Goal: Task Accomplishment & Management: Manage account settings

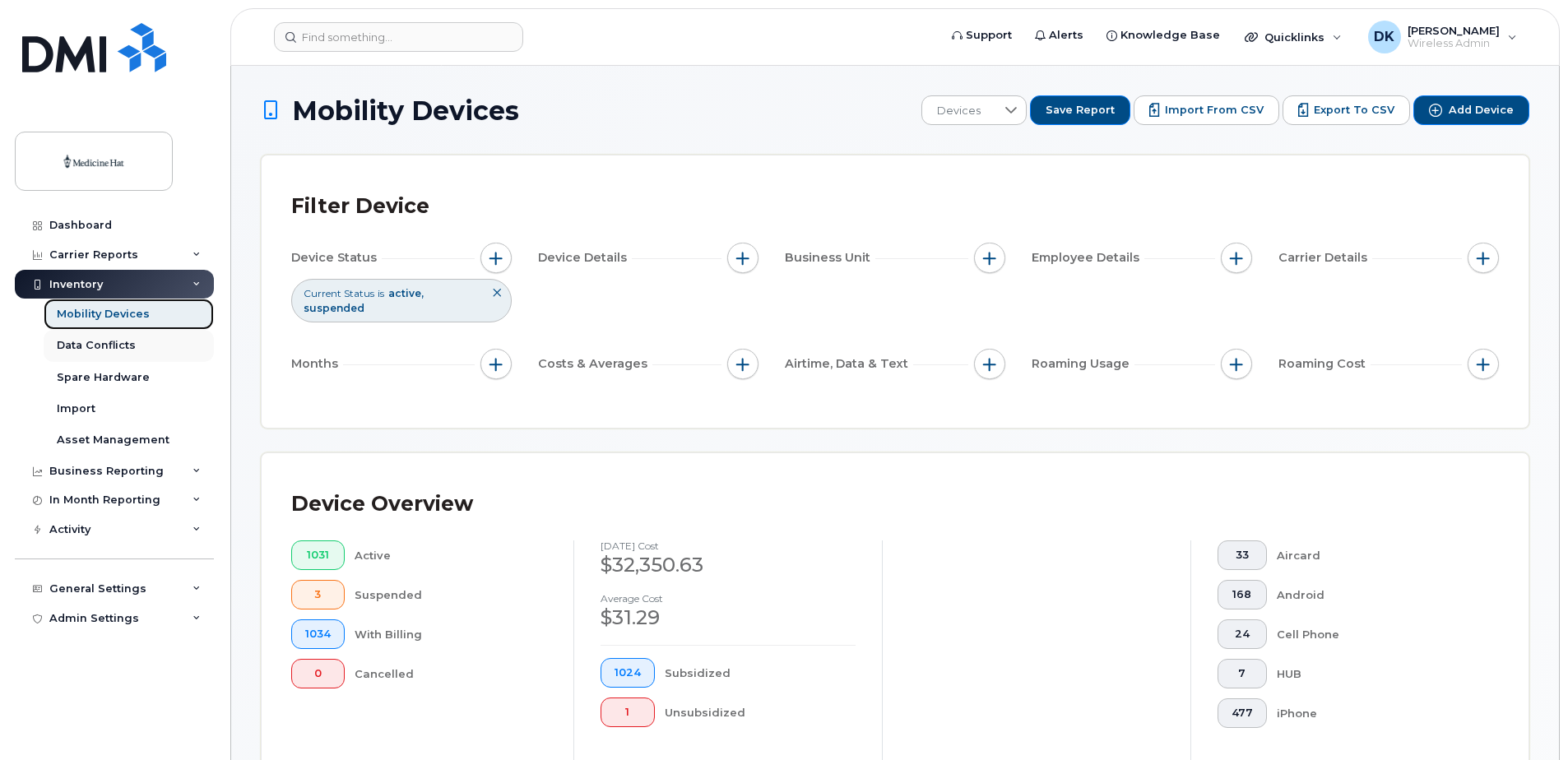
drag, startPoint x: 116, startPoint y: 307, endPoint x: 190, endPoint y: 332, distance: 78.1
click at [116, 306] on link "Mobility Devices" at bounding box center [128, 314] width 170 height 32
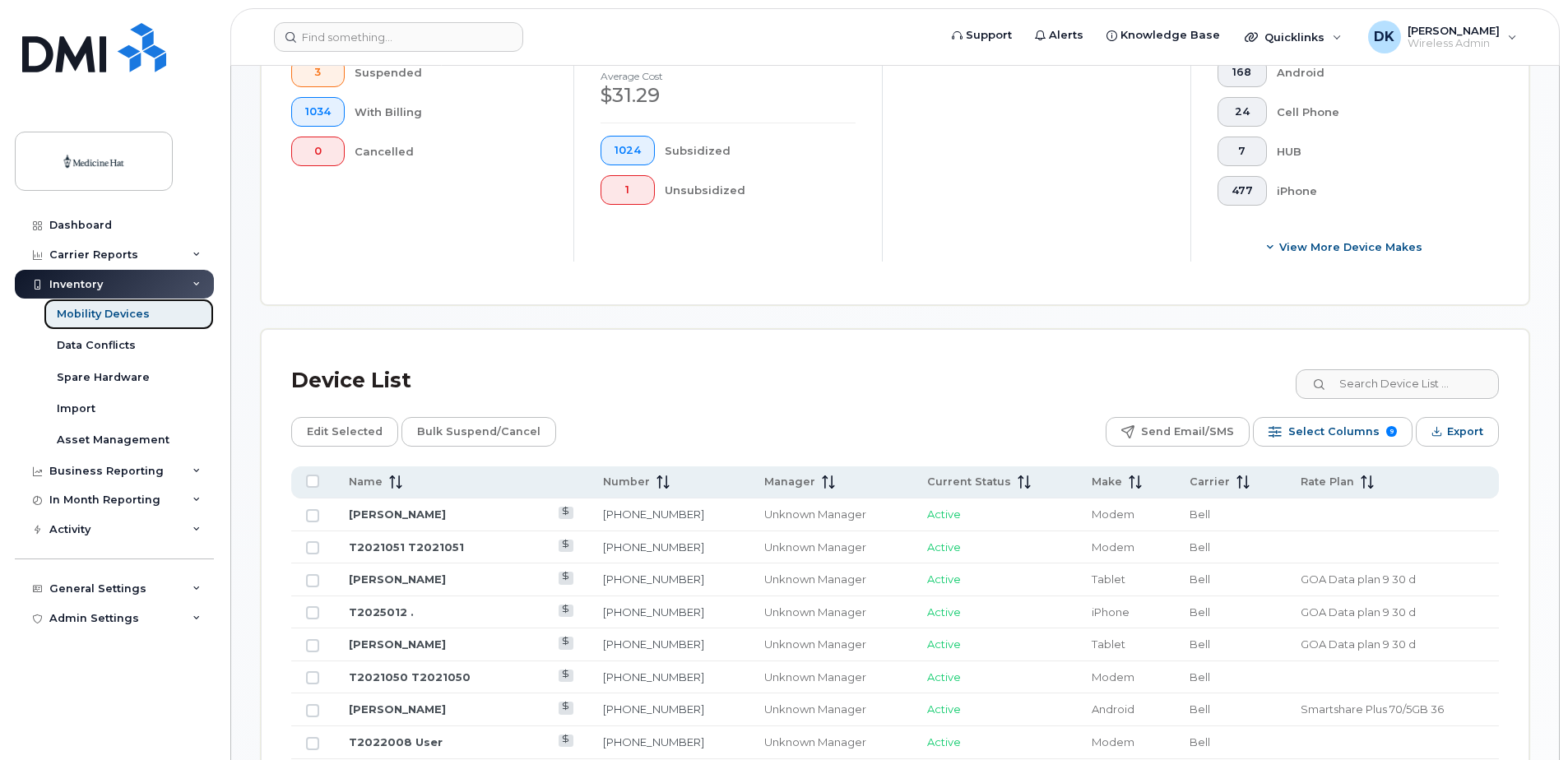
scroll to position [494, 0]
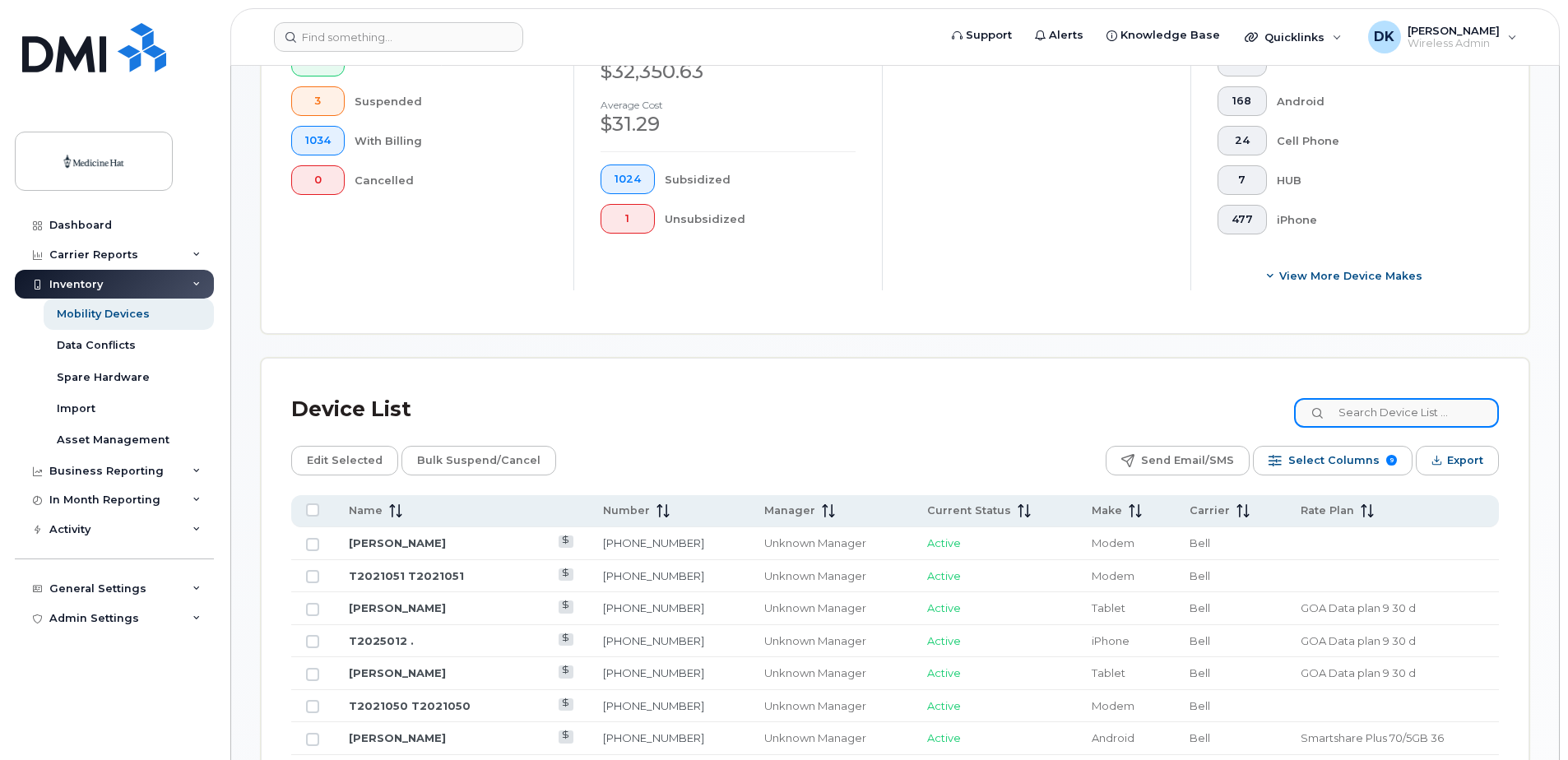
click at [1401, 407] on input at bounding box center [1396, 413] width 205 height 30
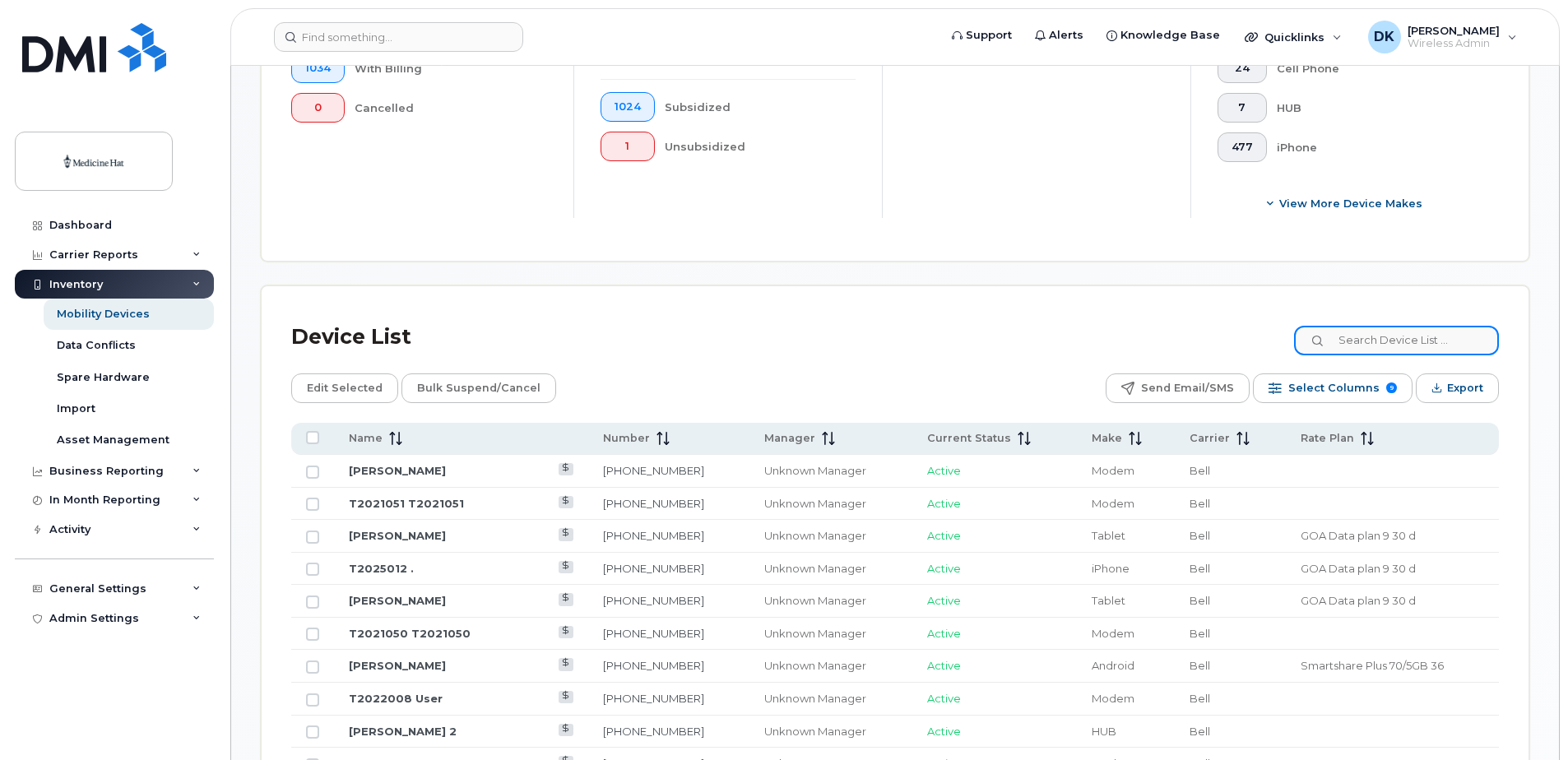
scroll to position [576, 0]
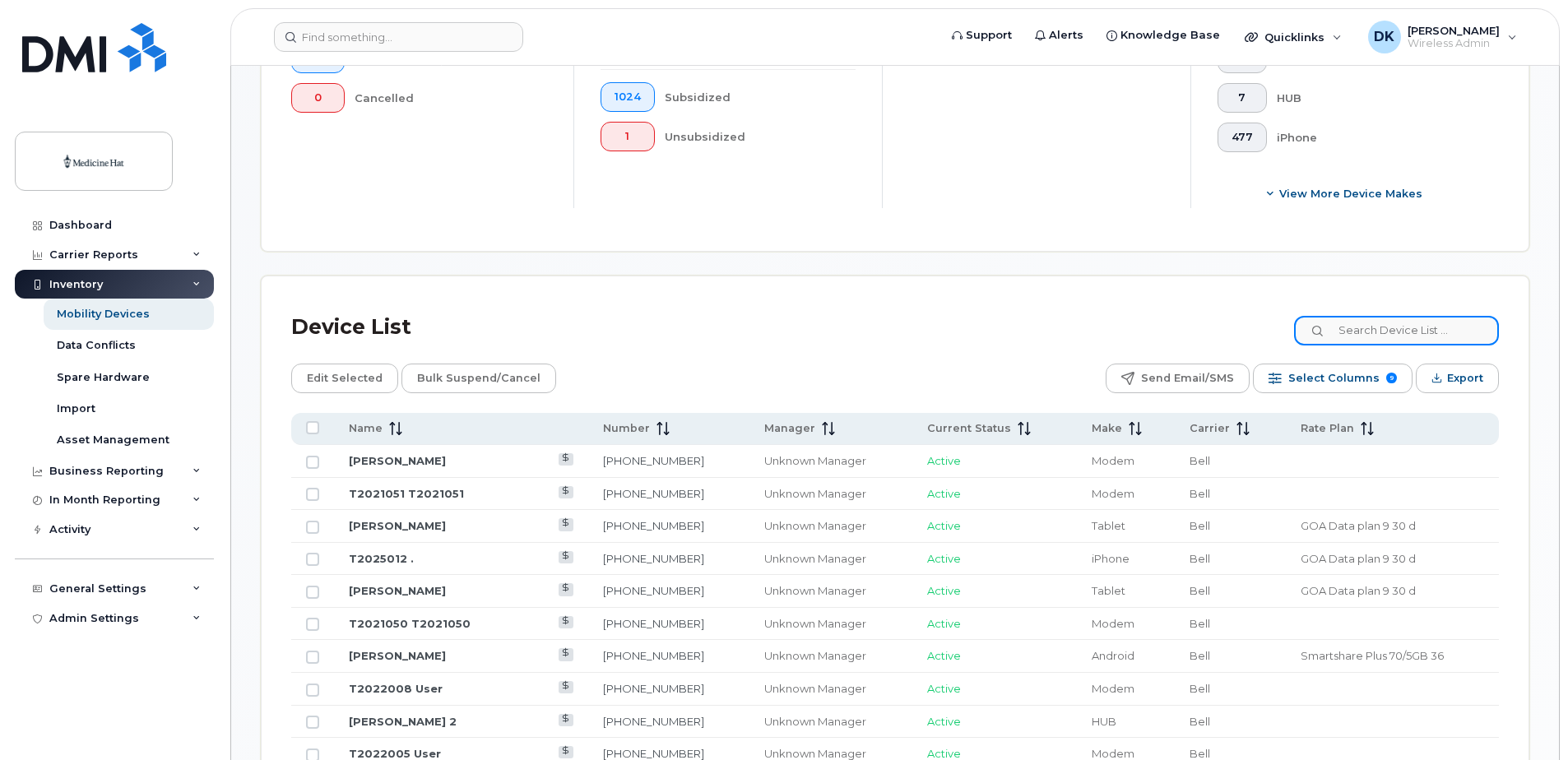
click at [1363, 329] on input at bounding box center [1396, 330] width 205 height 30
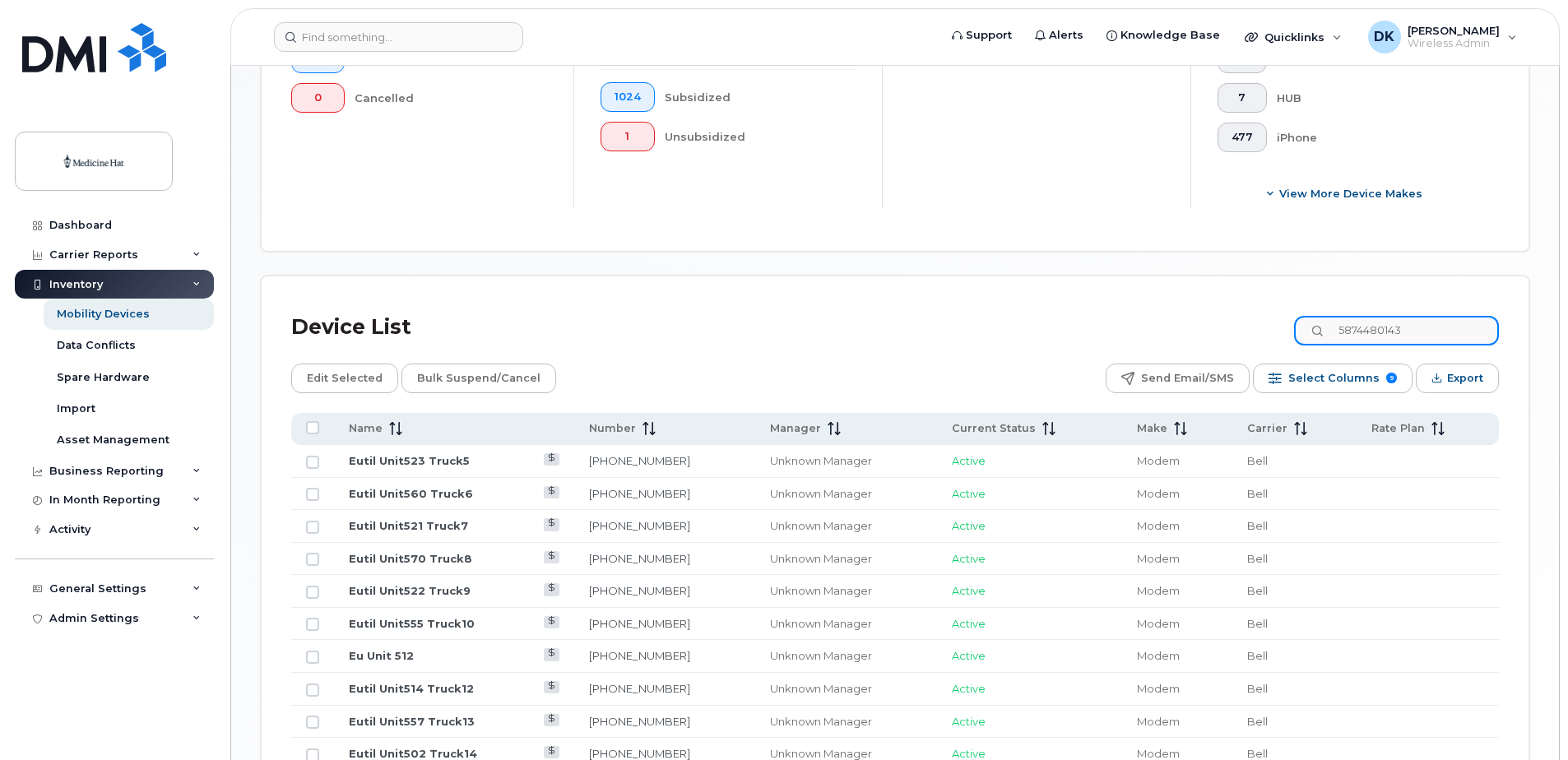
scroll to position [444, 0]
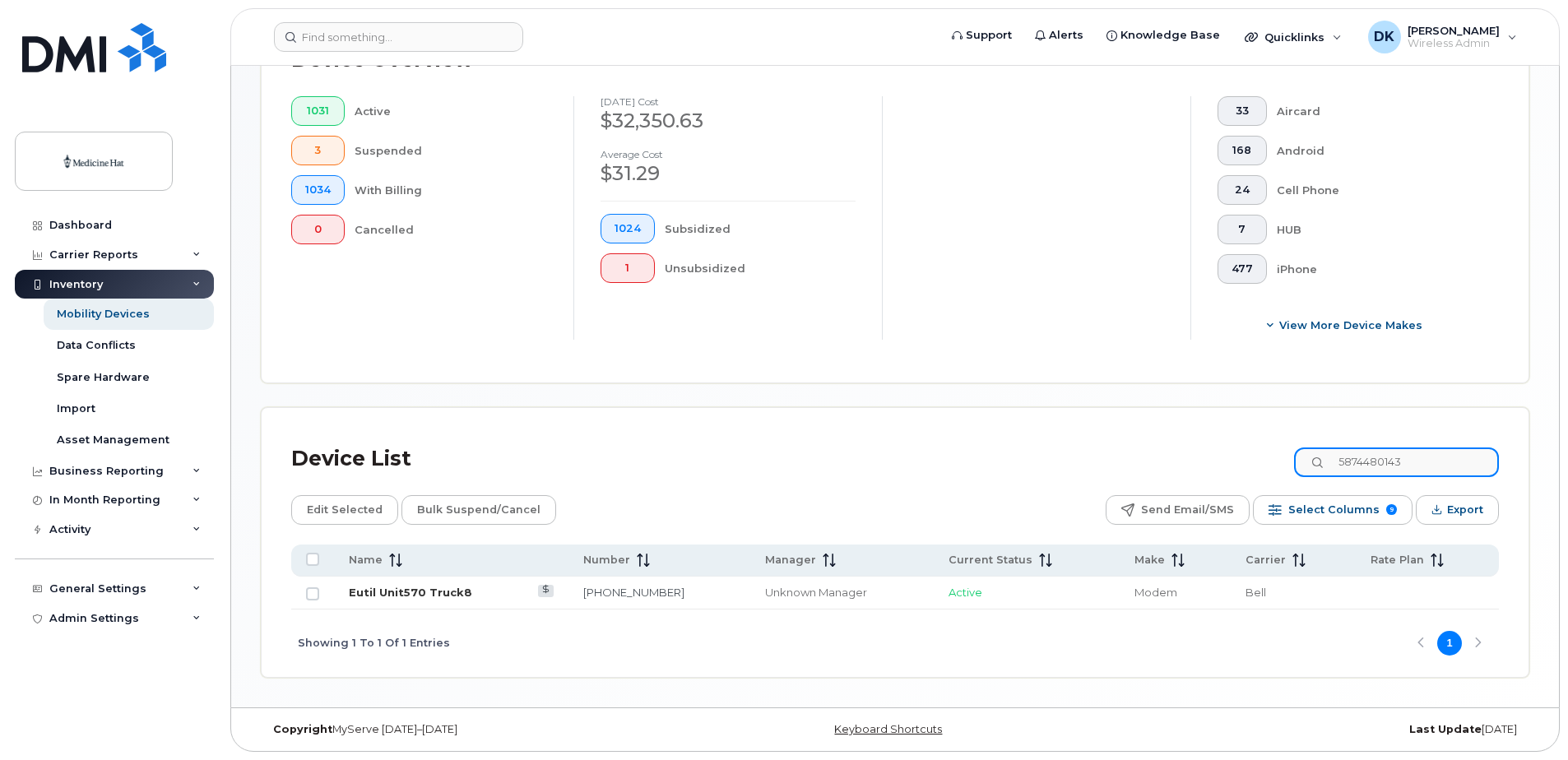
type input "5874480143"
click at [438, 590] on link "Eutil Unit570 Truck8" at bounding box center [411, 593] width 123 height 13
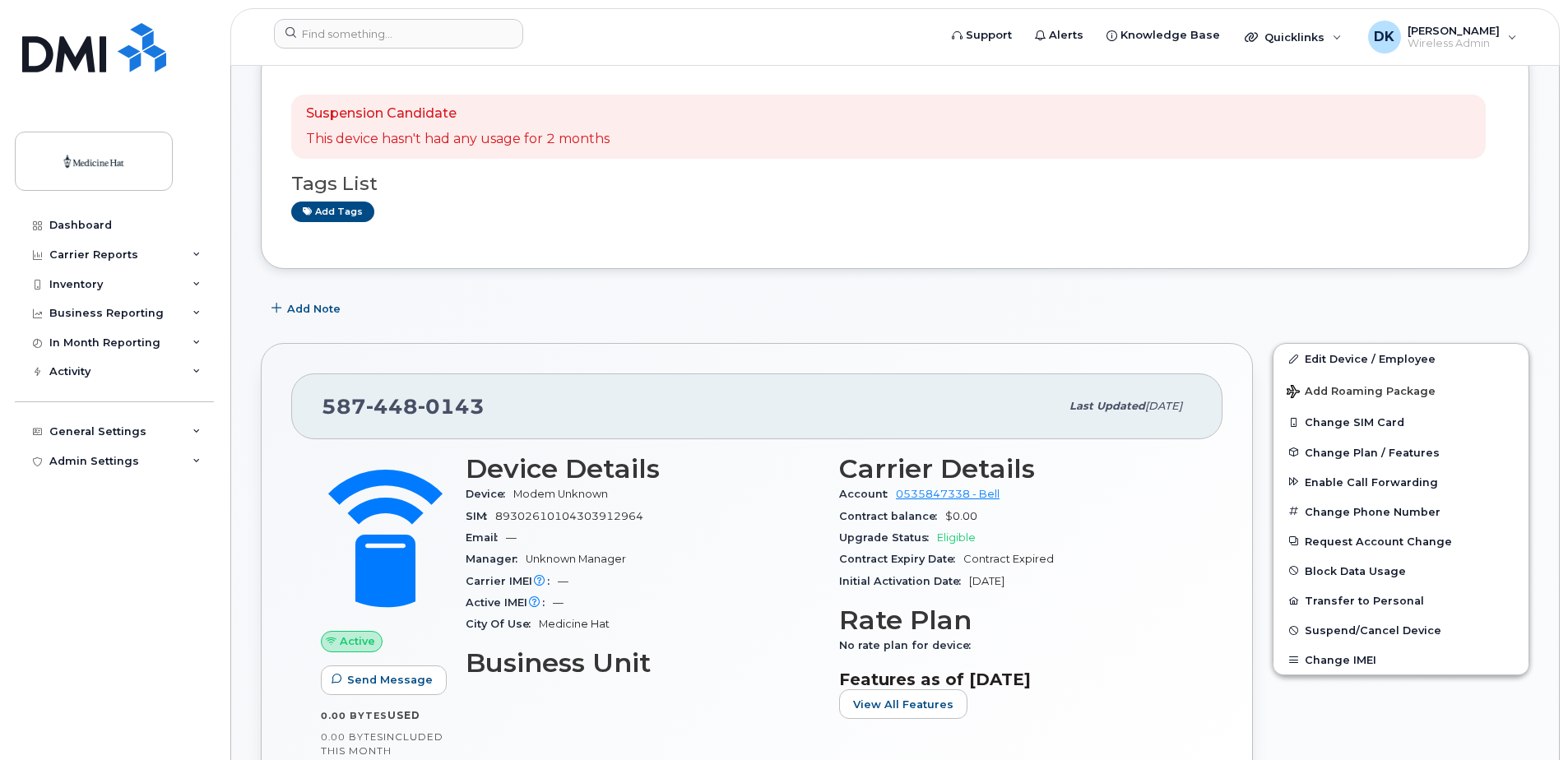
scroll to position [165, 0]
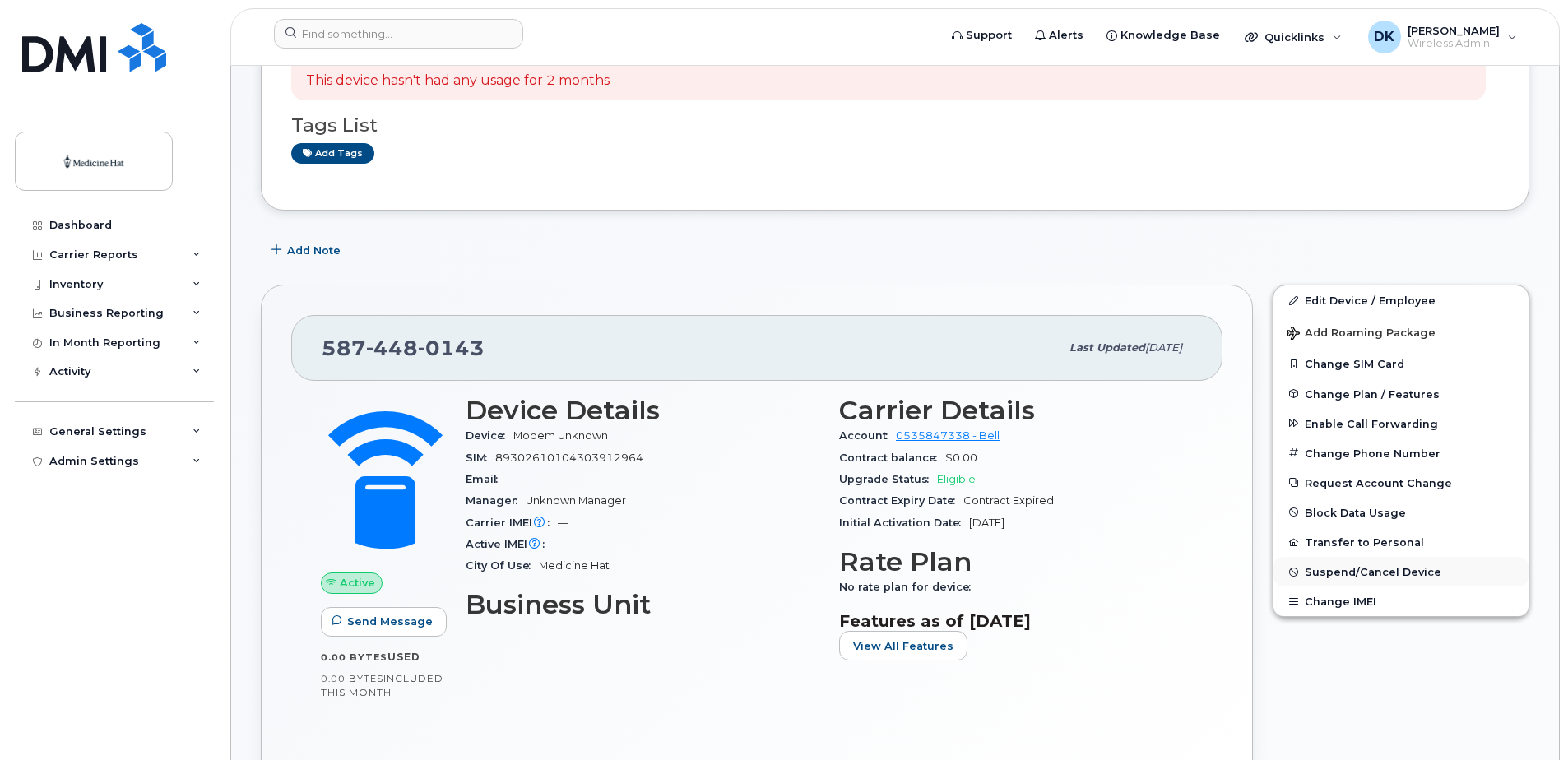
click at [1353, 570] on span "Suspend/Cancel Device" at bounding box center [1374, 571] width 137 height 13
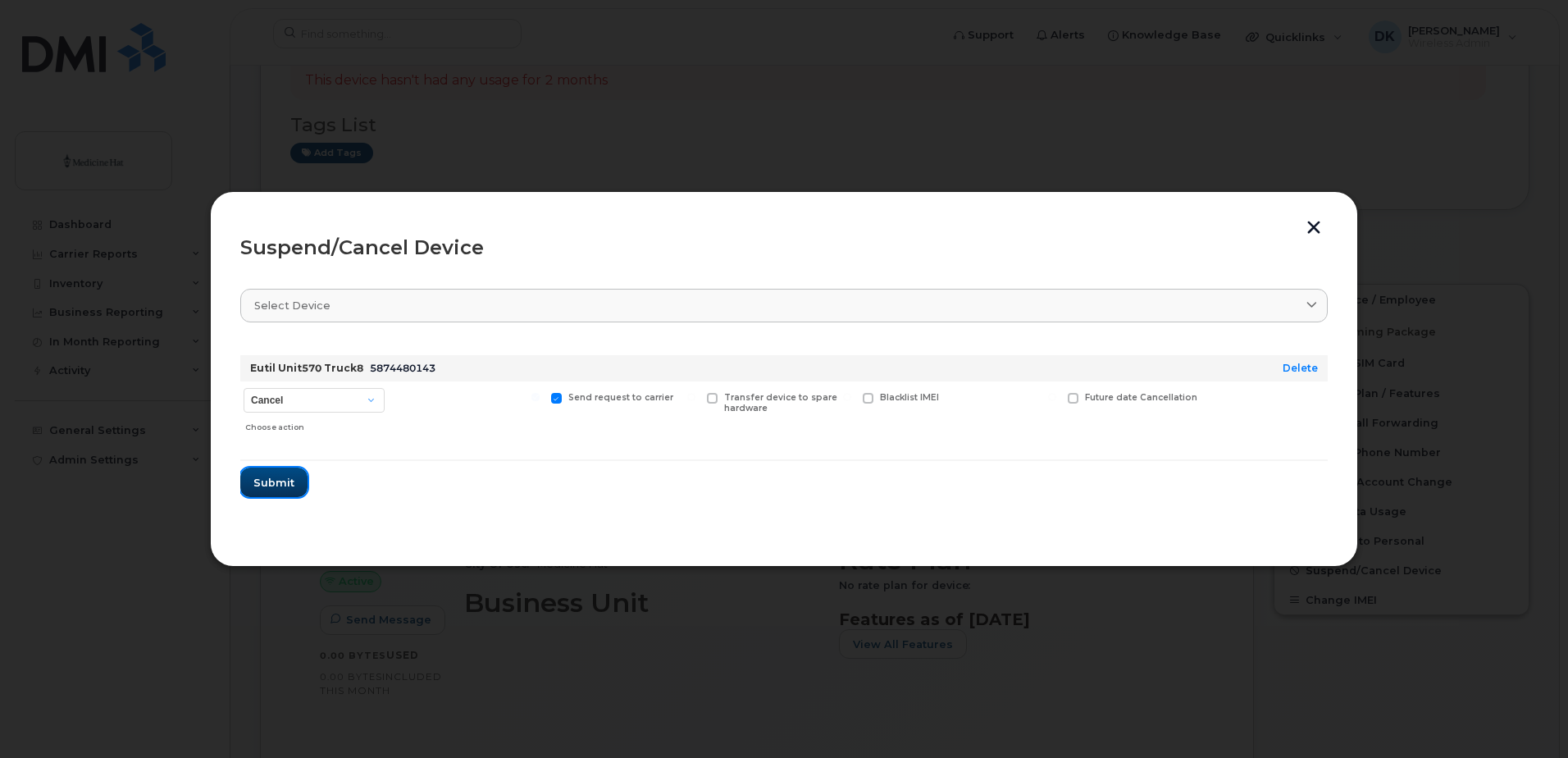
click at [288, 480] on span "Submit" at bounding box center [273, 483] width 41 height 15
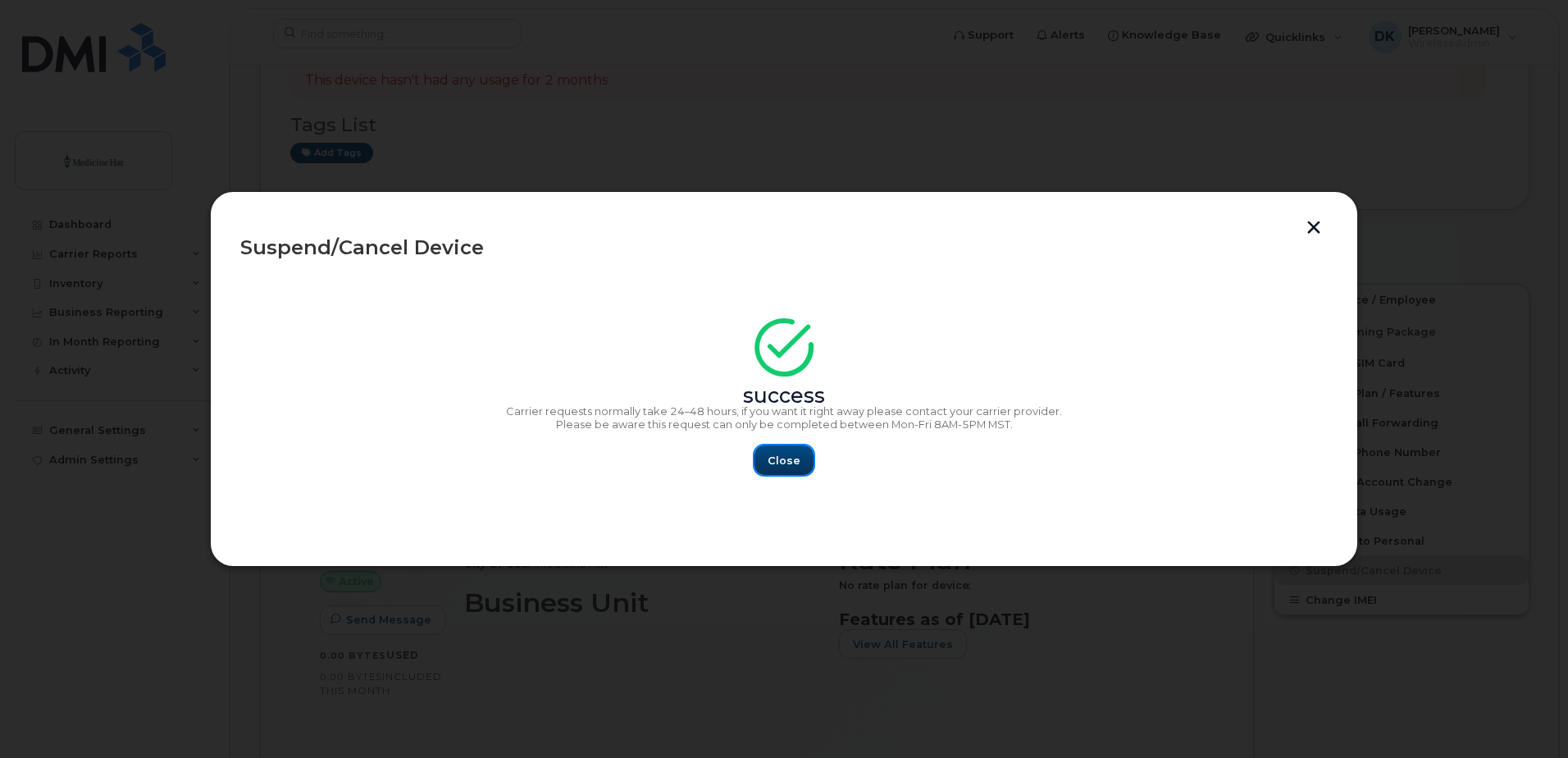
click at [796, 462] on span "Close" at bounding box center [784, 461] width 33 height 15
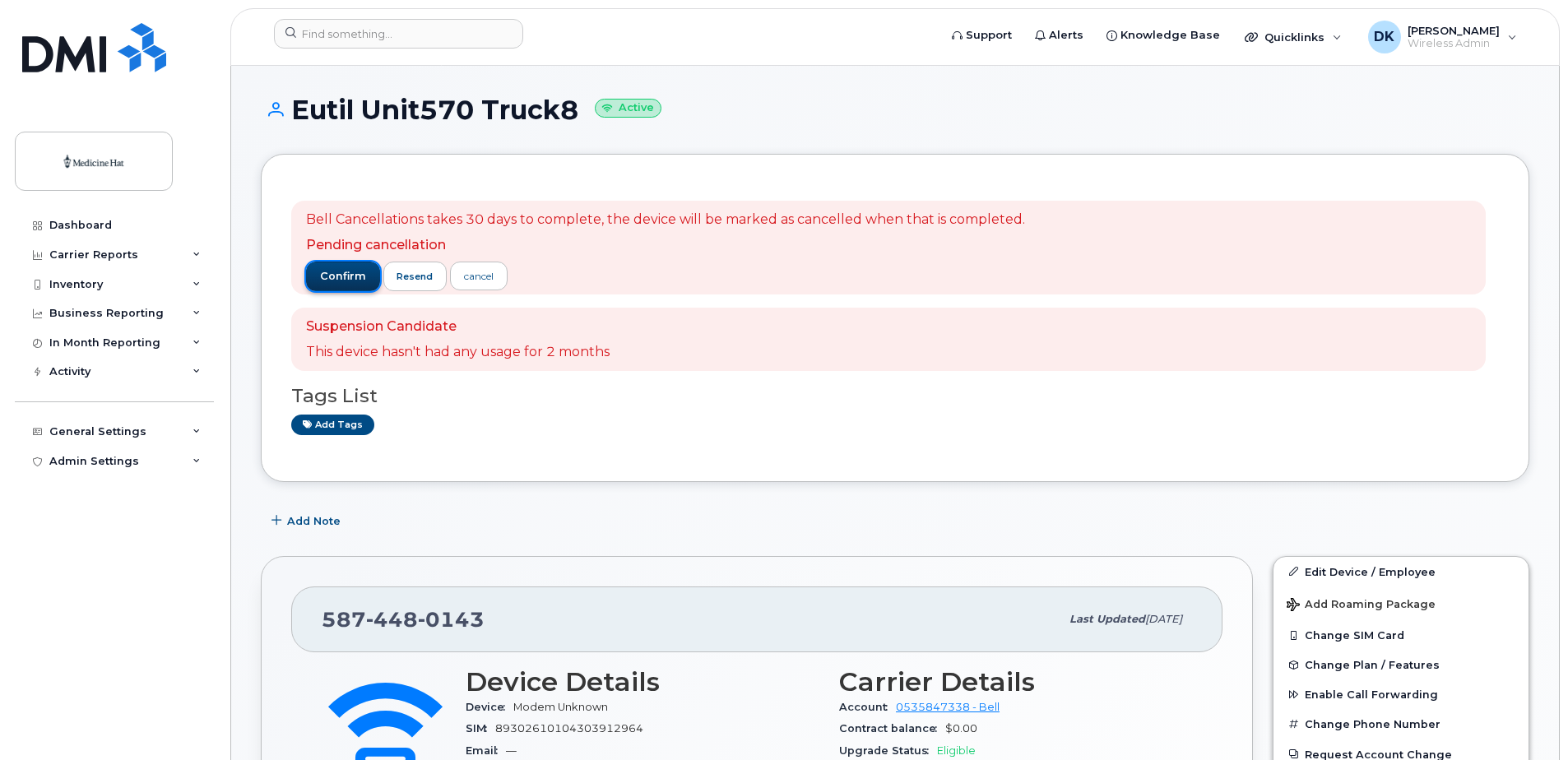
click at [329, 278] on span "confirm" at bounding box center [343, 276] width 46 height 14
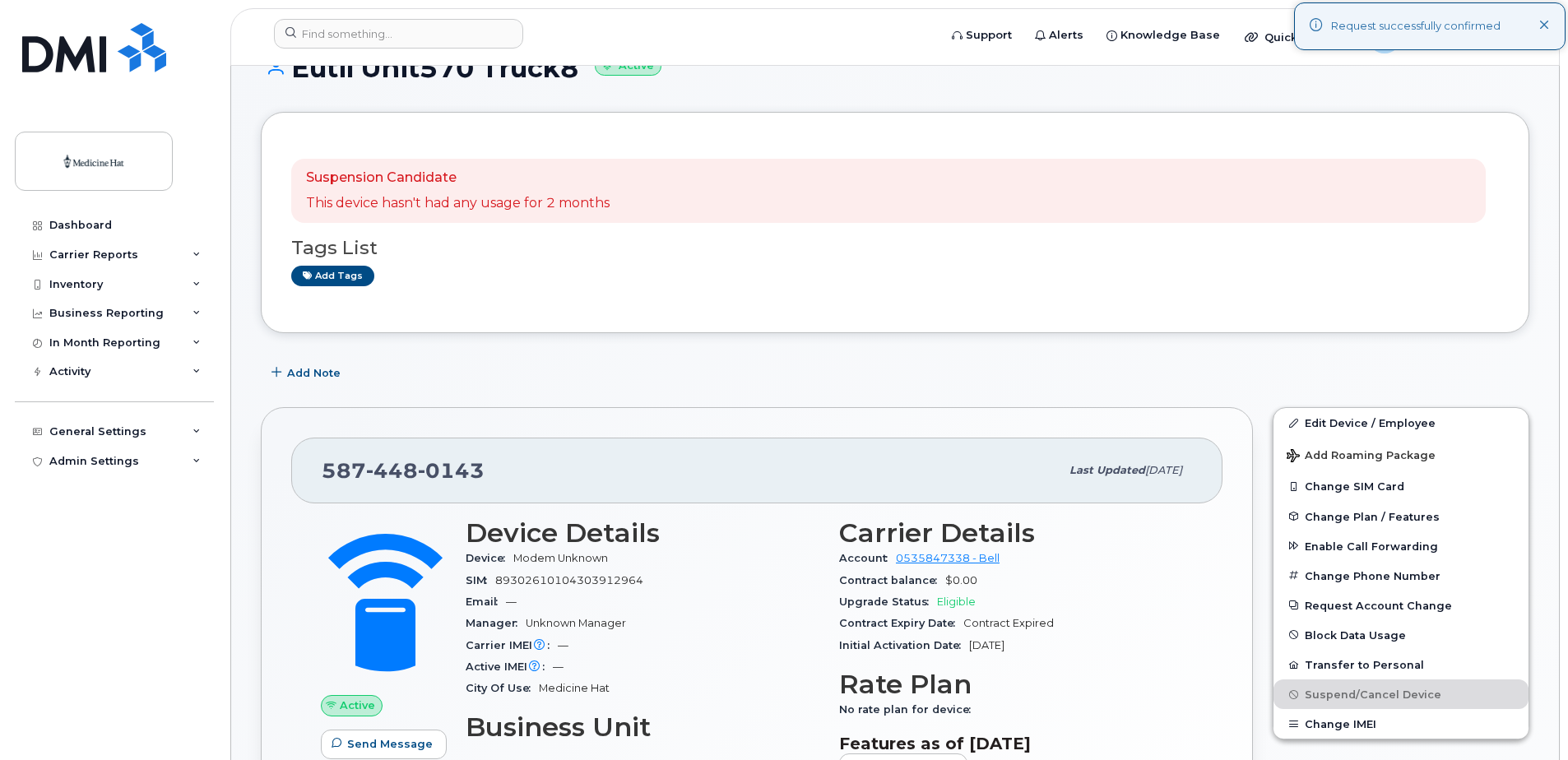
scroll to position [83, 0]
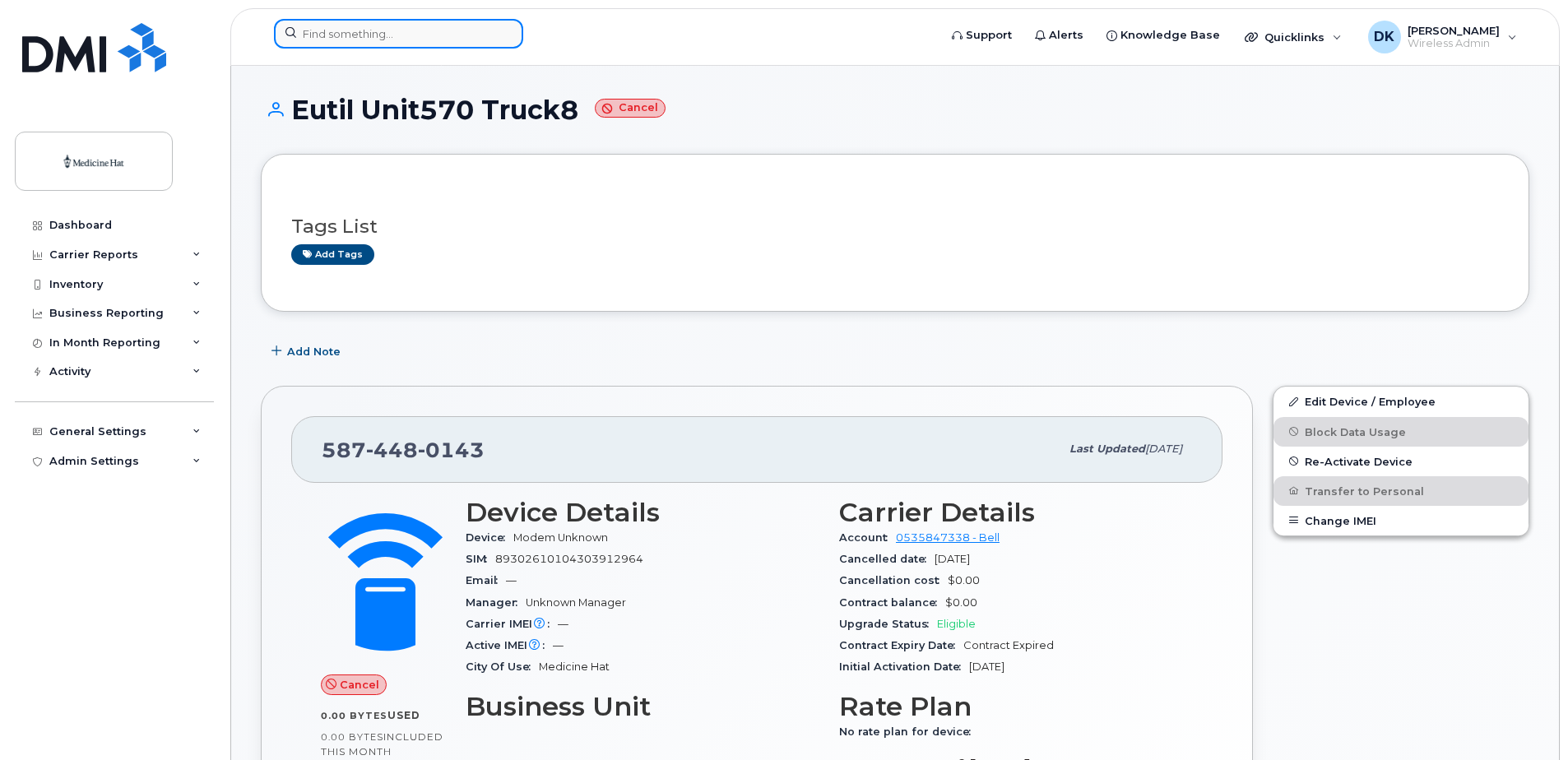
click at [356, 39] on input at bounding box center [398, 34] width 249 height 30
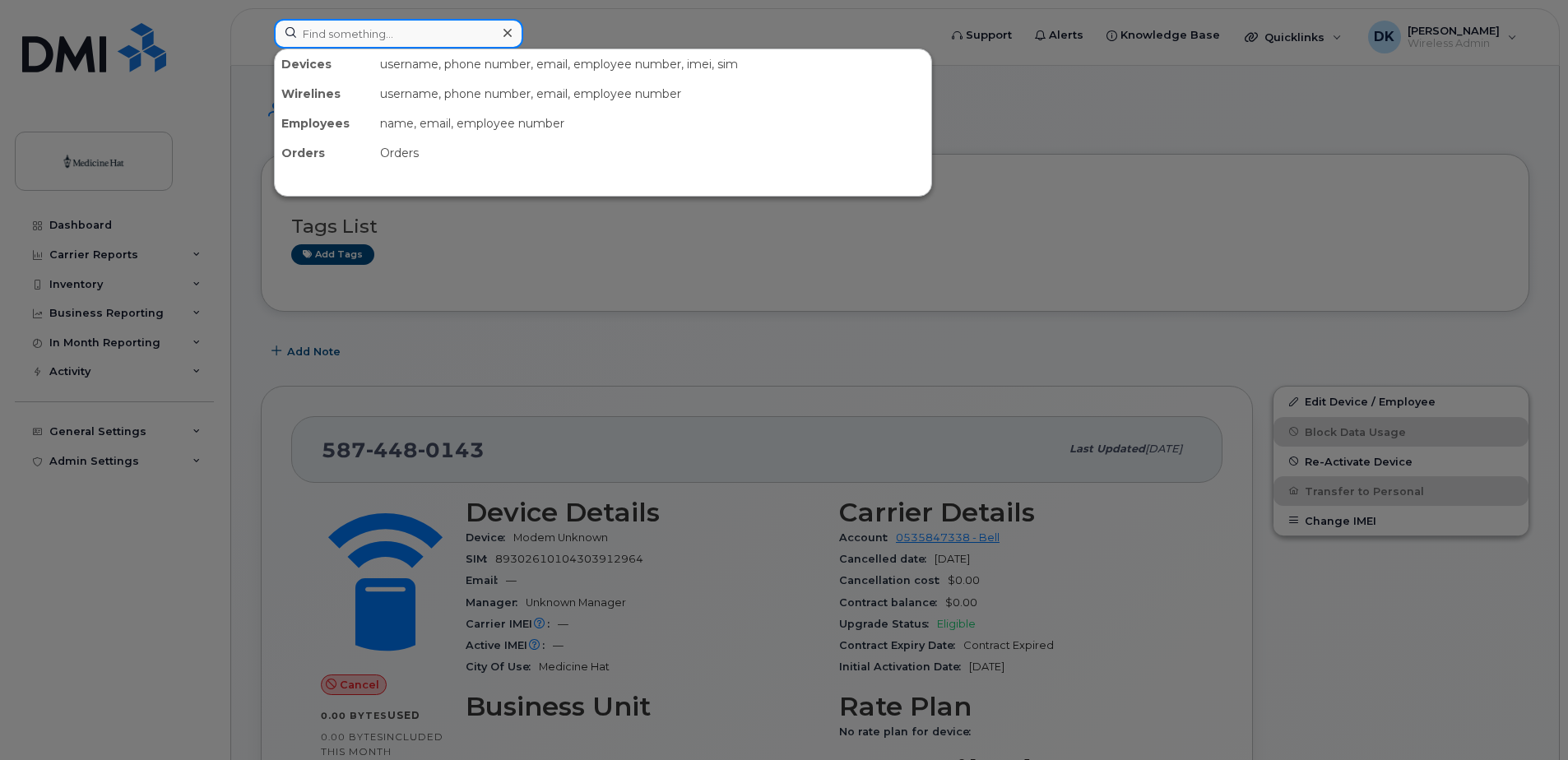
paste input "5874480224"
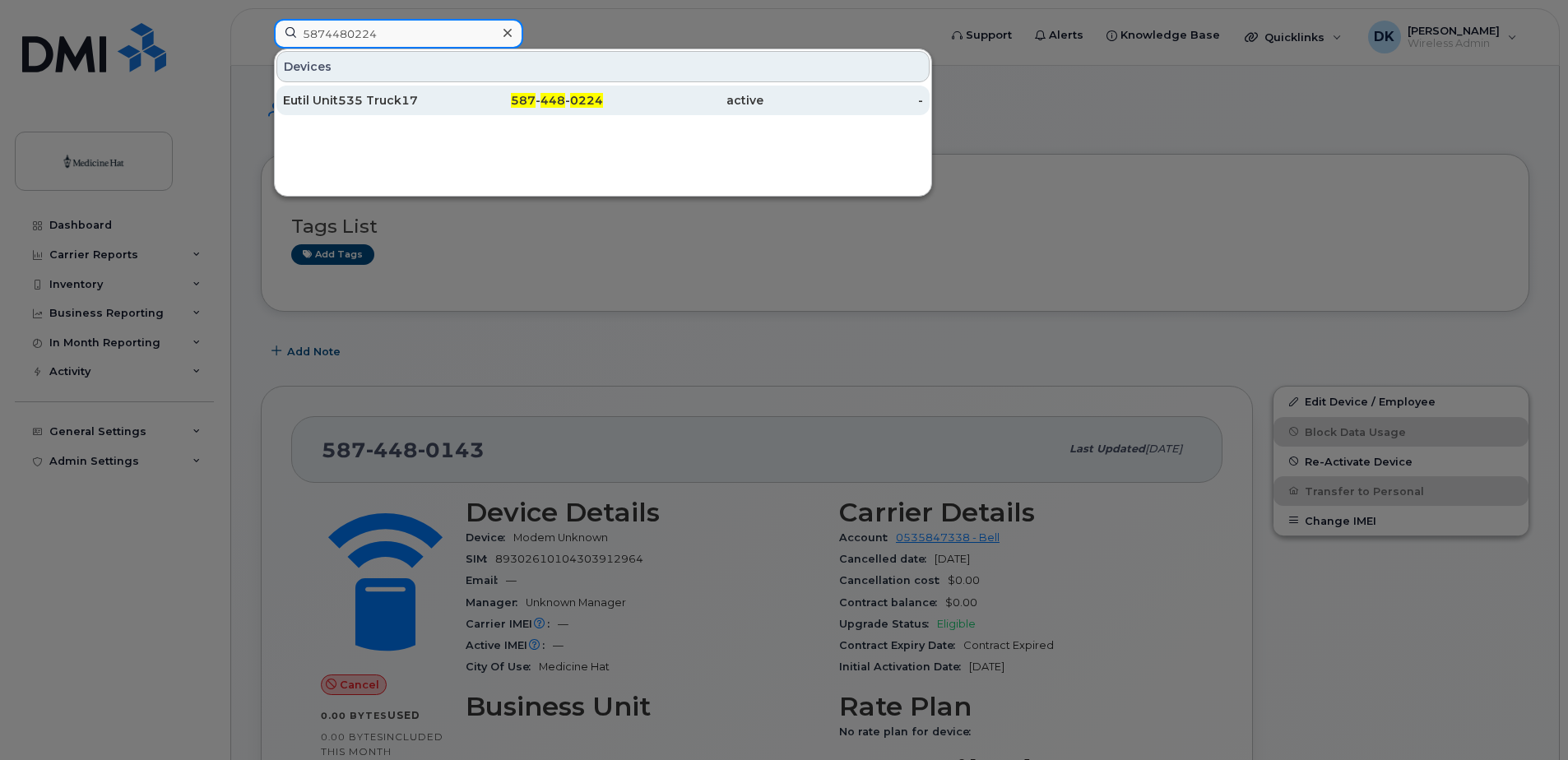
type input "5874480224"
click at [393, 101] on div "Eutil Unit535 Truck17" at bounding box center [363, 100] width 161 height 16
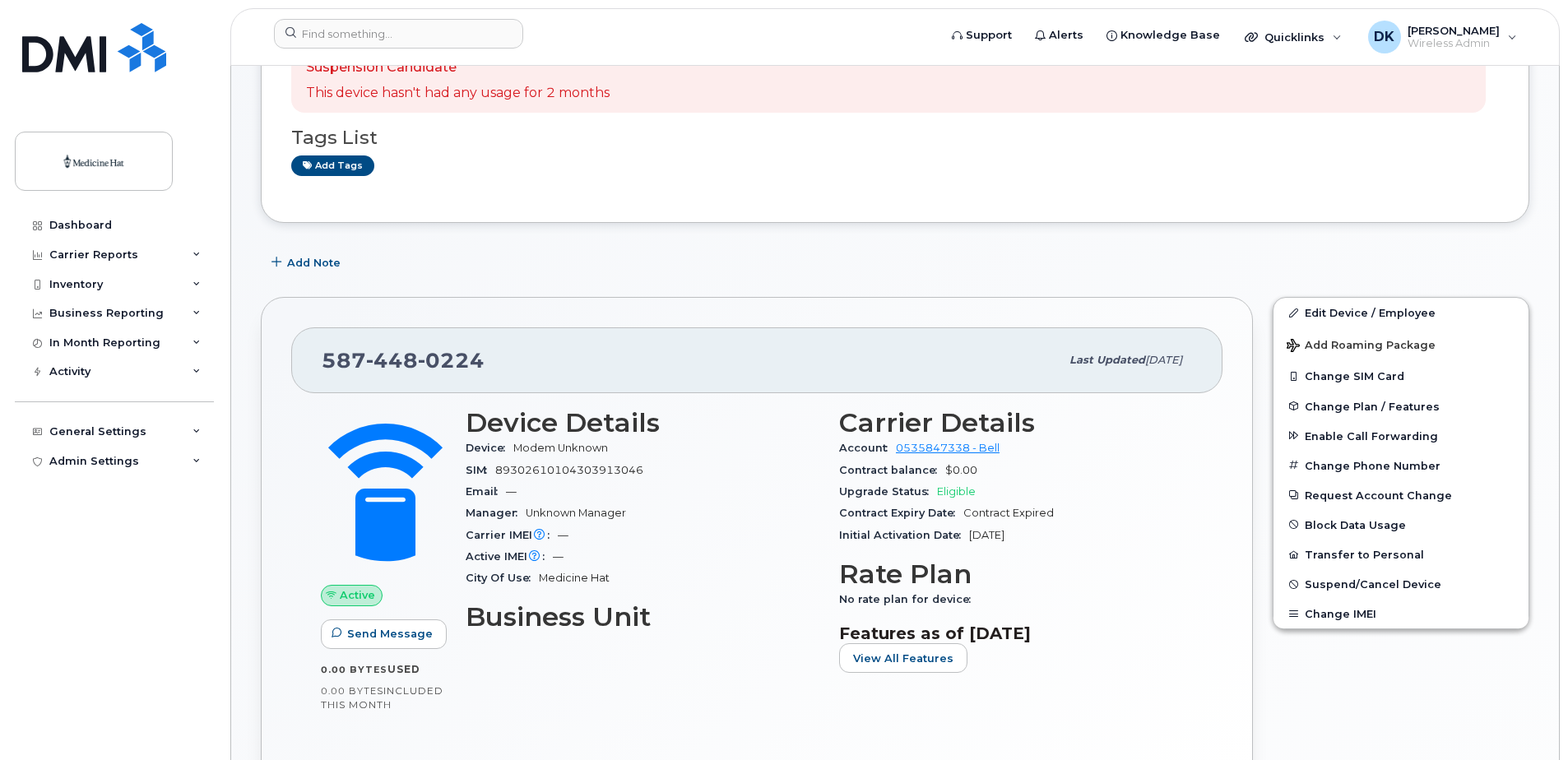
scroll to position [165, 0]
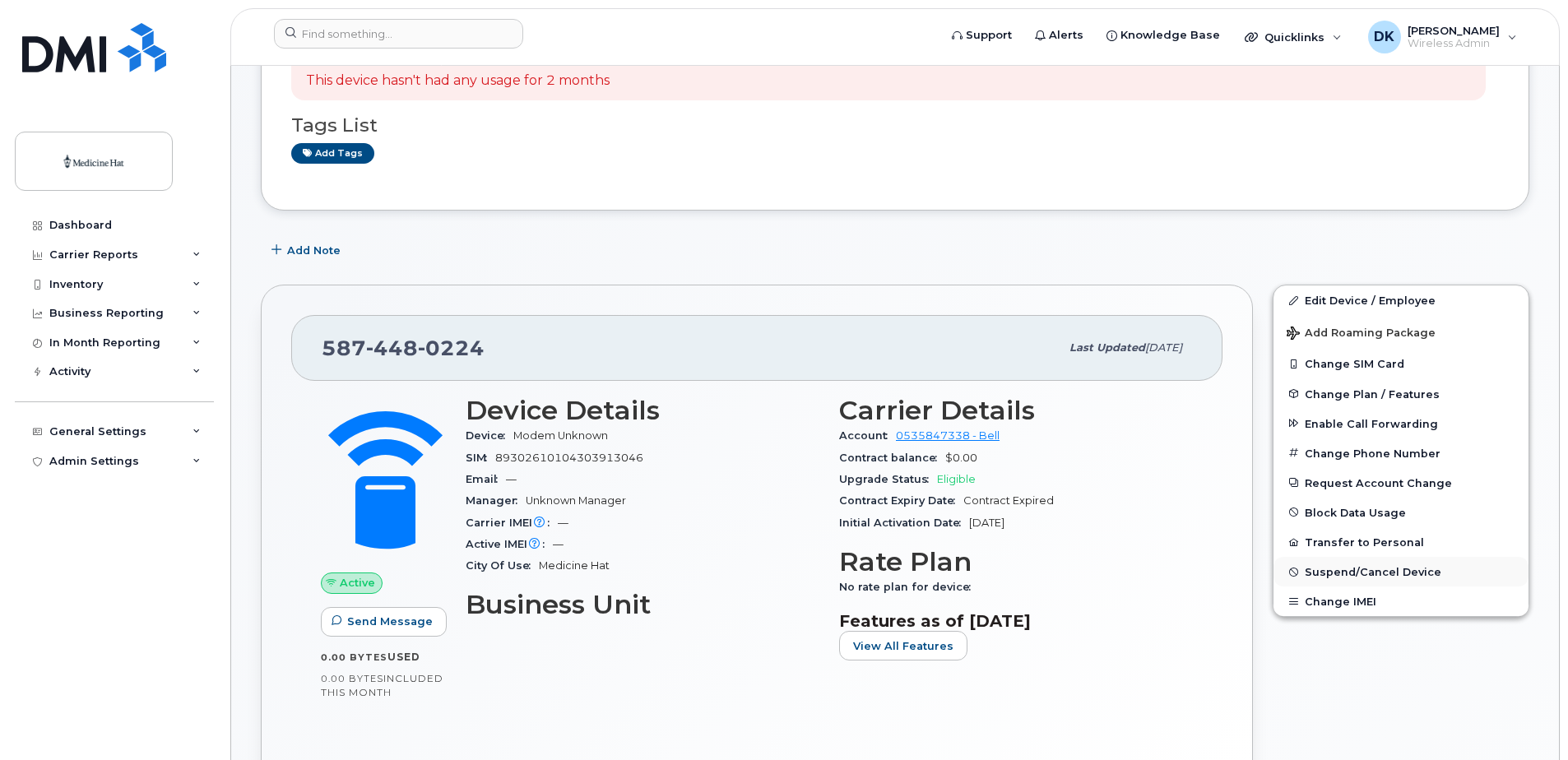
click at [1344, 570] on span "Suspend/Cancel Device" at bounding box center [1374, 571] width 137 height 13
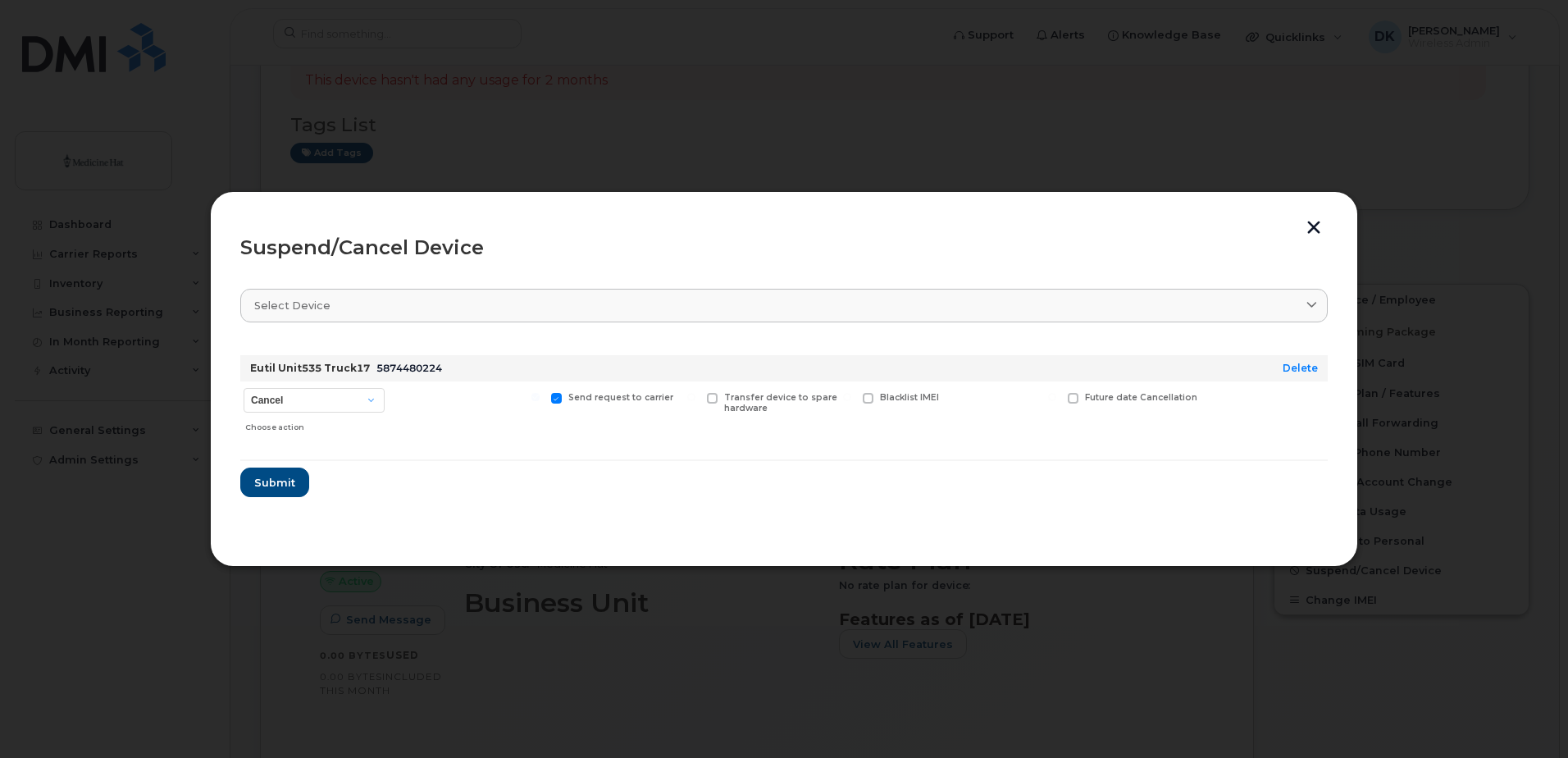
click at [1307, 236] on div "Suspend/Cancel Device Select device Type first three symbols or more Eutil Unit…" at bounding box center [784, 379] width 1149 height 376
drag, startPoint x: 1307, startPoint y: 236, endPoint x: 1311, endPoint y: 225, distance: 11.7
click at [1311, 225] on button "button" at bounding box center [1314, 229] width 25 height 17
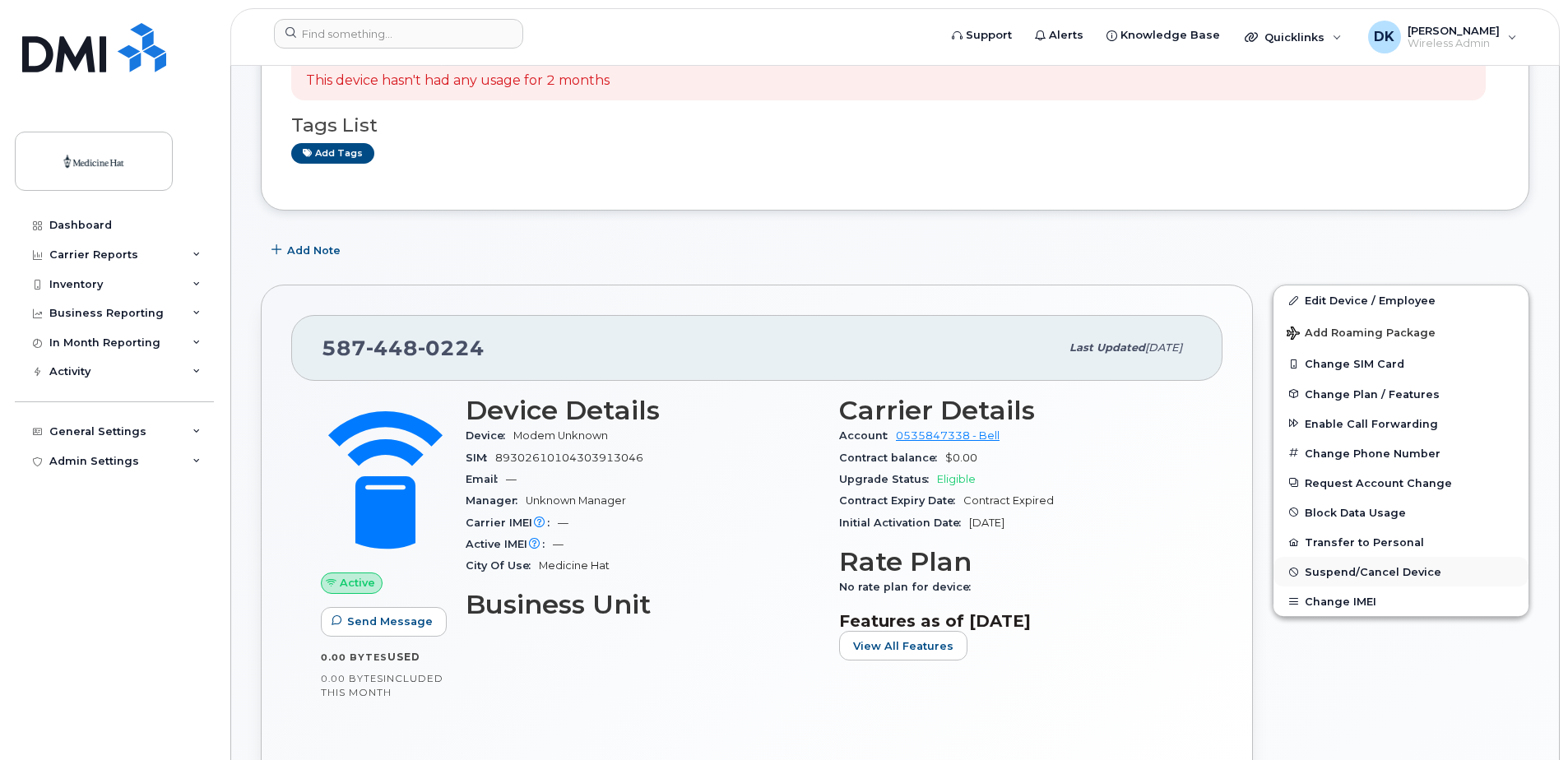
click at [1375, 572] on span "Suspend/Cancel Device" at bounding box center [1374, 571] width 137 height 13
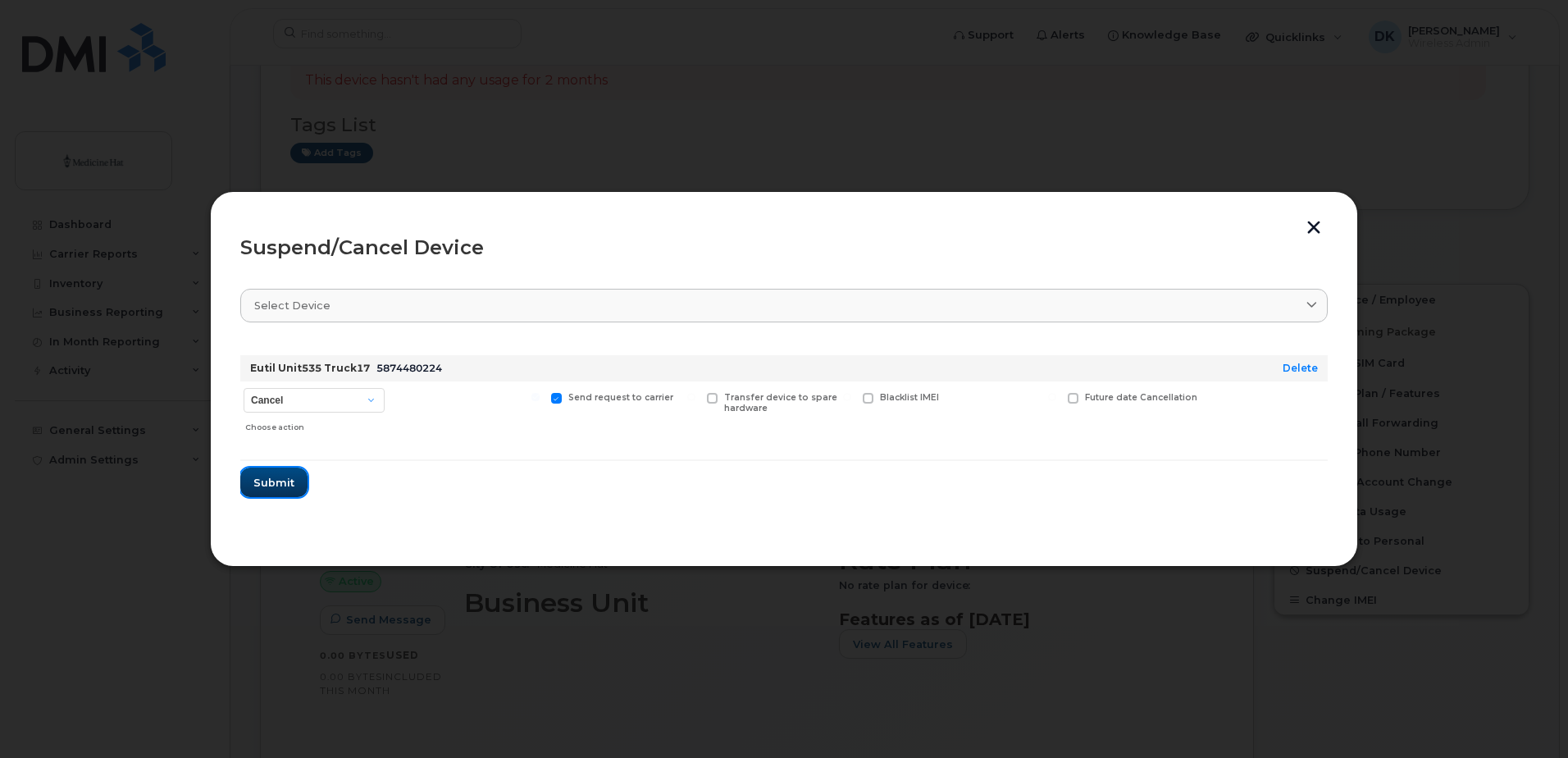
click at [264, 487] on span "Submit" at bounding box center [273, 483] width 41 height 15
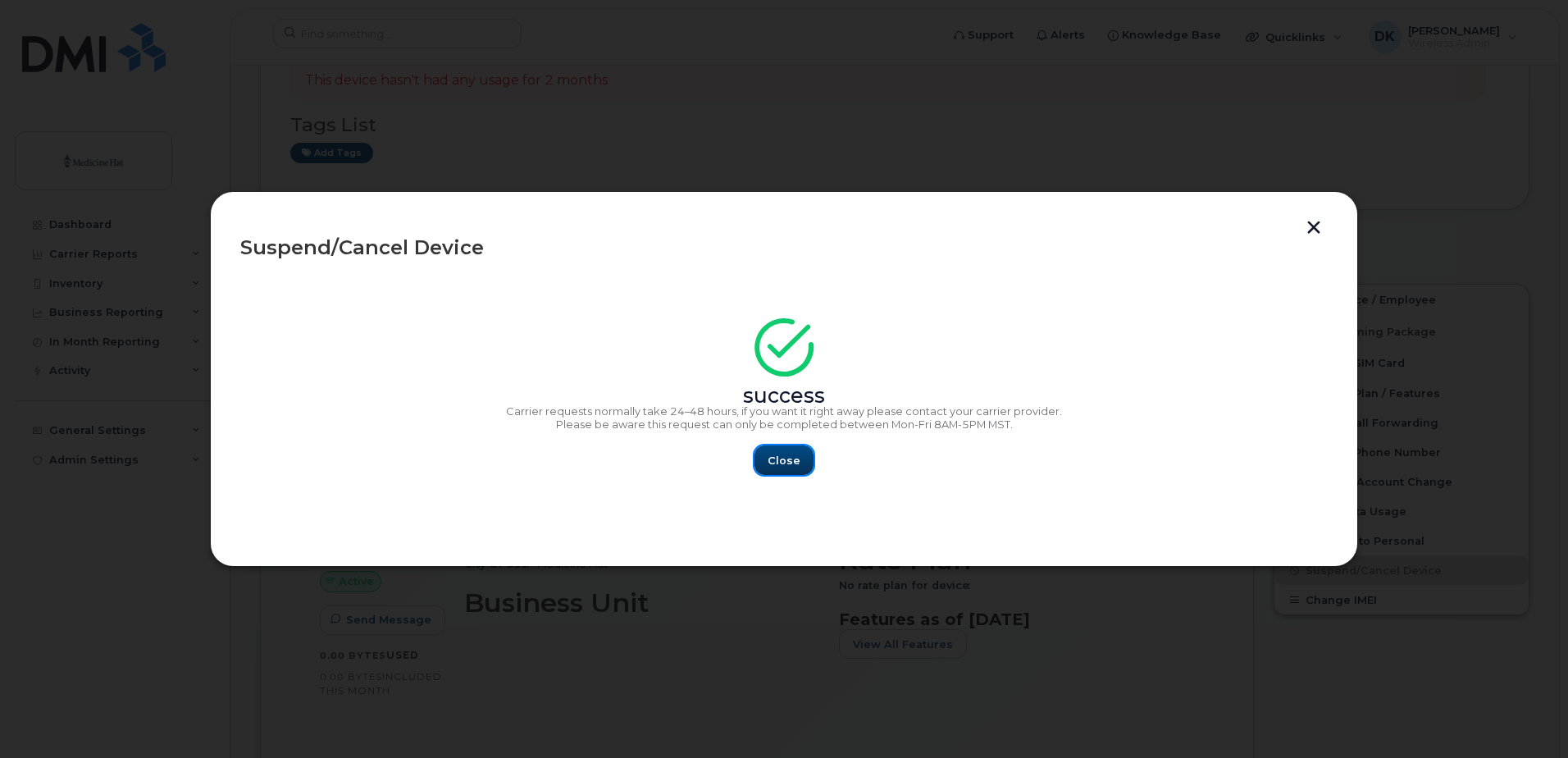
click at [774, 461] on span "Close" at bounding box center [784, 461] width 33 height 15
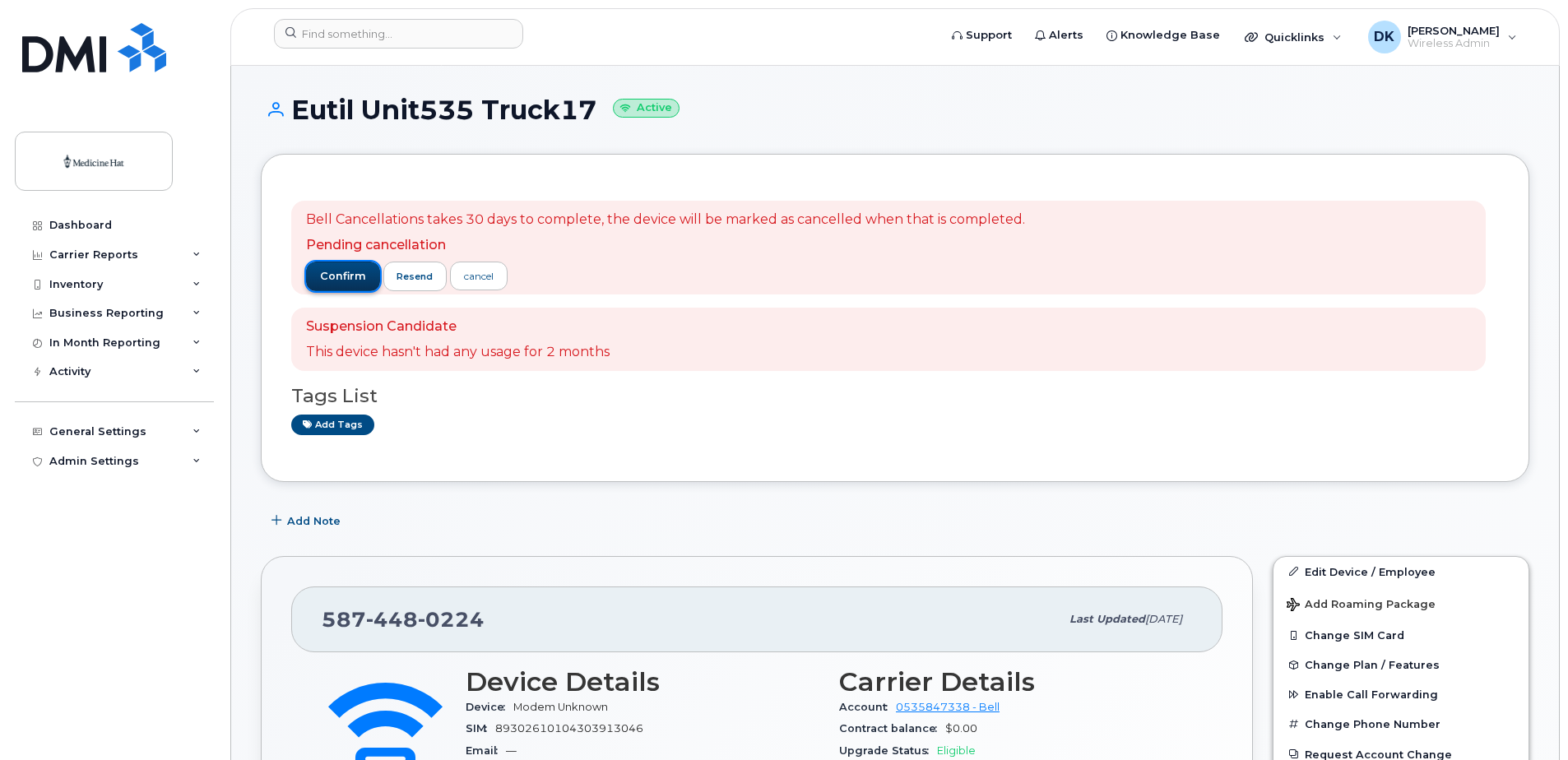
click at [333, 278] on span "confirm" at bounding box center [343, 276] width 46 height 14
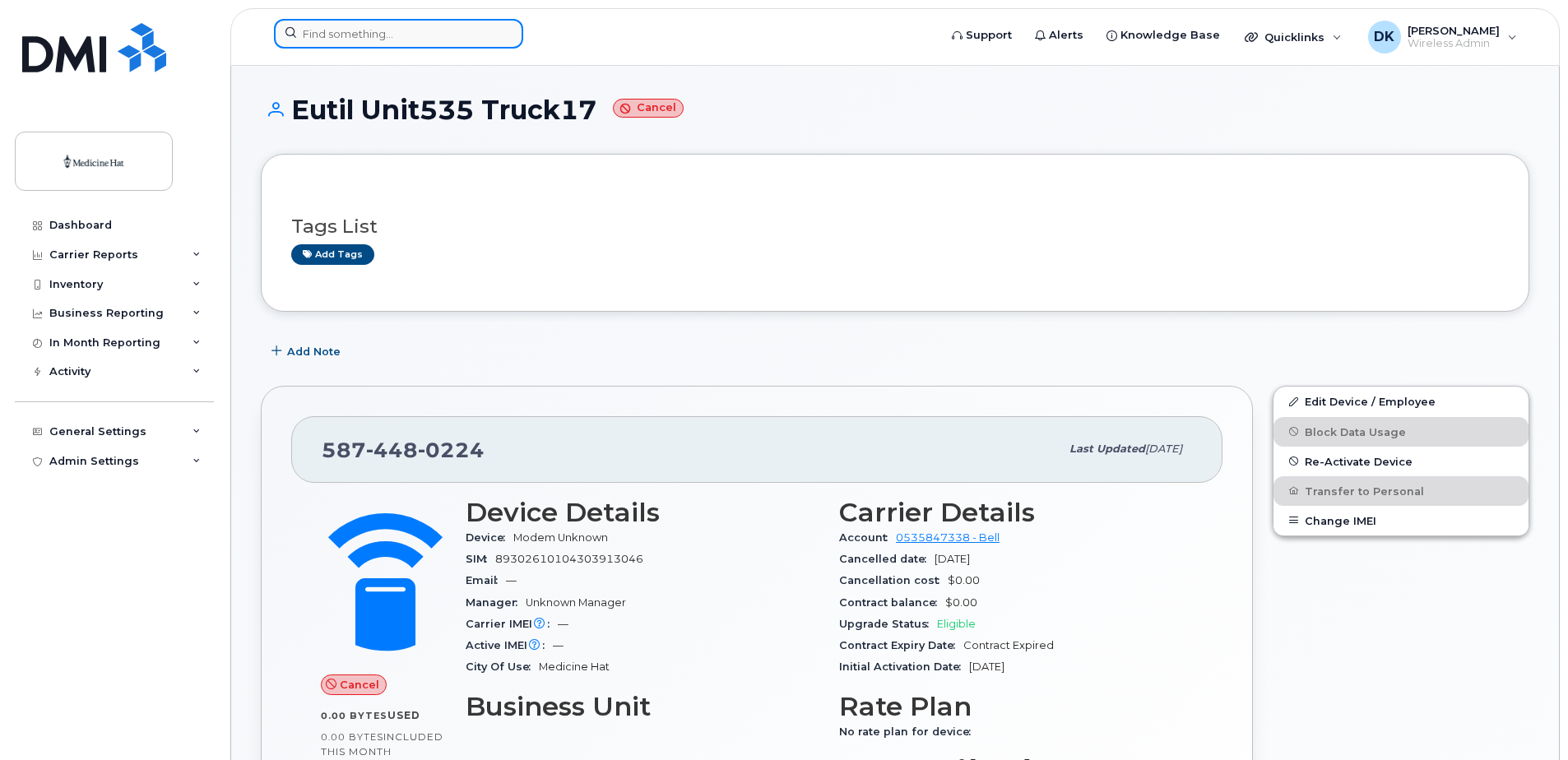
click at [407, 37] on input at bounding box center [398, 34] width 249 height 30
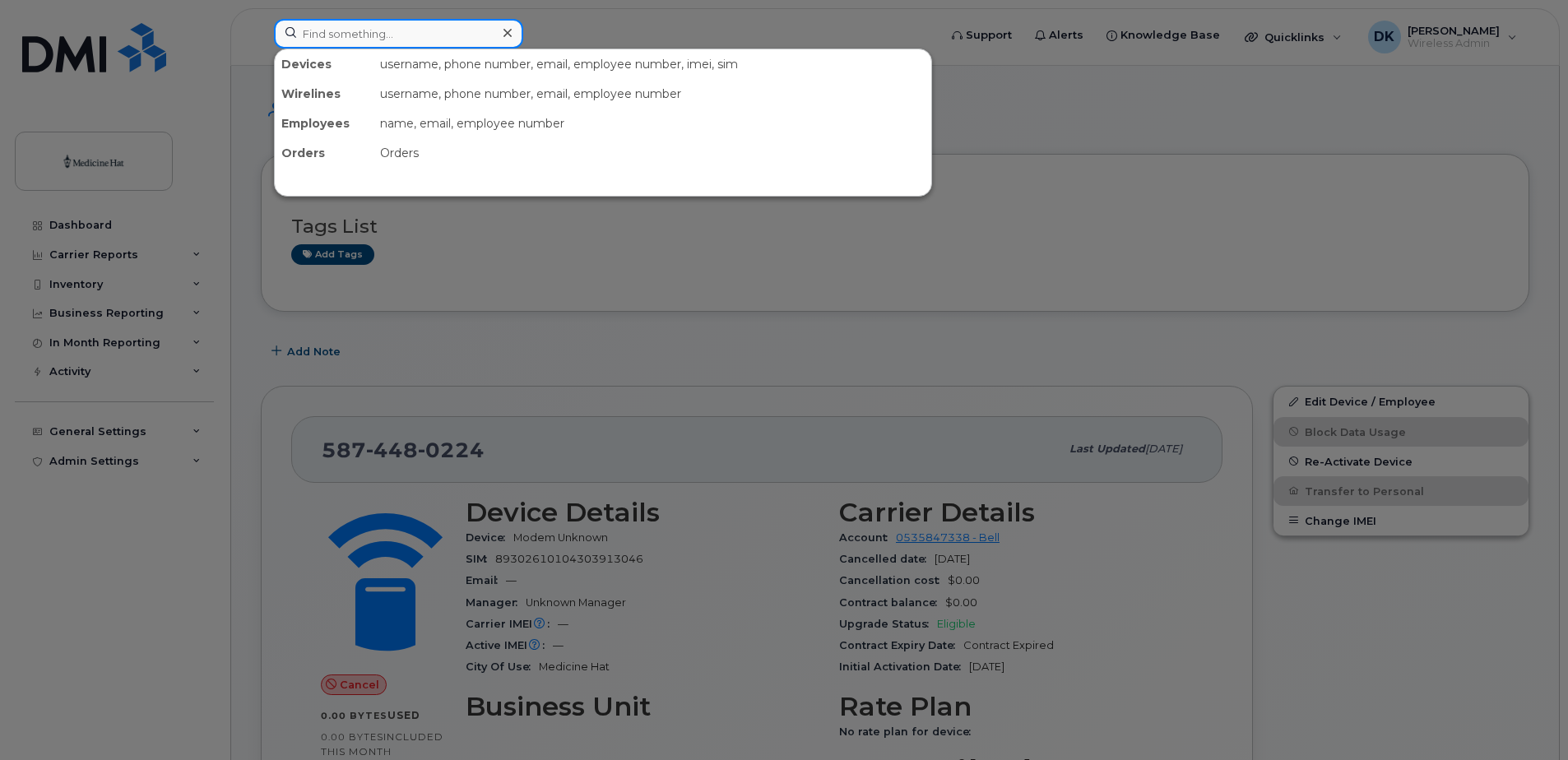
paste input "4035043287"
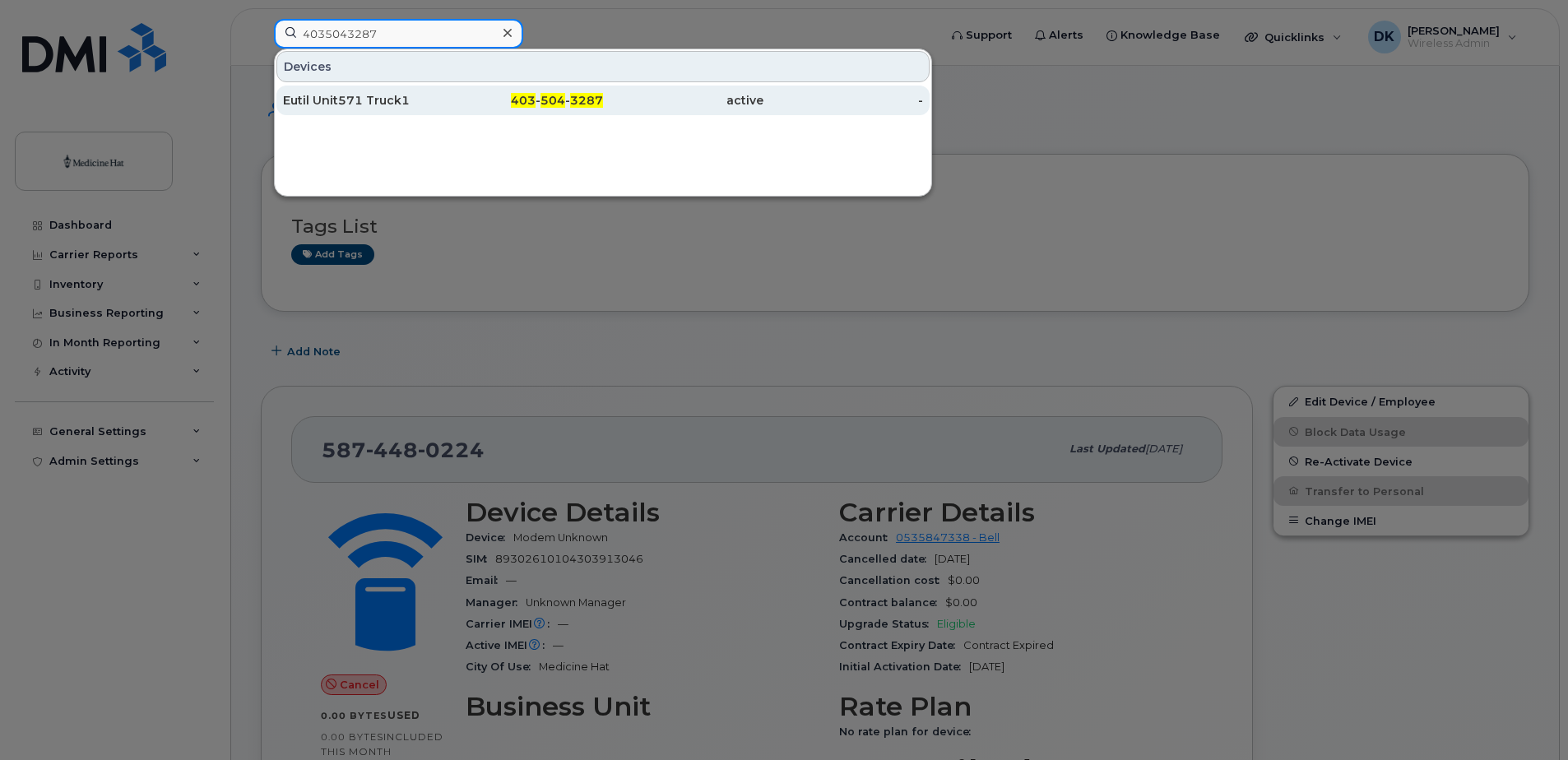
type input "4035043287"
click at [383, 101] on div "Eutil Unit571 Truck1" at bounding box center [363, 100] width 161 height 16
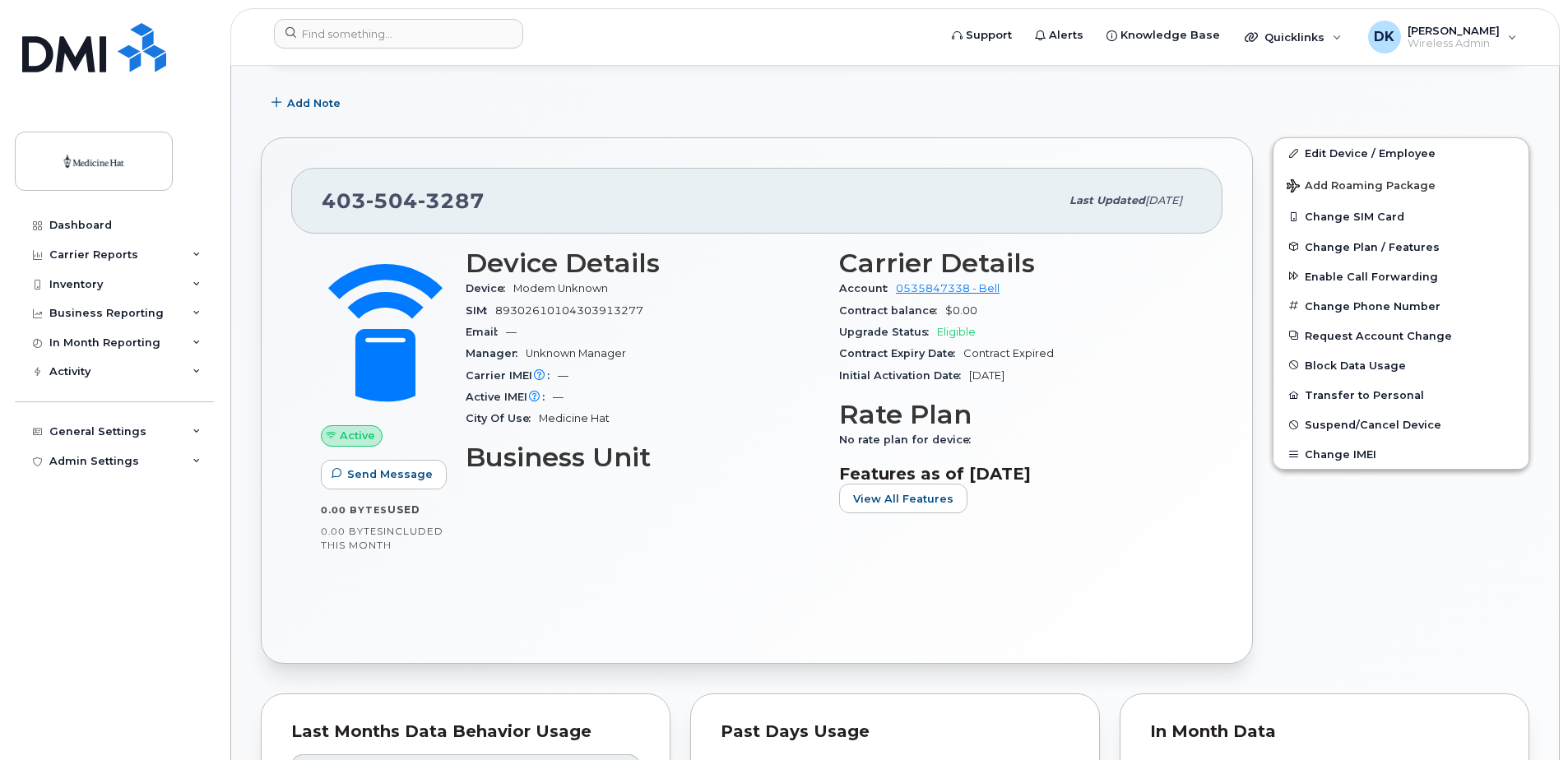
scroll to position [329, 0]
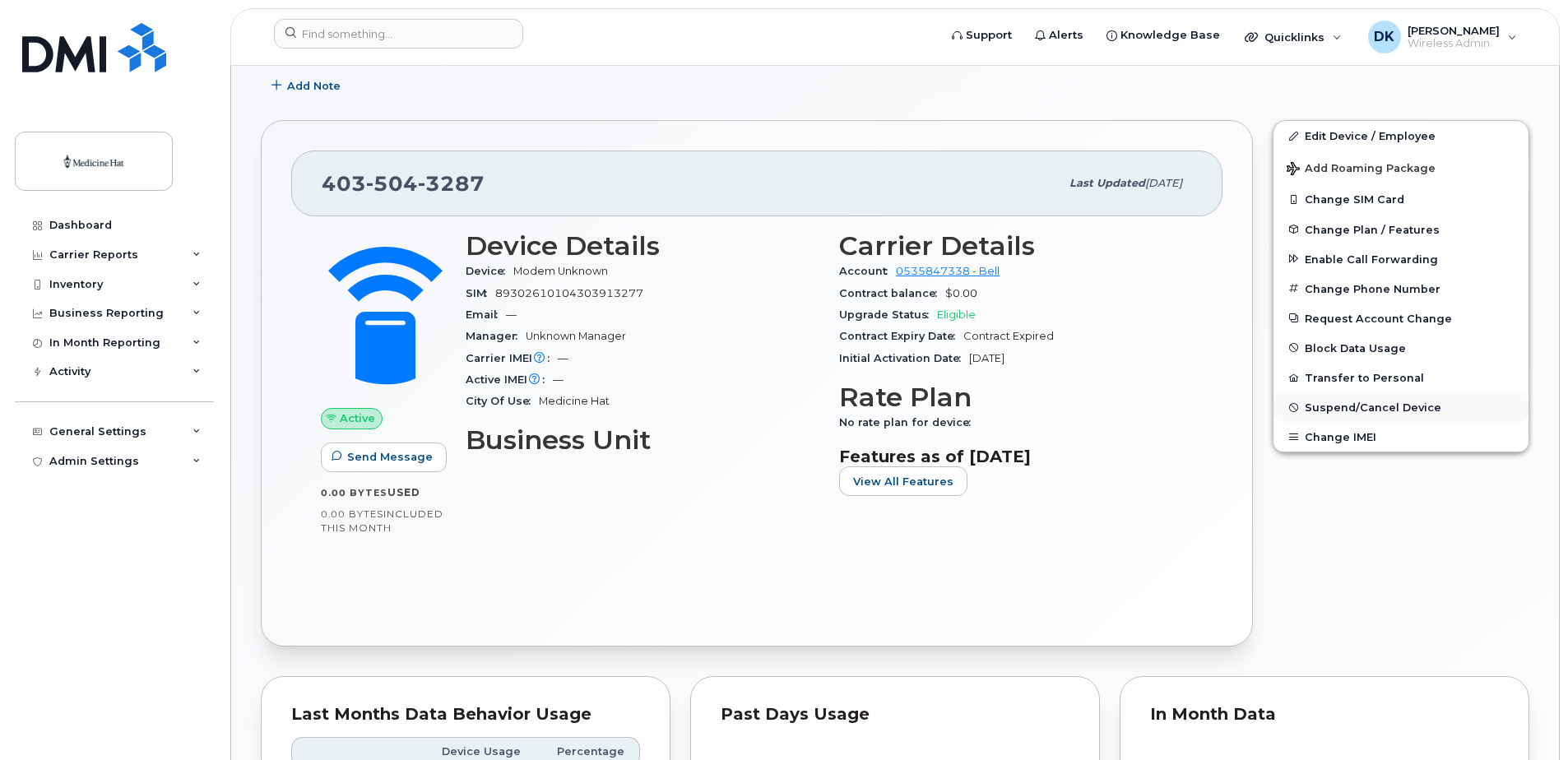
click at [1356, 402] on span "Suspend/Cancel Device" at bounding box center [1374, 407] width 137 height 13
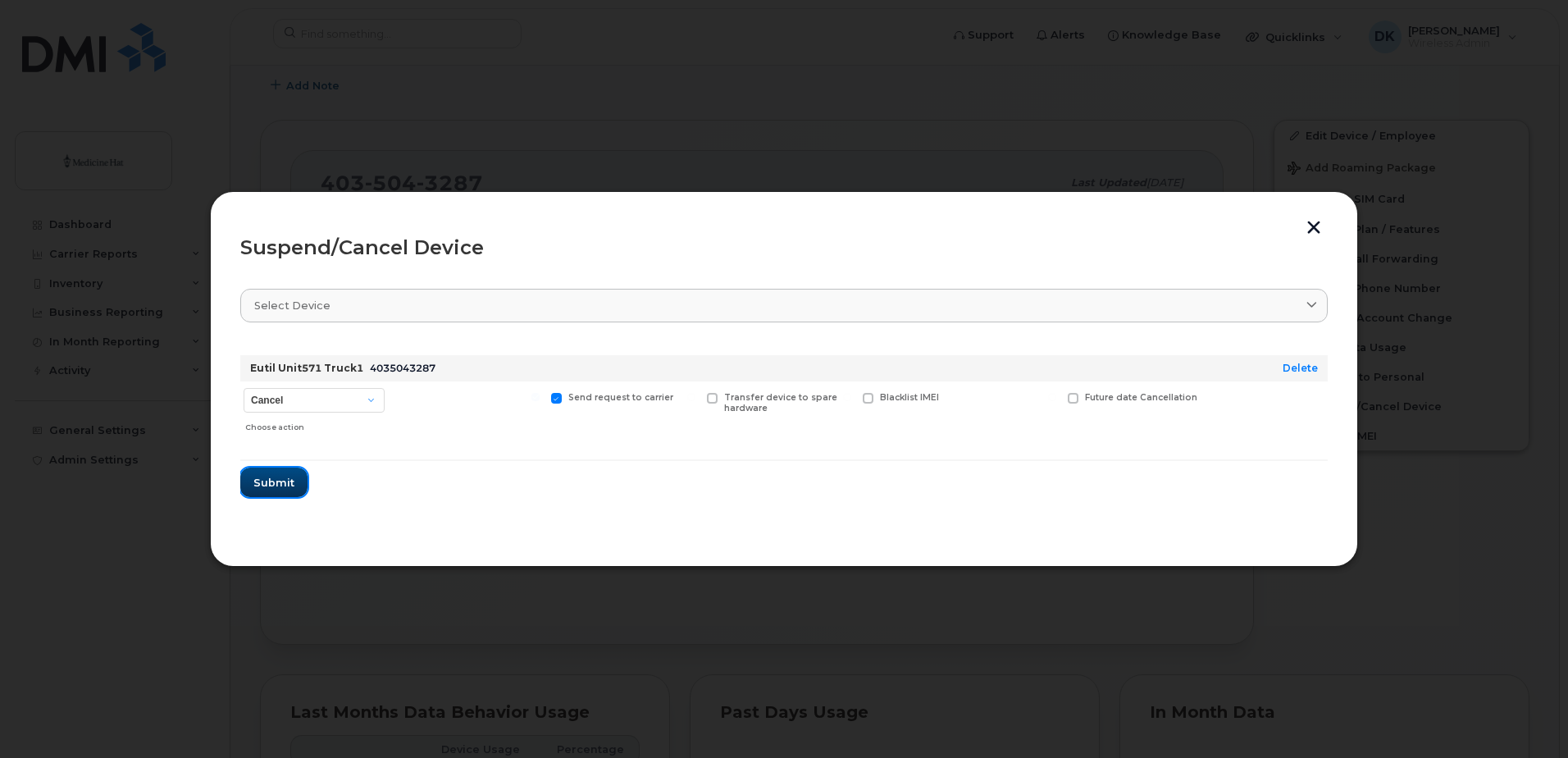
click at [284, 486] on span "Submit" at bounding box center [273, 483] width 41 height 15
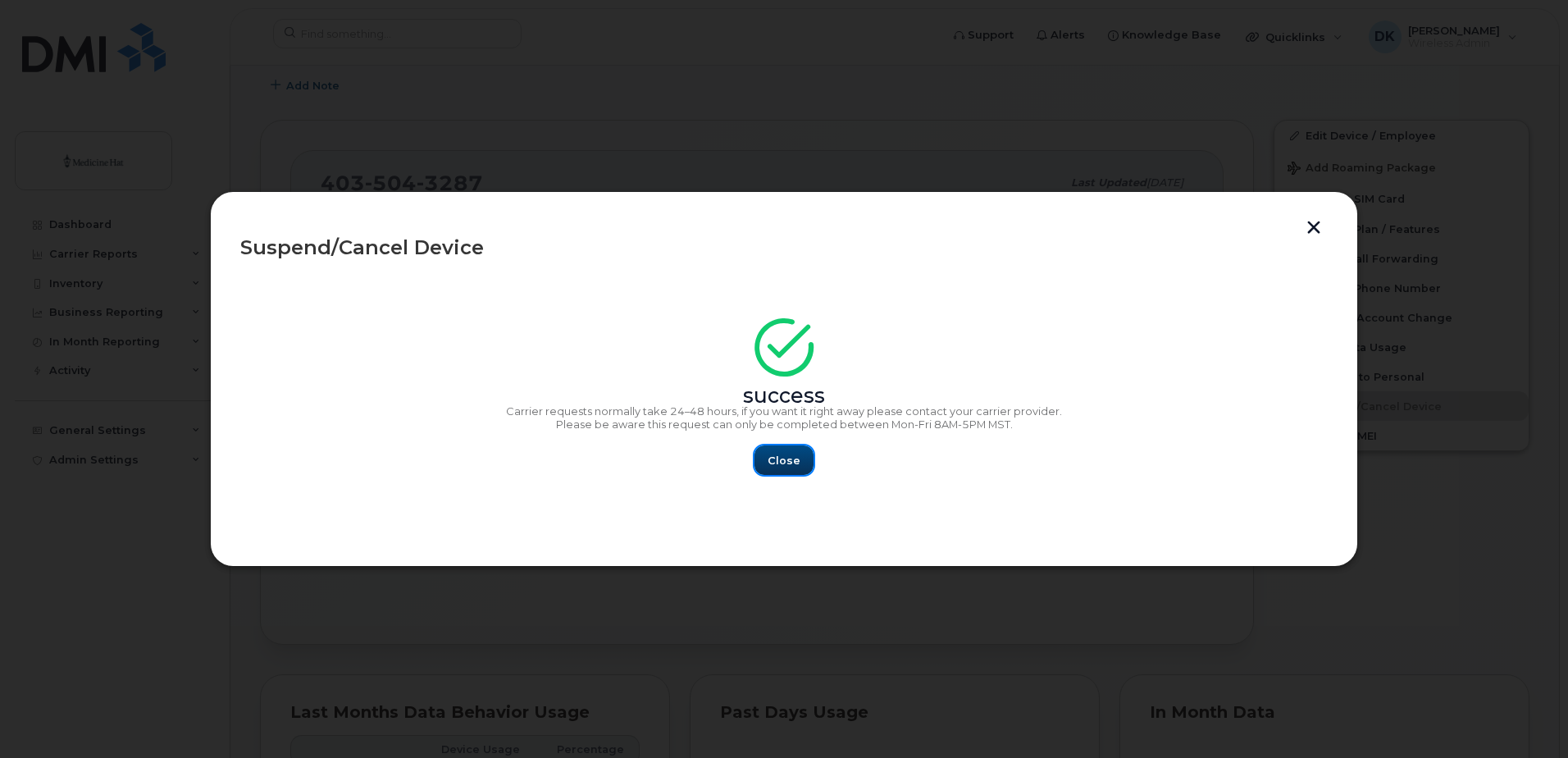
click at [801, 462] on button "Close" at bounding box center [784, 460] width 59 height 30
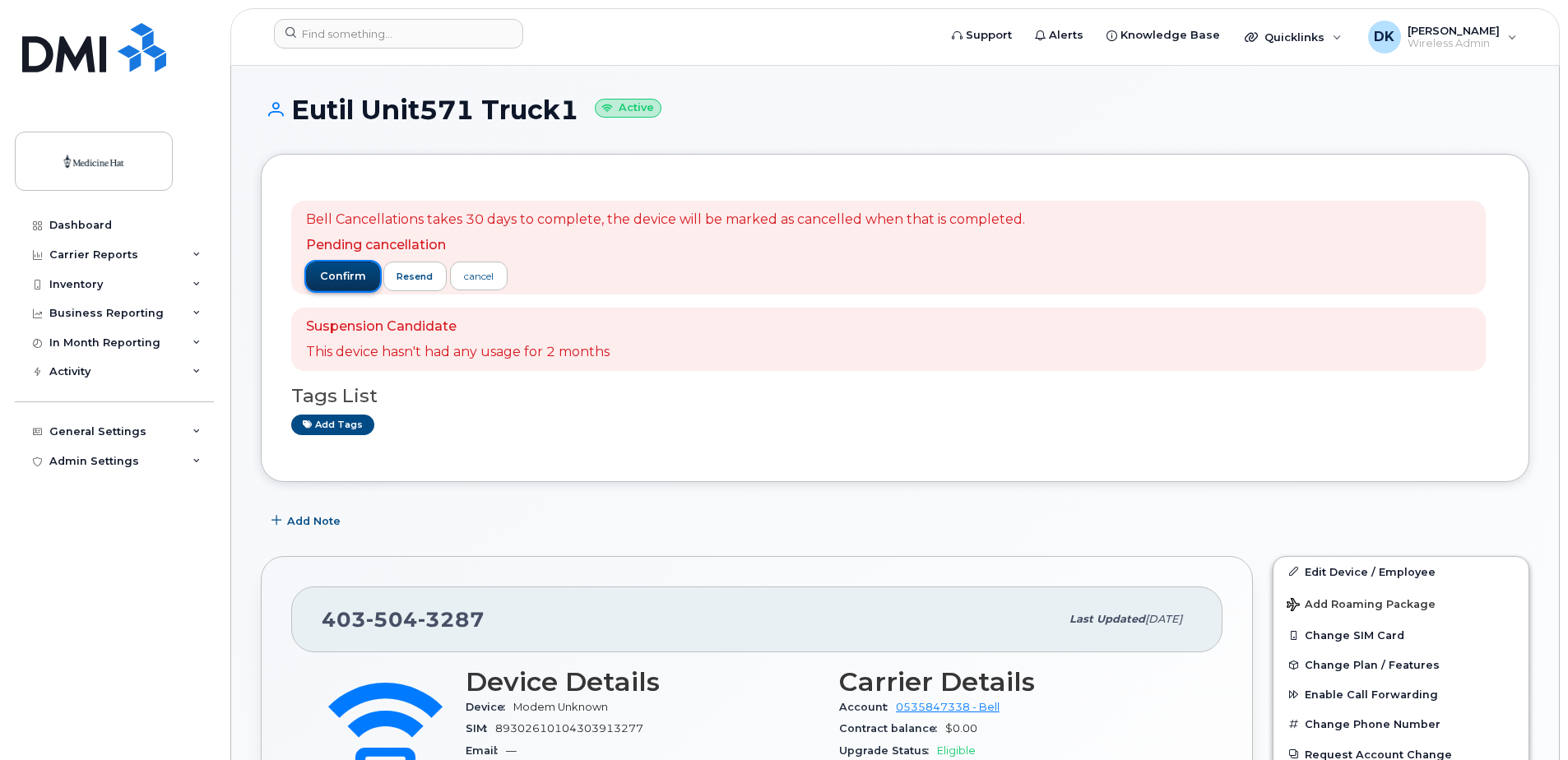
click at [327, 280] on span "confirm" at bounding box center [343, 276] width 46 height 14
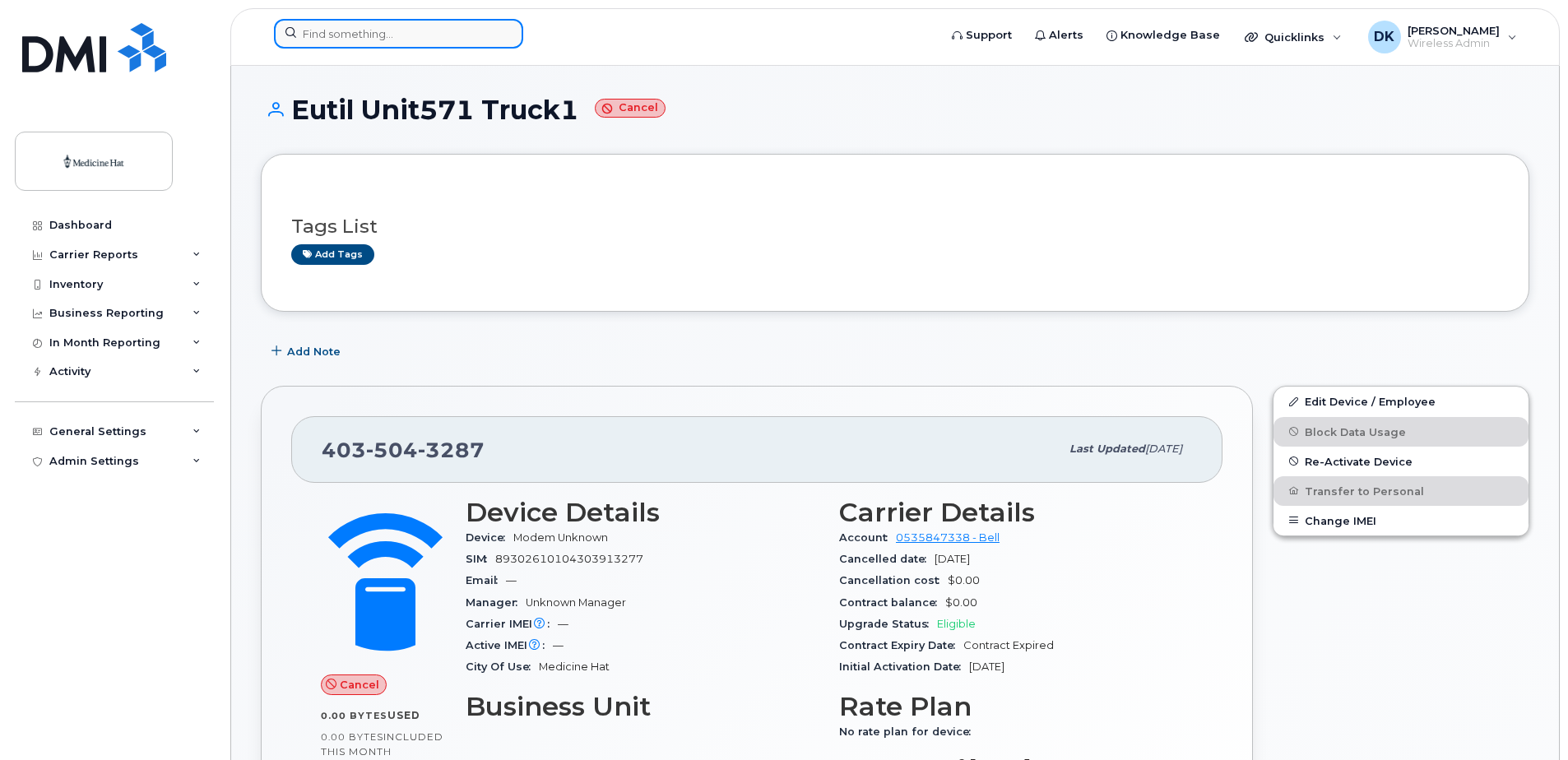
click at [304, 35] on input at bounding box center [398, 34] width 249 height 30
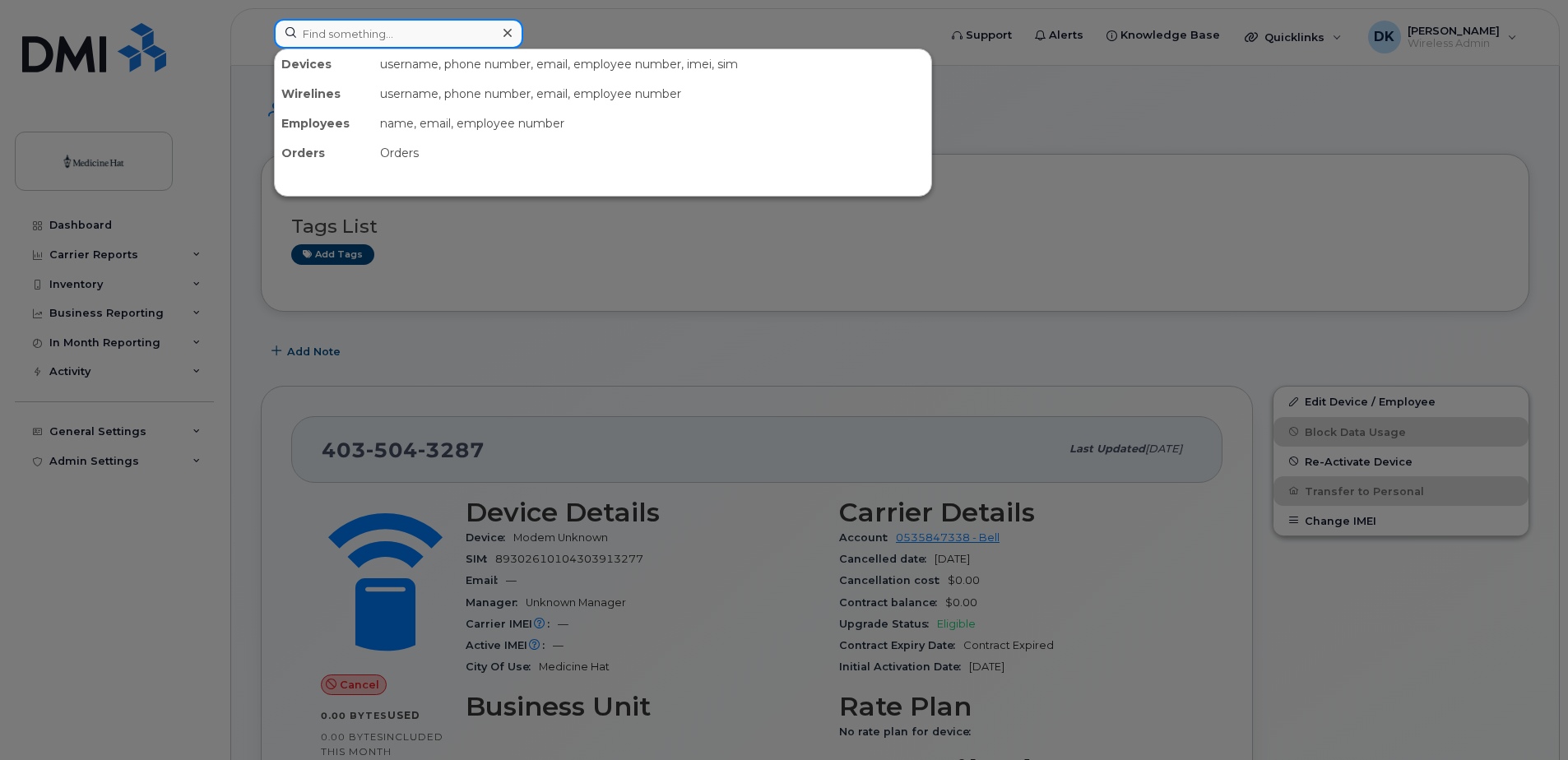
paste input "5874480248"
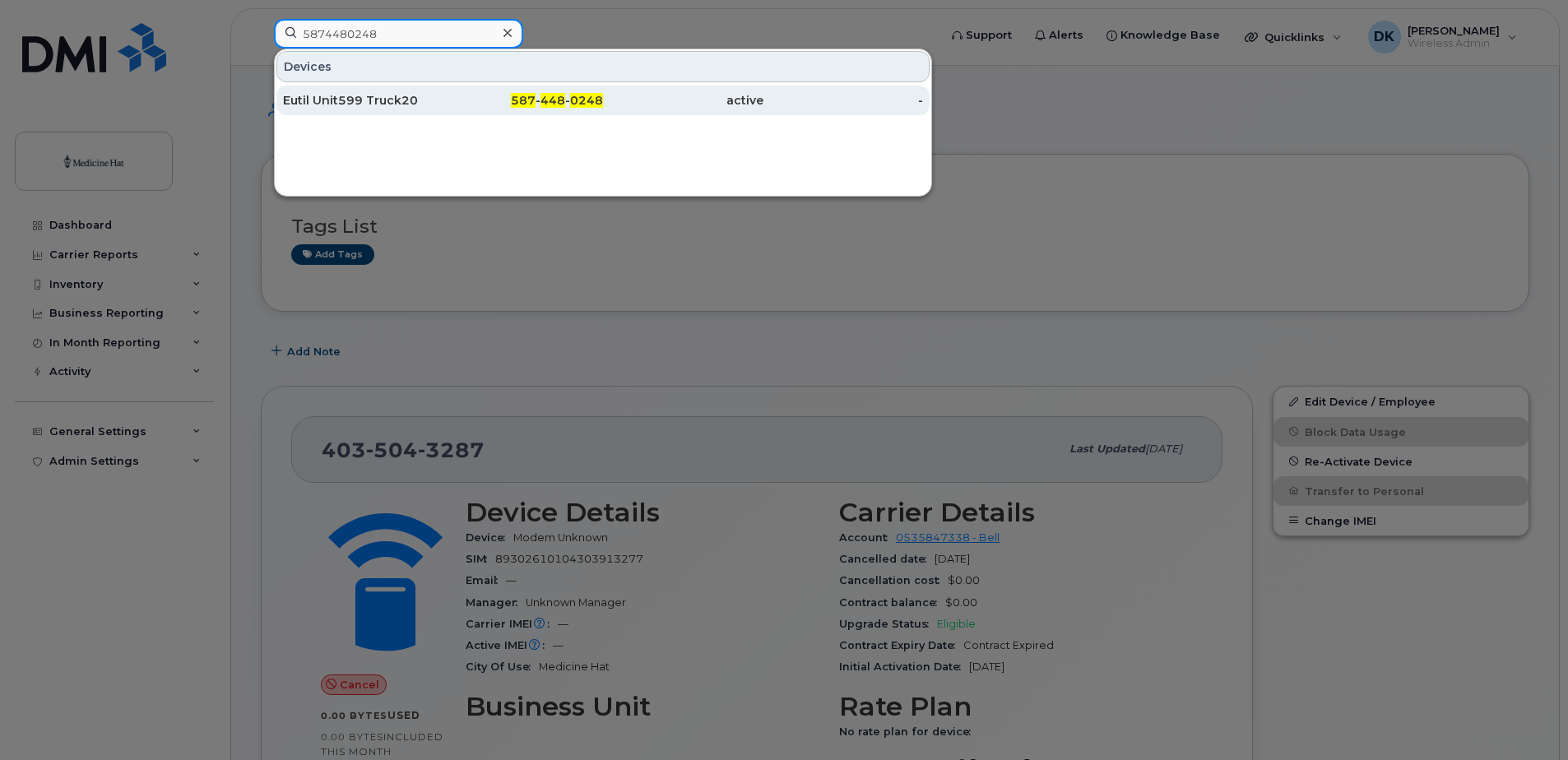
type input "5874480248"
click at [389, 99] on div "Eutil Unit599 Truck20" at bounding box center [363, 100] width 161 height 16
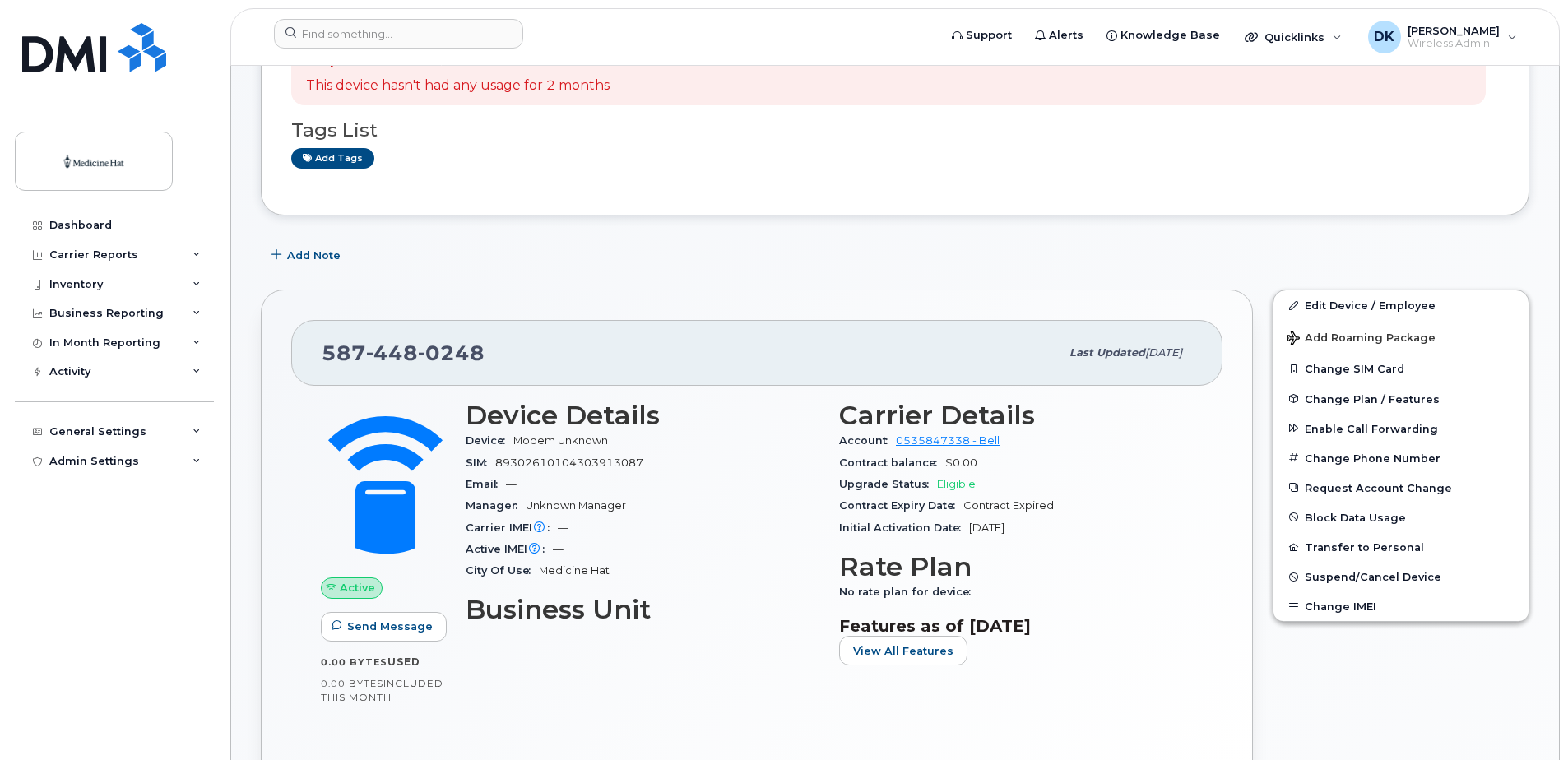
scroll to position [165, 0]
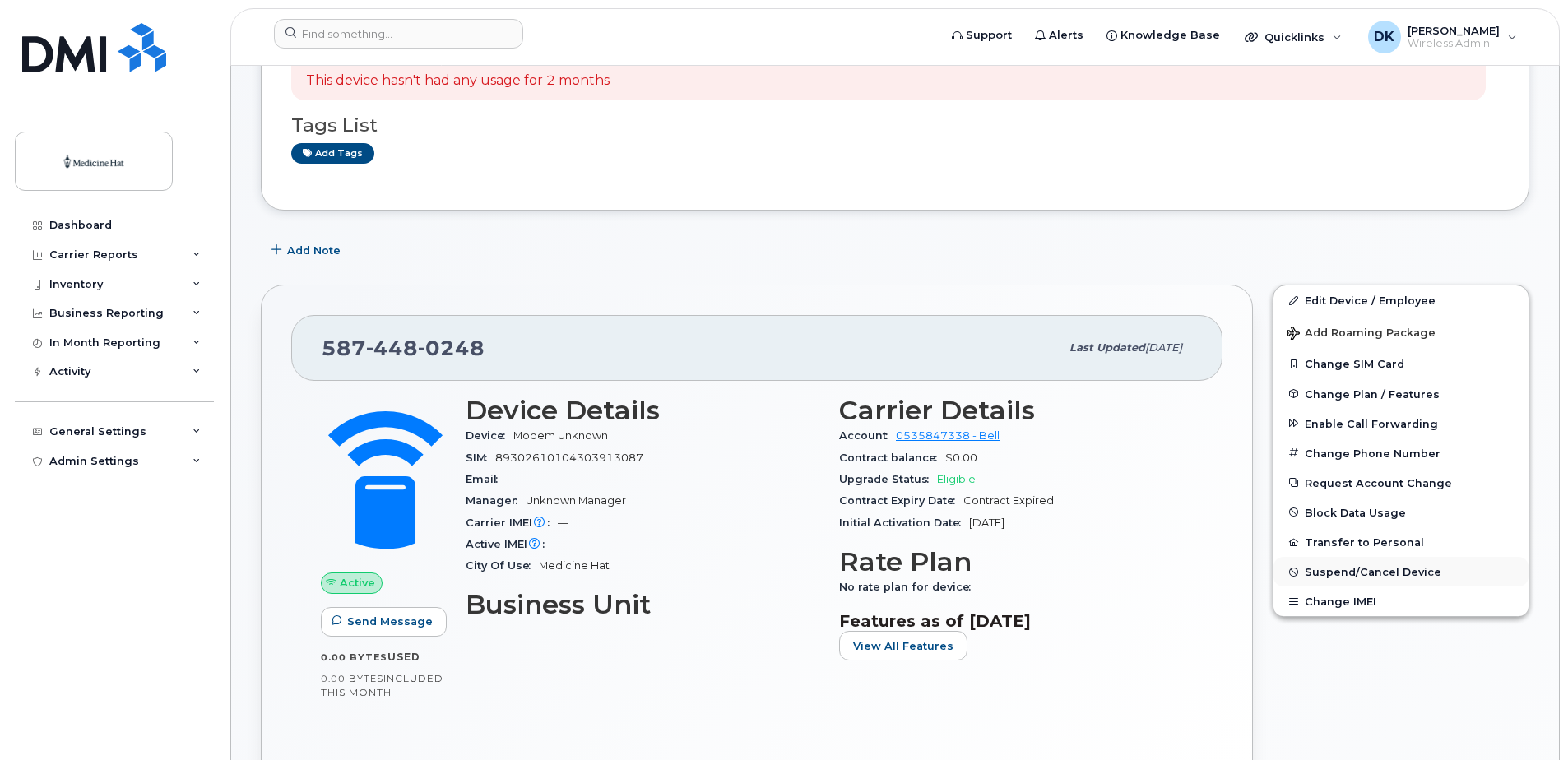
click at [1361, 572] on span "Suspend/Cancel Device" at bounding box center [1374, 571] width 137 height 13
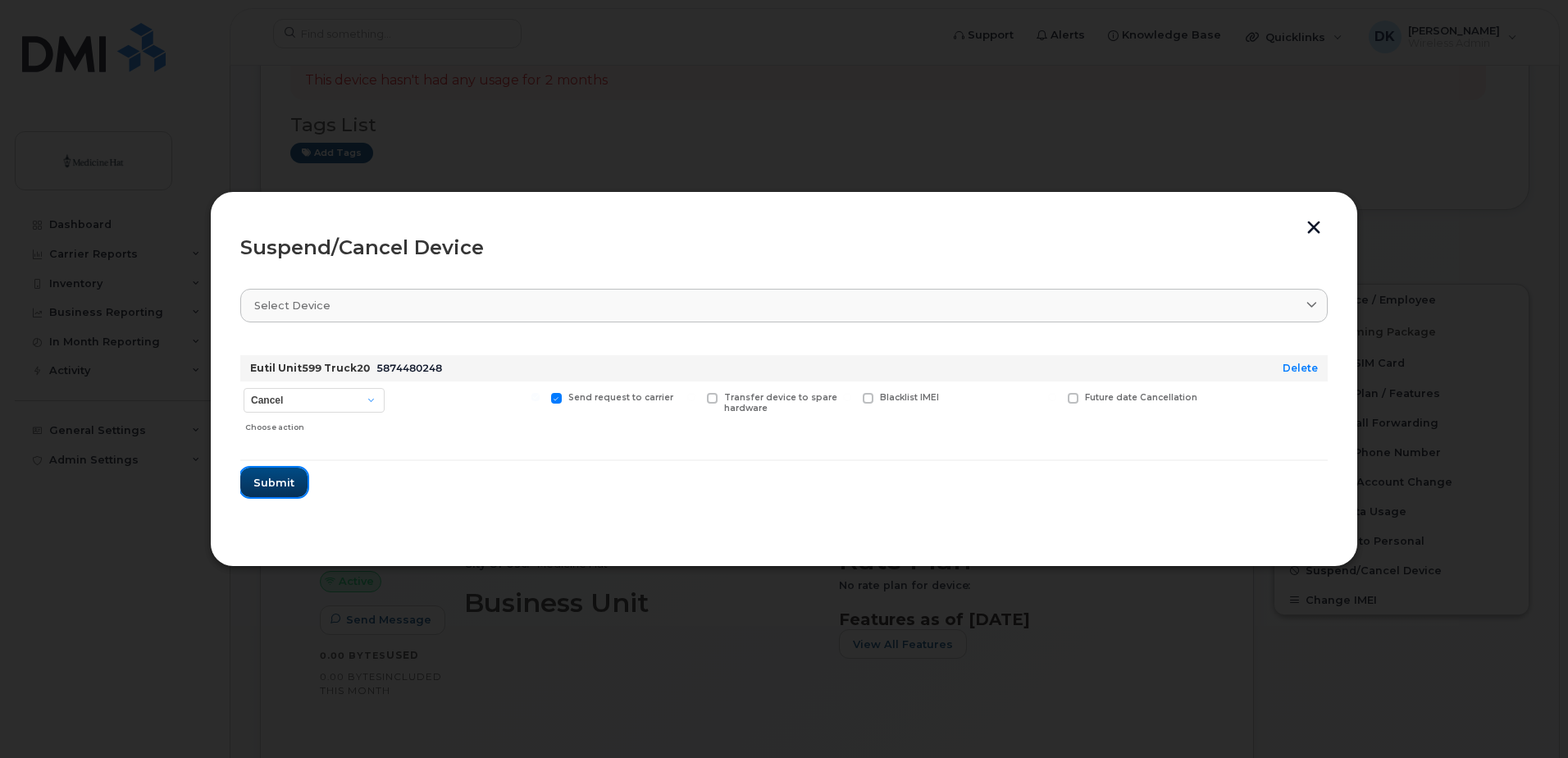
click at [261, 481] on span "Submit" at bounding box center [273, 483] width 41 height 15
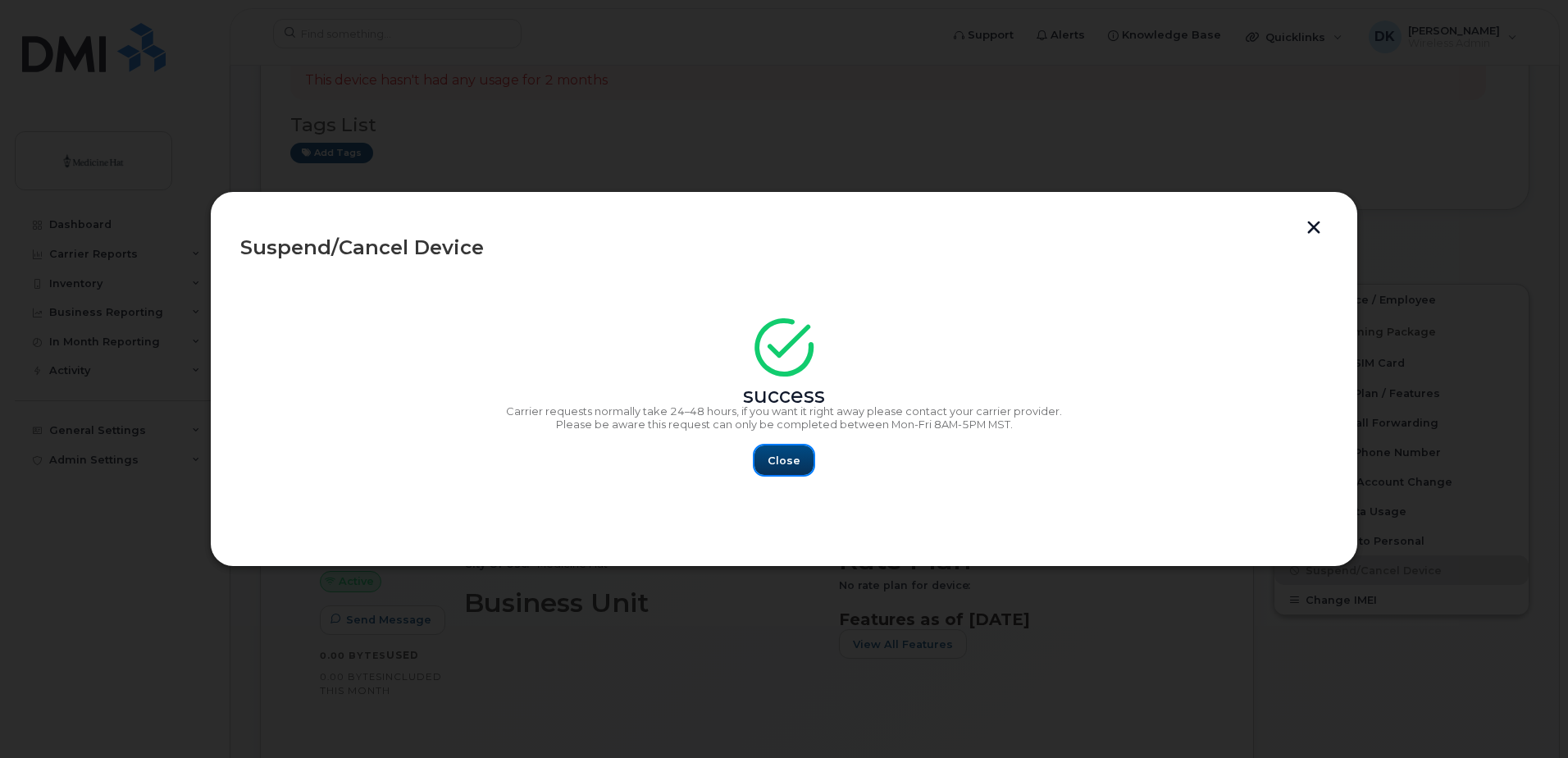
click at [796, 459] on span "Close" at bounding box center [784, 461] width 33 height 15
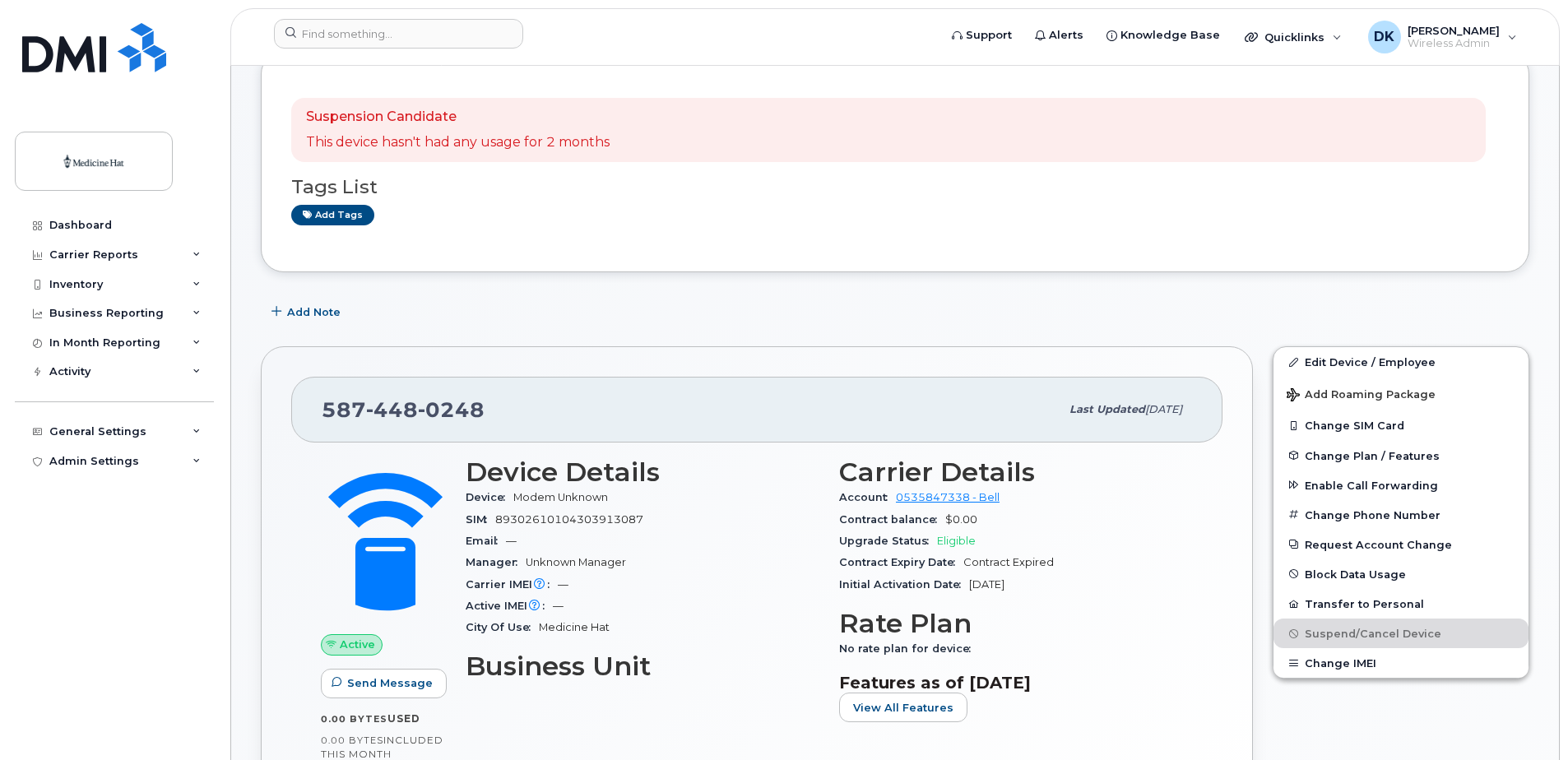
scroll to position [0, 0]
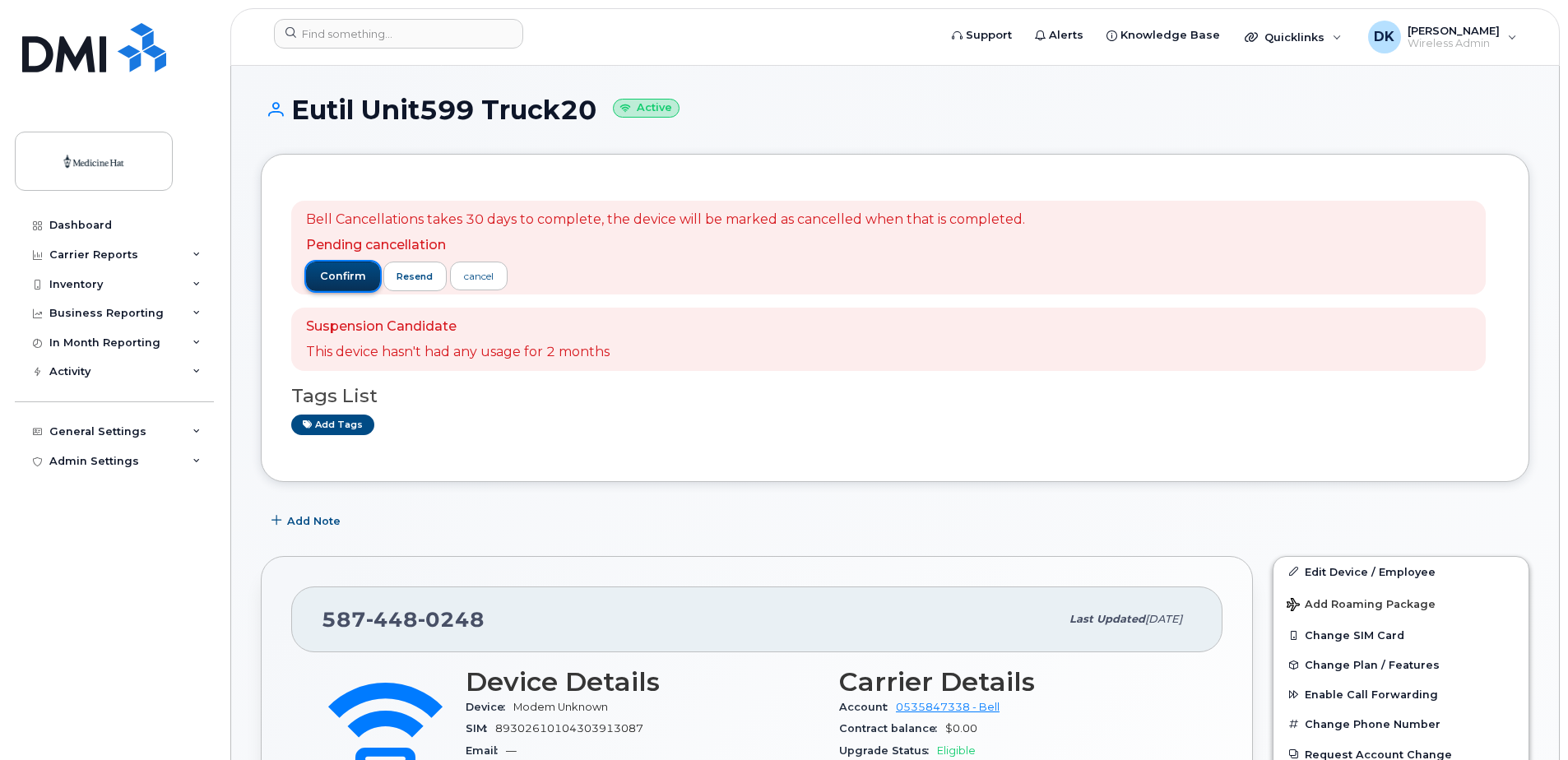
click at [348, 277] on span "confirm" at bounding box center [343, 276] width 46 height 14
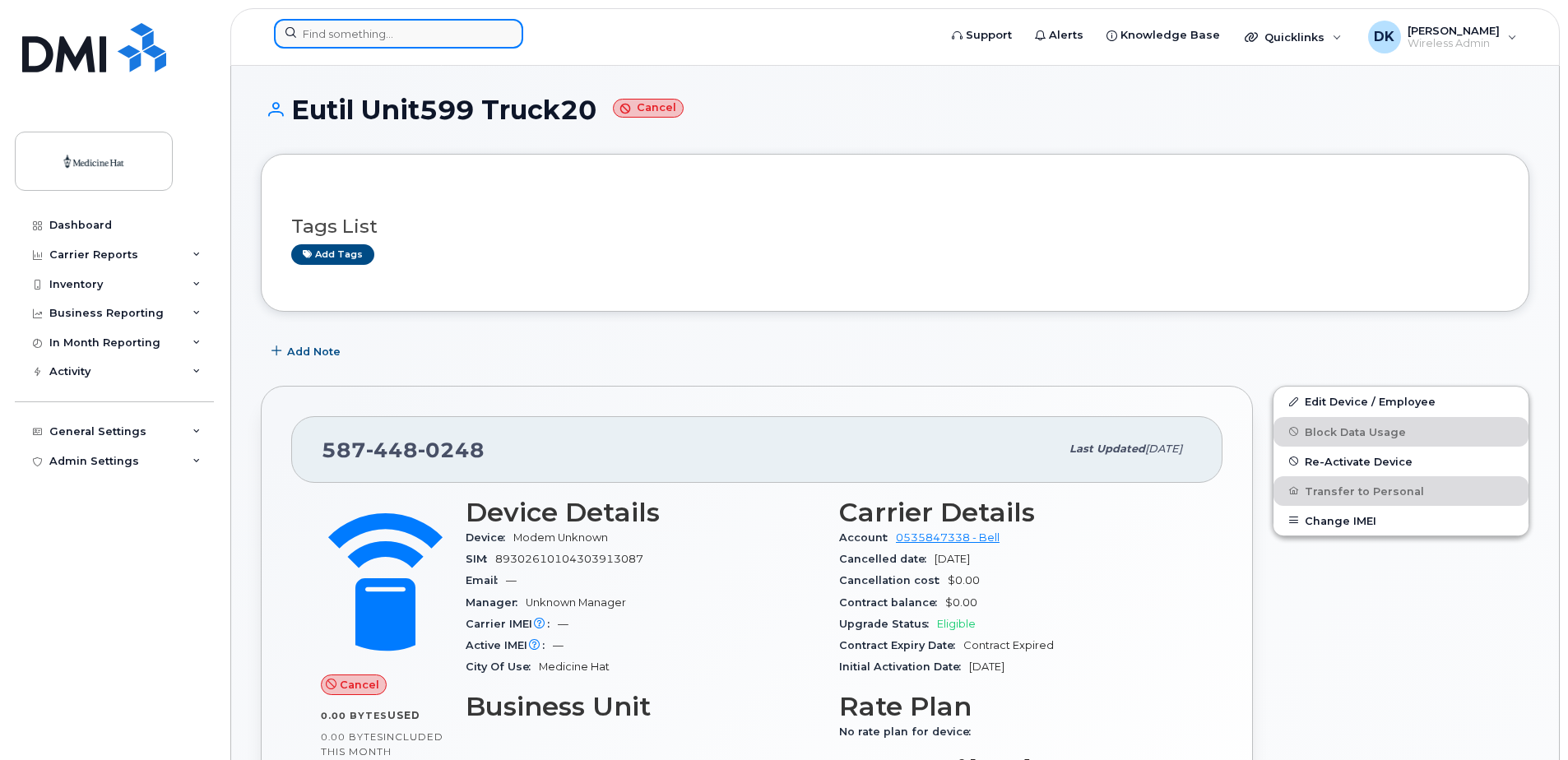
click at [312, 30] on input at bounding box center [398, 34] width 249 height 30
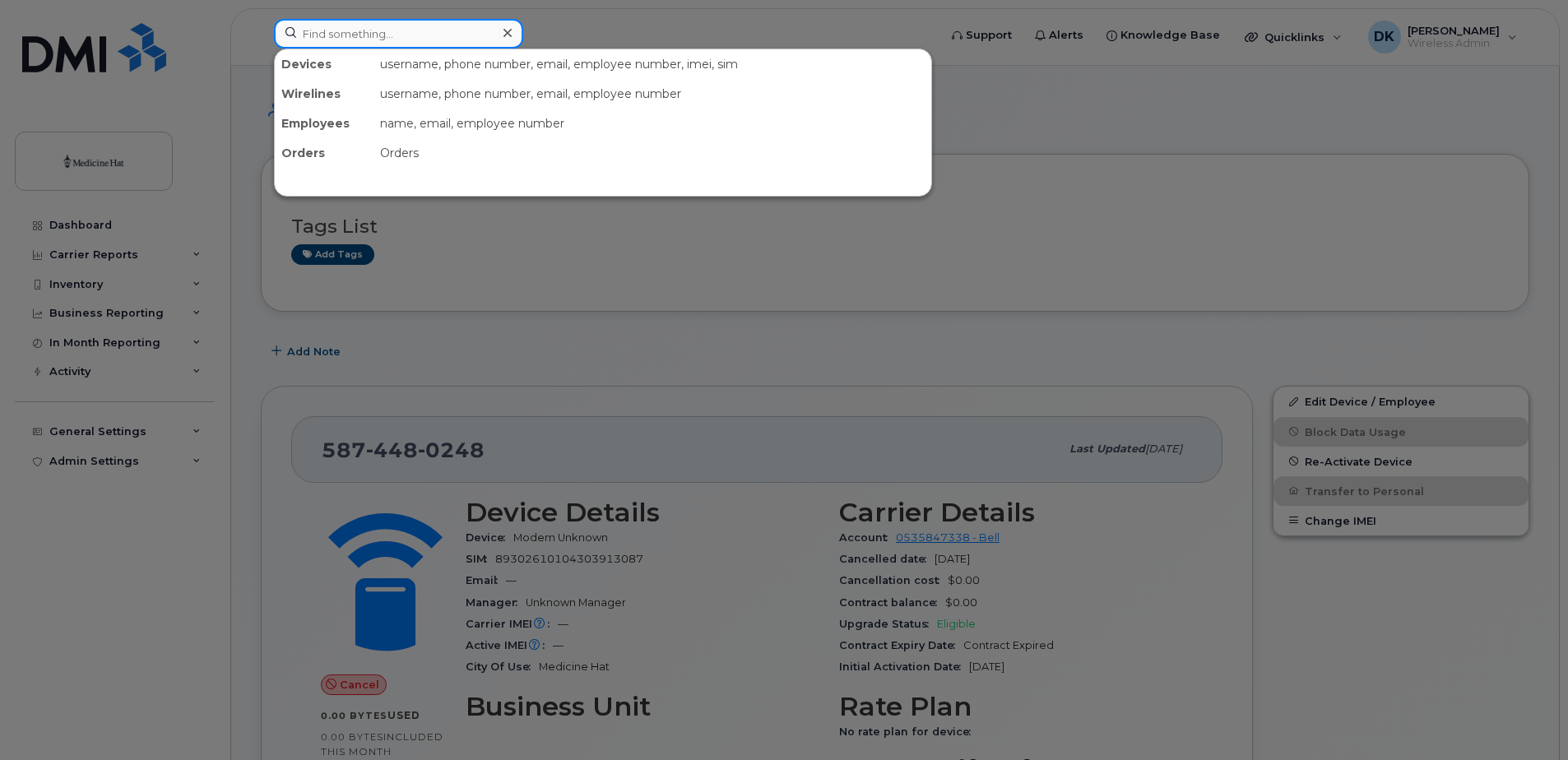
paste input "5874480214"
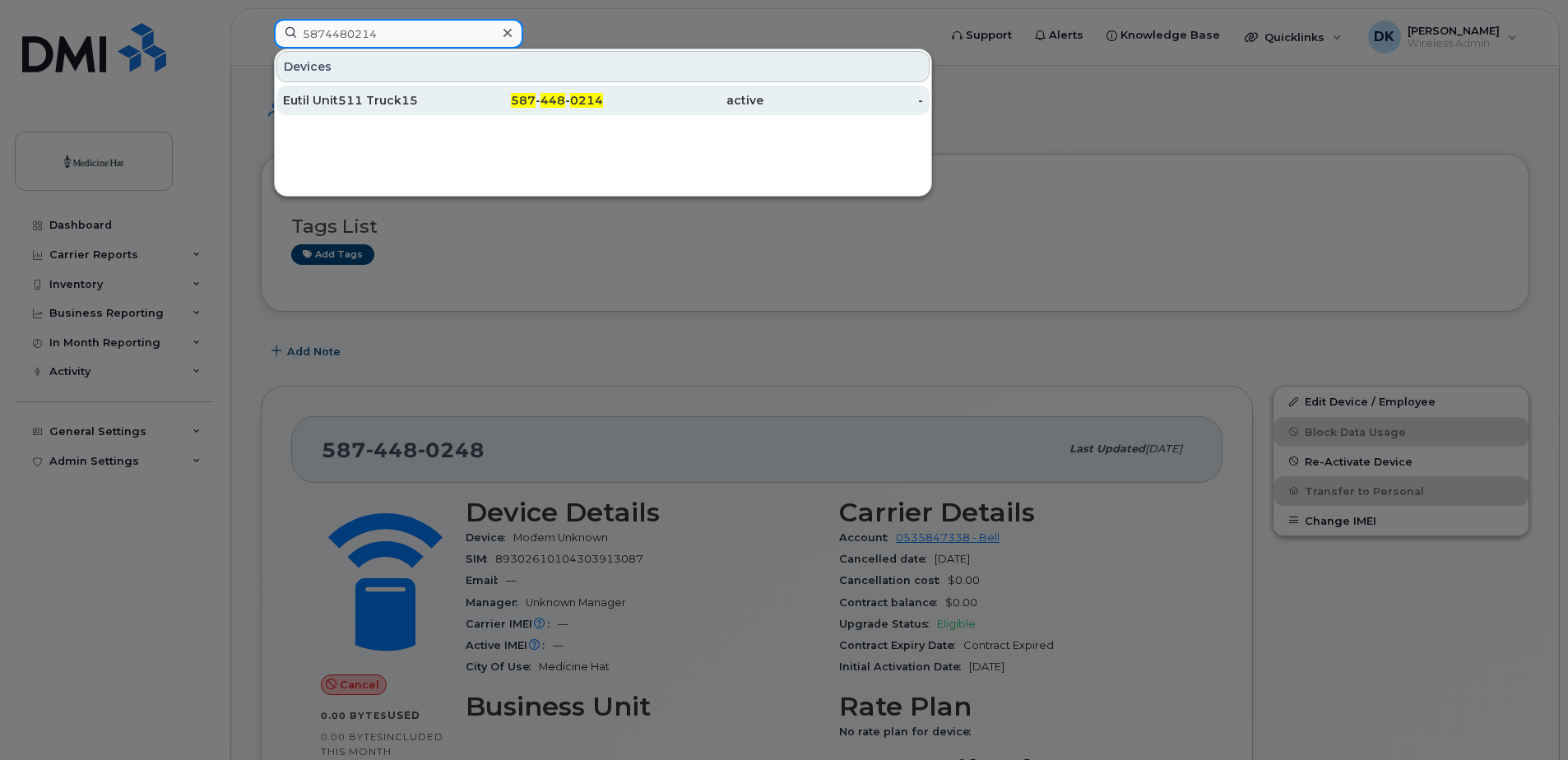
type input "5874480214"
click at [339, 94] on div "Eutil Unit511 Truck15" at bounding box center [363, 100] width 161 height 16
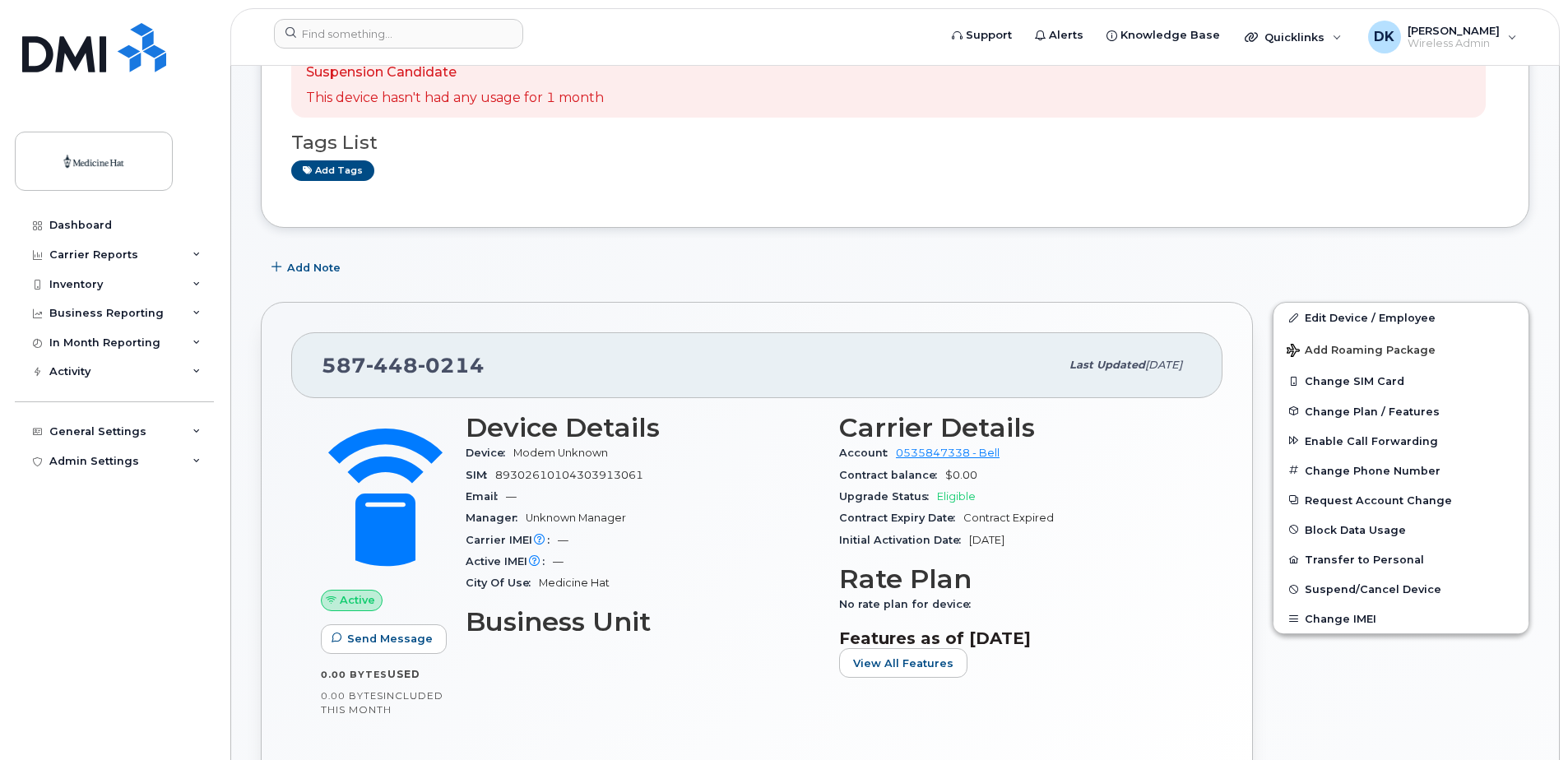
scroll to position [165, 0]
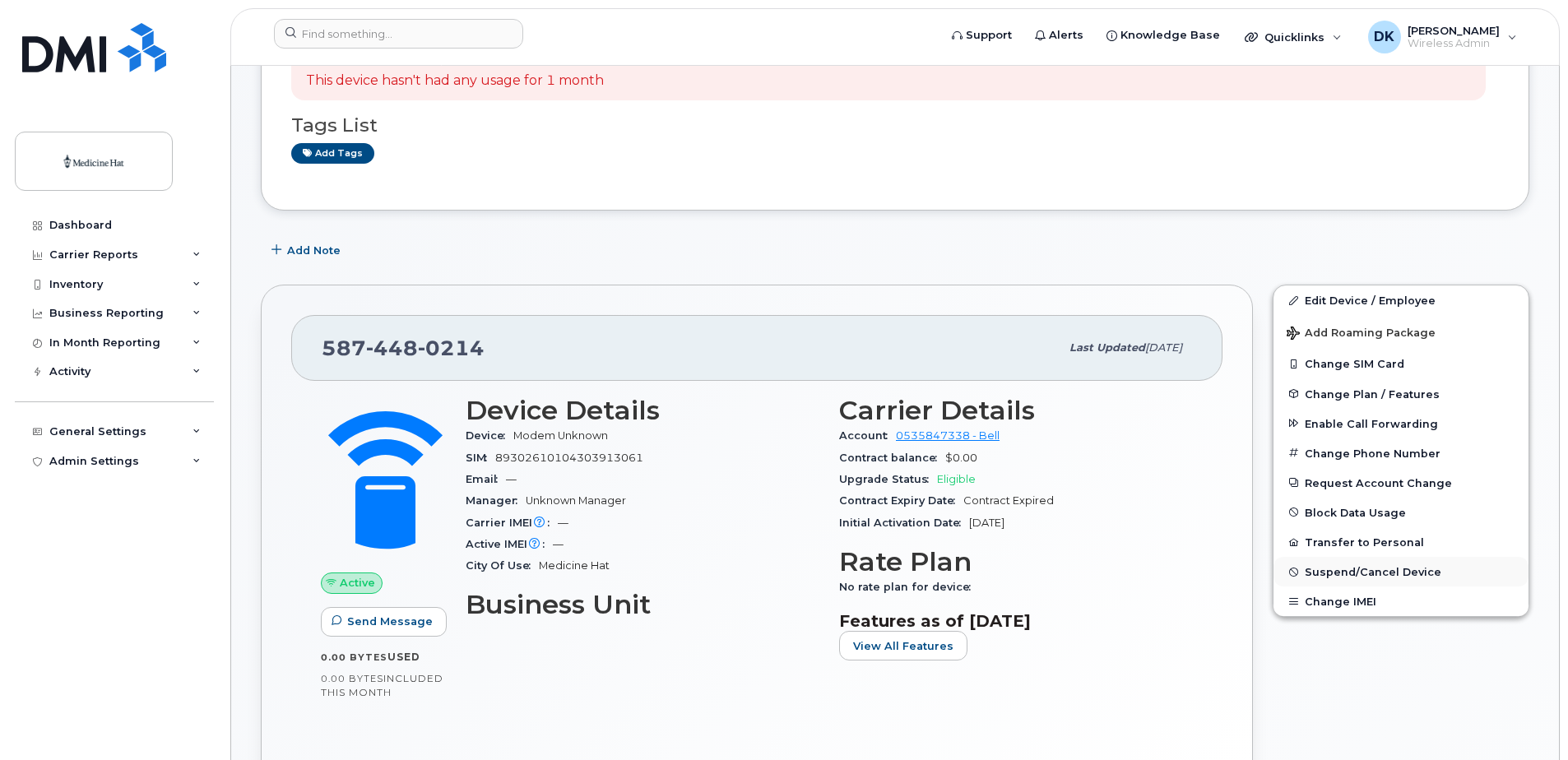
click at [1346, 570] on span "Suspend/Cancel Device" at bounding box center [1374, 571] width 137 height 13
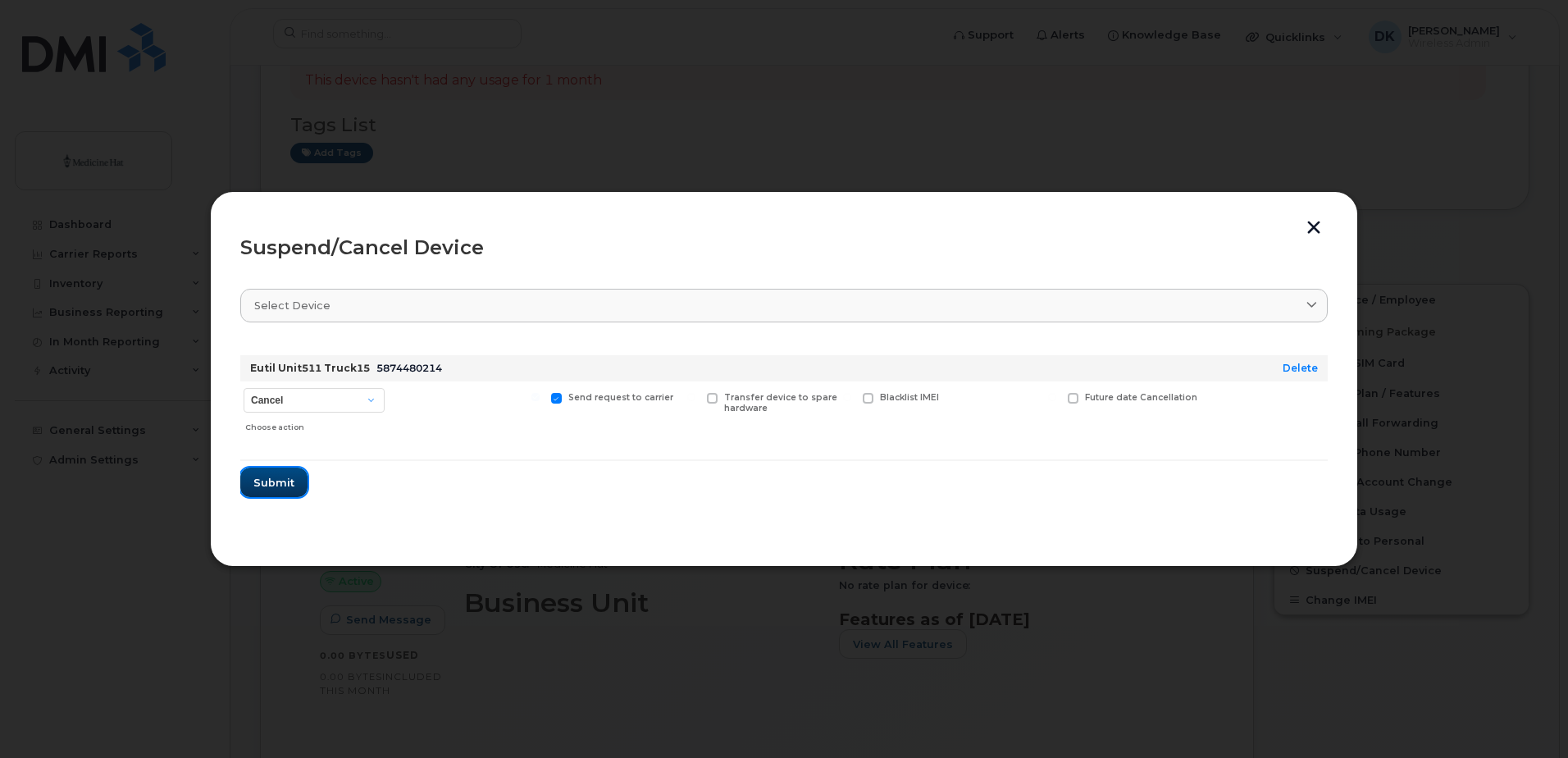
click at [281, 486] on span "Submit" at bounding box center [273, 483] width 41 height 15
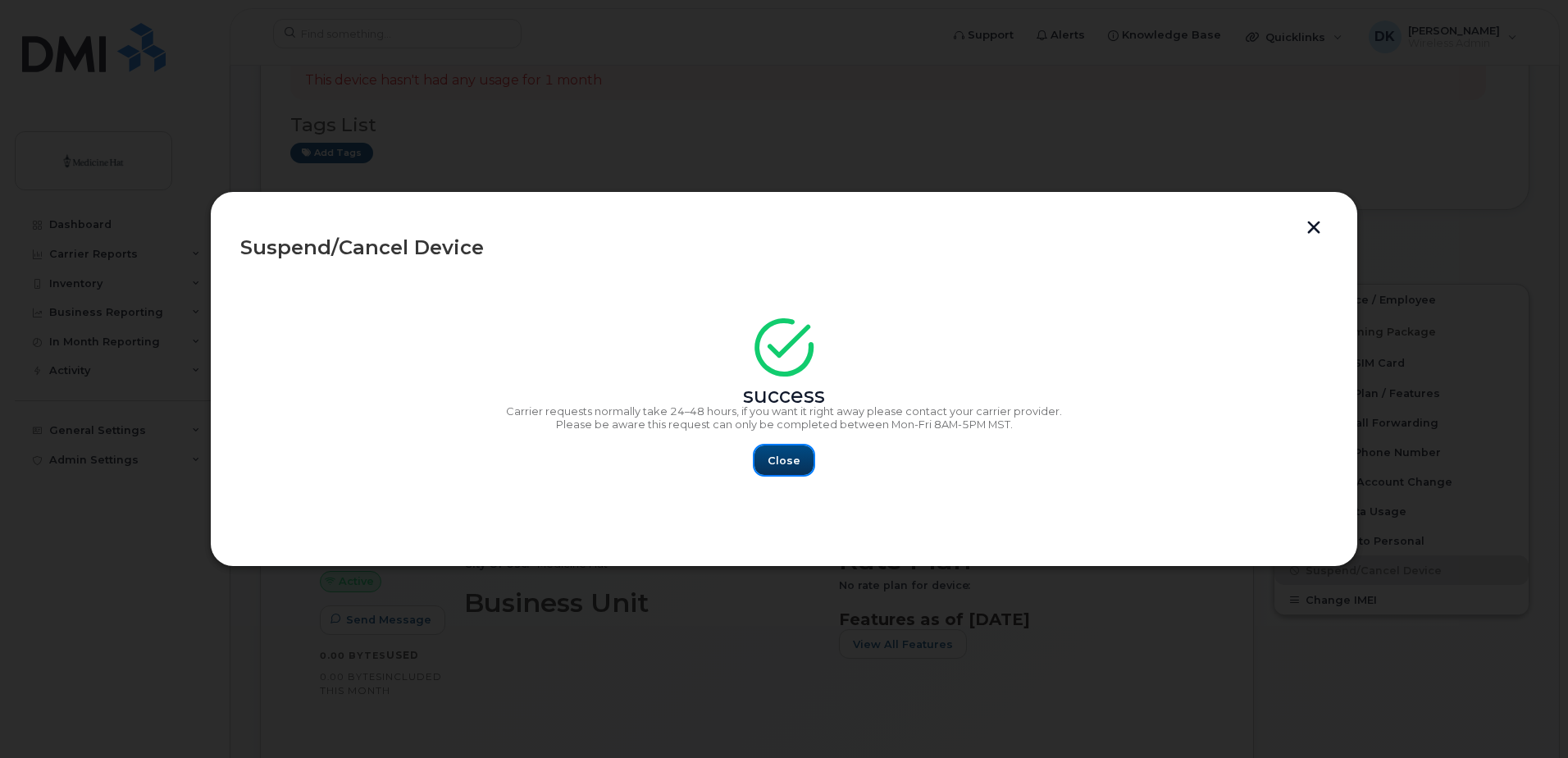
click at [774, 464] on span "Close" at bounding box center [784, 461] width 33 height 15
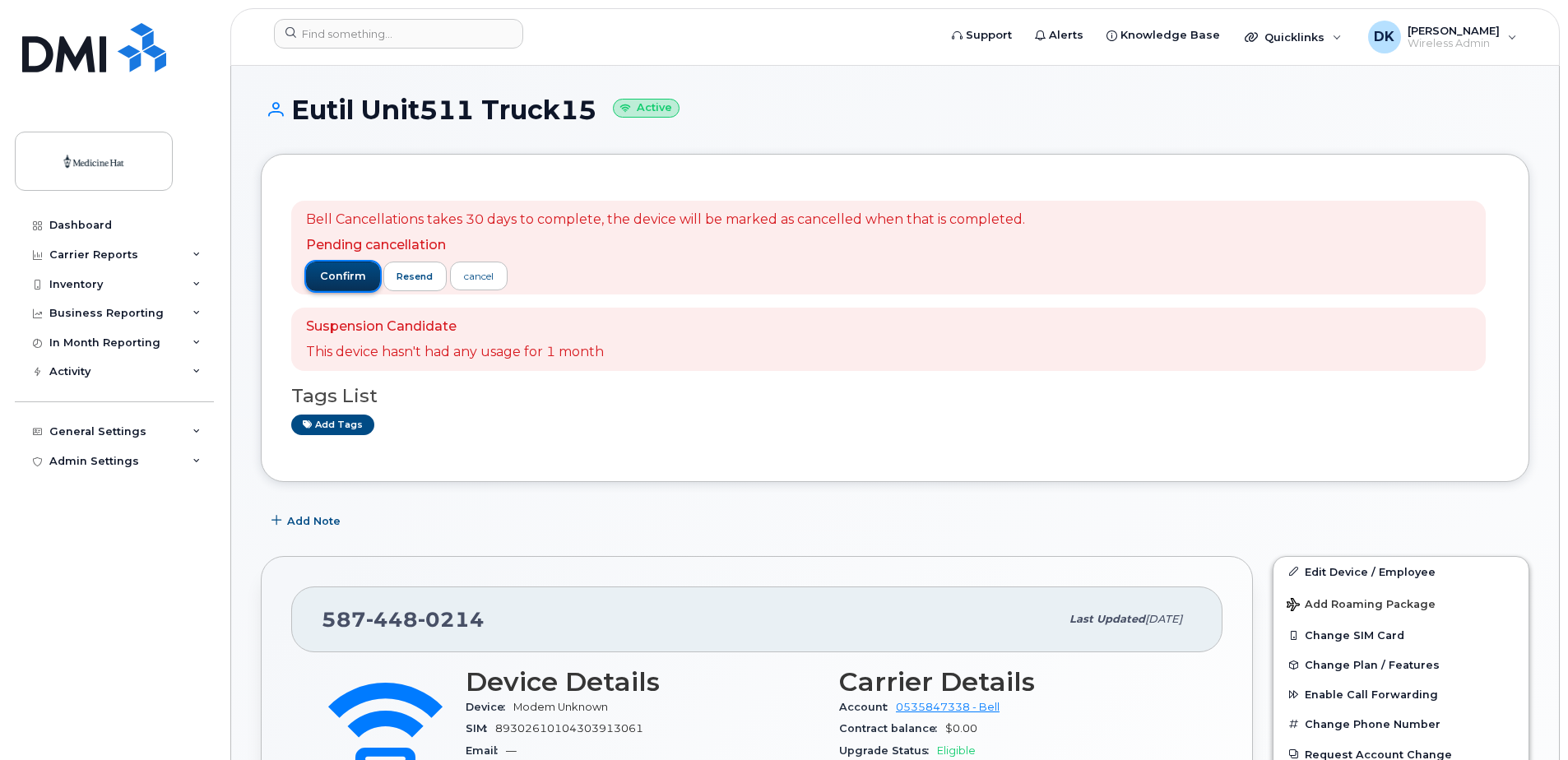
click at [330, 271] on span "confirm" at bounding box center [343, 276] width 46 height 14
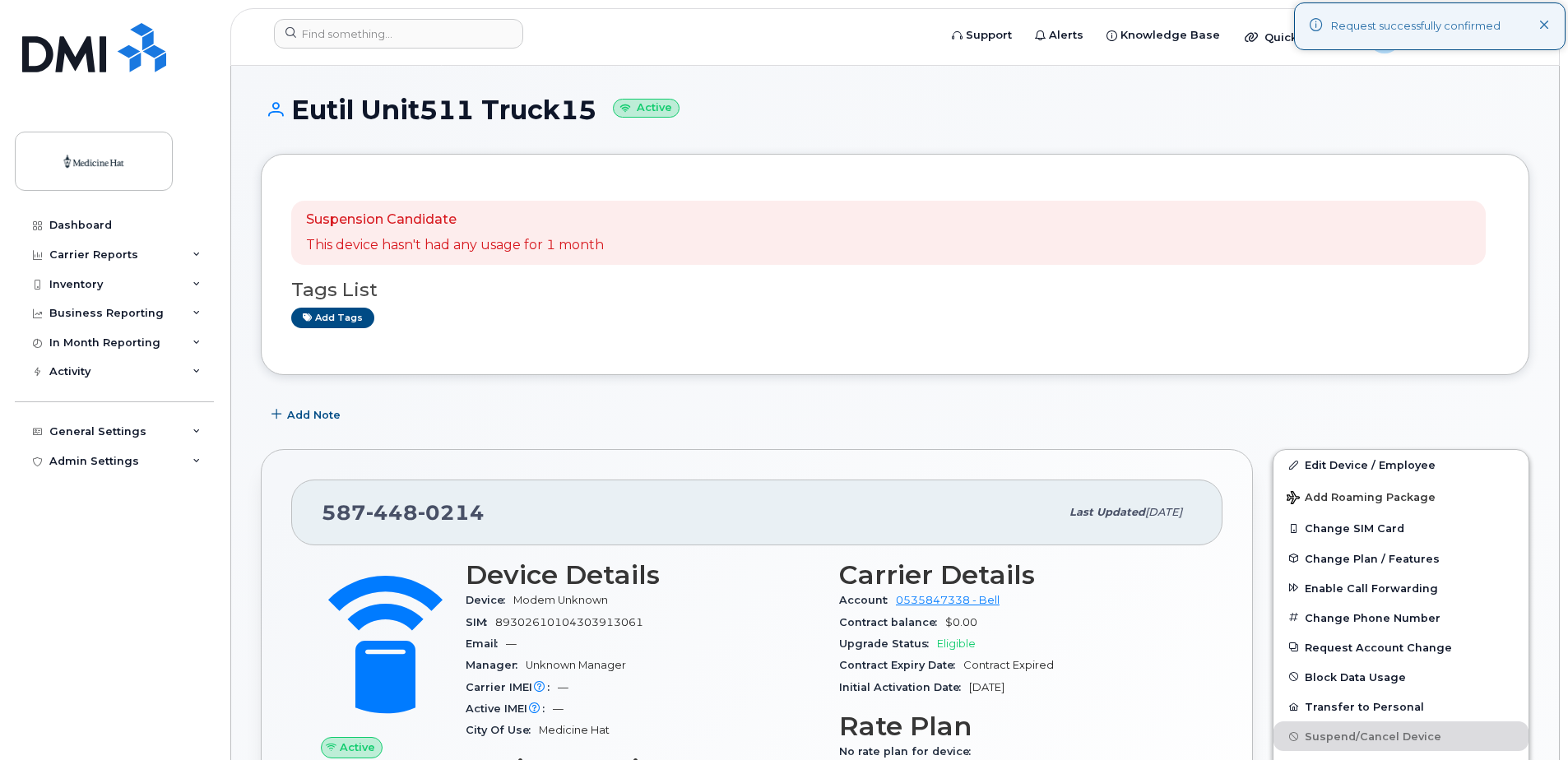
scroll to position [83, 0]
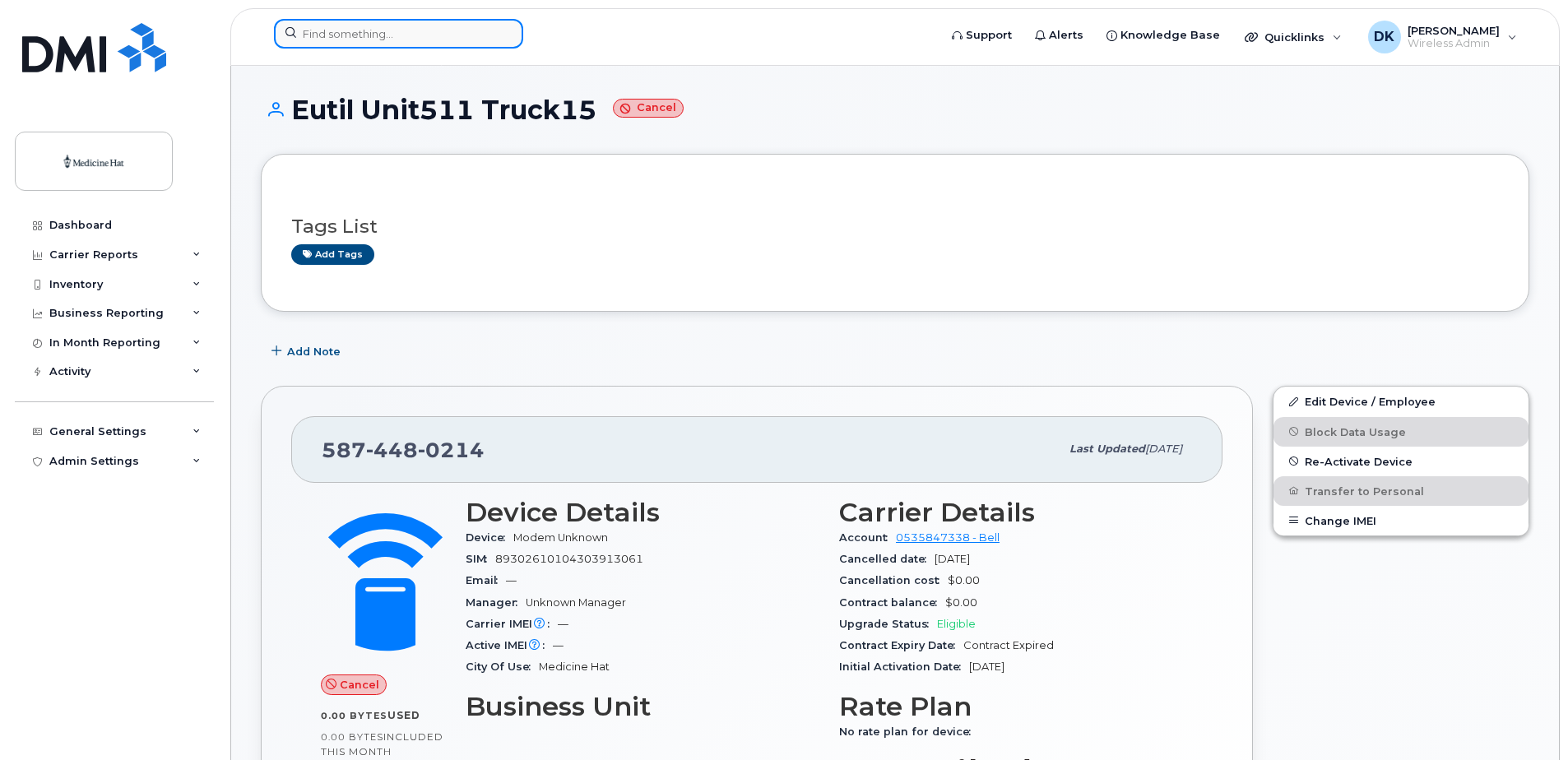
click at [393, 36] on input at bounding box center [398, 34] width 249 height 30
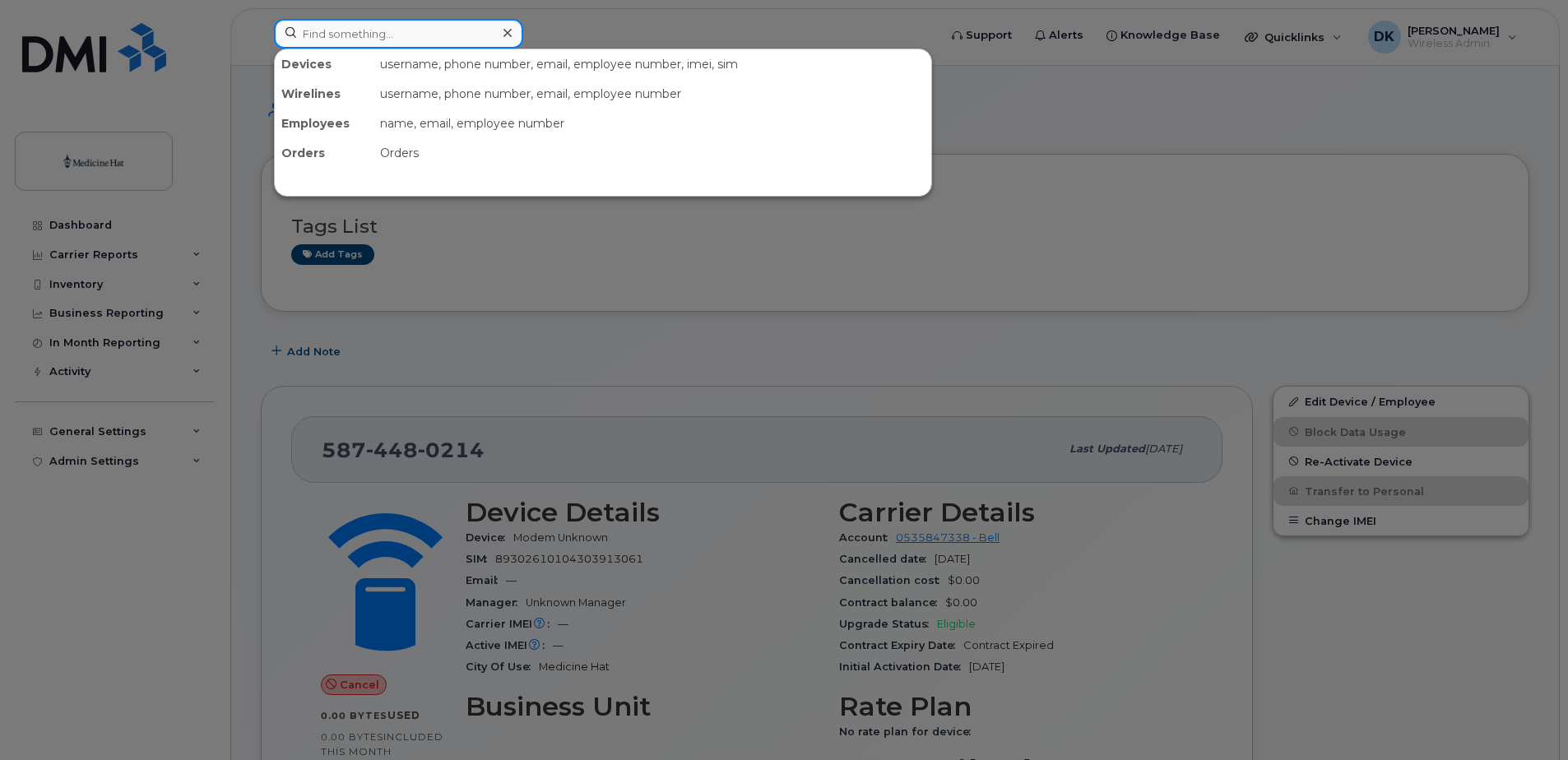
paste input "5872534998"
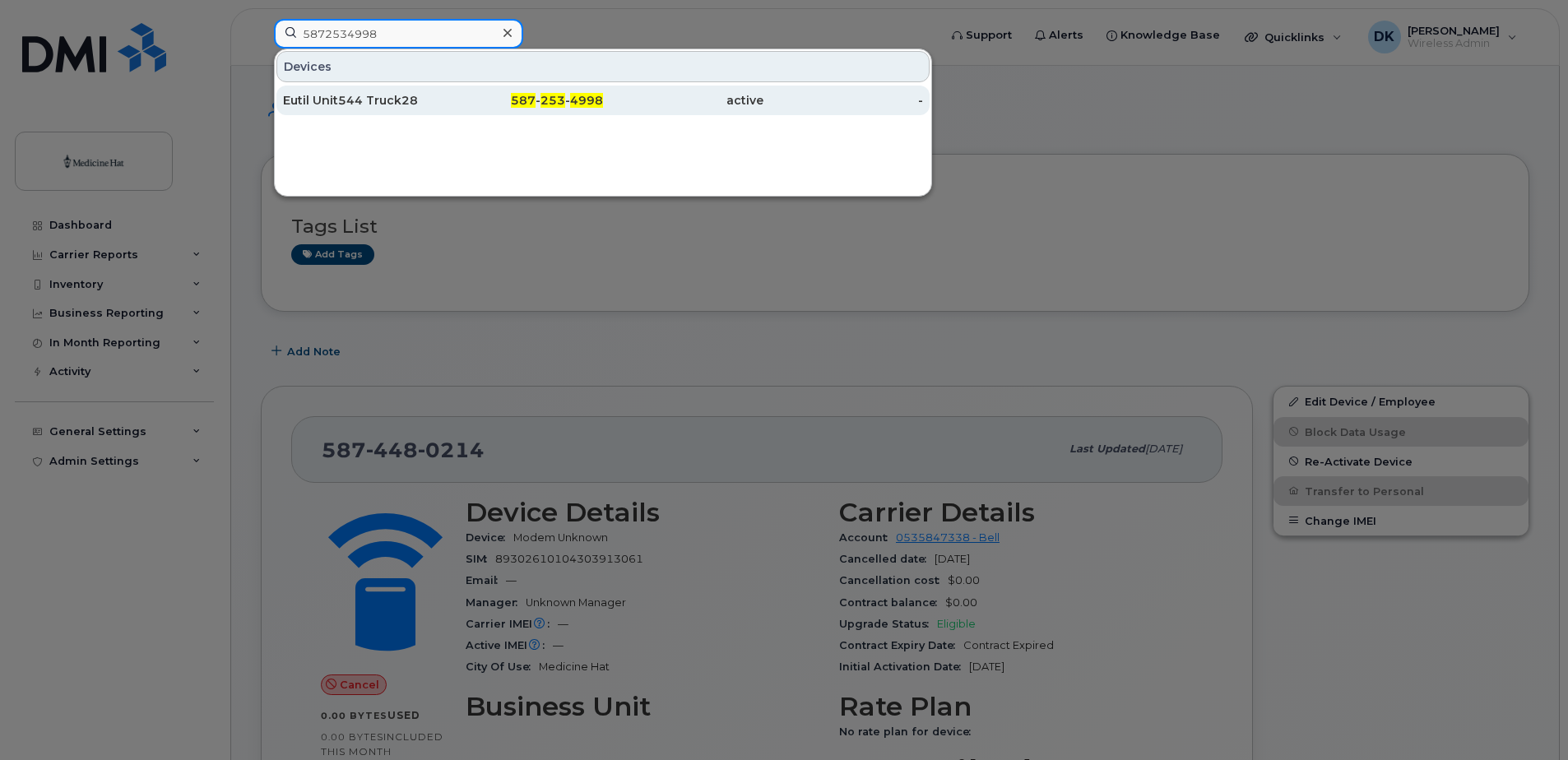
type input "5872534998"
click at [405, 104] on div "Eutil Unit544 Truck28" at bounding box center [363, 100] width 161 height 16
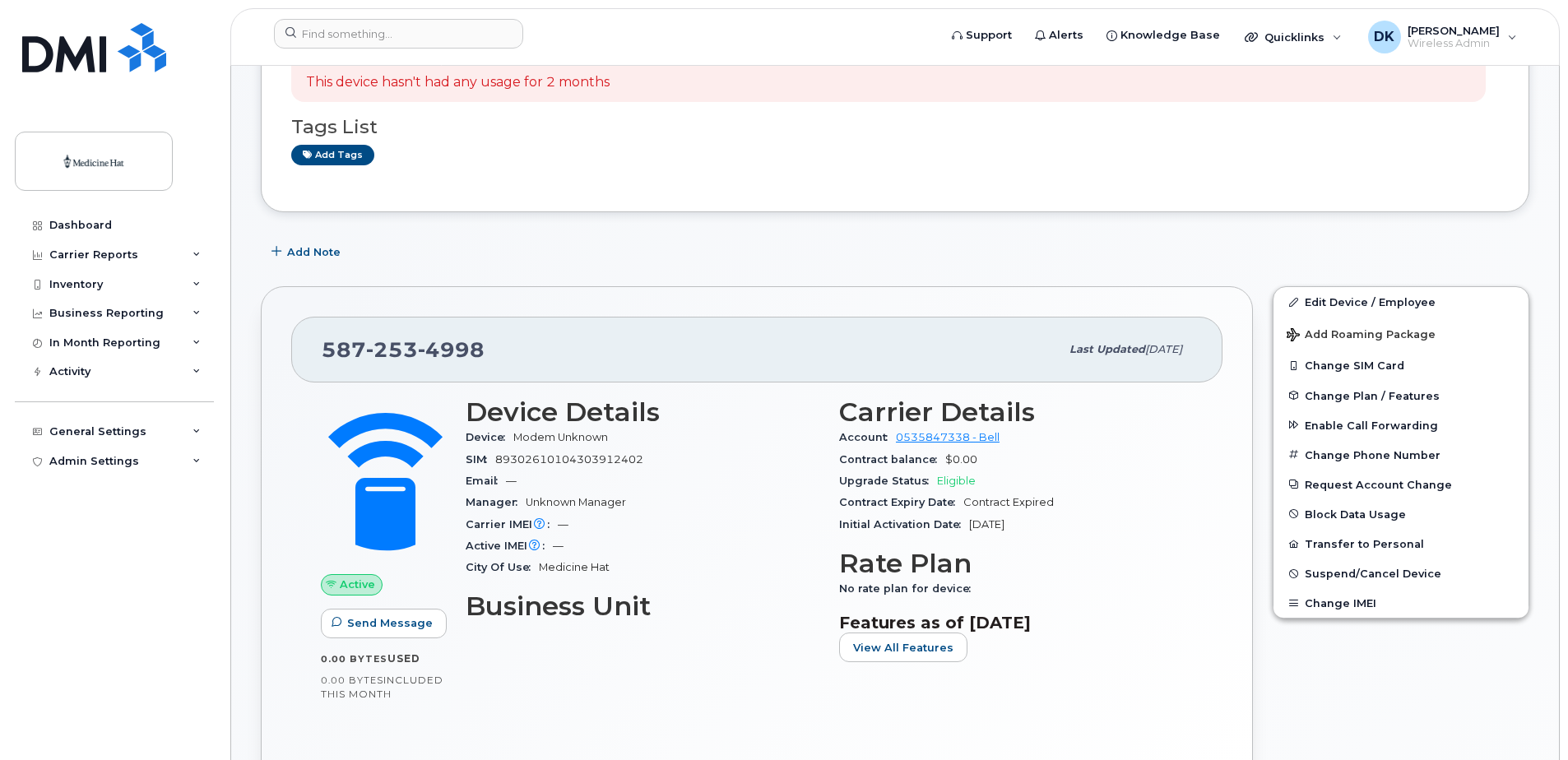
scroll to position [165, 0]
click at [1362, 574] on span "Suspend/Cancel Device" at bounding box center [1374, 571] width 137 height 13
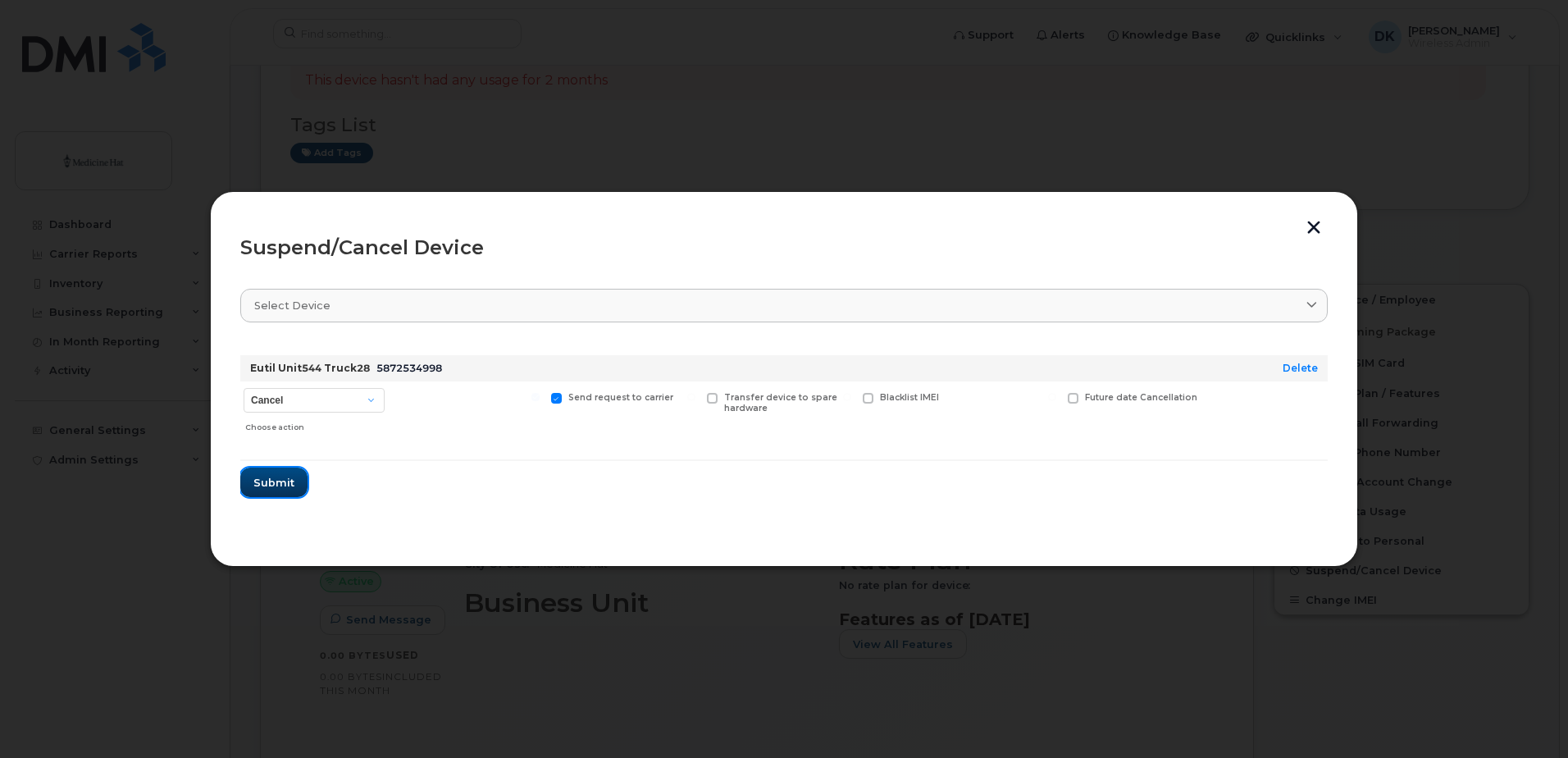
click at [259, 486] on span "Submit" at bounding box center [273, 483] width 41 height 15
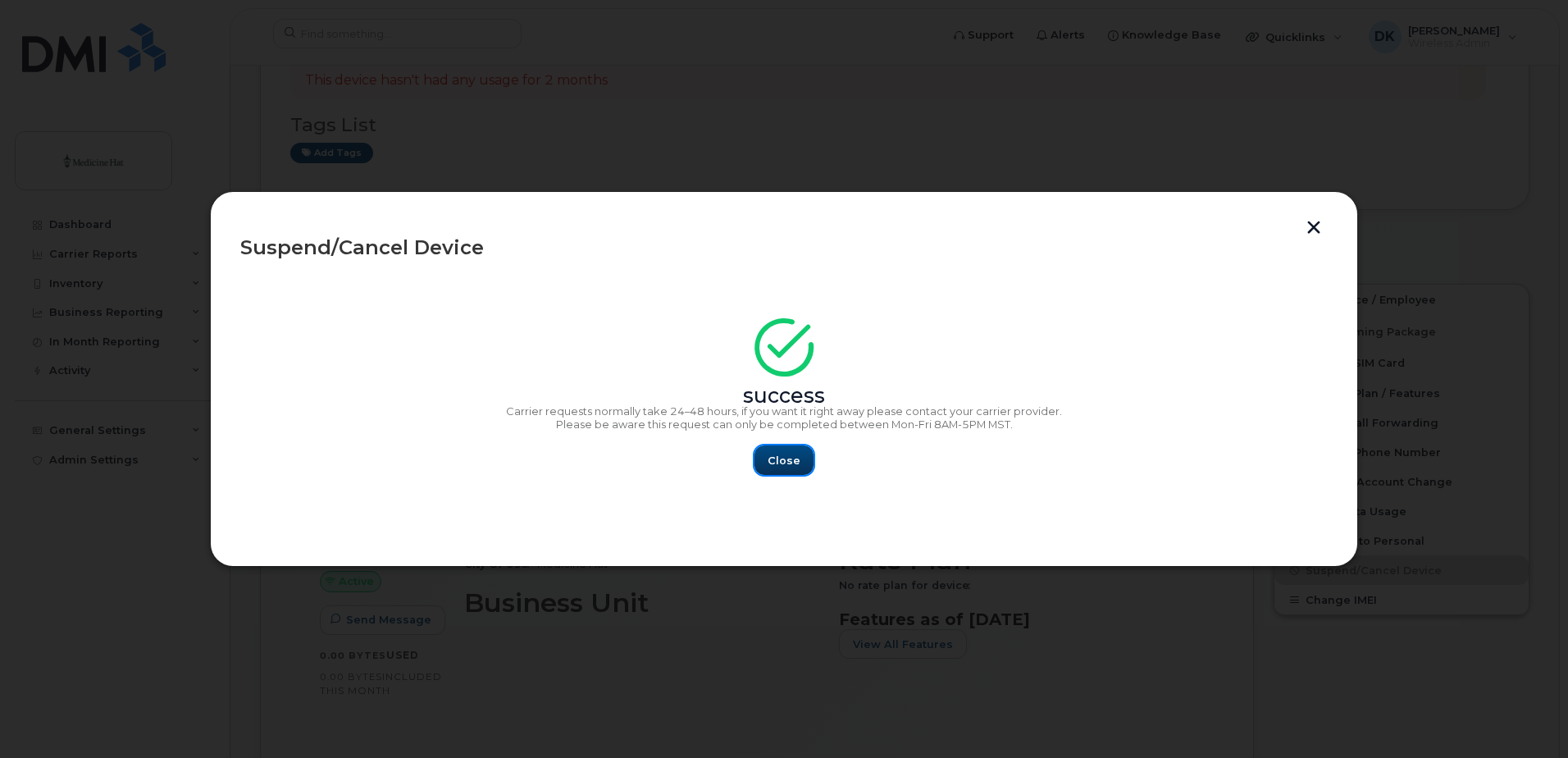
click at [778, 462] on span "Close" at bounding box center [784, 461] width 33 height 15
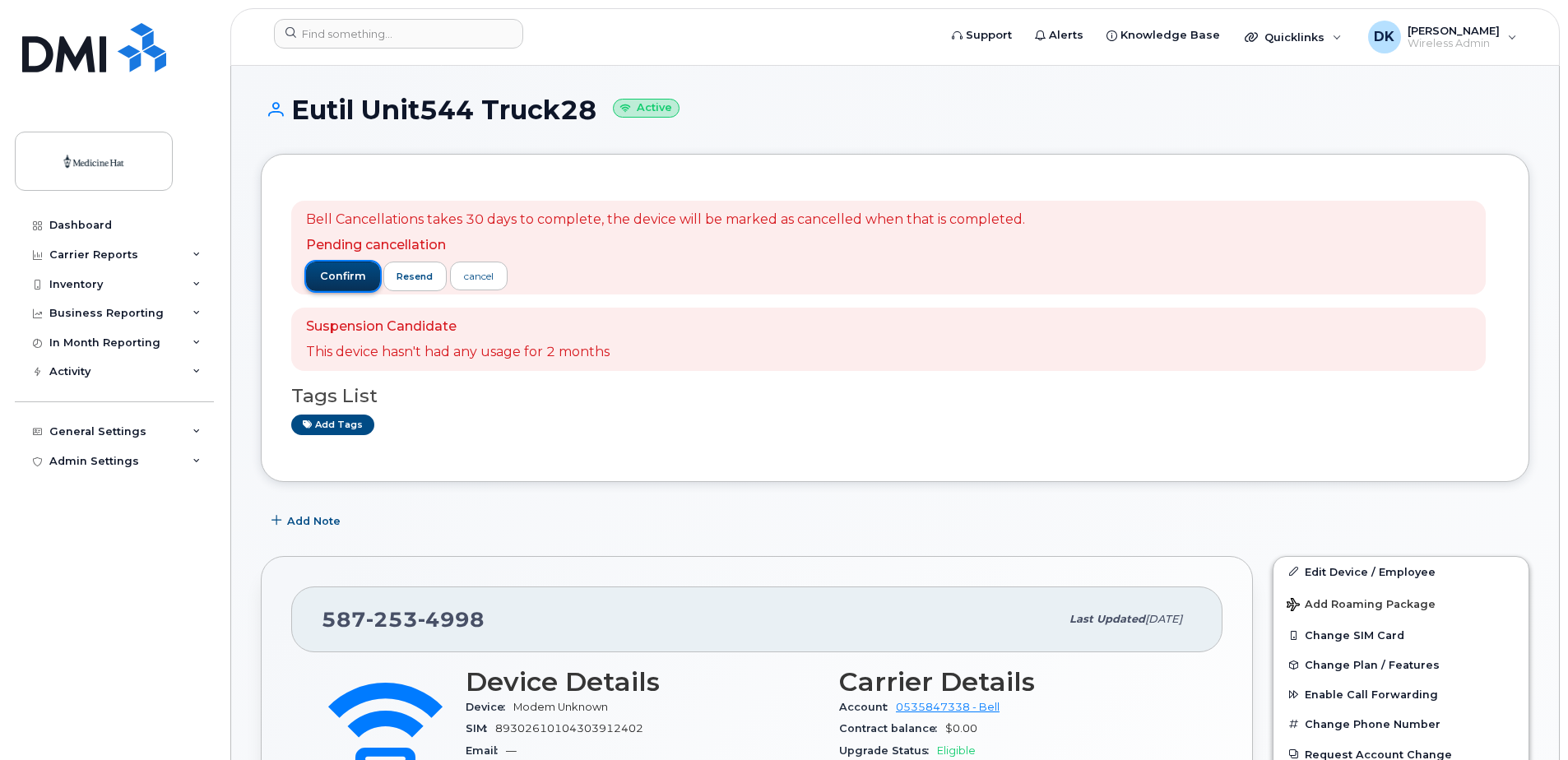
click at [336, 274] on span "confirm" at bounding box center [343, 276] width 46 height 14
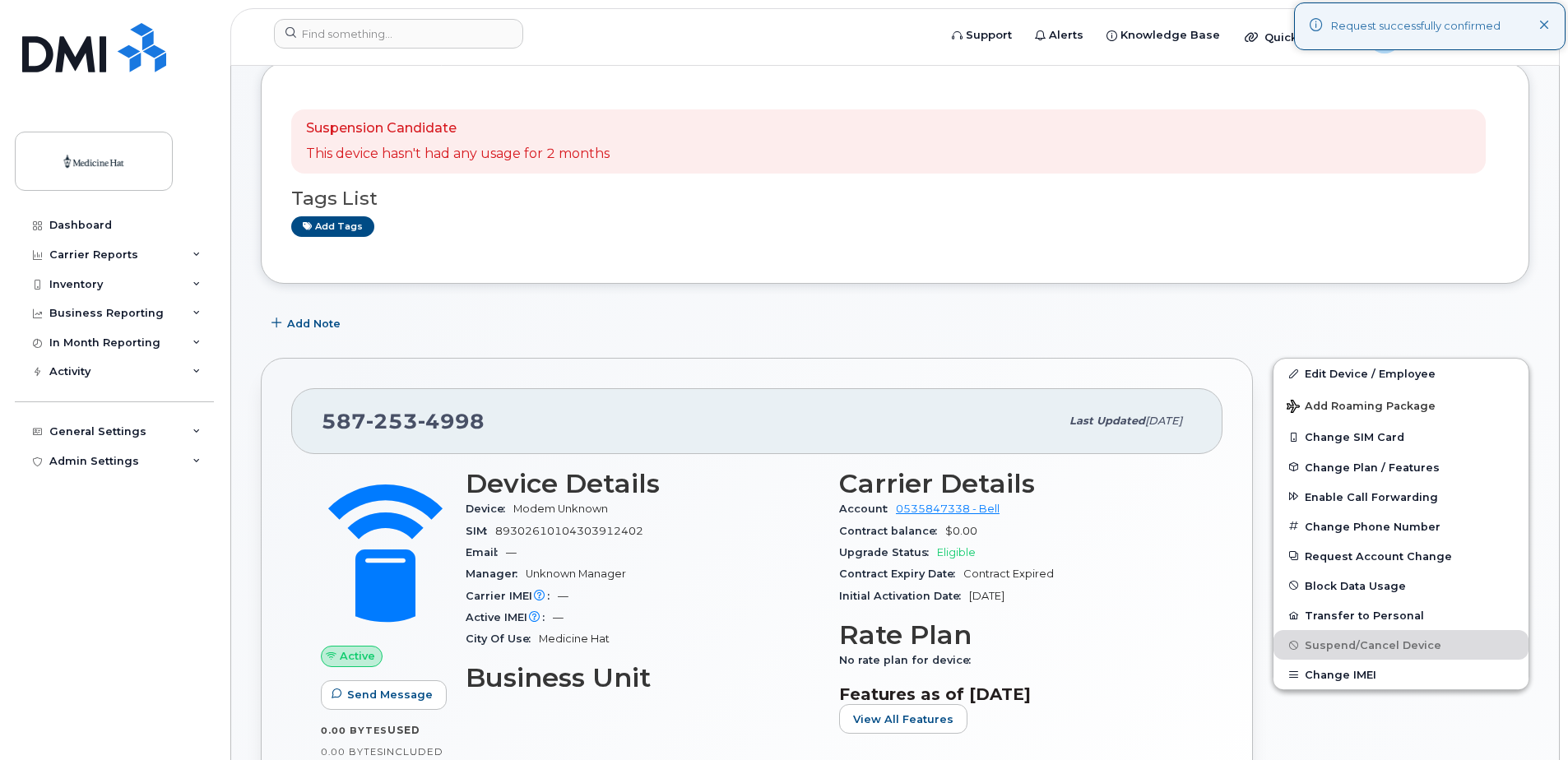
scroll to position [165, 0]
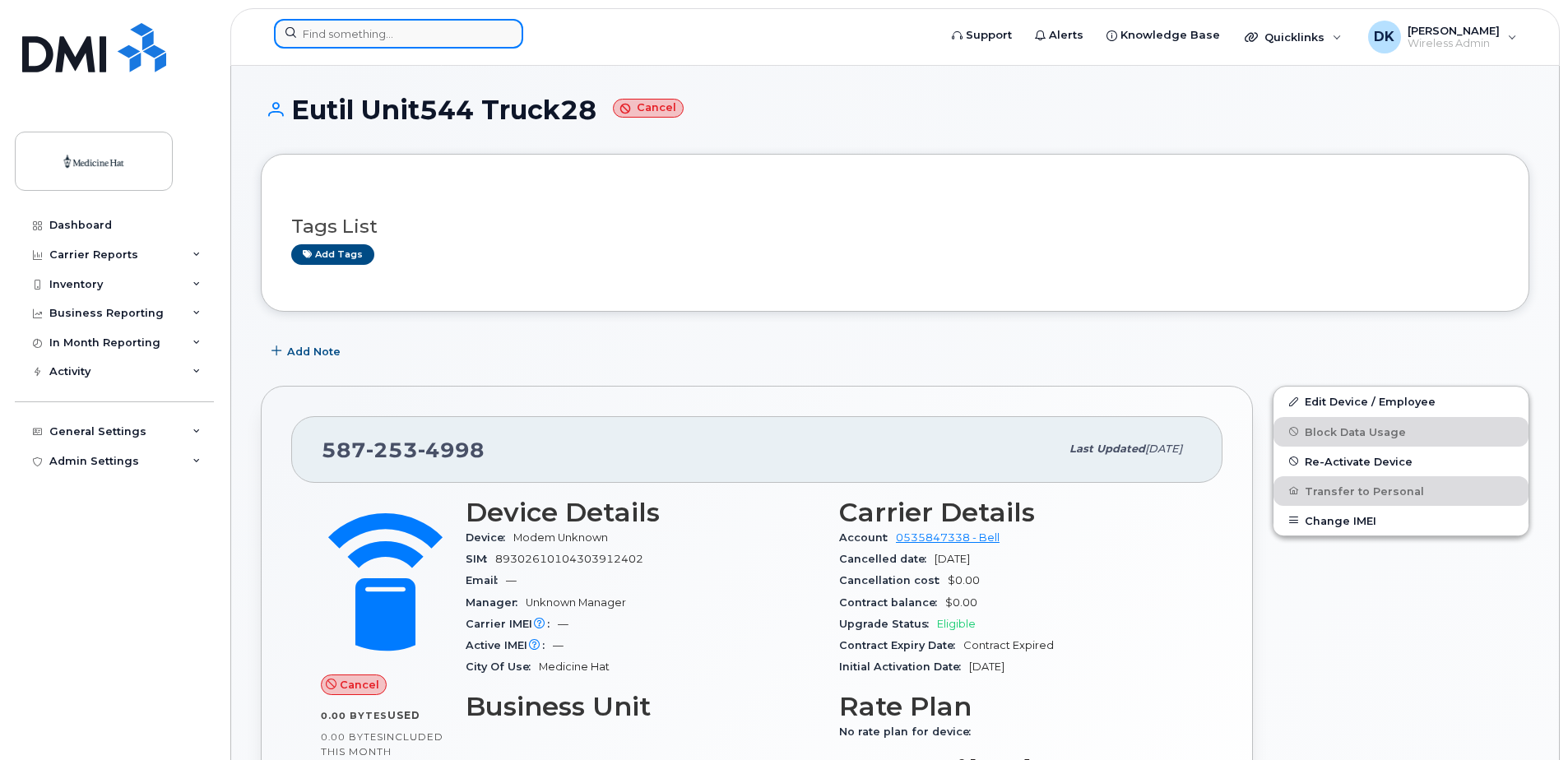
click at [396, 32] on input at bounding box center [398, 34] width 249 height 30
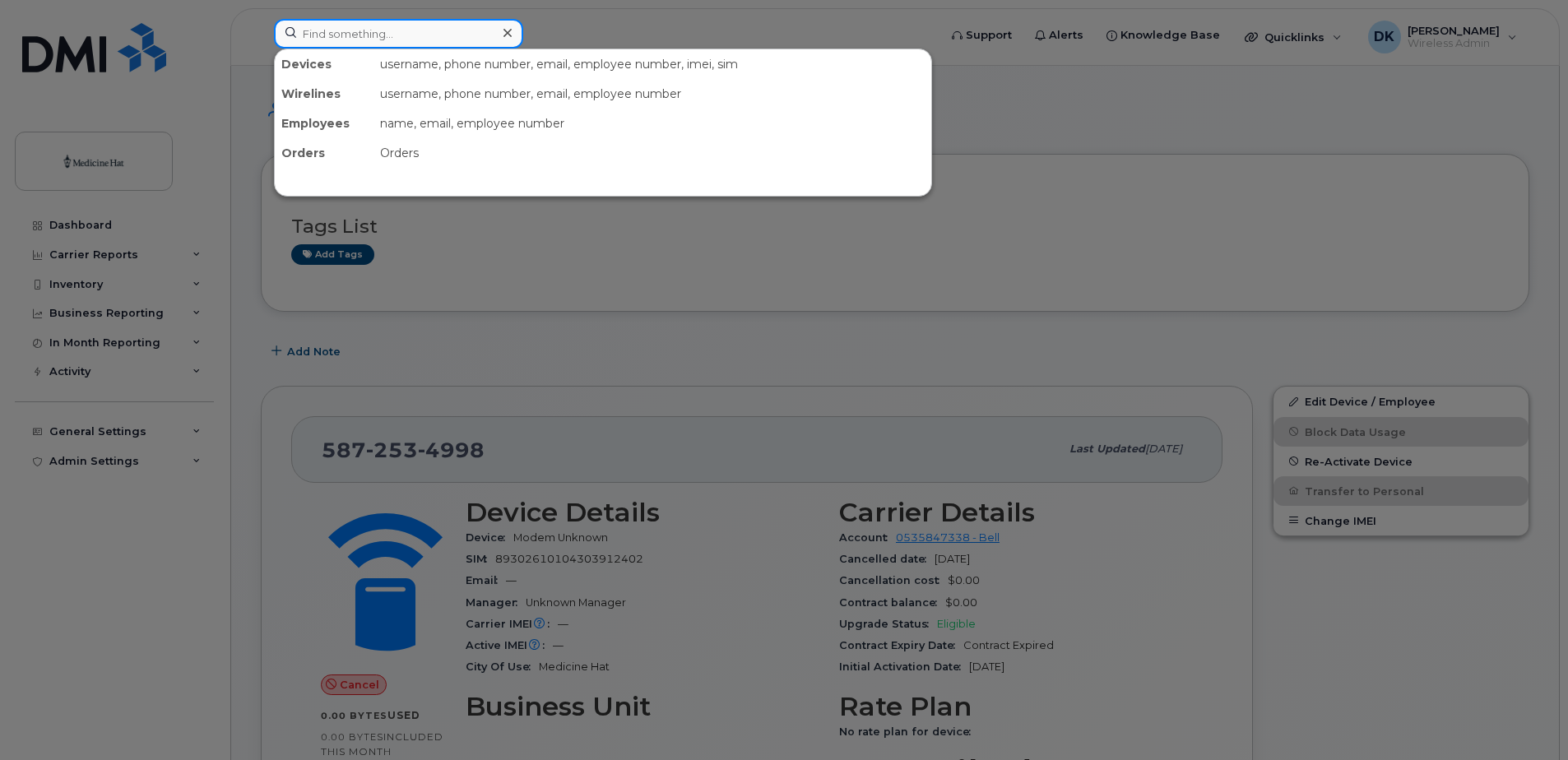
paste input "4038782637"
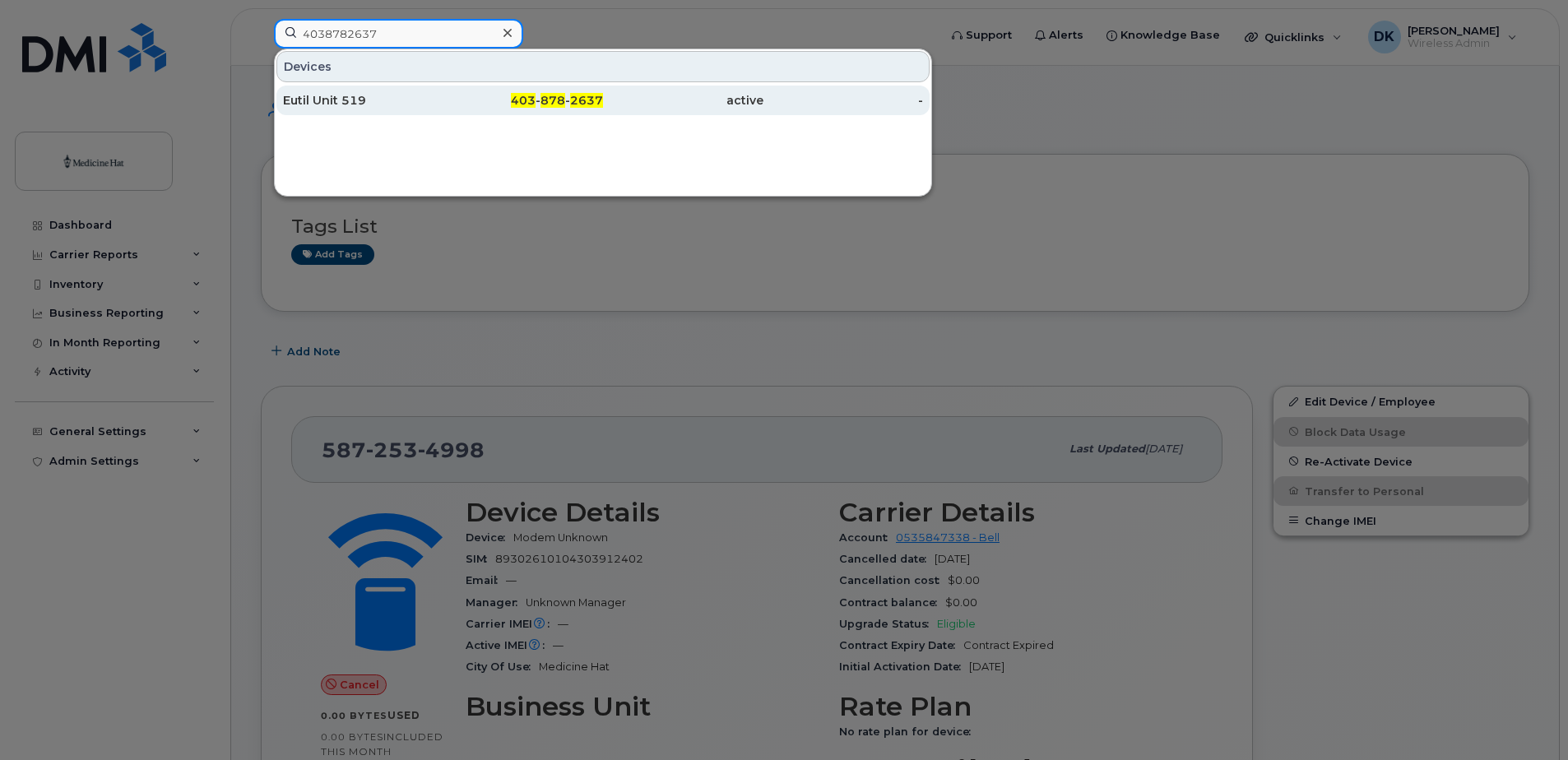
type input "4038782637"
click at [395, 99] on div "Eutil Unit 519" at bounding box center [363, 100] width 161 height 16
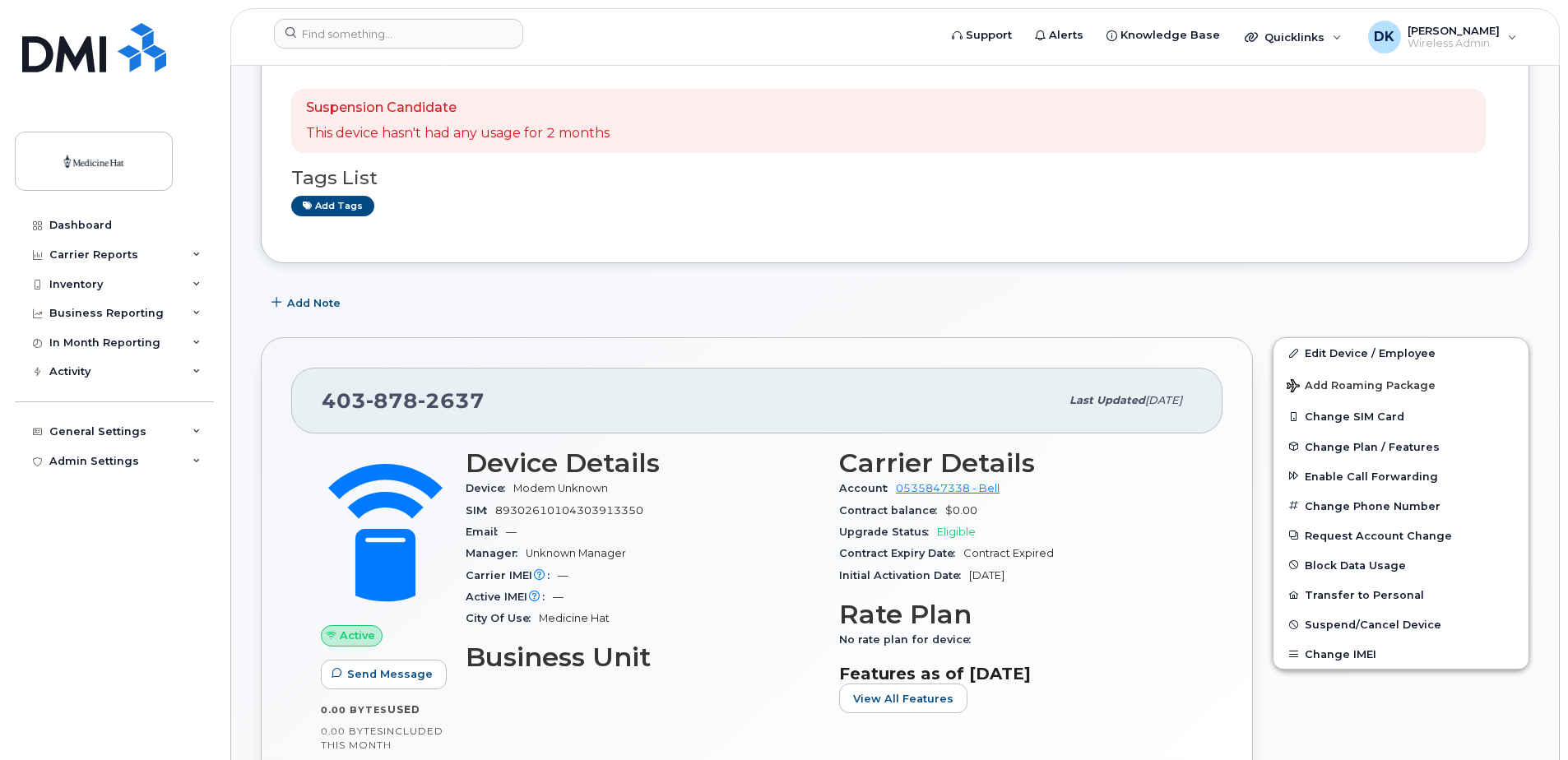
scroll to position [247, 0]
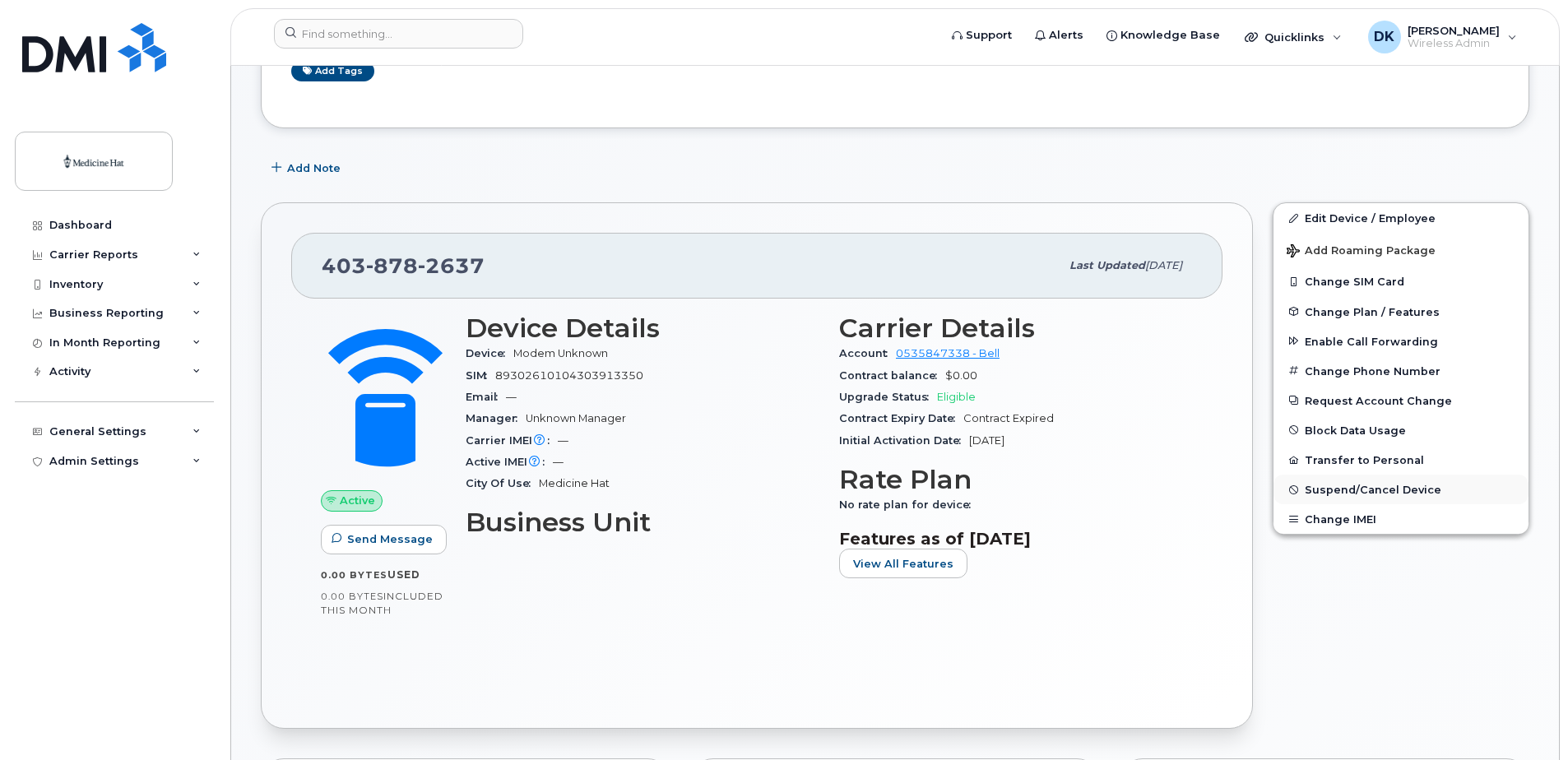
click at [1306, 486] on span "Suspend/Cancel Device" at bounding box center [1374, 490] width 137 height 13
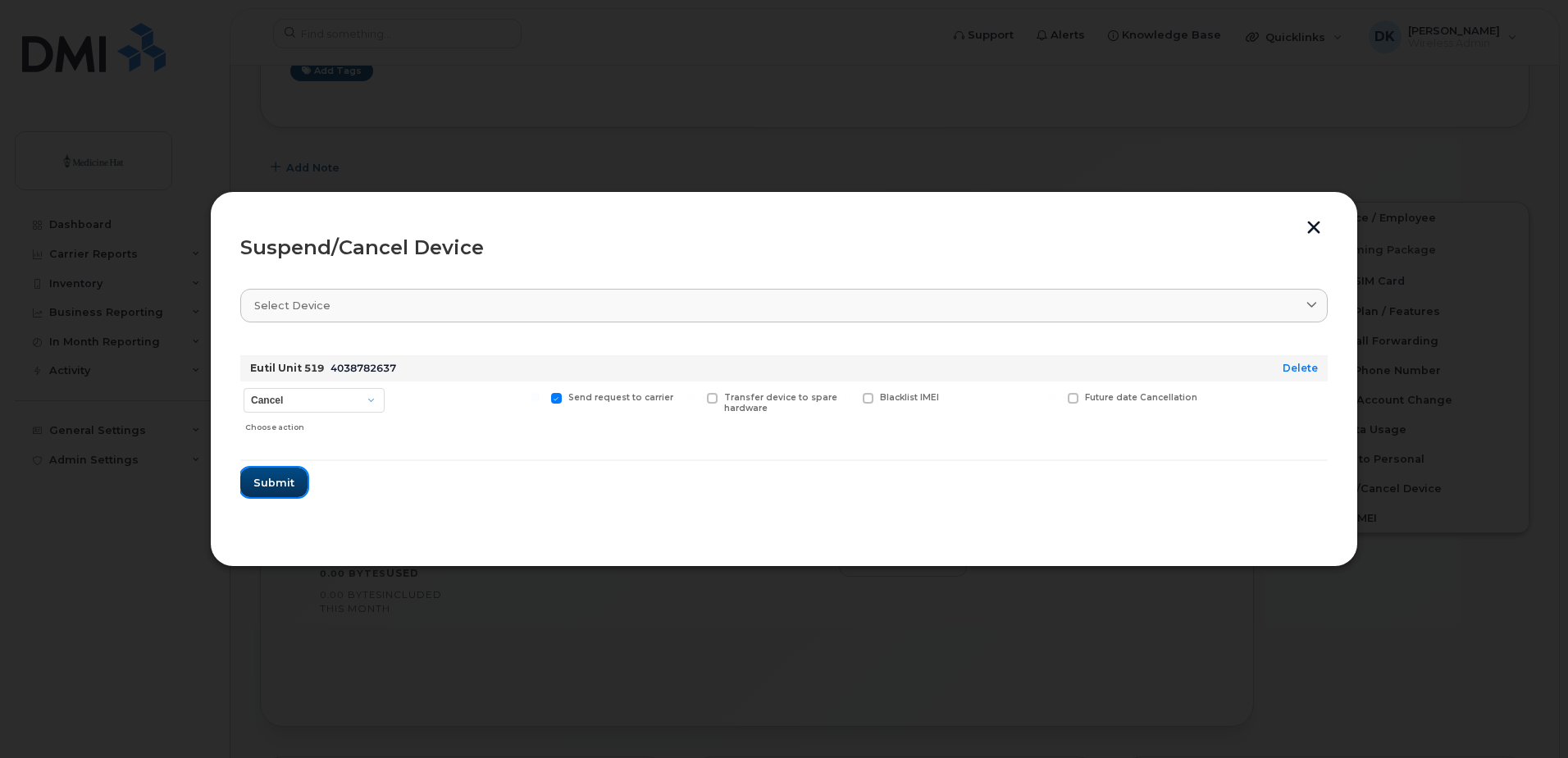
click at [265, 483] on span "Submit" at bounding box center [273, 483] width 41 height 15
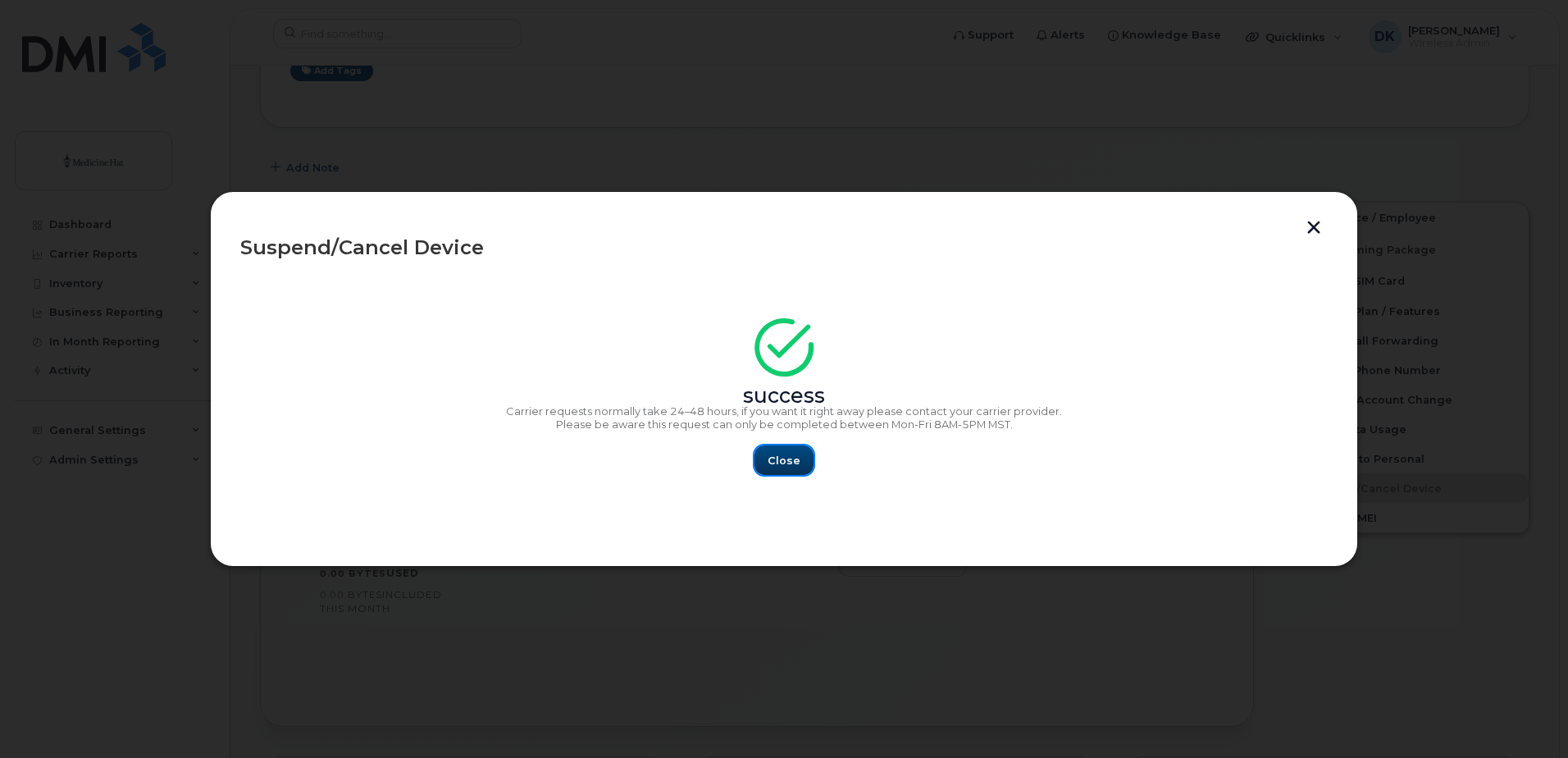
click at [783, 468] on button "Close" at bounding box center [784, 460] width 59 height 30
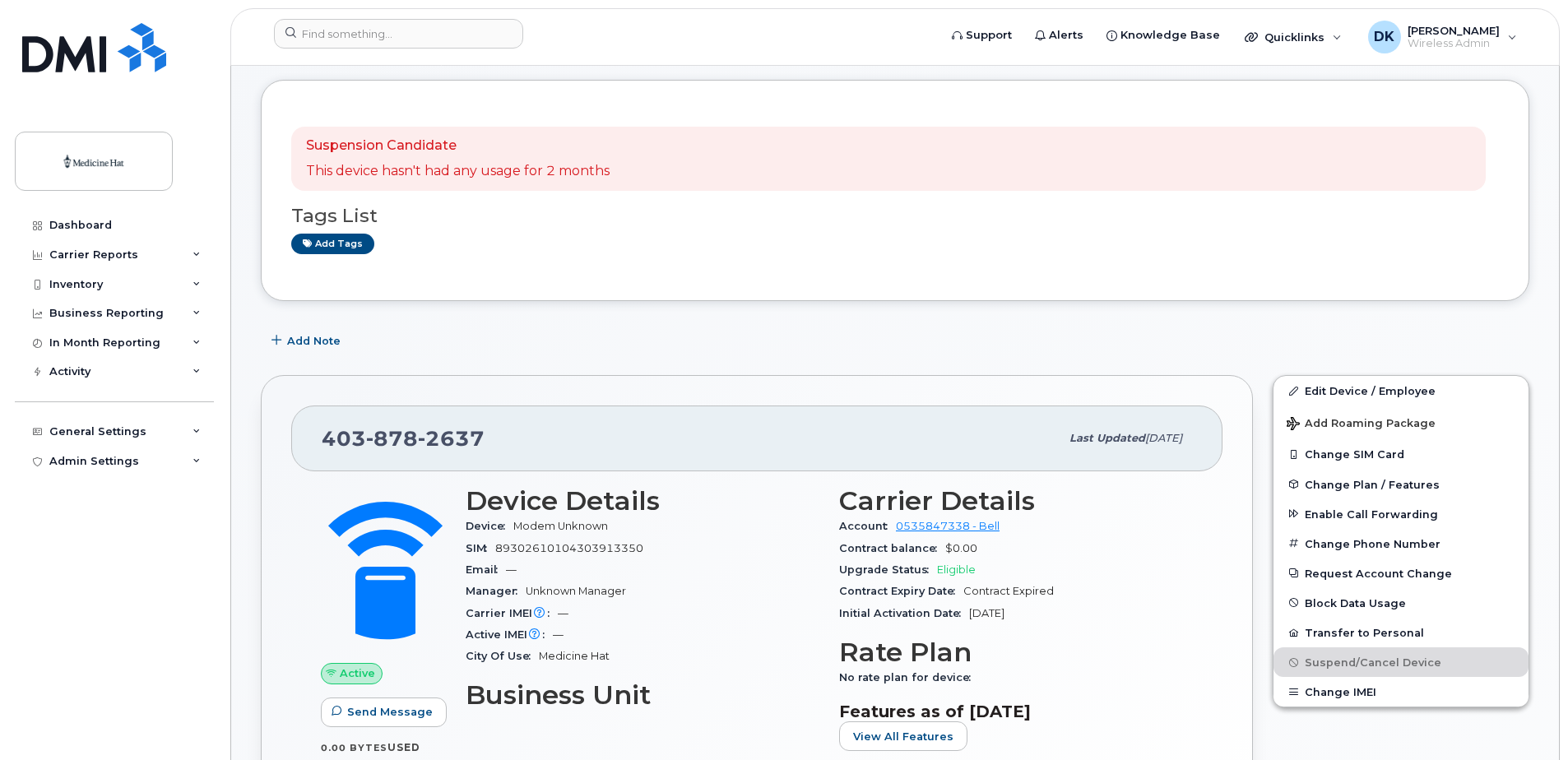
scroll to position [0, 0]
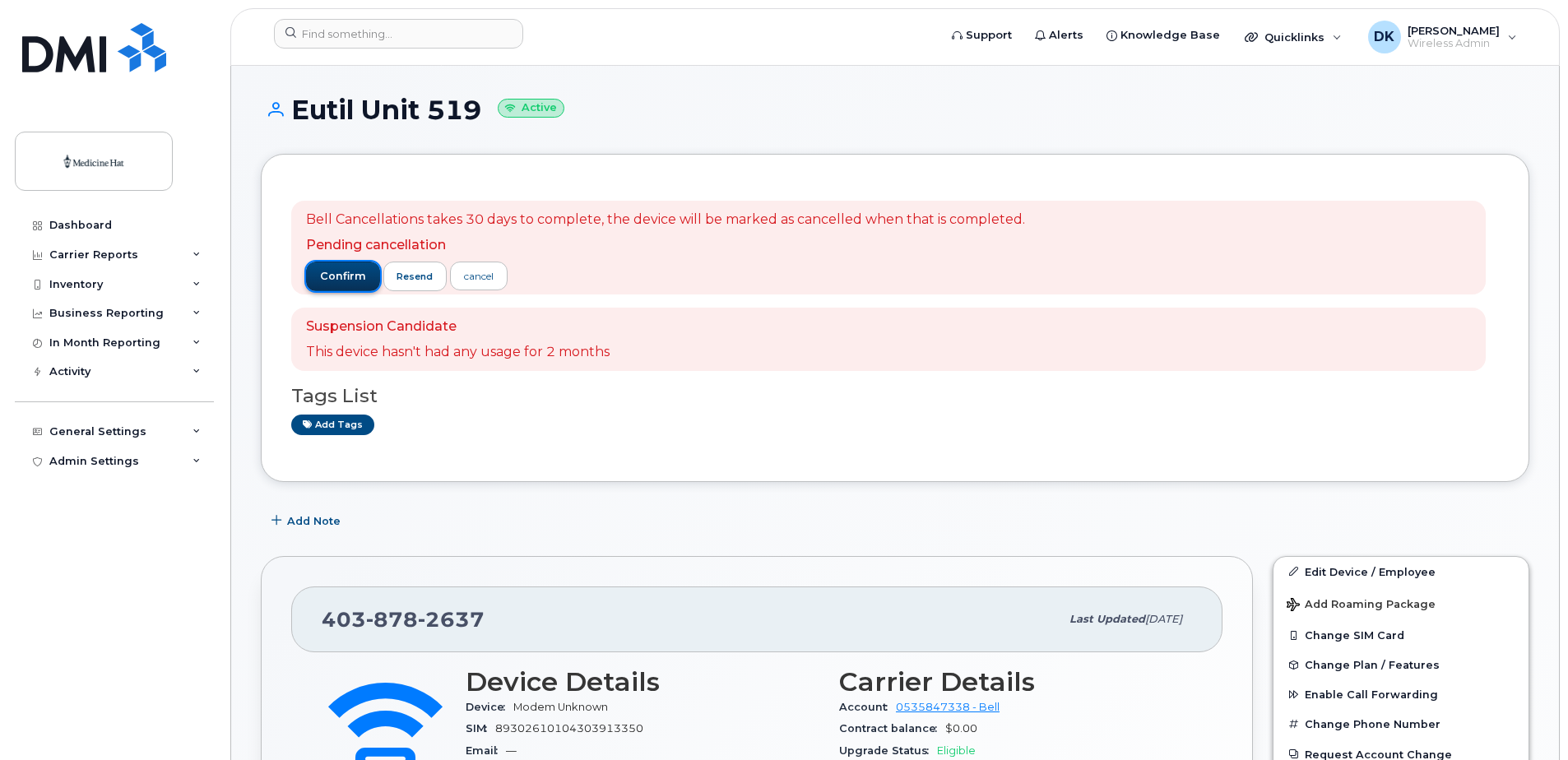
click at [327, 270] on span "confirm" at bounding box center [343, 276] width 46 height 14
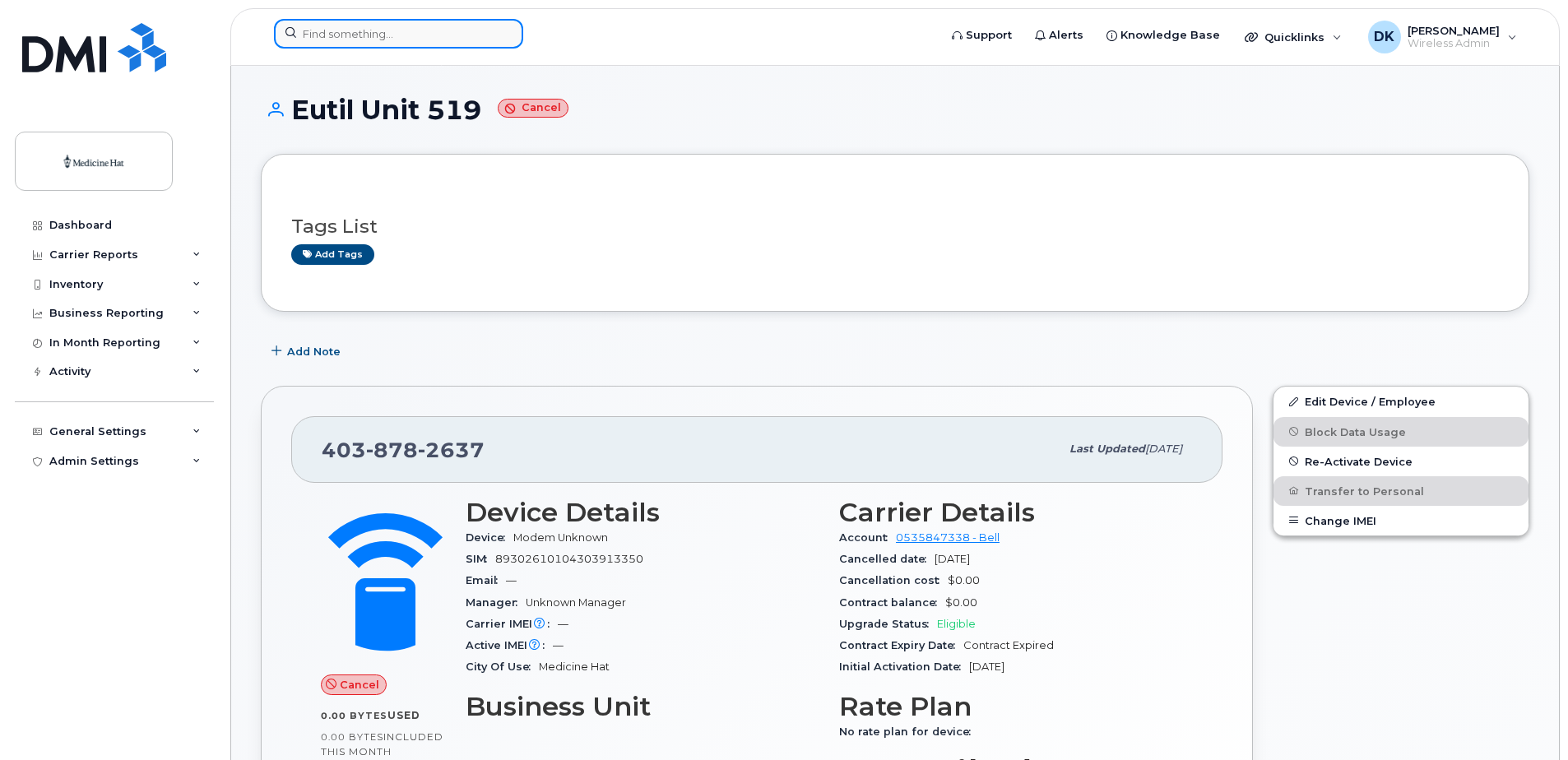
click at [495, 24] on div at bounding box center [398, 34] width 249 height 30
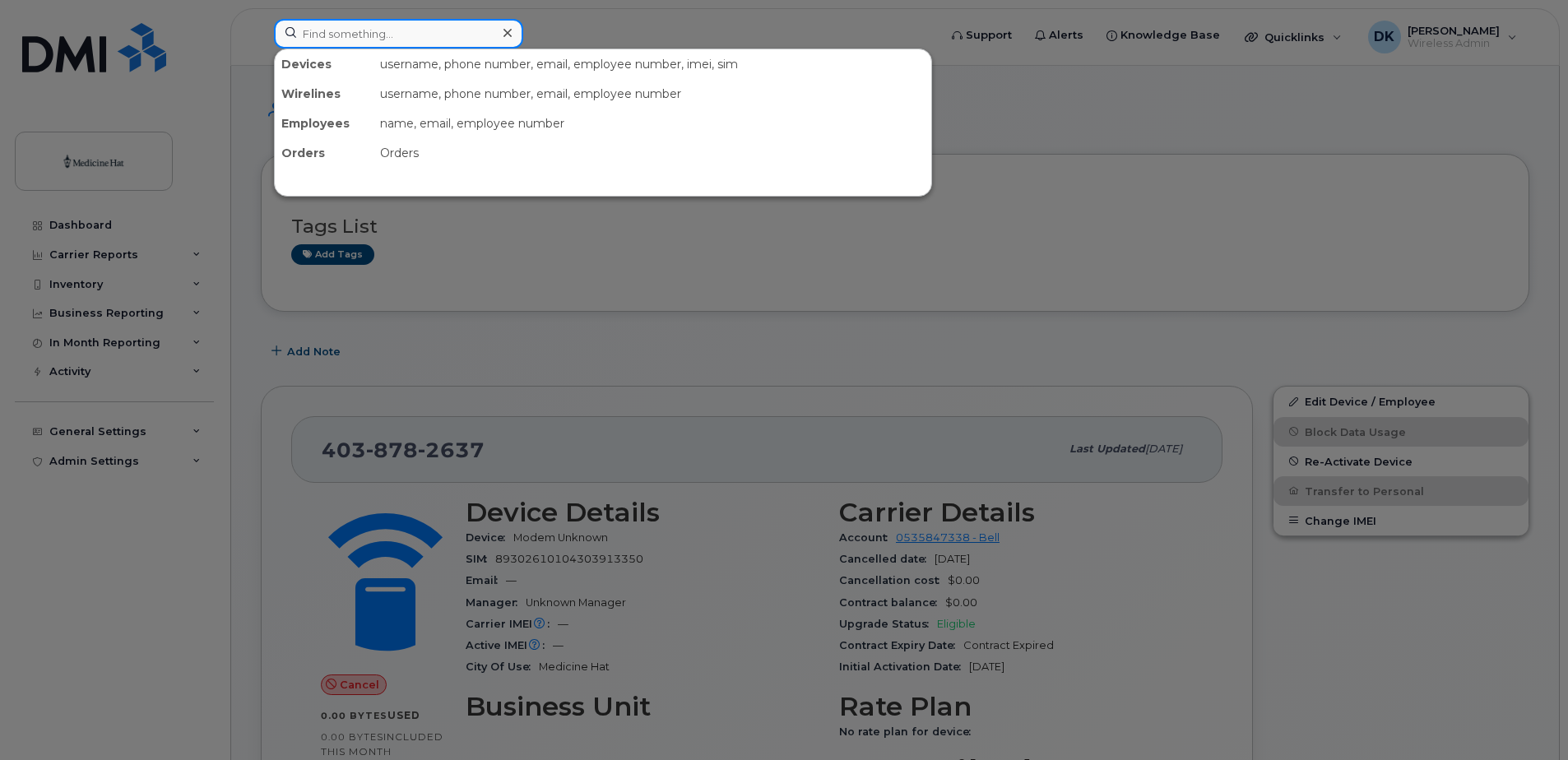
paste input "4035806313"
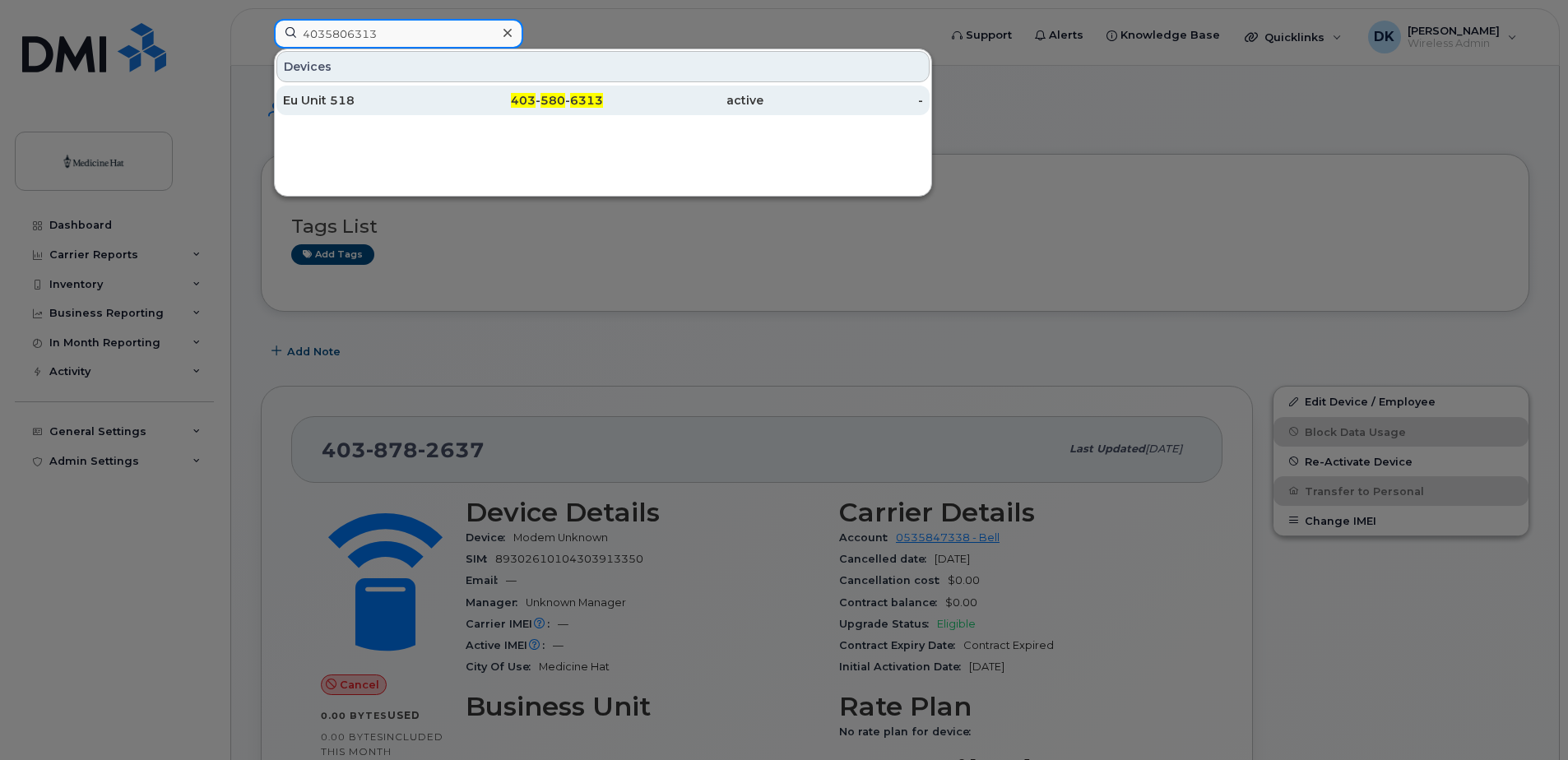
type input "4035806313"
click at [451, 99] on div "403 - 580 - 6313" at bounding box center [523, 100] width 161 height 16
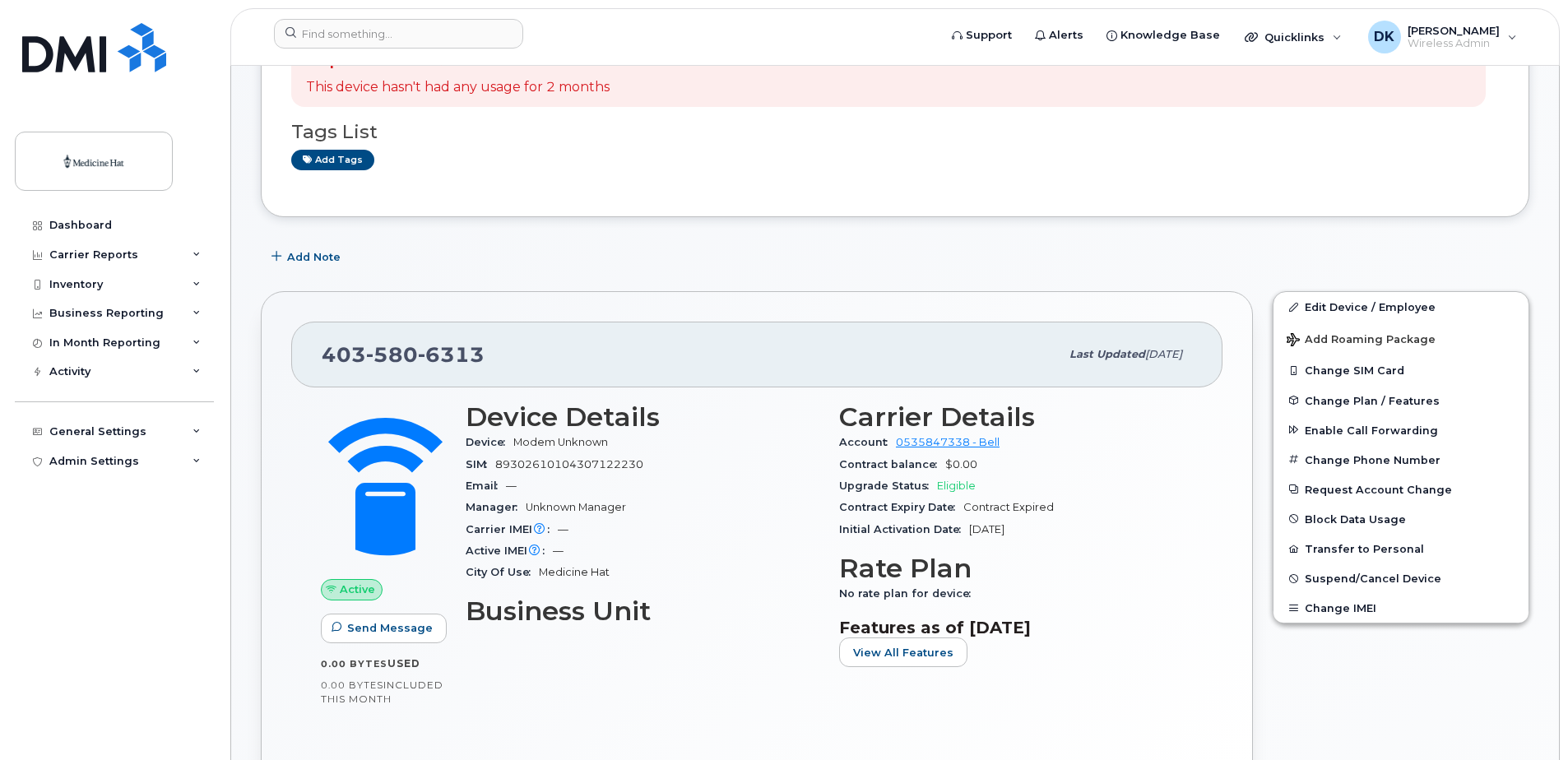
scroll to position [165, 0]
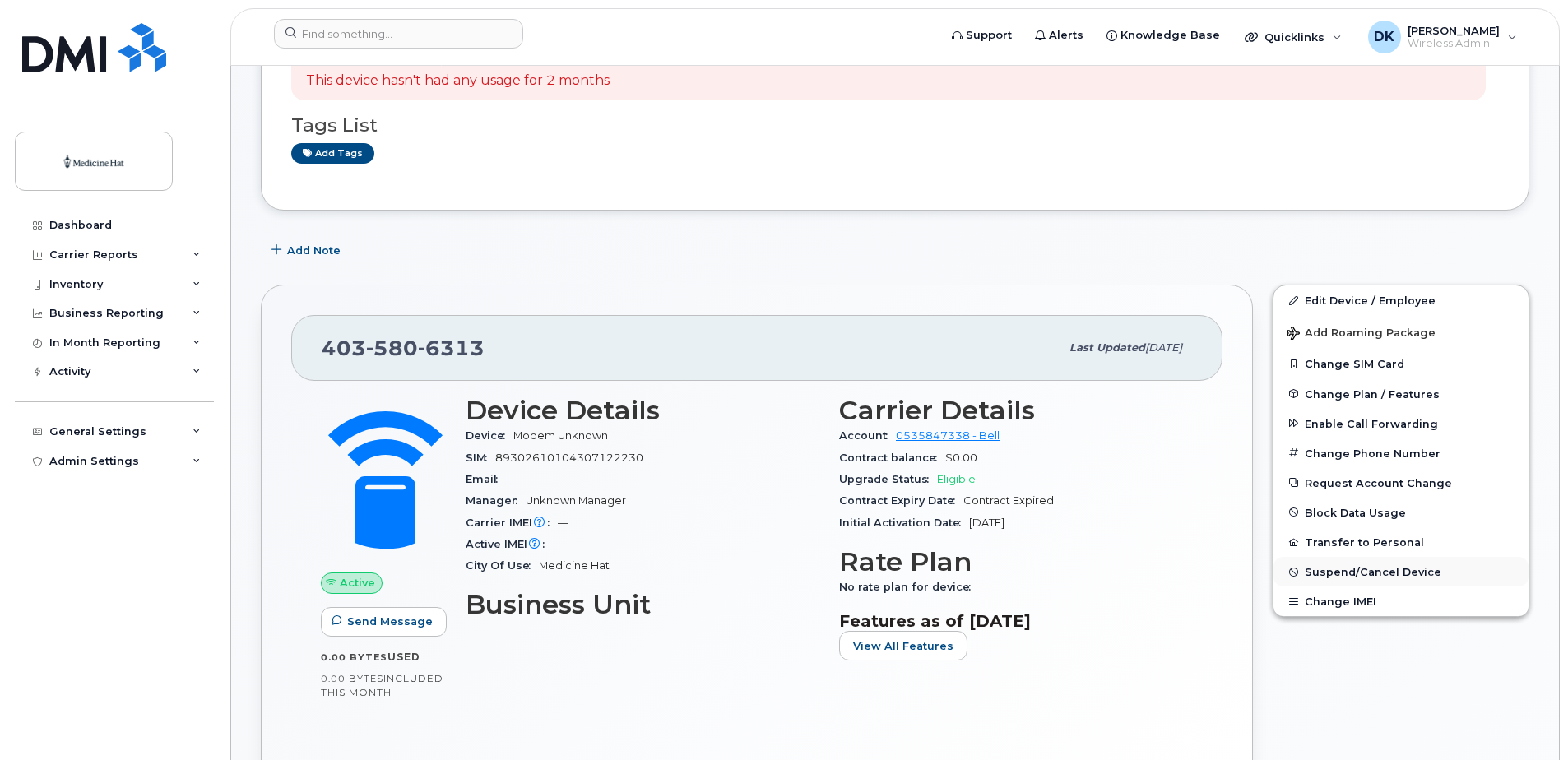
click at [1323, 576] on span "Suspend/Cancel Device" at bounding box center [1374, 571] width 137 height 13
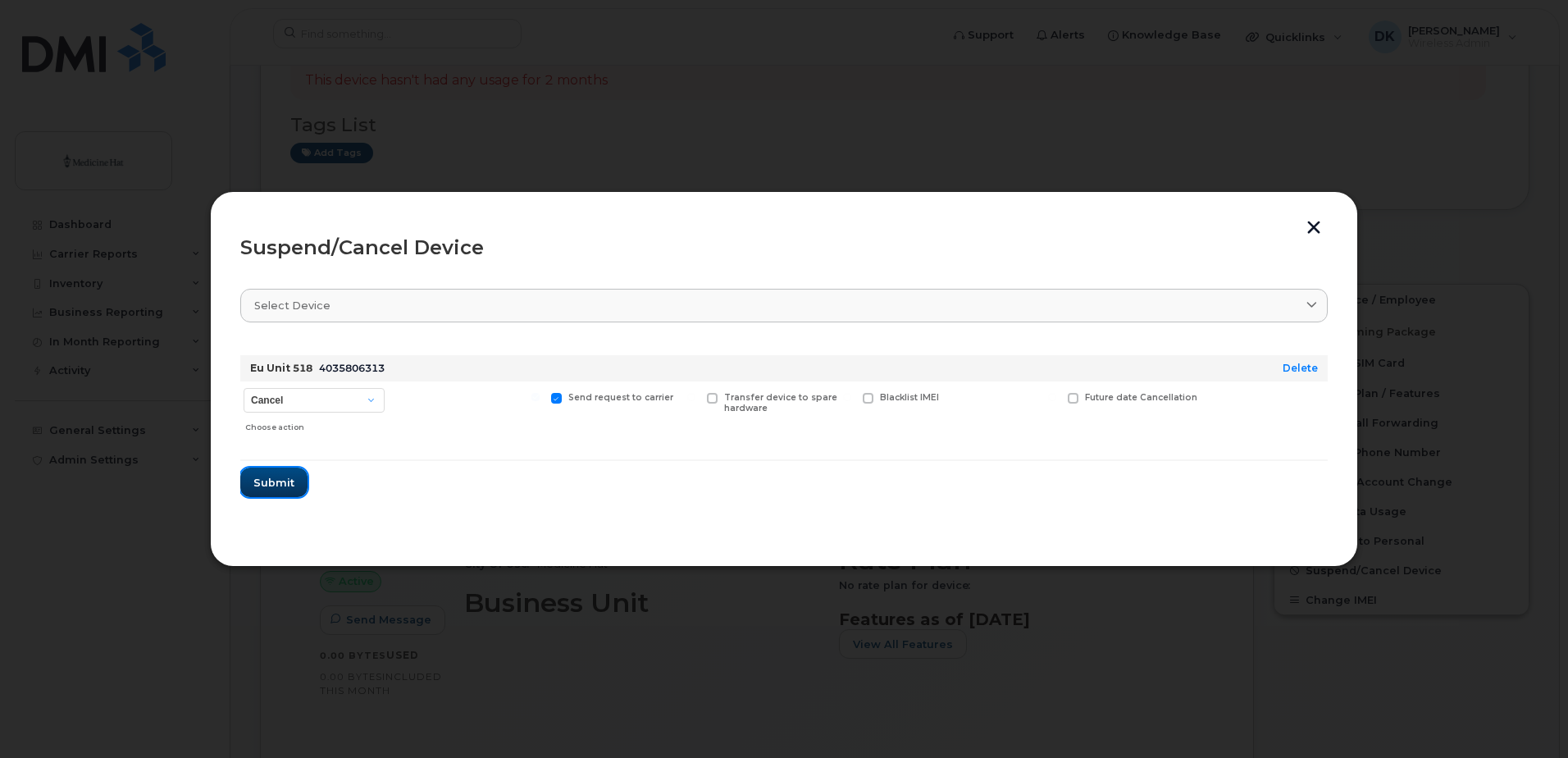
click at [287, 486] on span "Submit" at bounding box center [273, 483] width 41 height 15
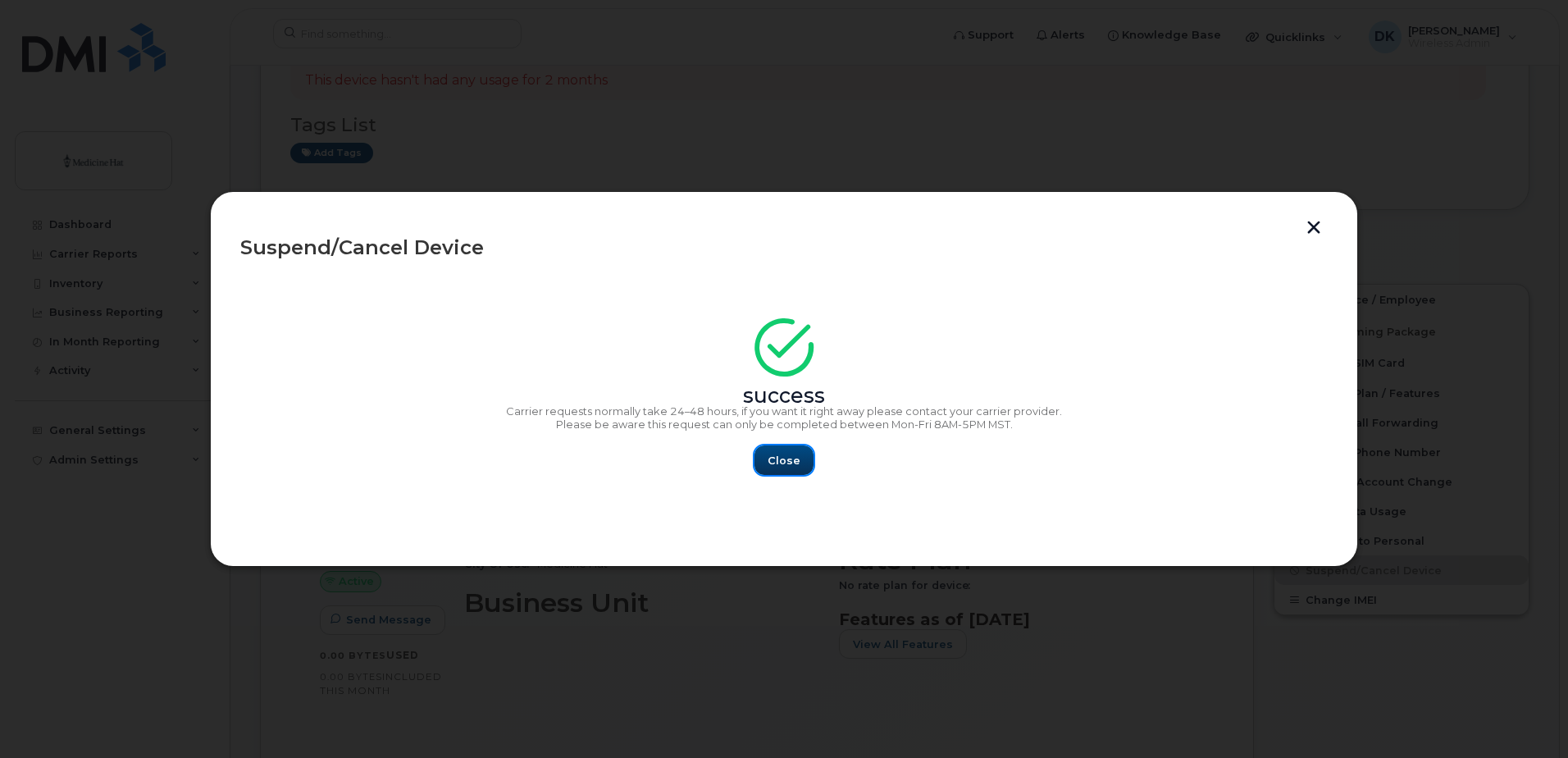
click at [766, 465] on button "Close" at bounding box center [784, 460] width 59 height 30
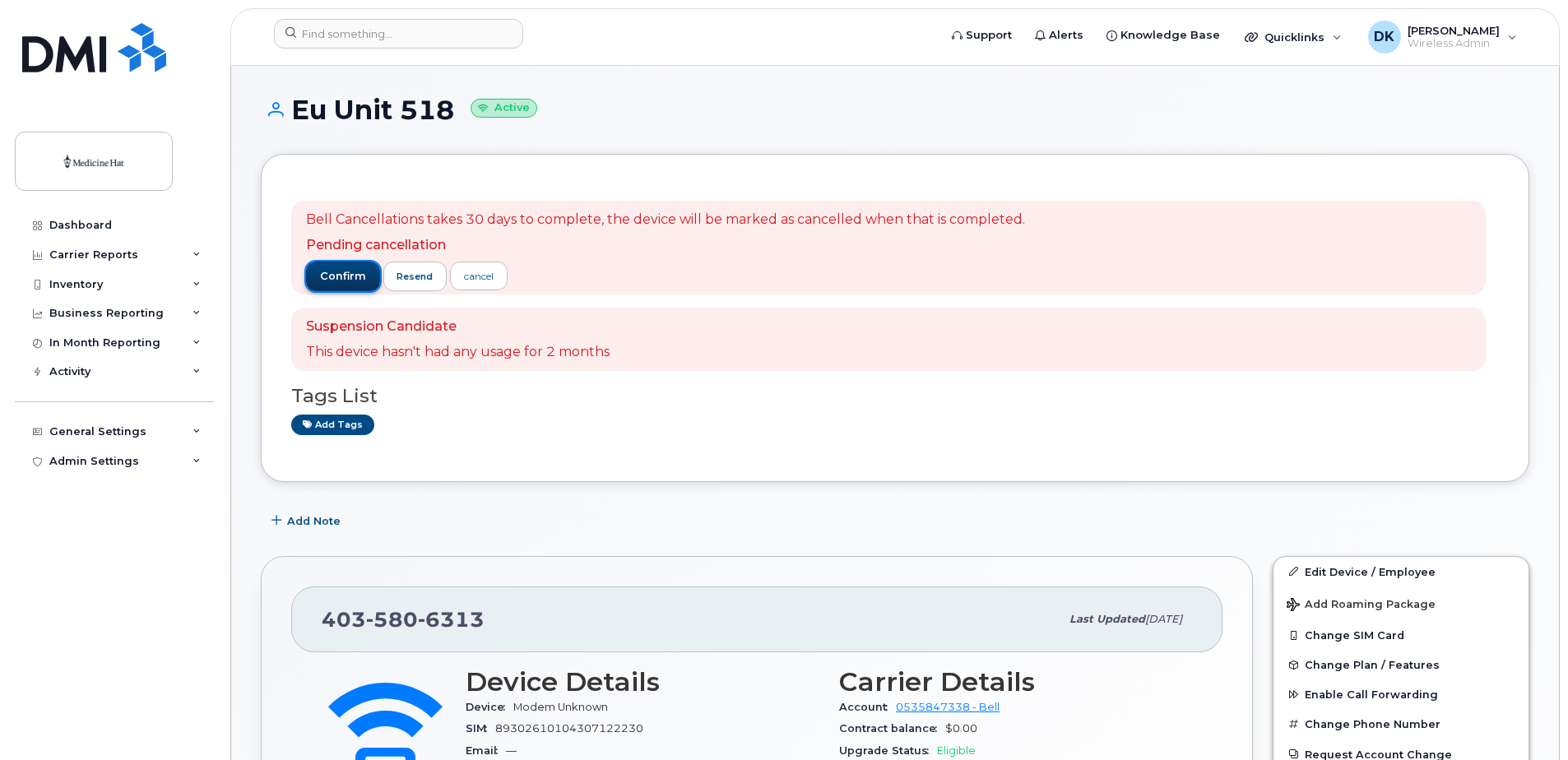
click at [327, 281] on span "confirm" at bounding box center [343, 276] width 46 height 14
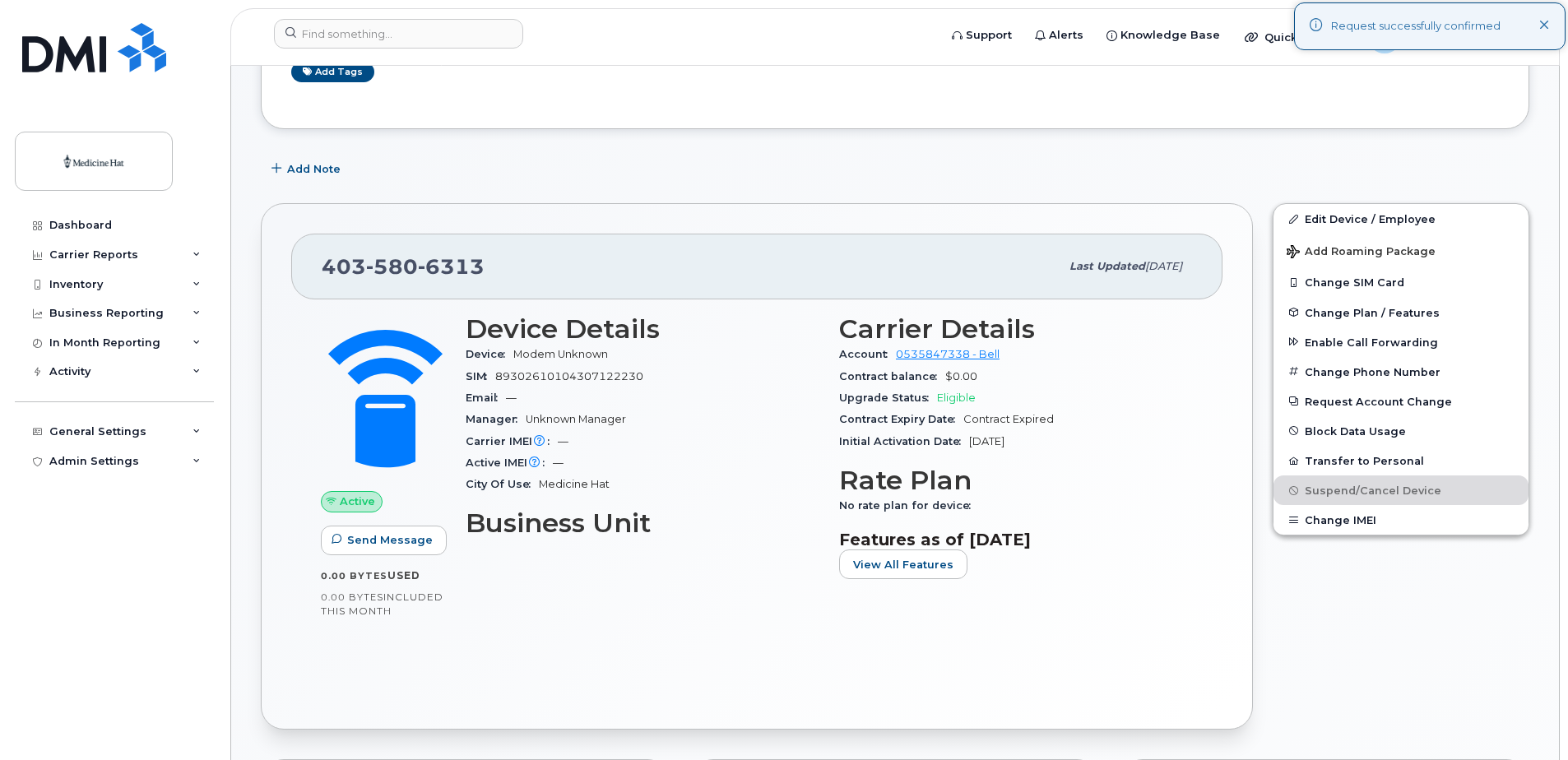
scroll to position [247, 0]
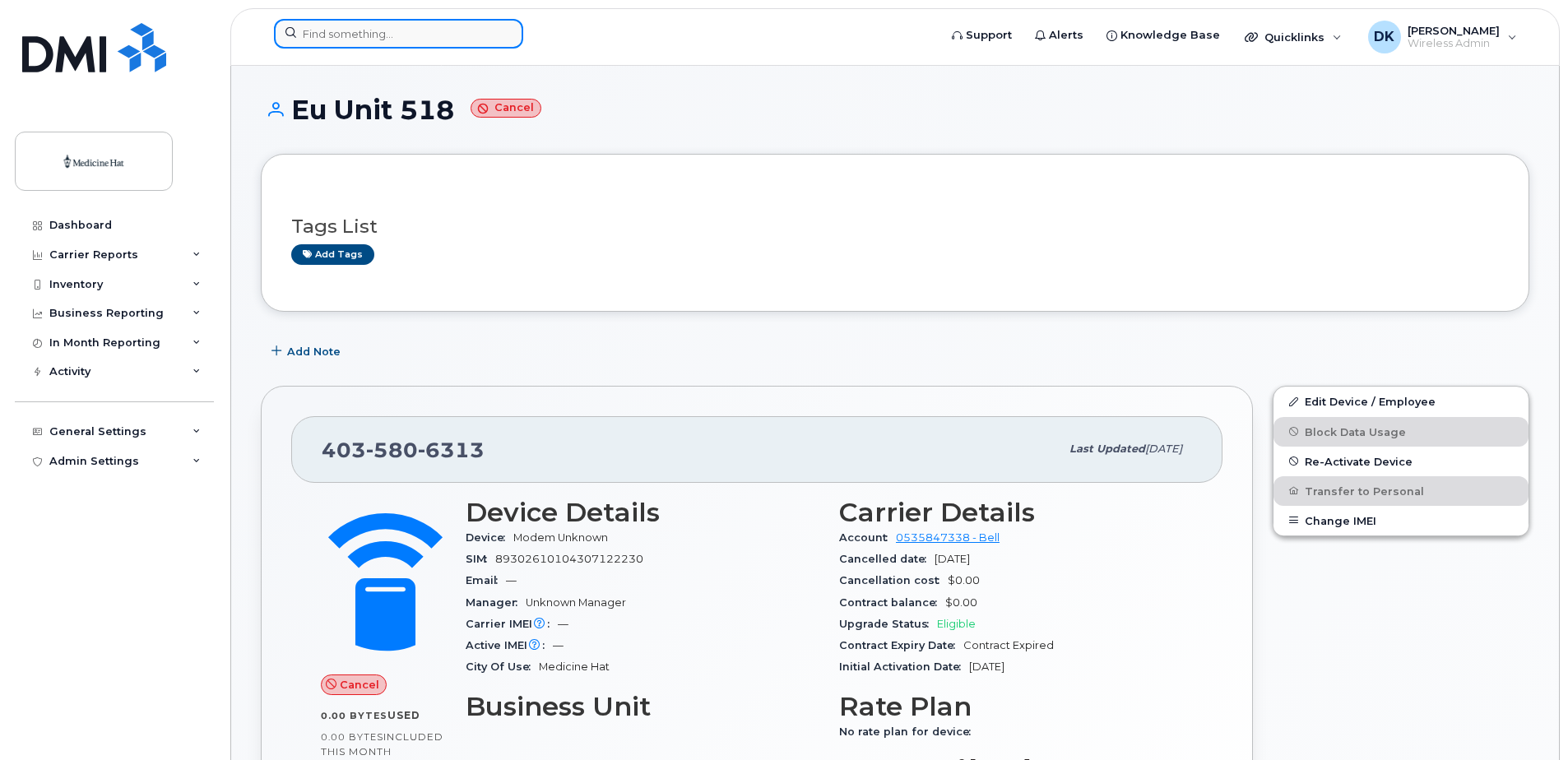
click at [333, 34] on input at bounding box center [398, 34] width 249 height 30
paste input "4035942949"
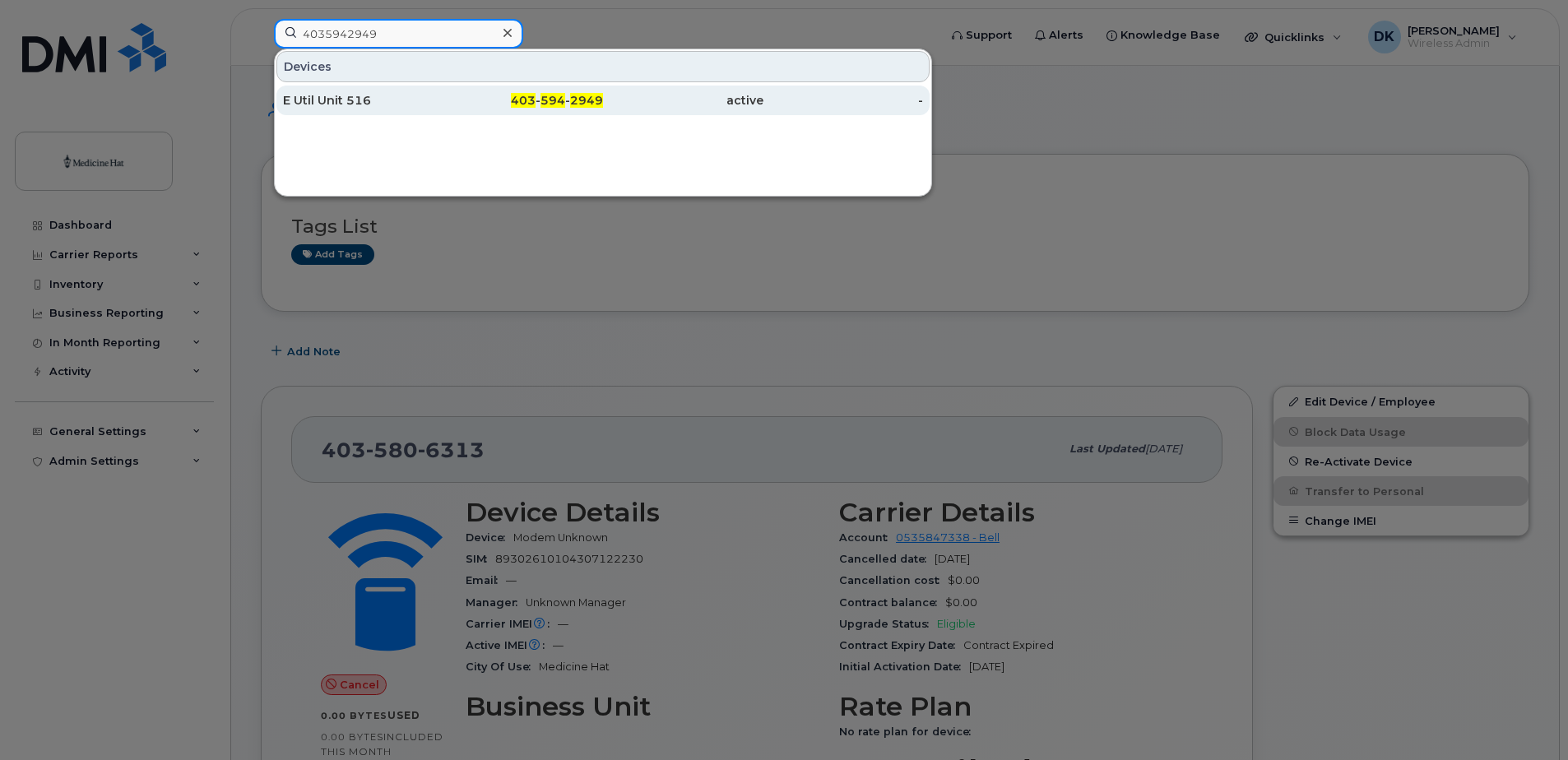
type input "4035942949"
click at [371, 99] on div "E Util Unit 516" at bounding box center [363, 100] width 161 height 16
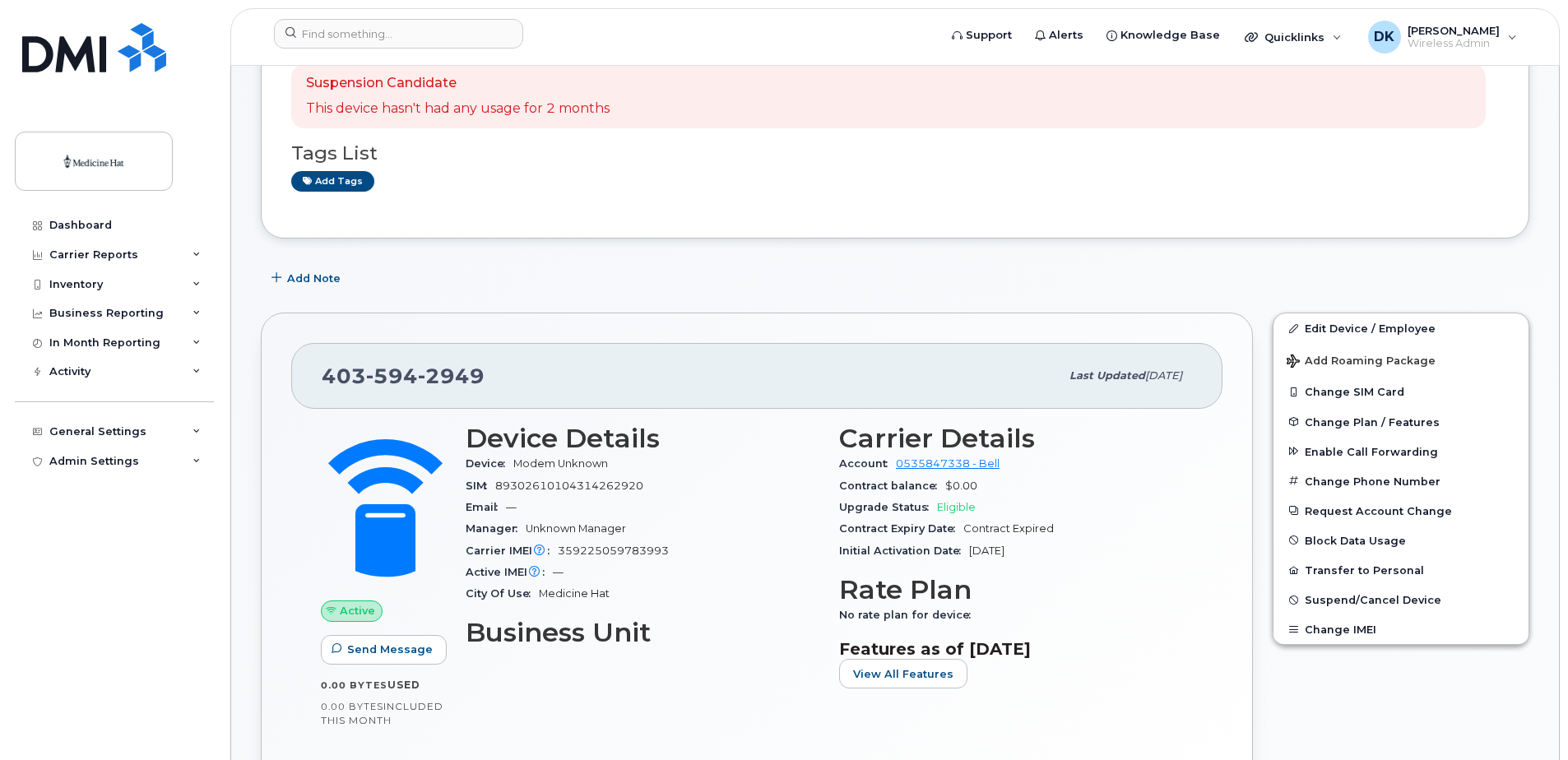
scroll to position [247, 0]
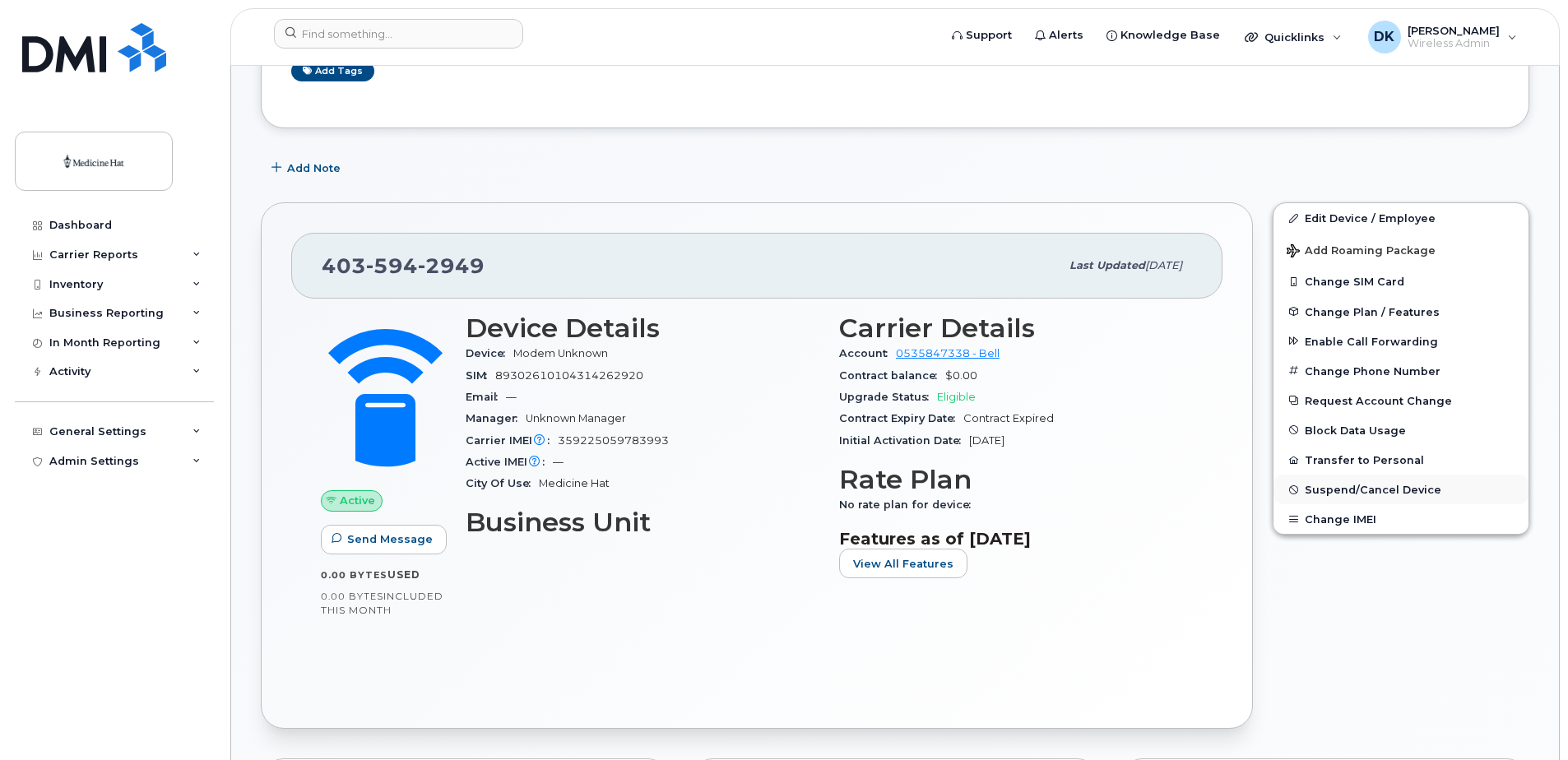
click at [1340, 488] on span "Suspend/Cancel Device" at bounding box center [1374, 490] width 137 height 13
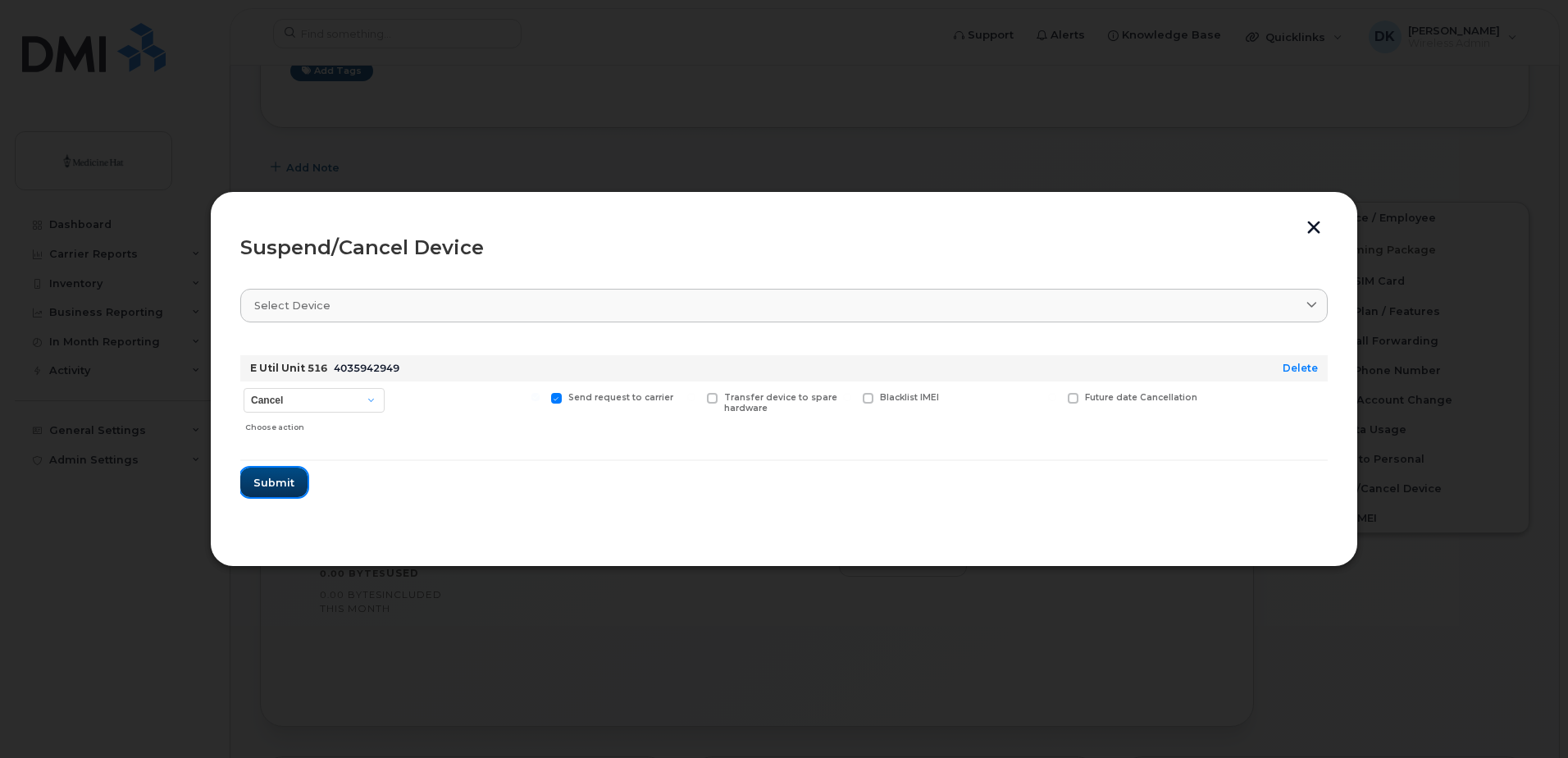
click at [263, 486] on span "Submit" at bounding box center [273, 483] width 41 height 15
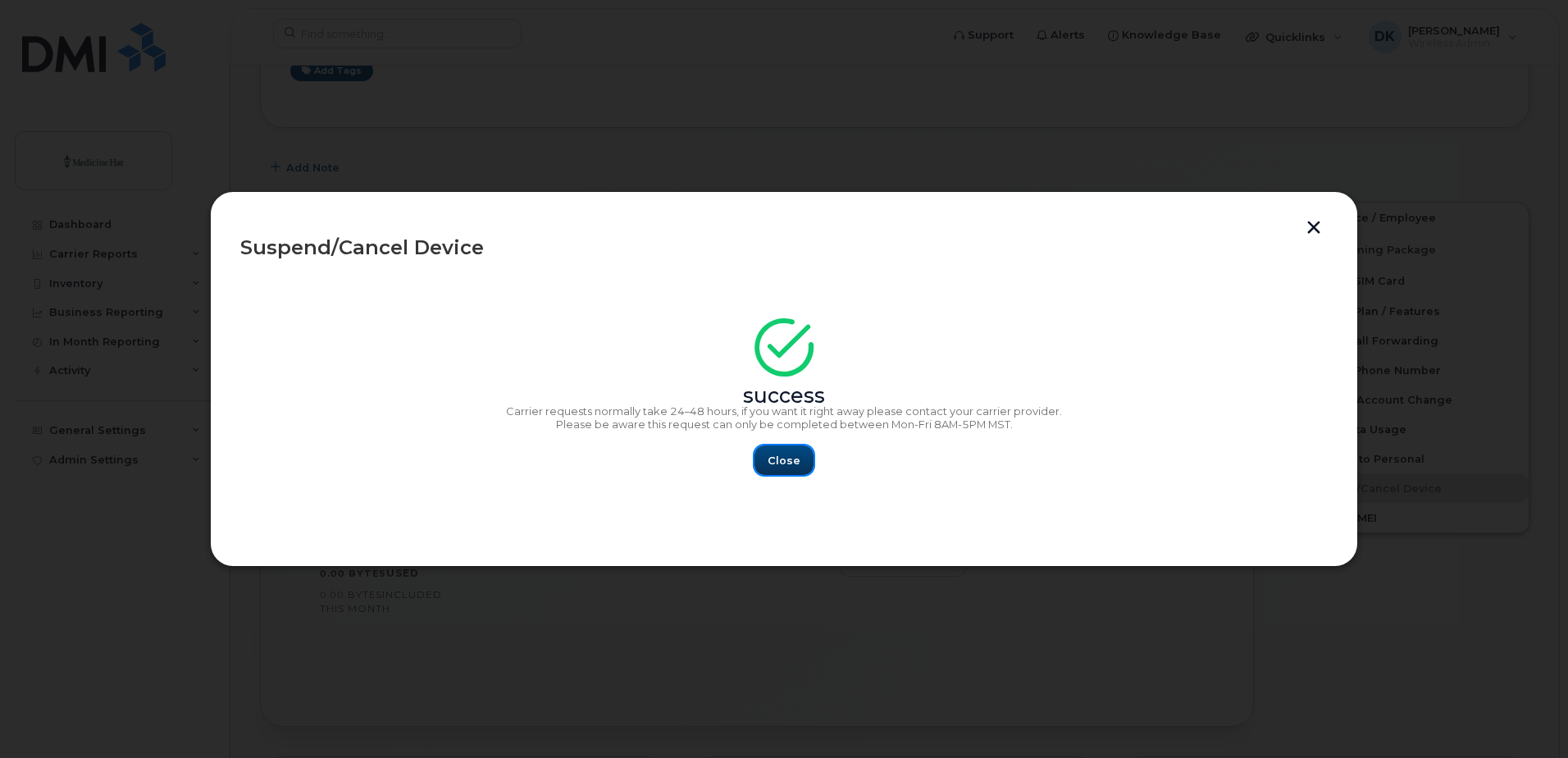
click at [793, 459] on span "Close" at bounding box center [784, 461] width 33 height 15
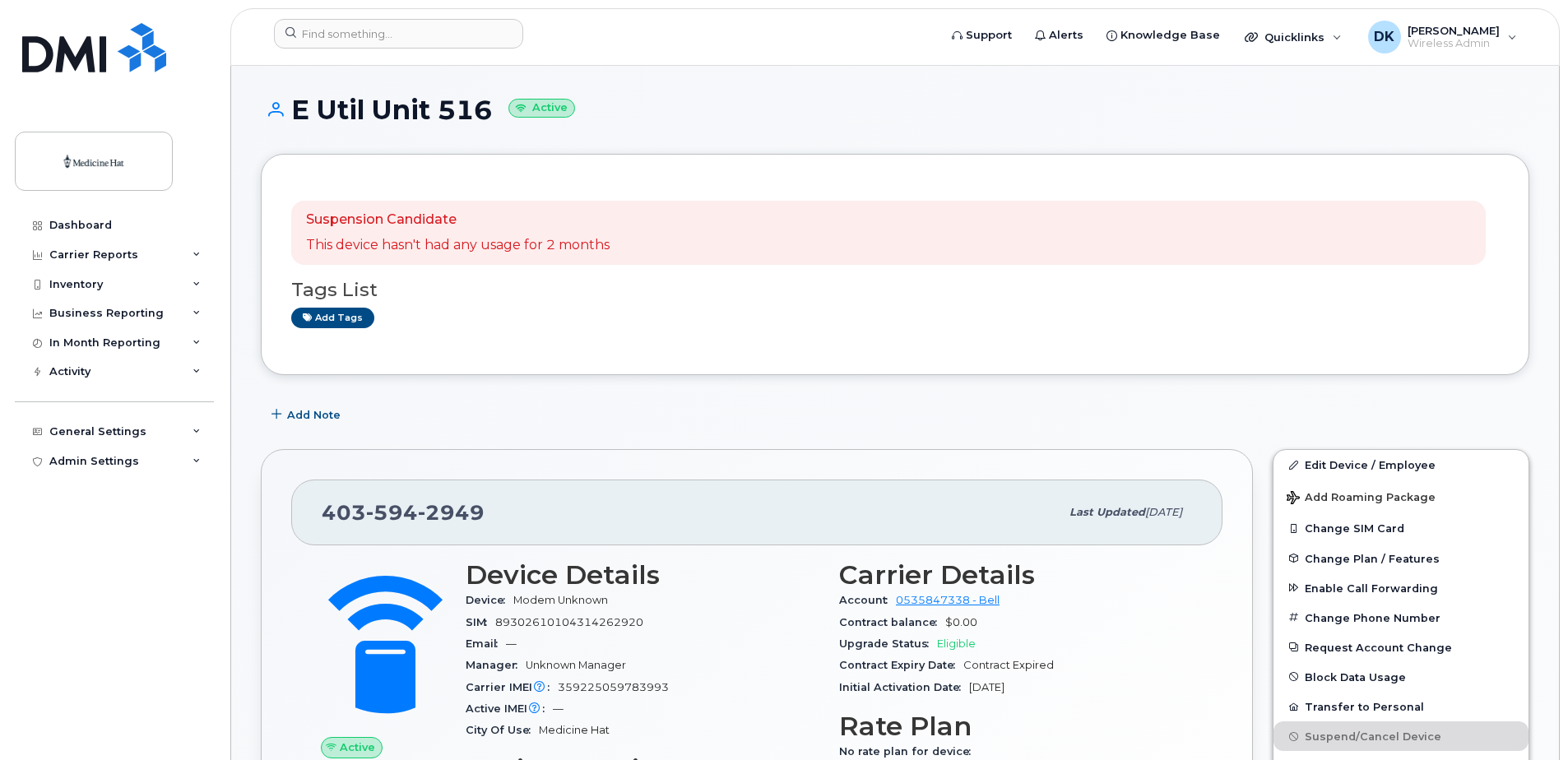
scroll to position [165, 0]
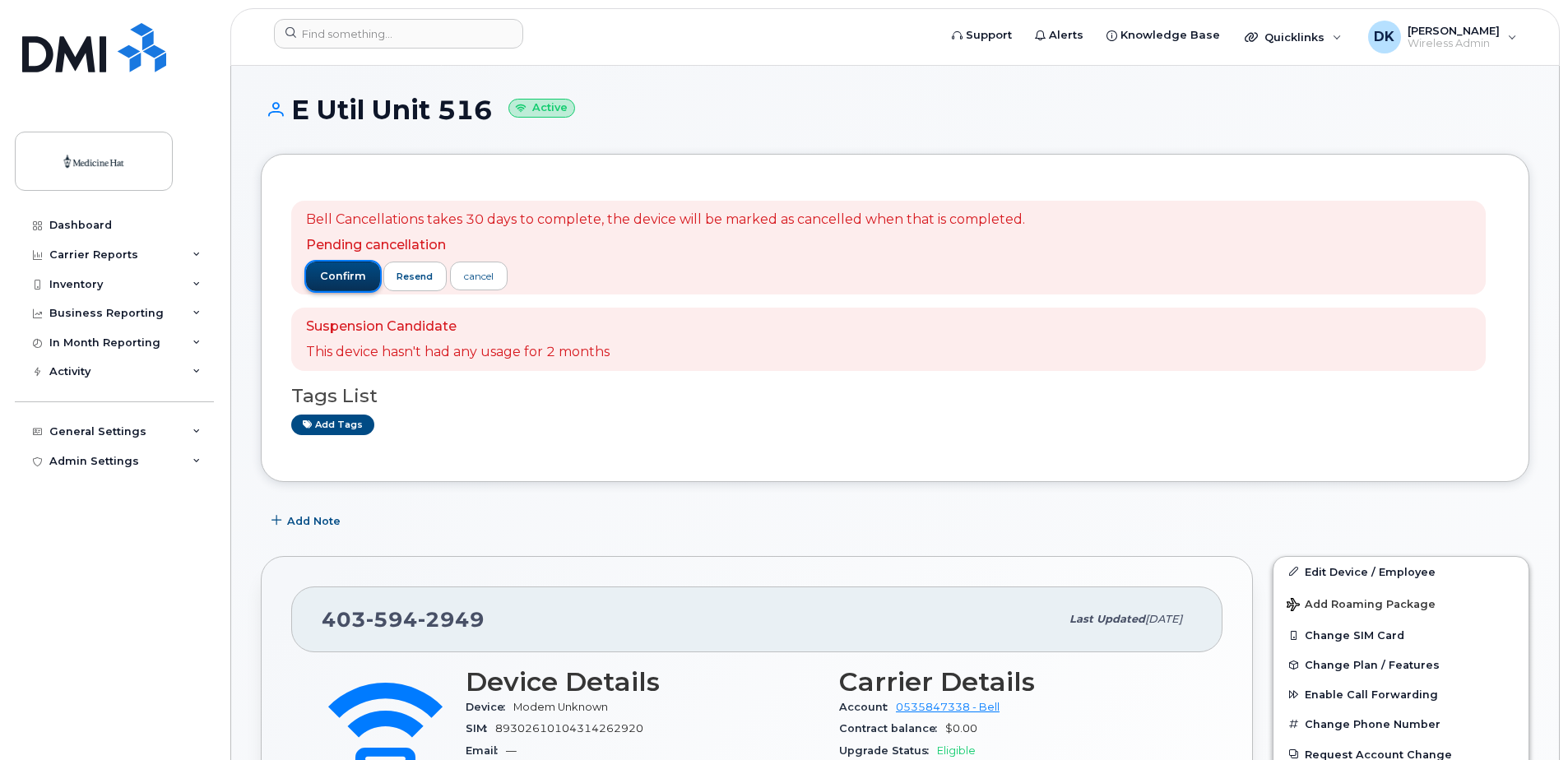
click at [339, 274] on span "confirm" at bounding box center [343, 276] width 46 height 14
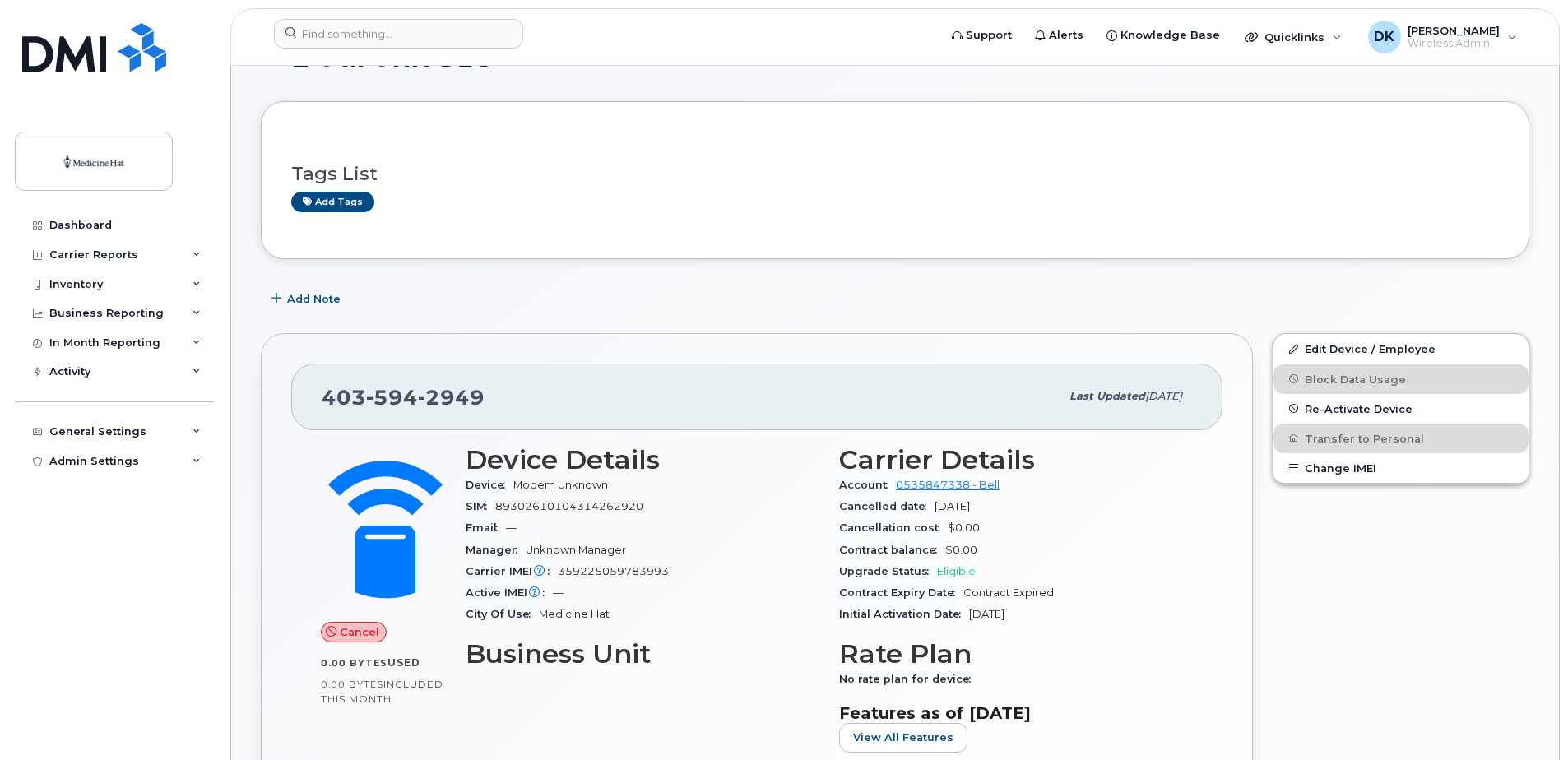
scroll to position [83, 0]
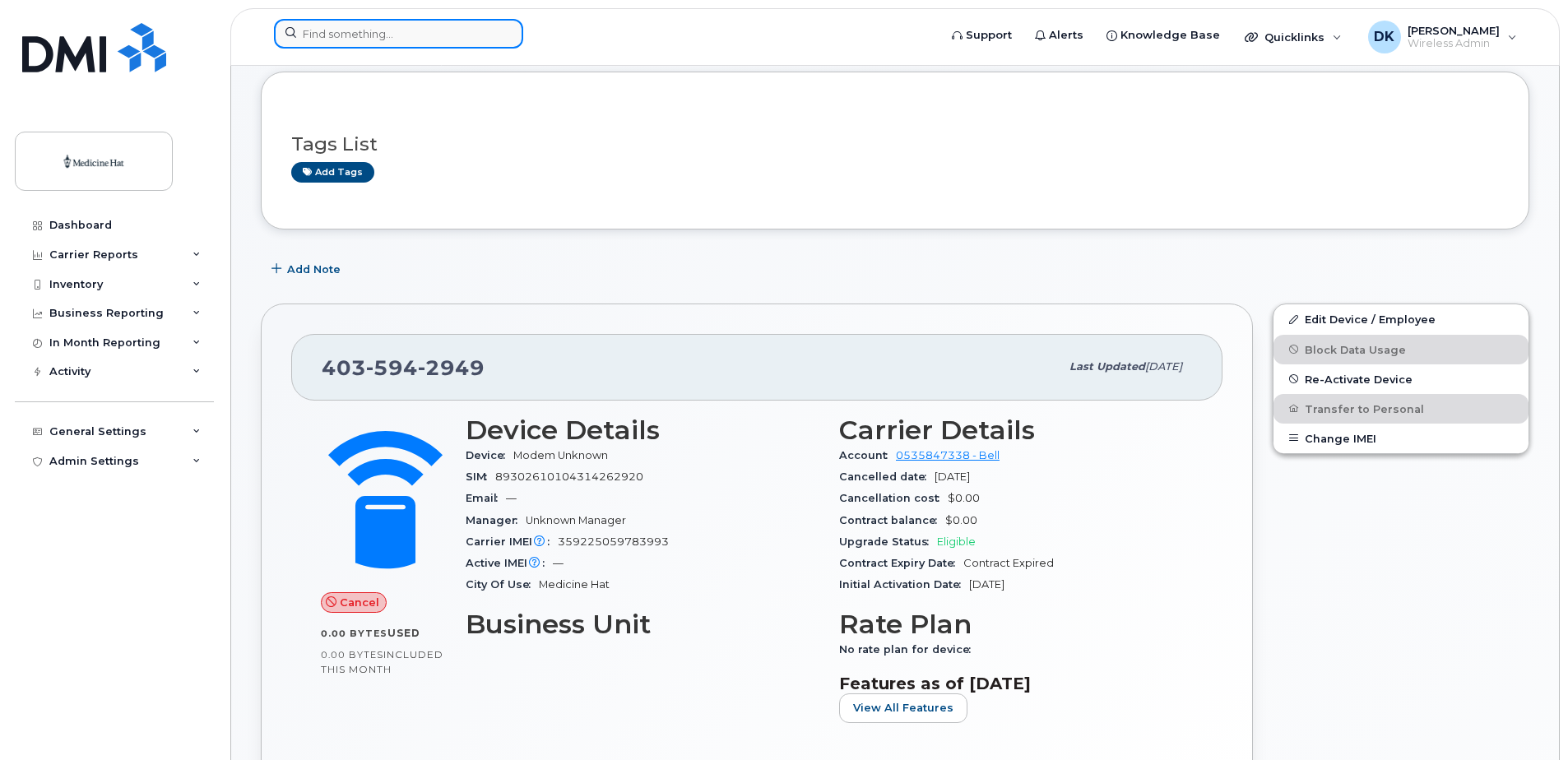
click at [332, 38] on input at bounding box center [398, 34] width 249 height 30
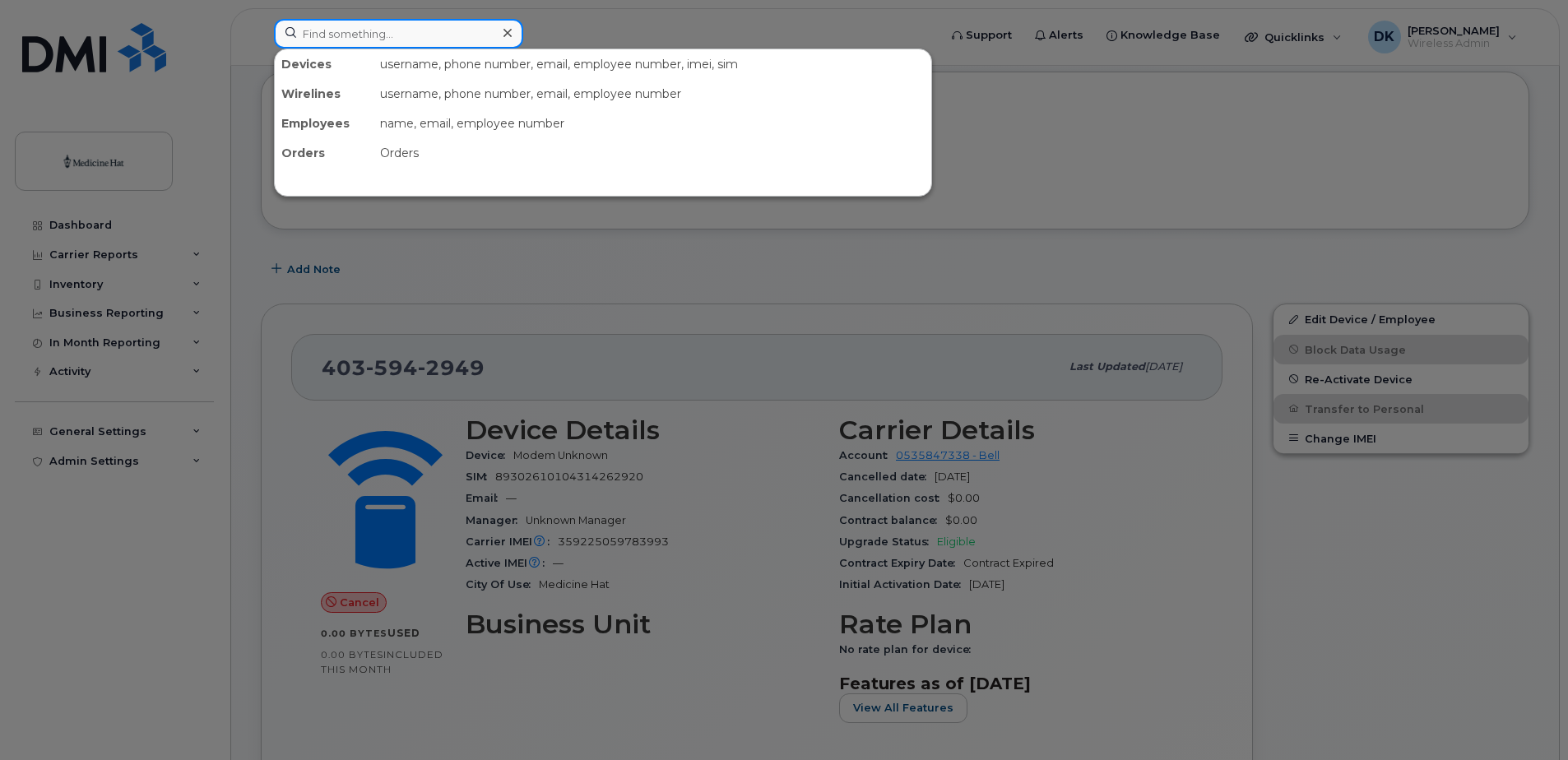
paste input "5874480173"
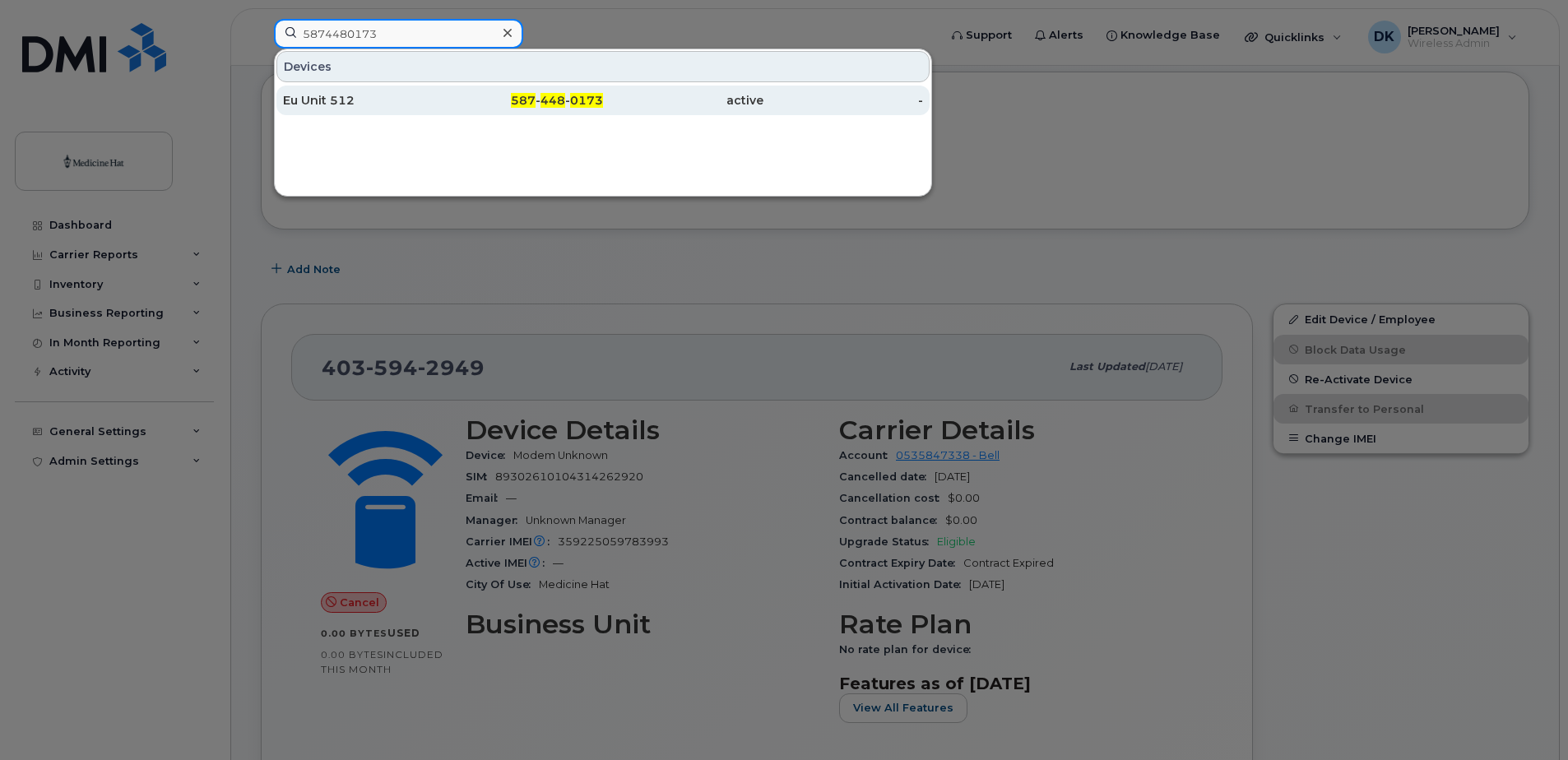
type input "5874480173"
click at [340, 106] on div "Eu Unit 512" at bounding box center [363, 100] width 161 height 16
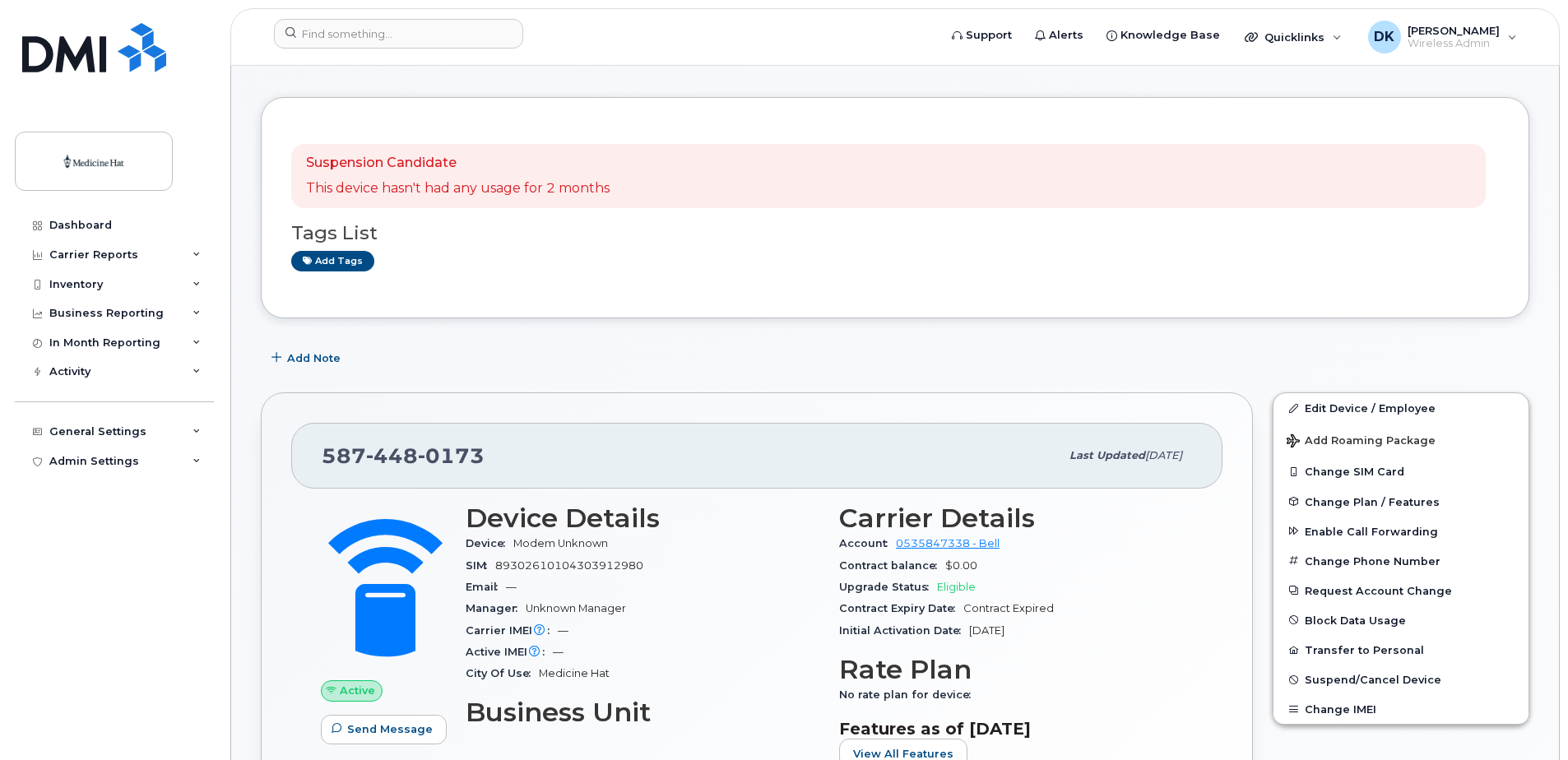
scroll to position [83, 0]
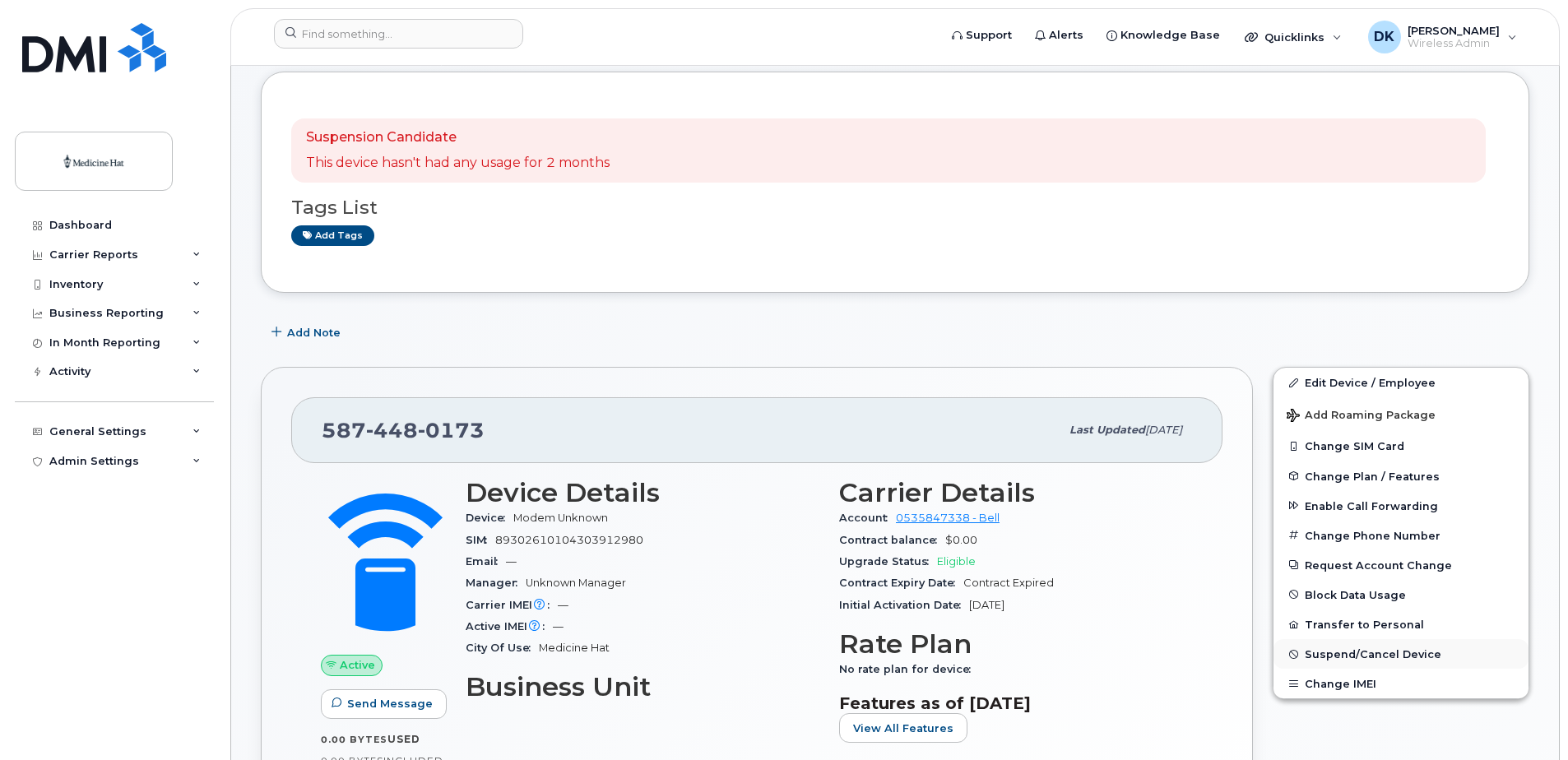
click at [1368, 656] on span "Suspend/Cancel Device" at bounding box center [1374, 654] width 137 height 13
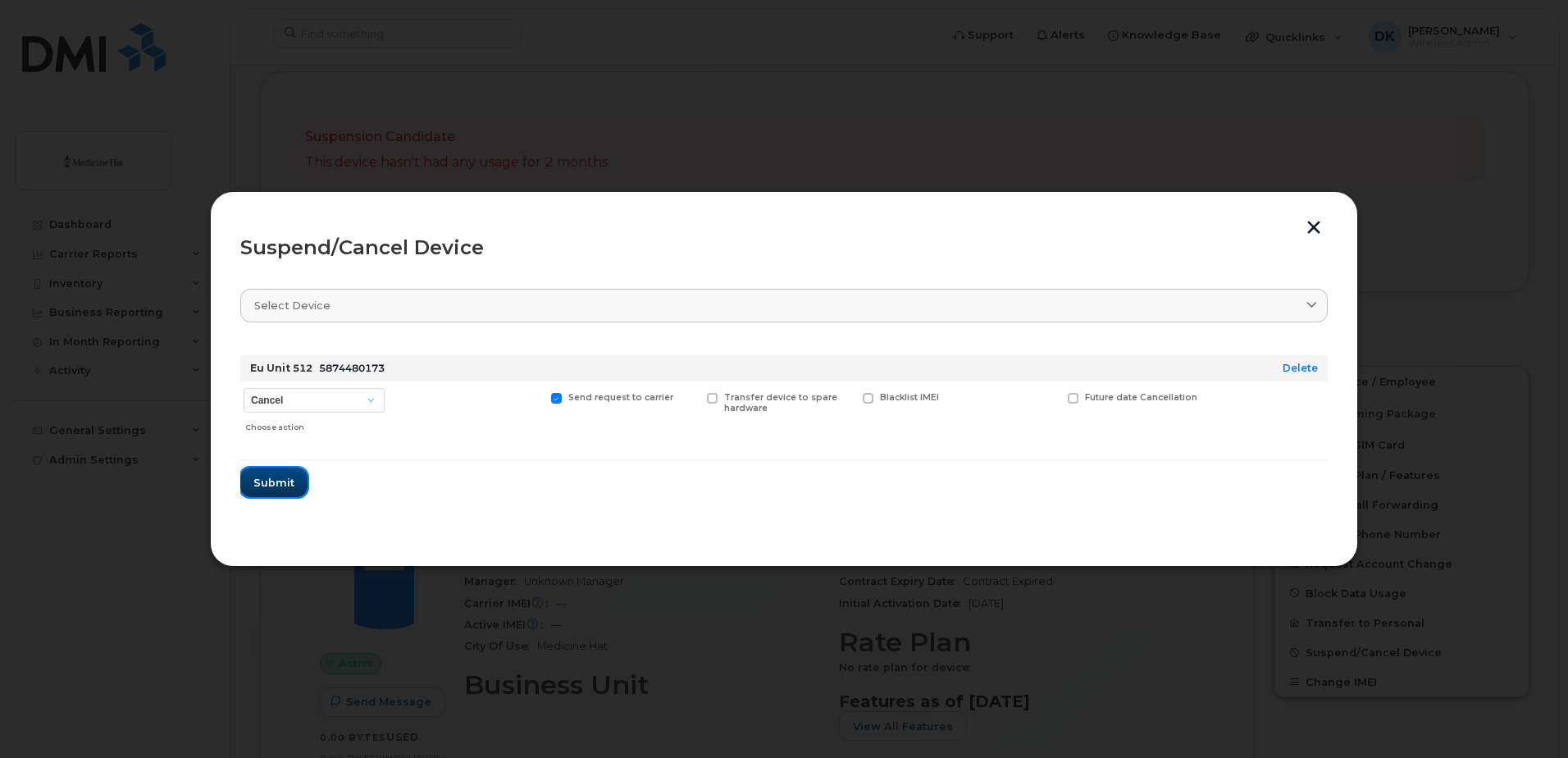
click at [288, 474] on button "Submit" at bounding box center [274, 483] width 67 height 30
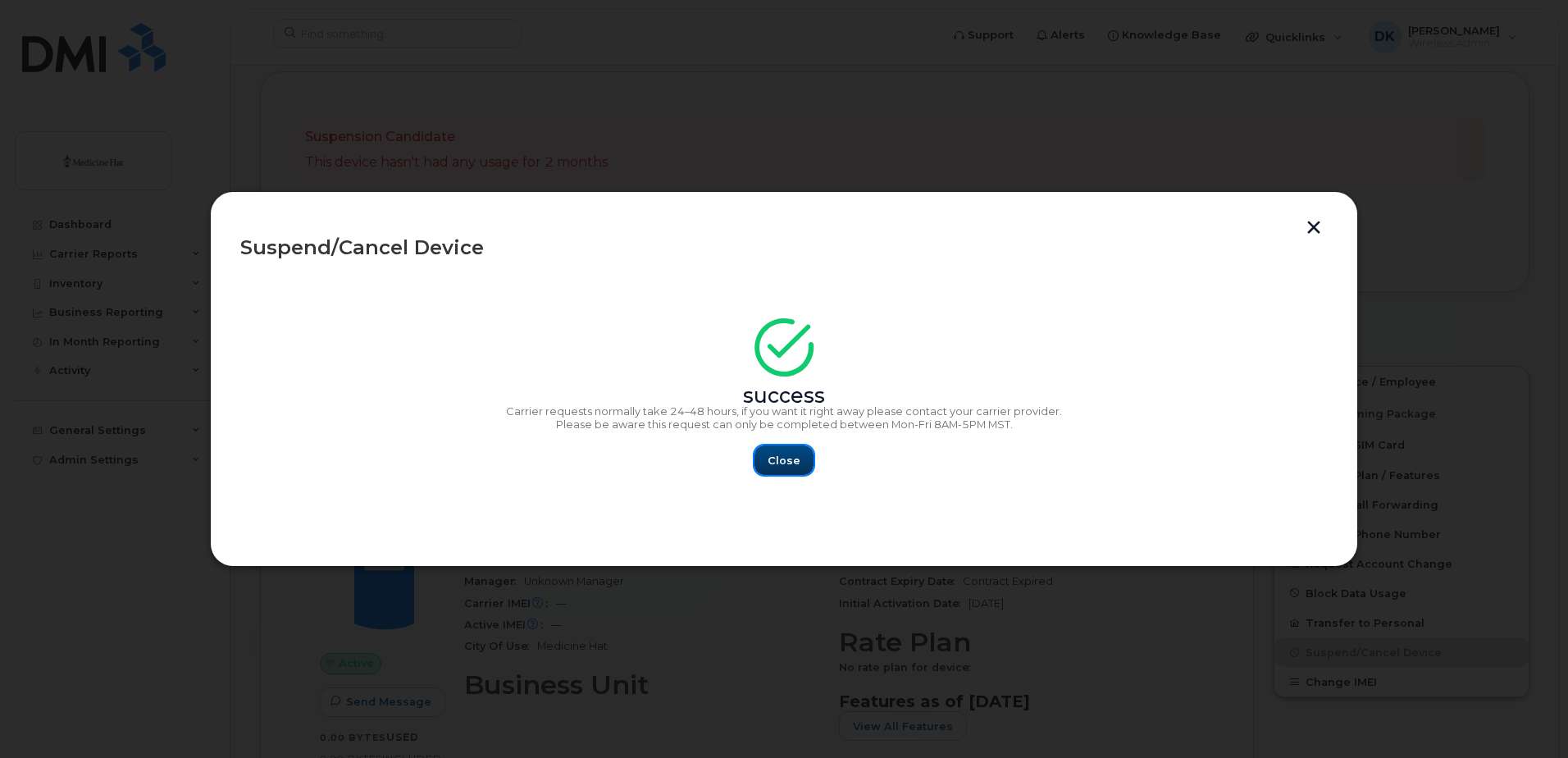
click at [770, 462] on span "Close" at bounding box center [784, 461] width 33 height 15
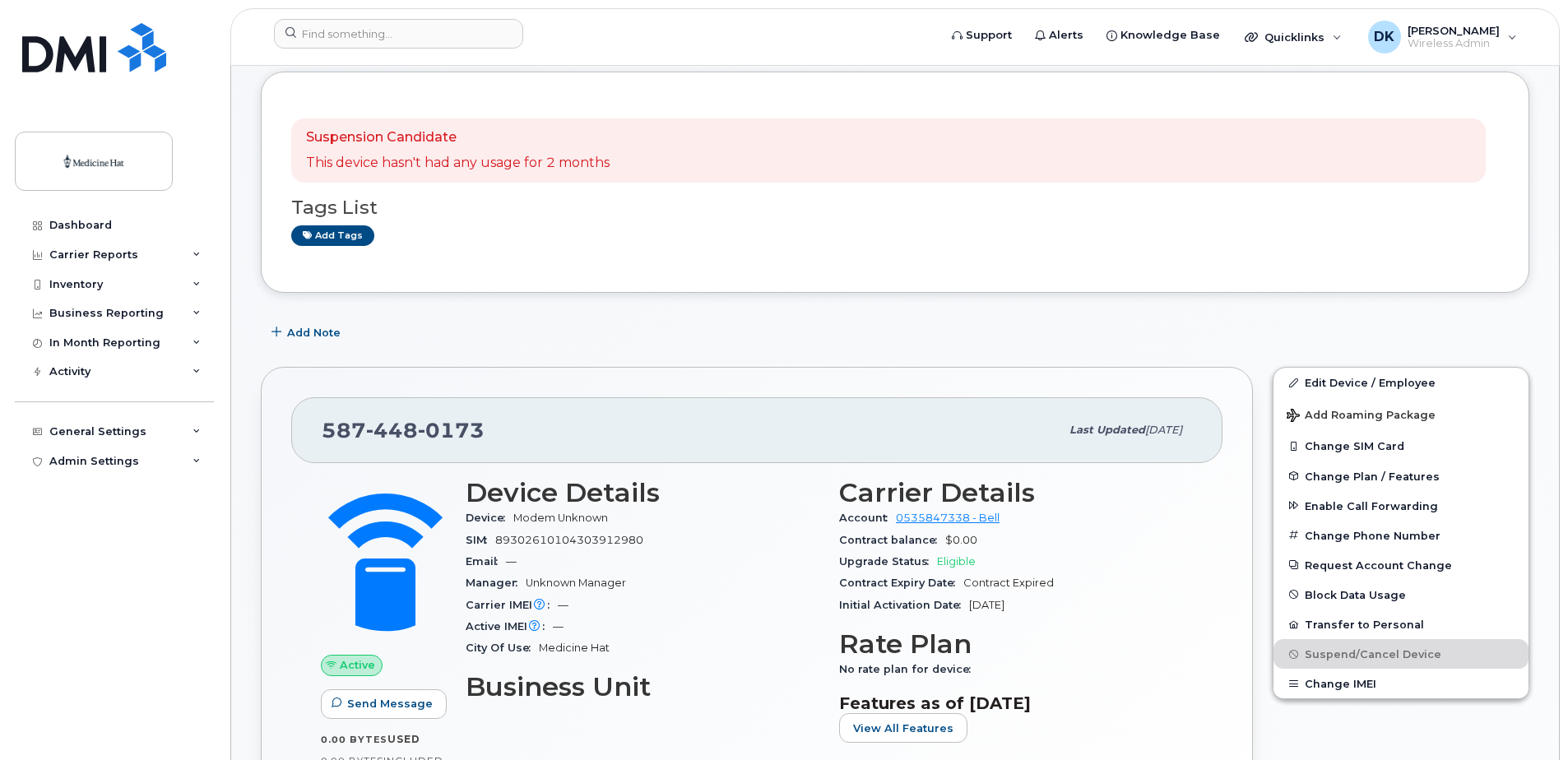
scroll to position [0, 0]
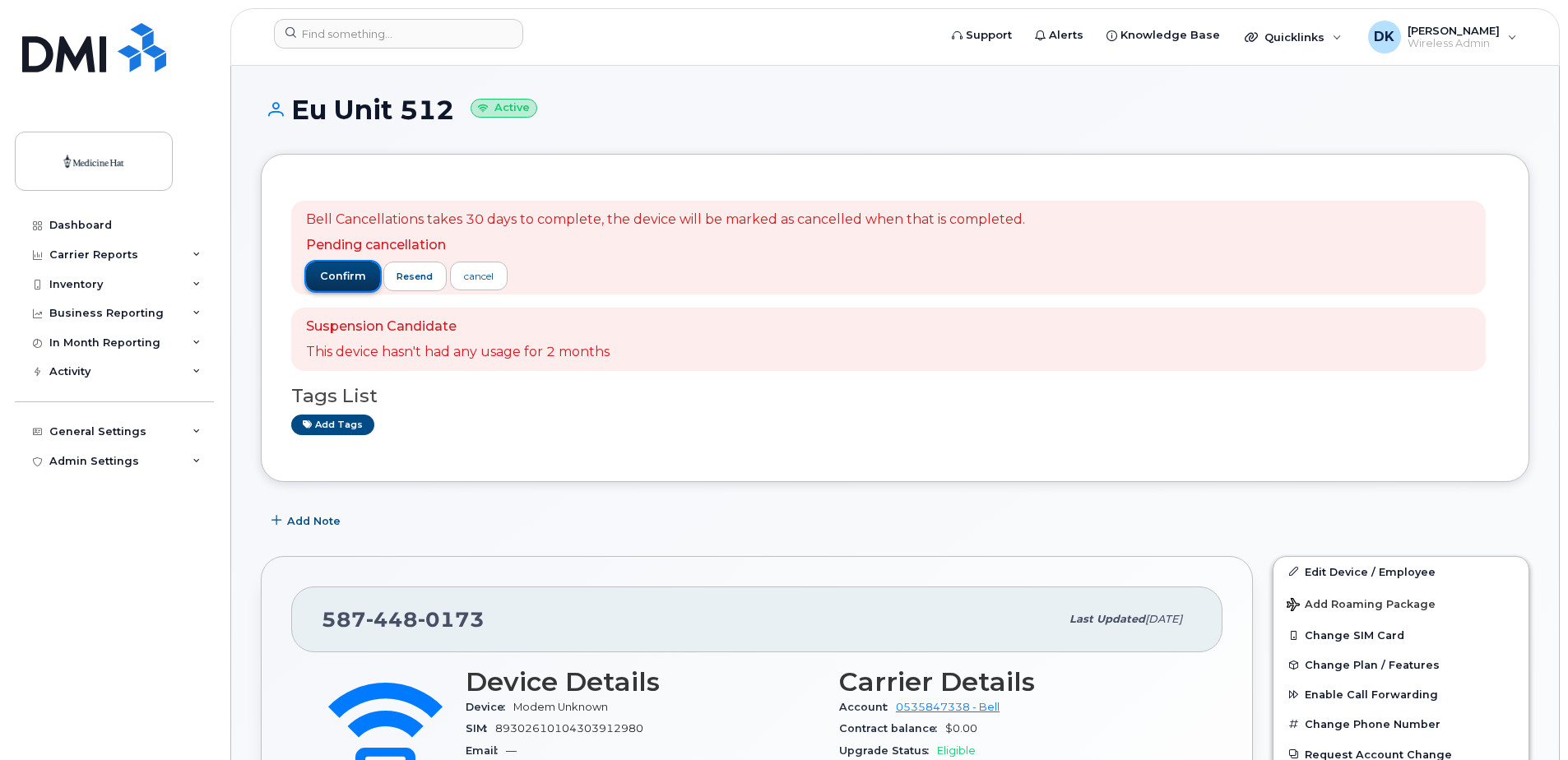
click at [325, 282] on span "confirm" at bounding box center [343, 276] width 46 height 14
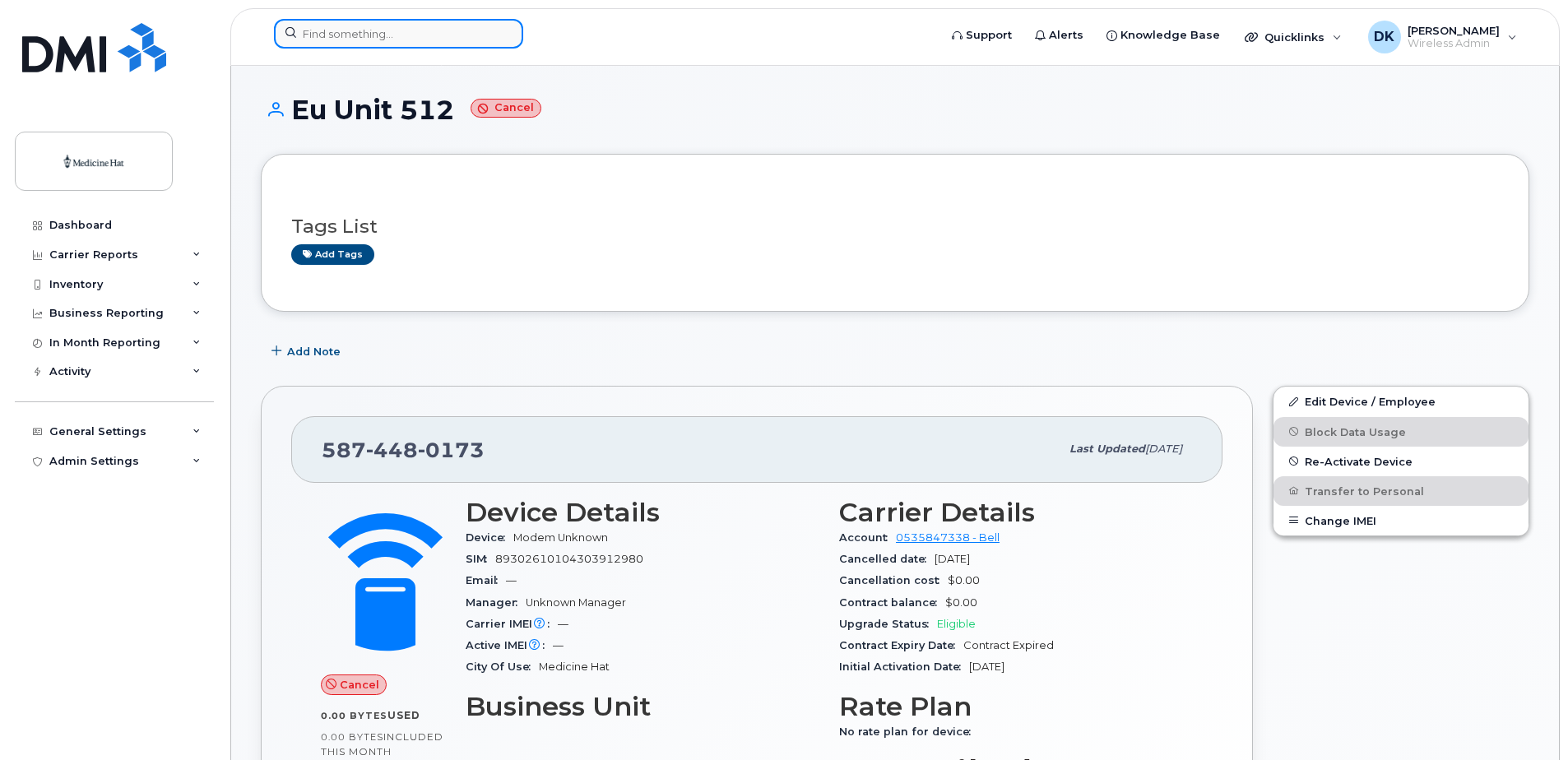
click at [438, 38] on input at bounding box center [398, 34] width 249 height 30
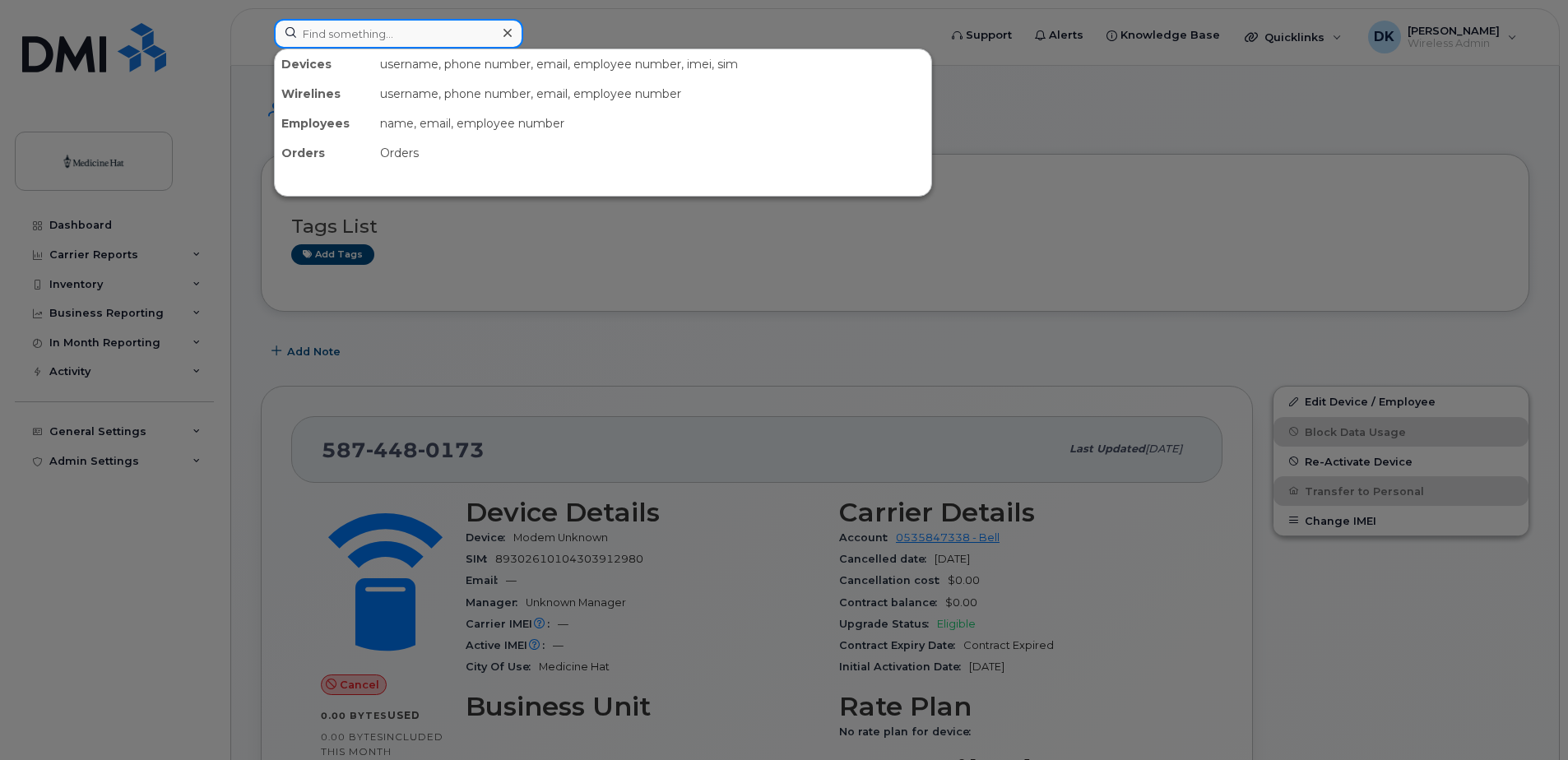
paste input "4039525649"
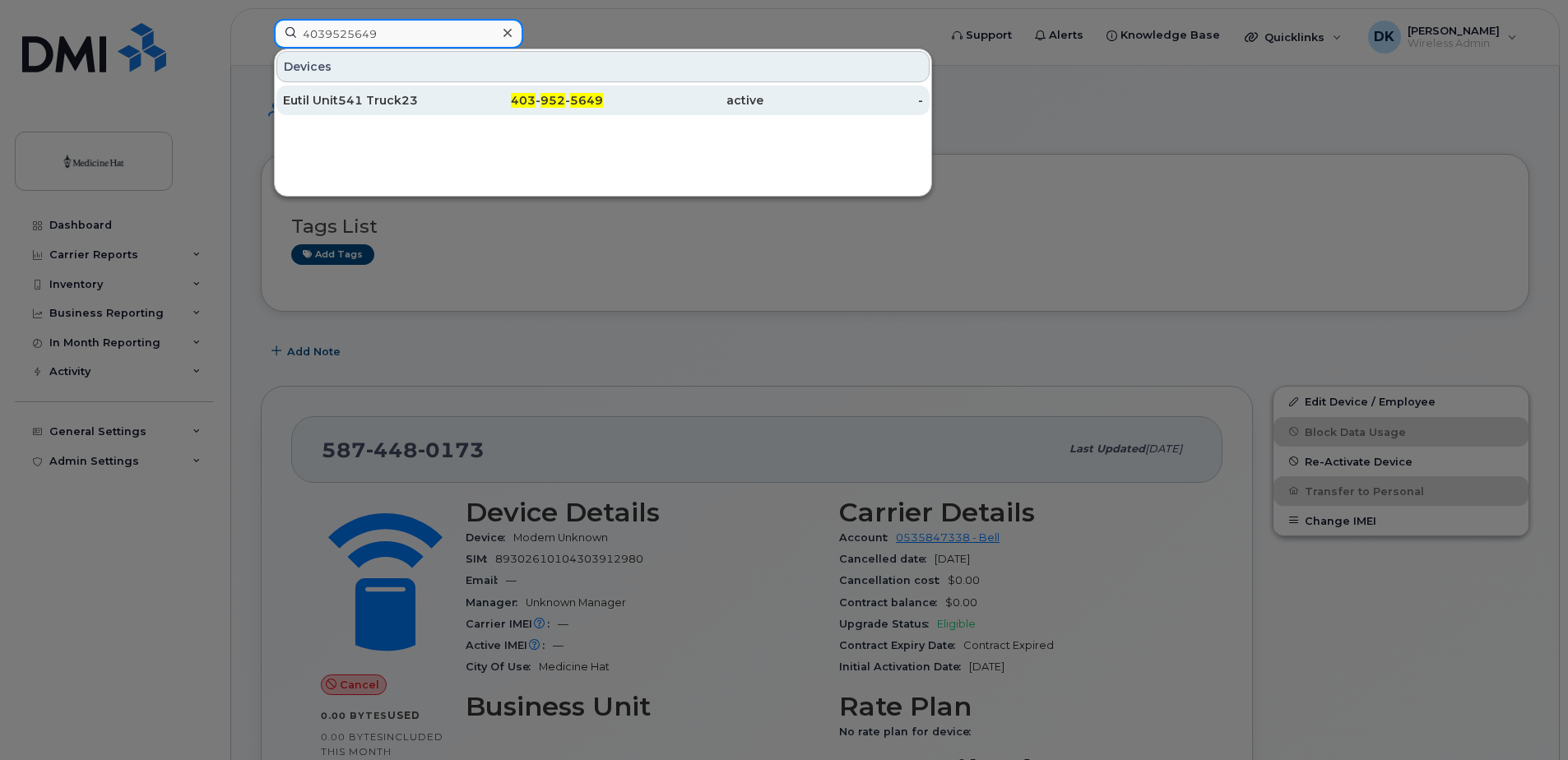
type input "4039525649"
click at [406, 92] on div "Eutil Unit541 Truck23" at bounding box center [363, 100] width 161 height 30
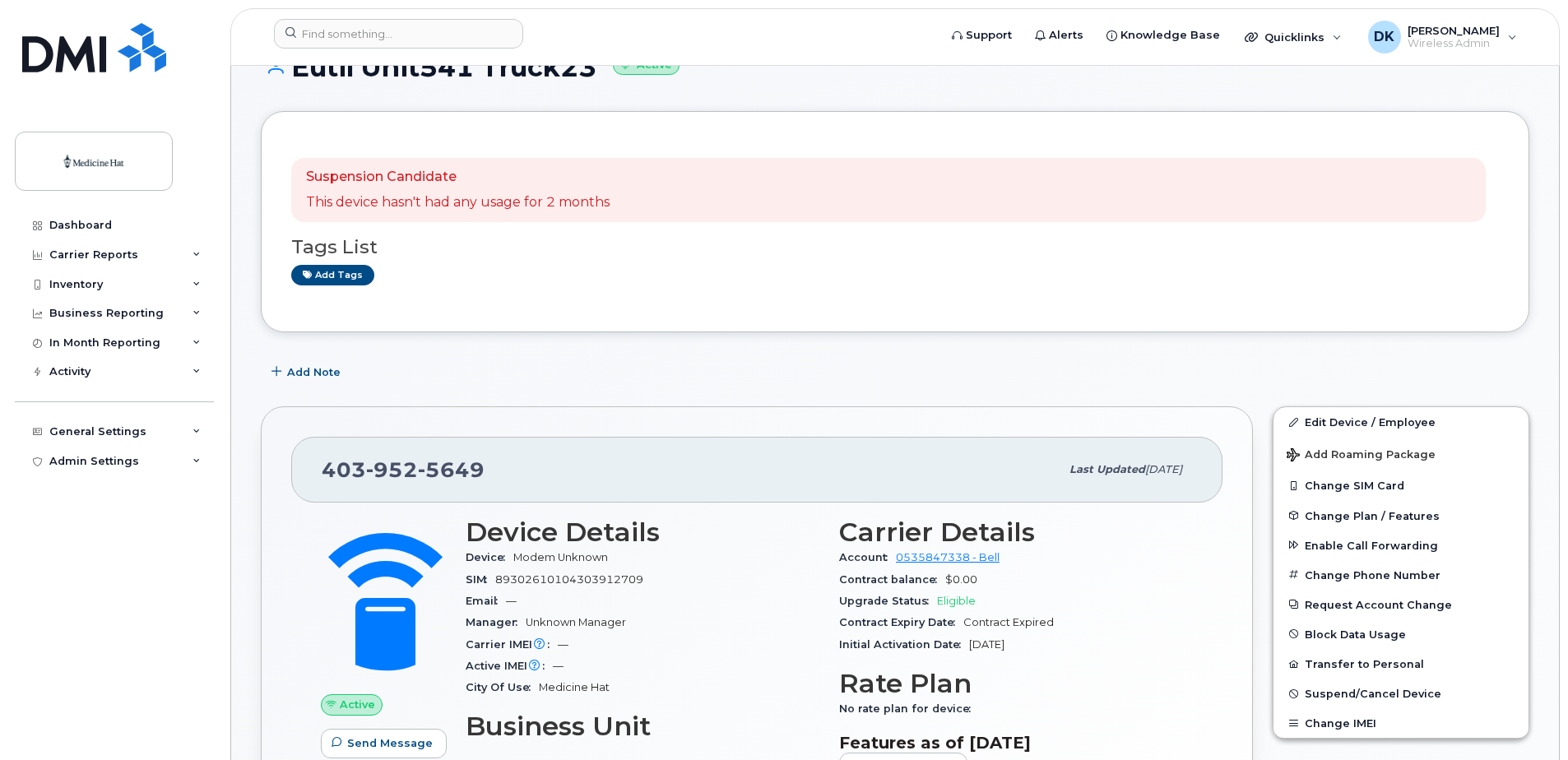
scroll to position [83, 0]
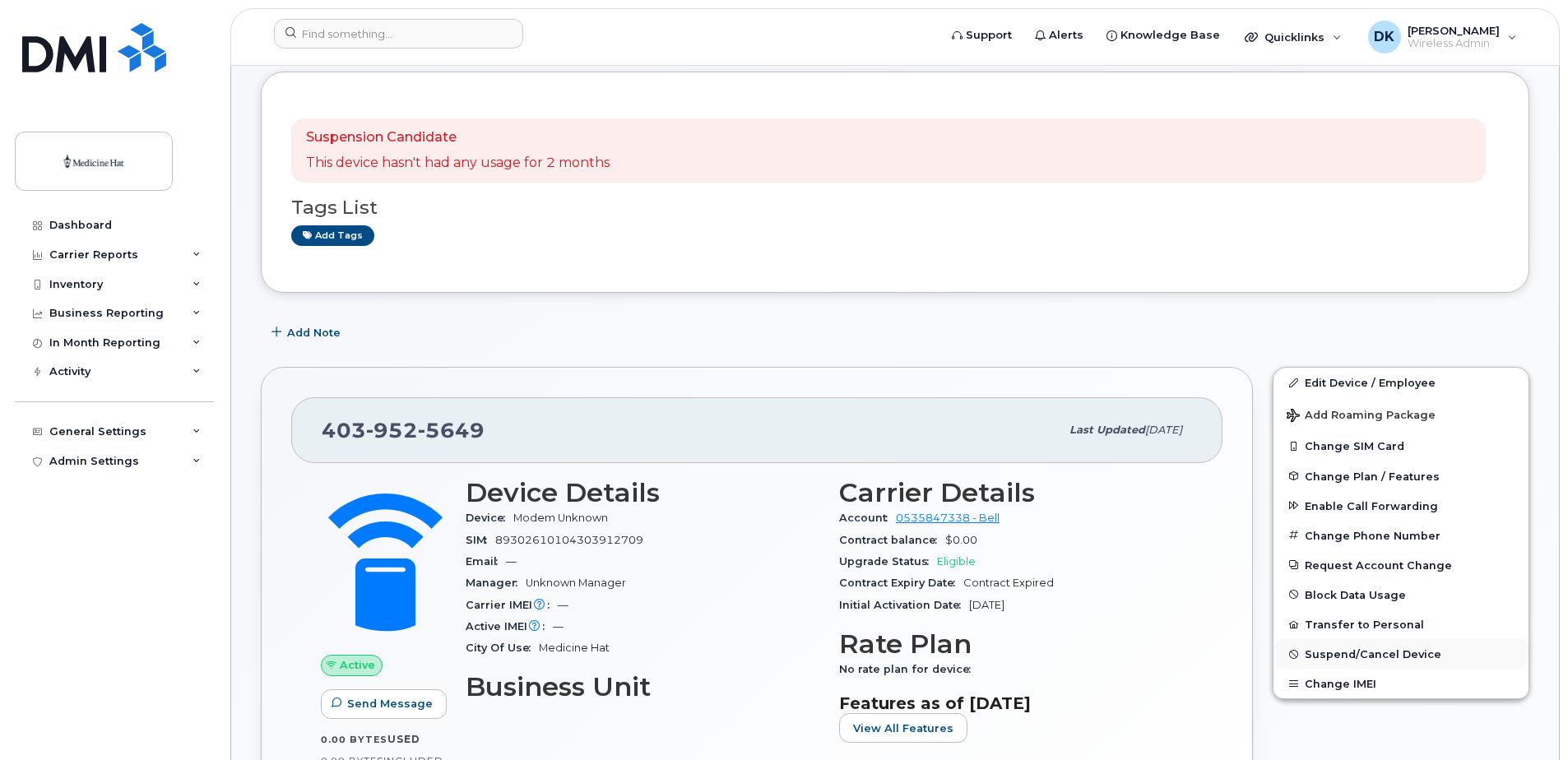
click at [1356, 655] on span "Suspend/Cancel Device" at bounding box center [1374, 654] width 137 height 13
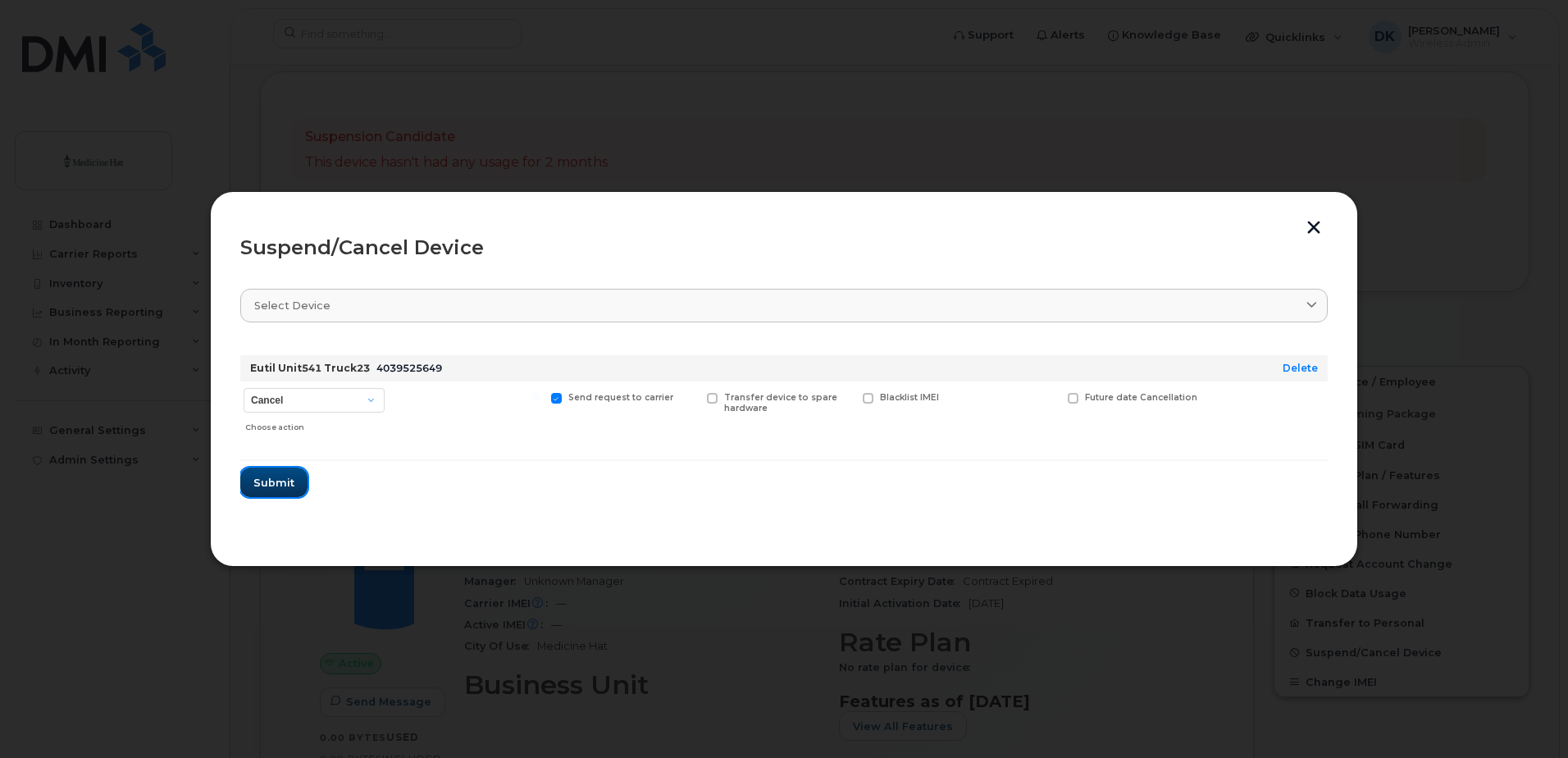
click at [262, 486] on span "Submit" at bounding box center [273, 483] width 41 height 15
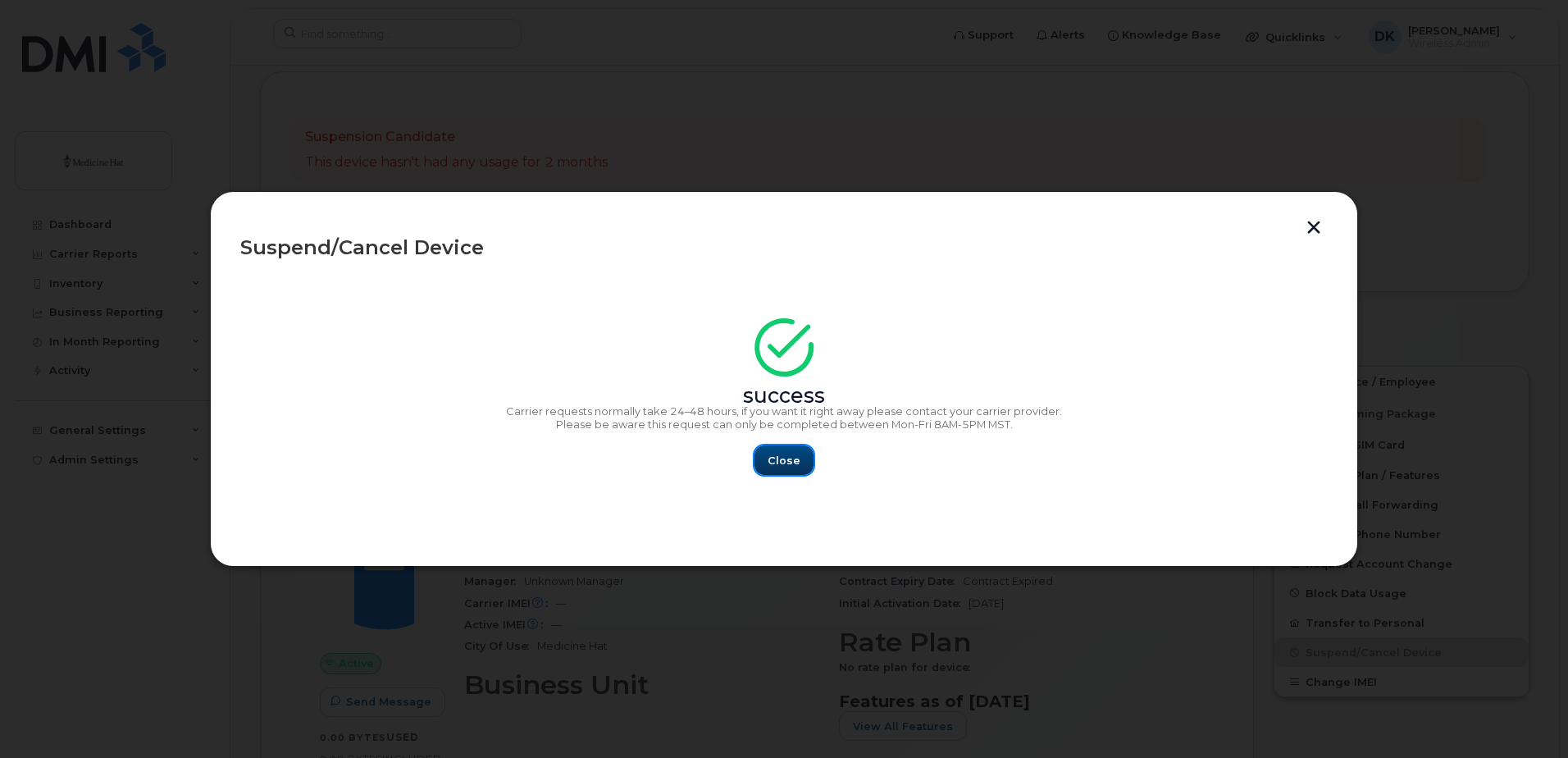
click at [779, 466] on span "Close" at bounding box center [784, 461] width 33 height 15
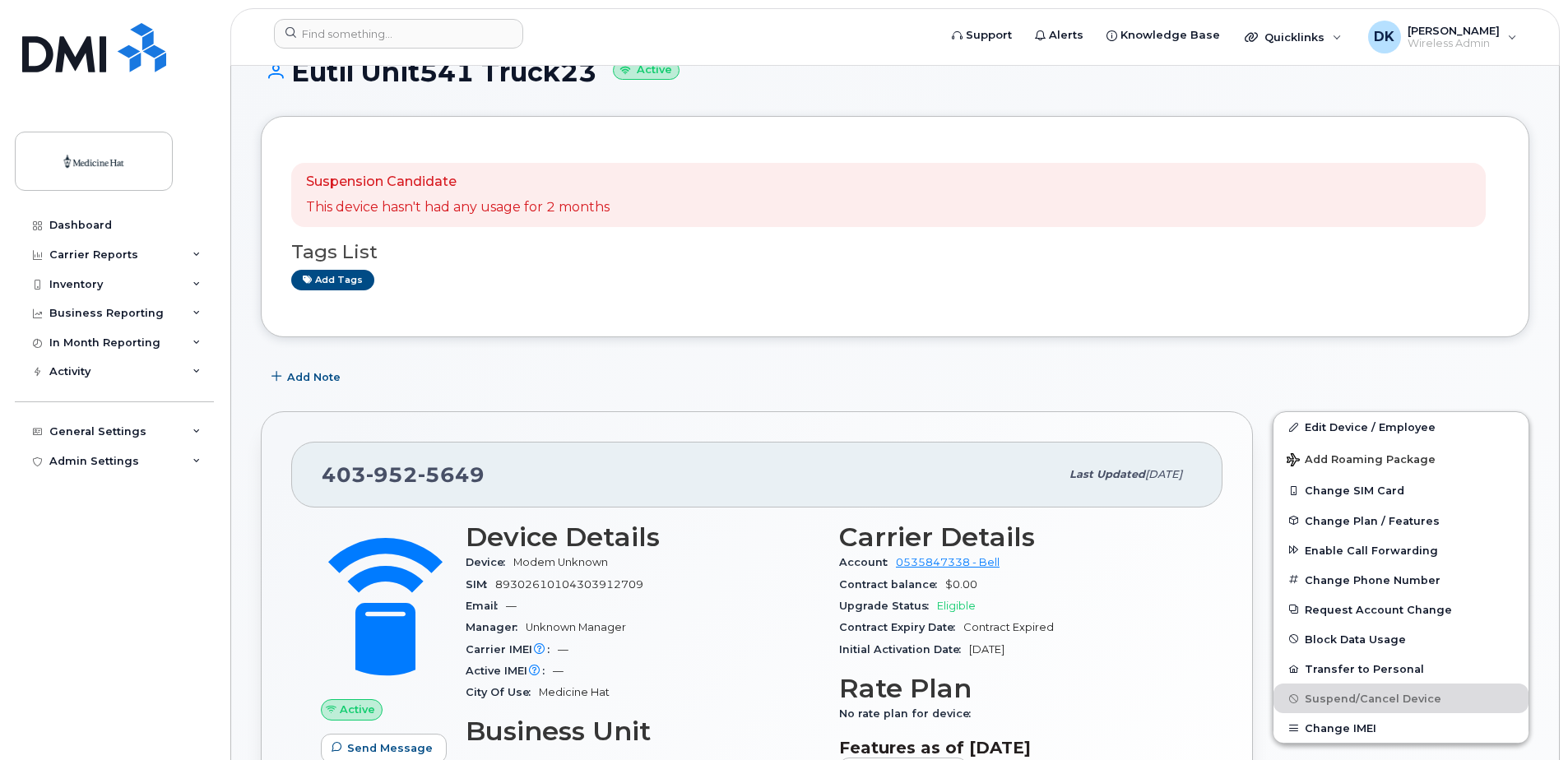
scroll to position [0, 0]
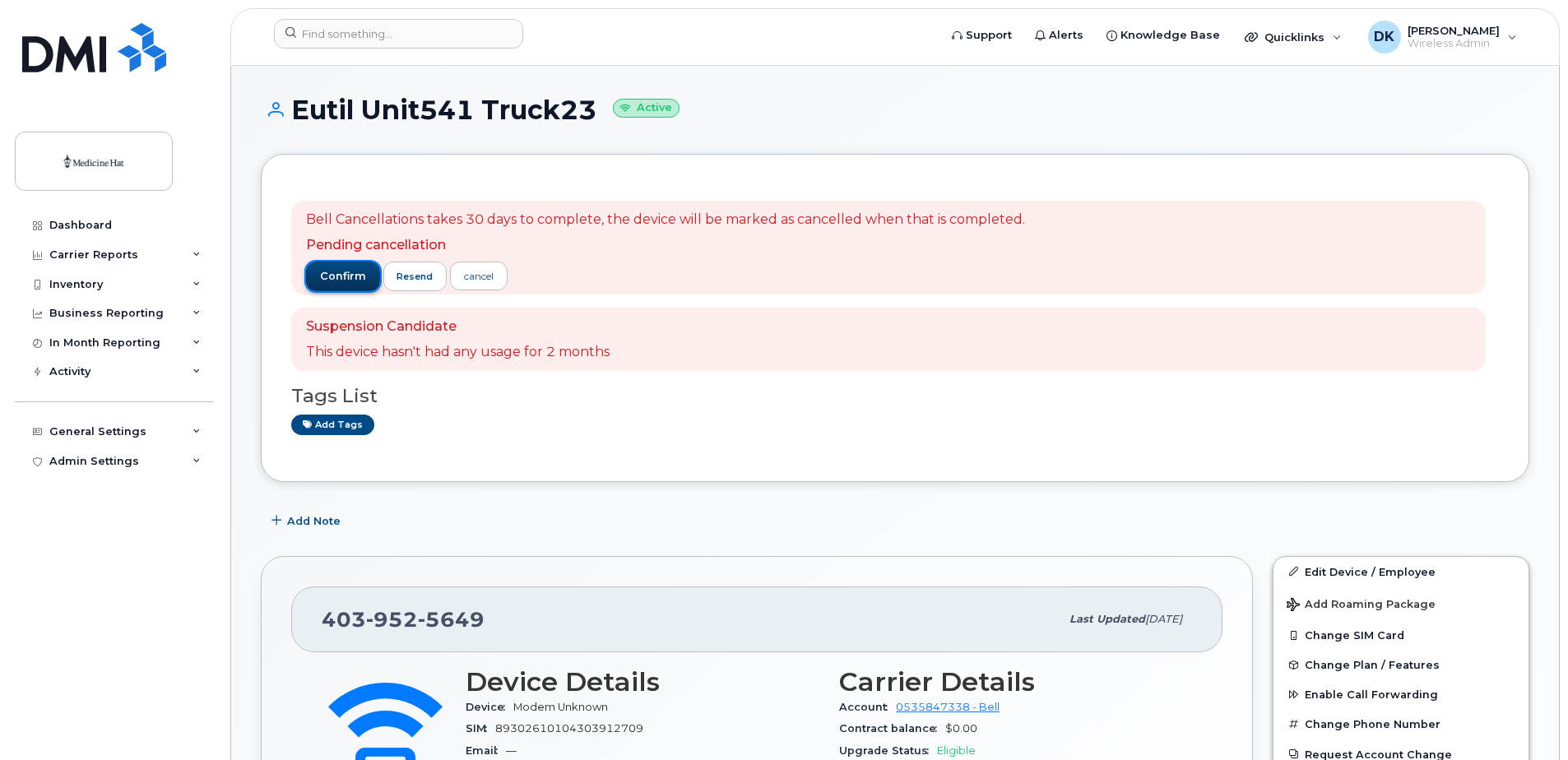
click at [342, 277] on span "confirm" at bounding box center [343, 276] width 46 height 14
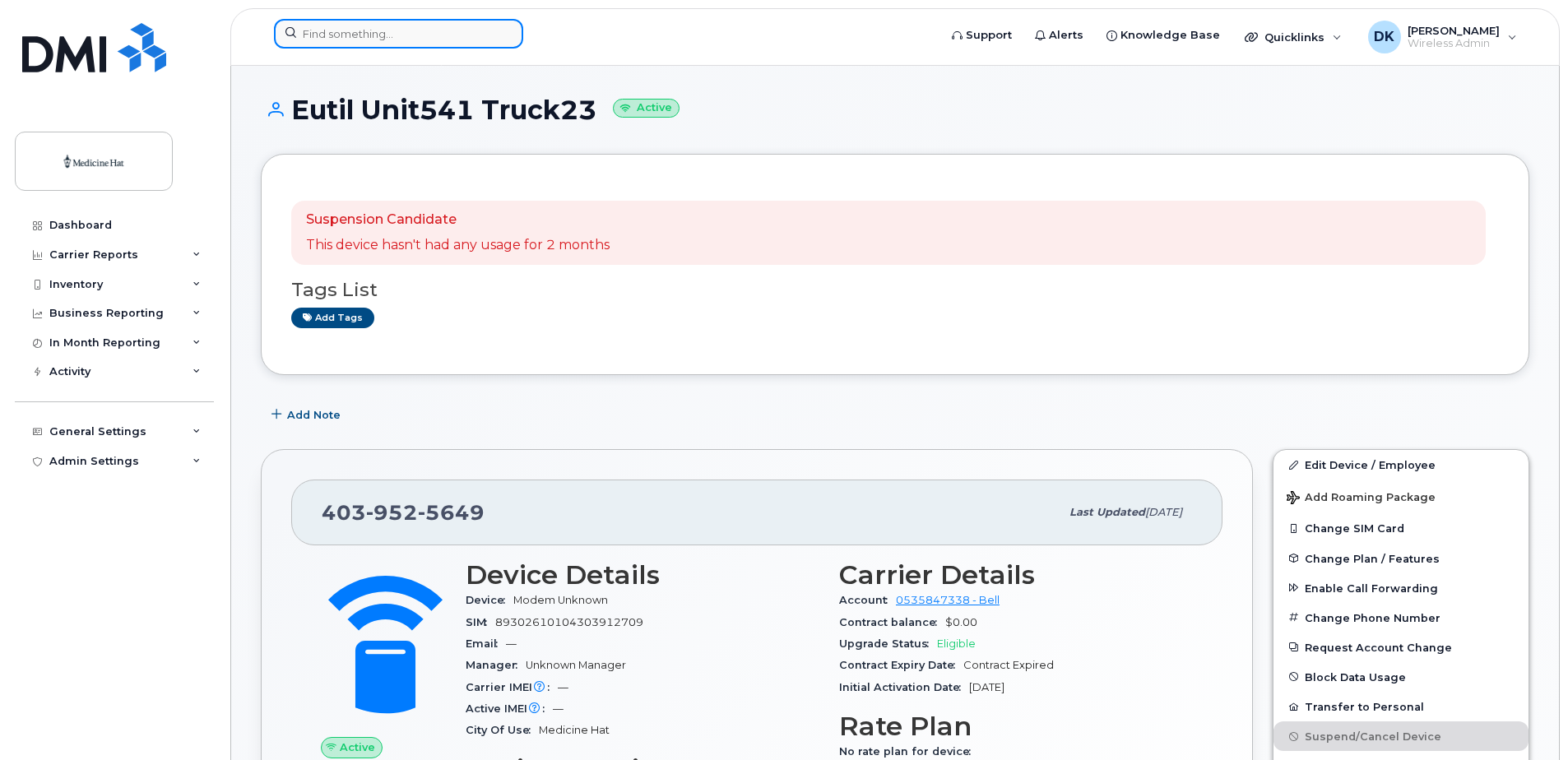
click at [327, 42] on input at bounding box center [398, 34] width 249 height 30
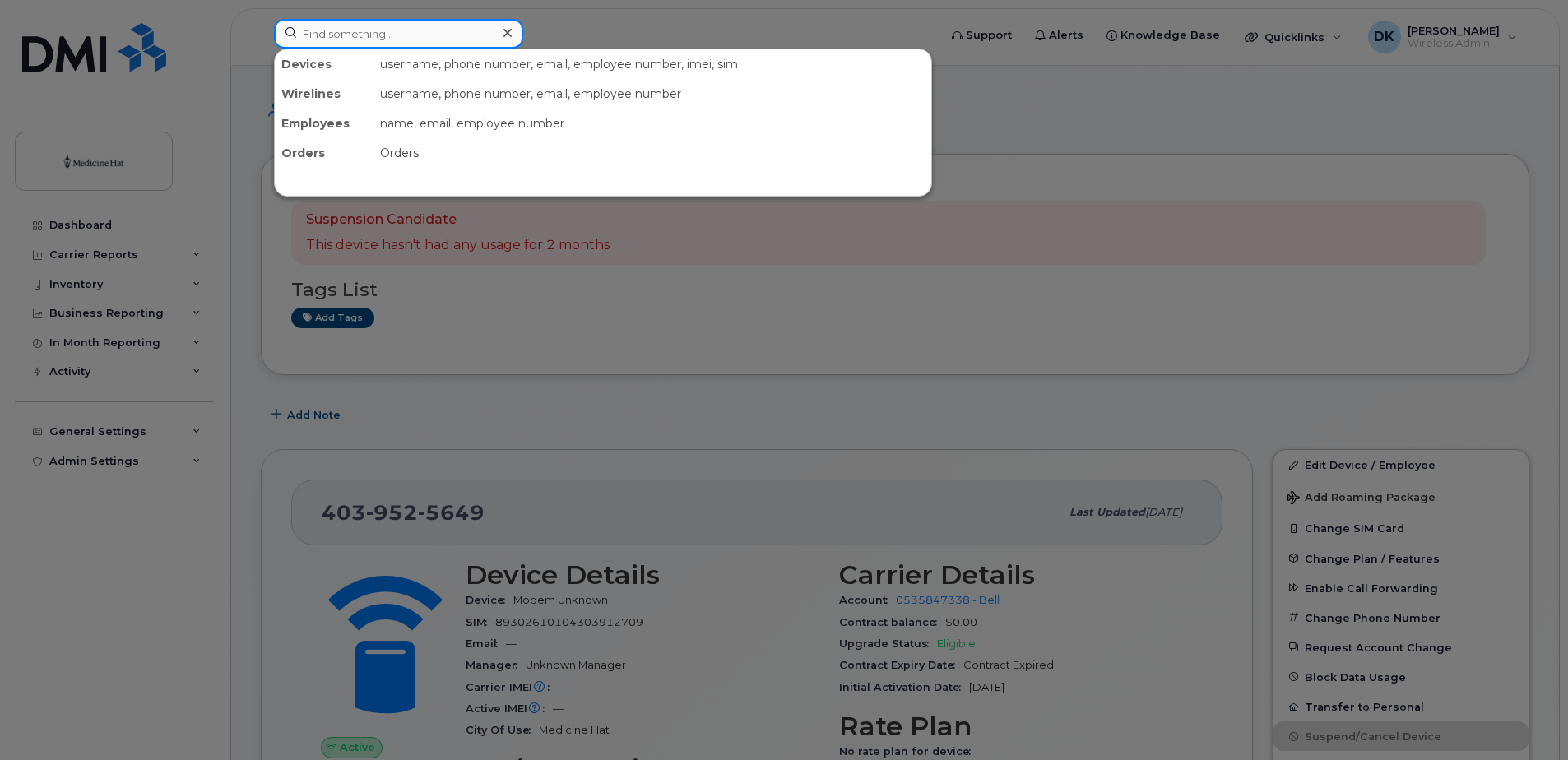
paste input "4038665769"
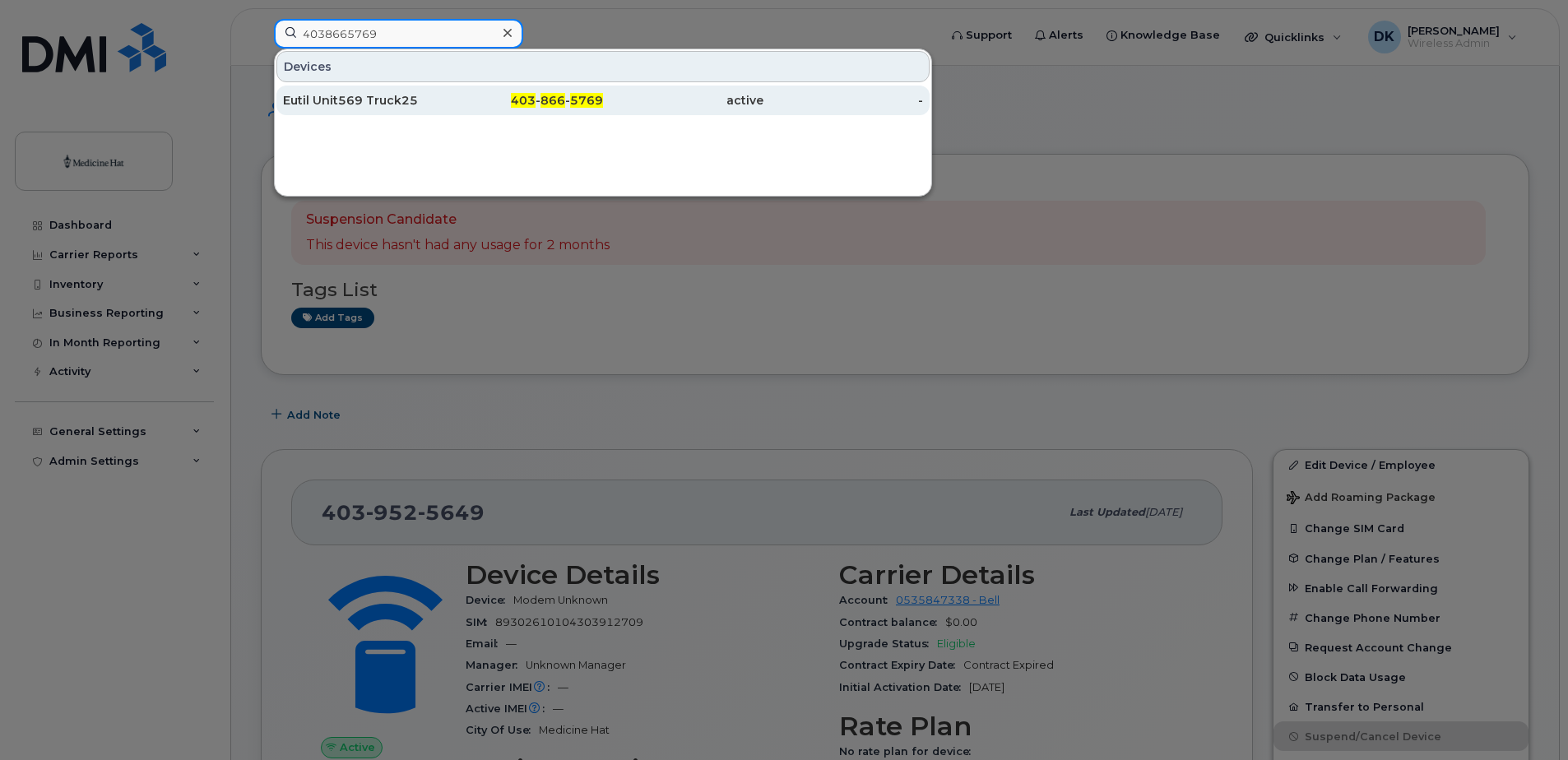
type input "4038665769"
click at [355, 95] on div "Eutil Unit569 Truck25" at bounding box center [363, 100] width 161 height 16
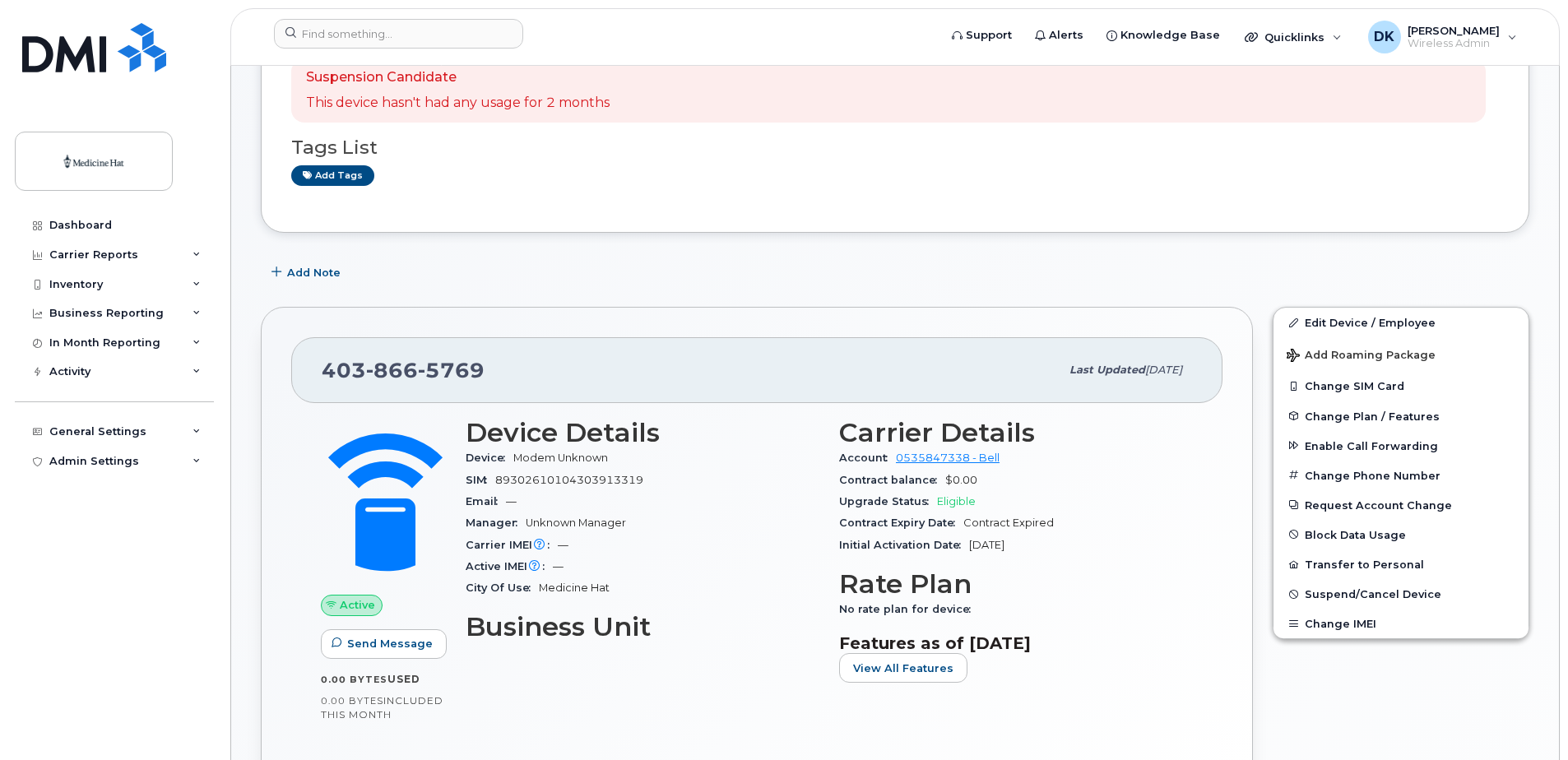
scroll to position [165, 0]
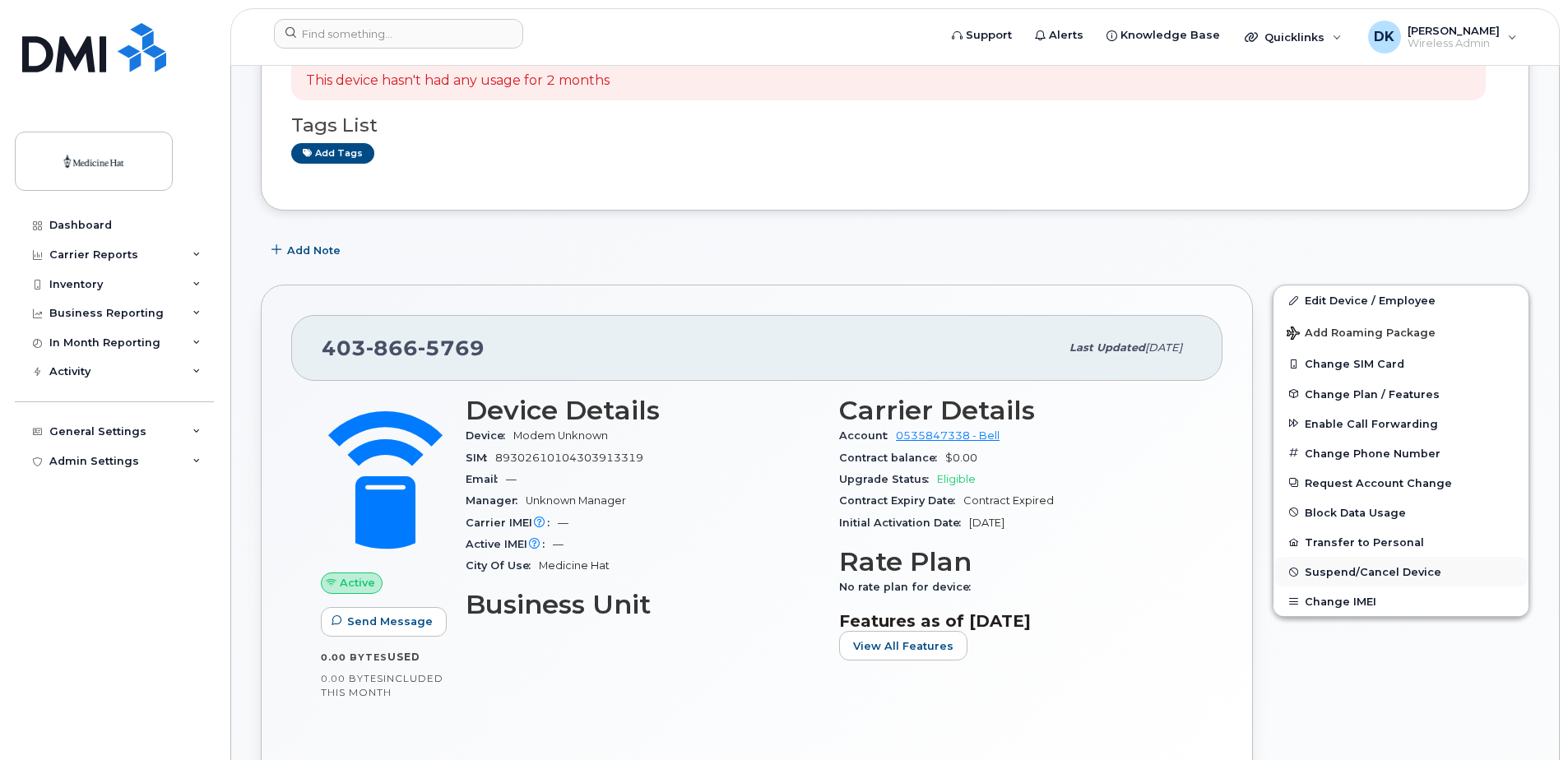
click at [1328, 570] on span "Suspend/Cancel Device" at bounding box center [1374, 571] width 137 height 13
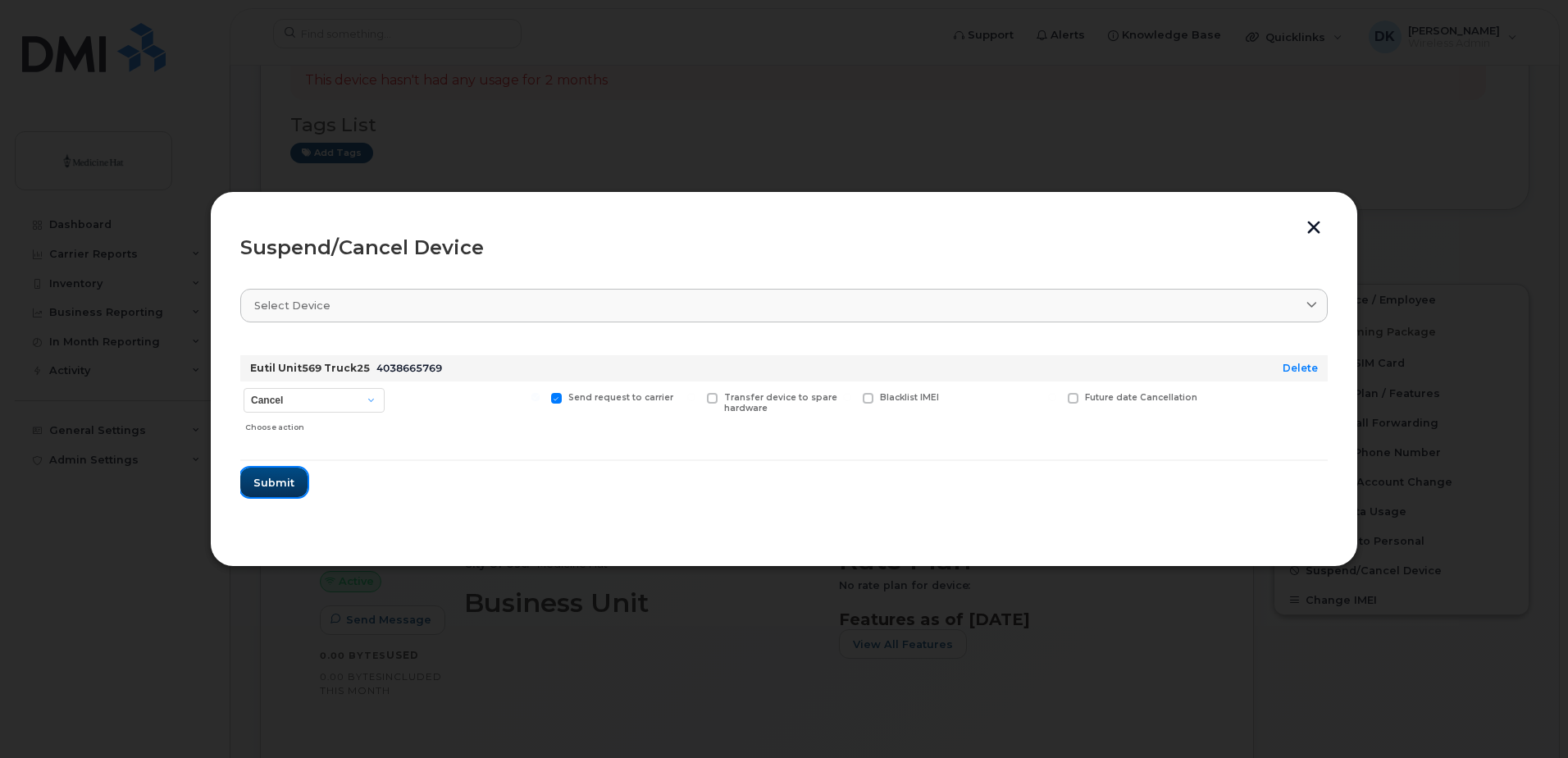
click at [290, 486] on span "Submit" at bounding box center [273, 483] width 41 height 15
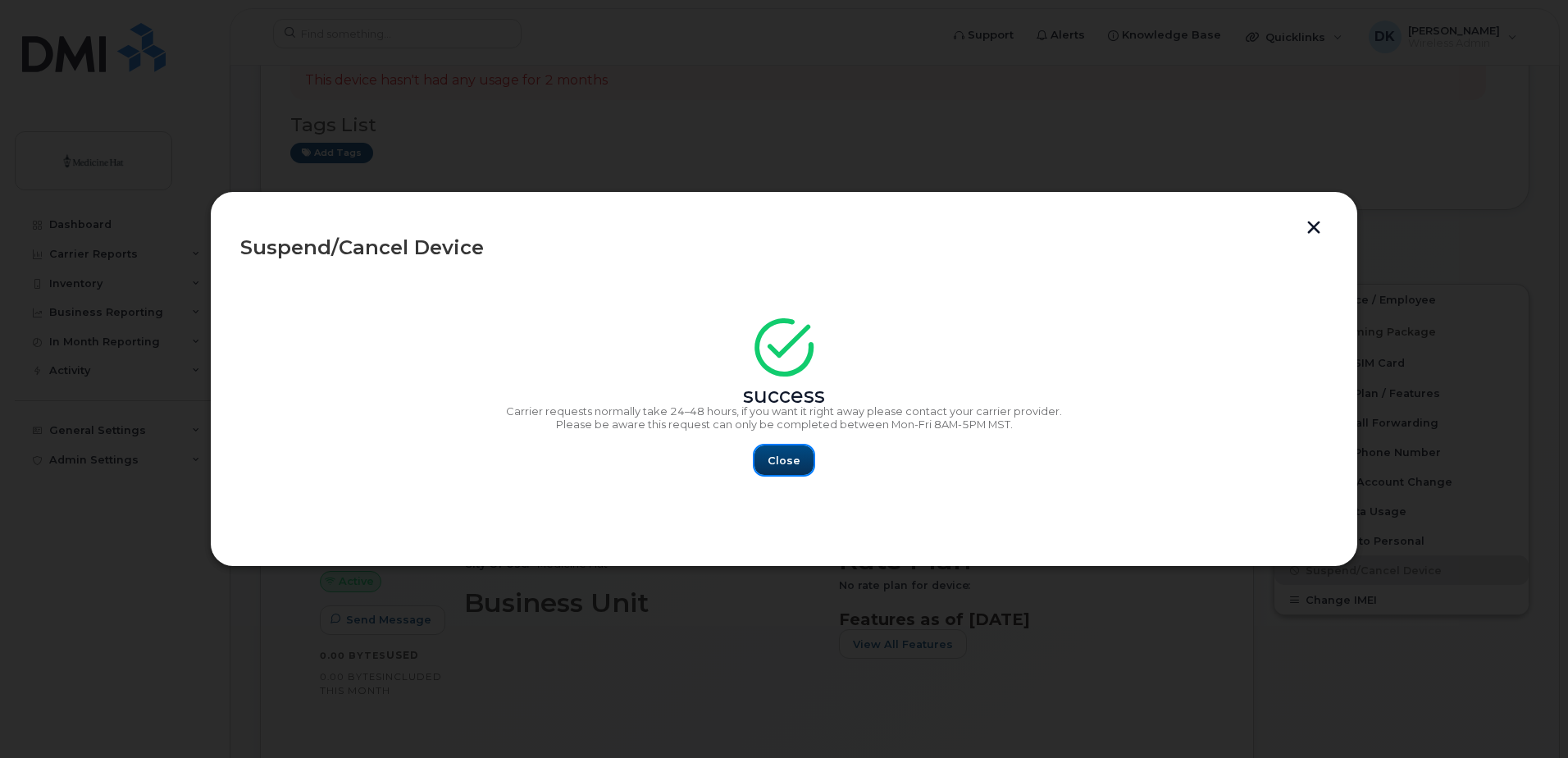
click at [768, 465] on button "Close" at bounding box center [784, 460] width 59 height 30
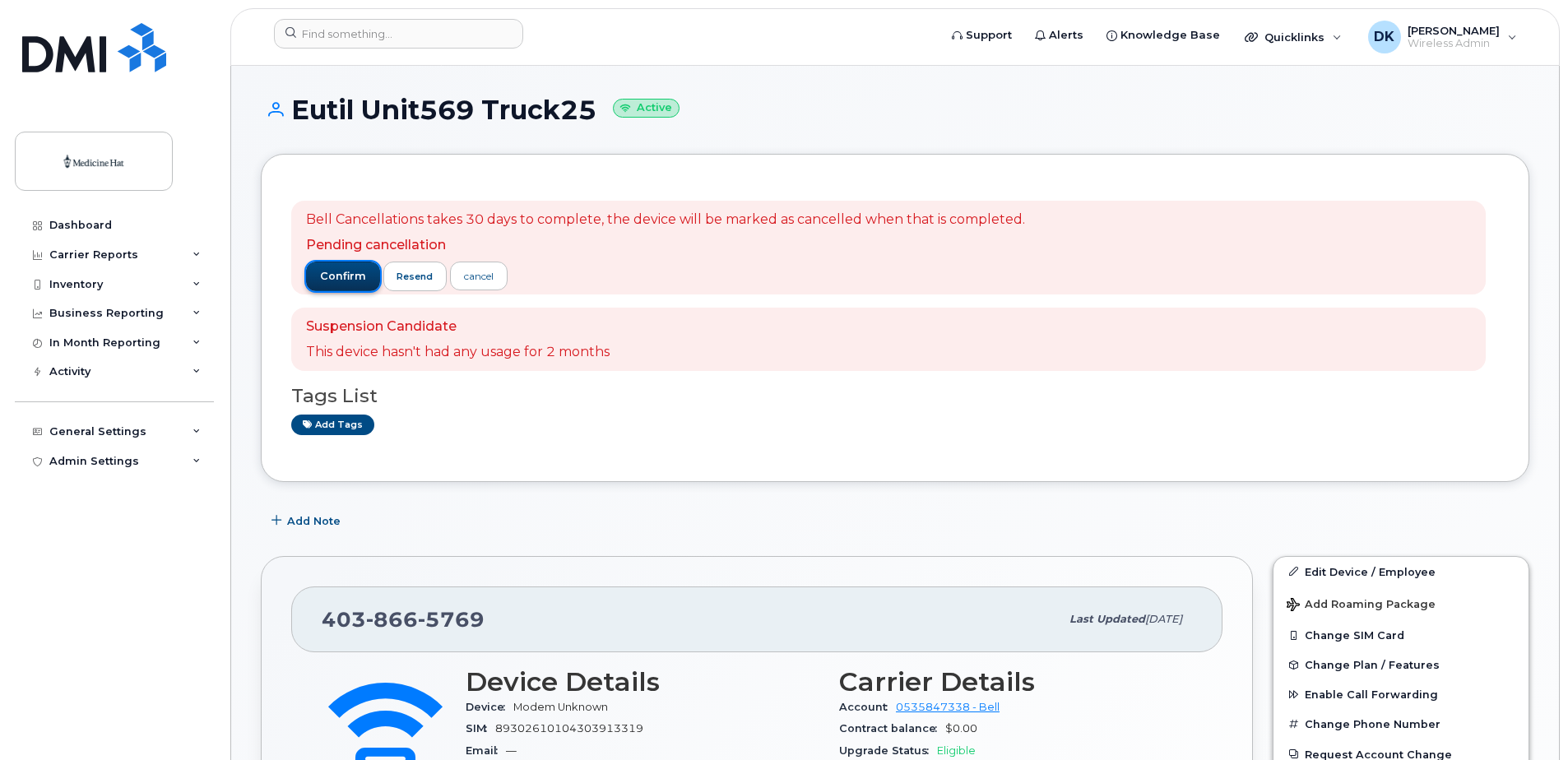
click at [344, 278] on span "confirm" at bounding box center [343, 276] width 46 height 14
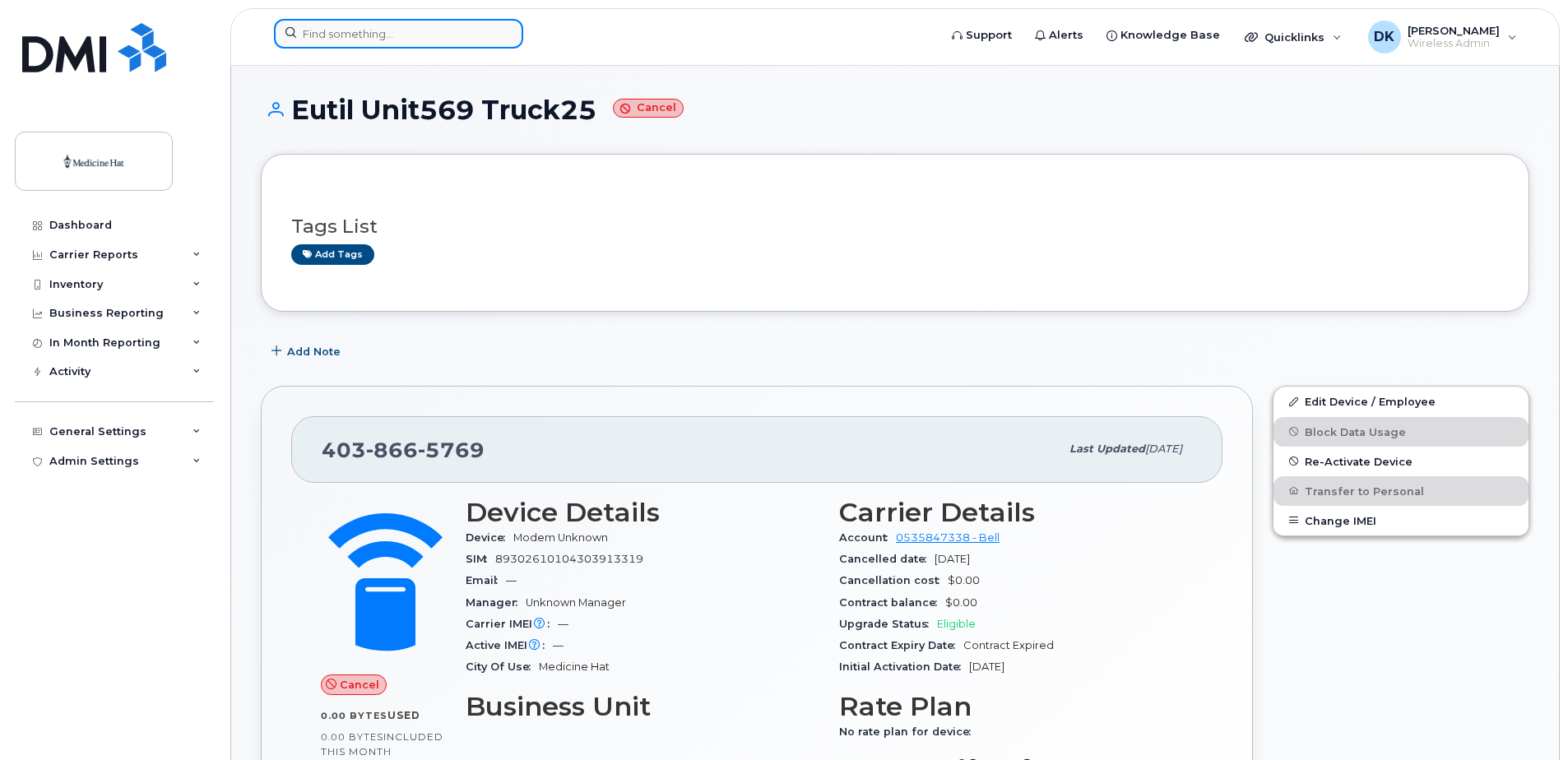
click at [314, 29] on input at bounding box center [398, 34] width 249 height 30
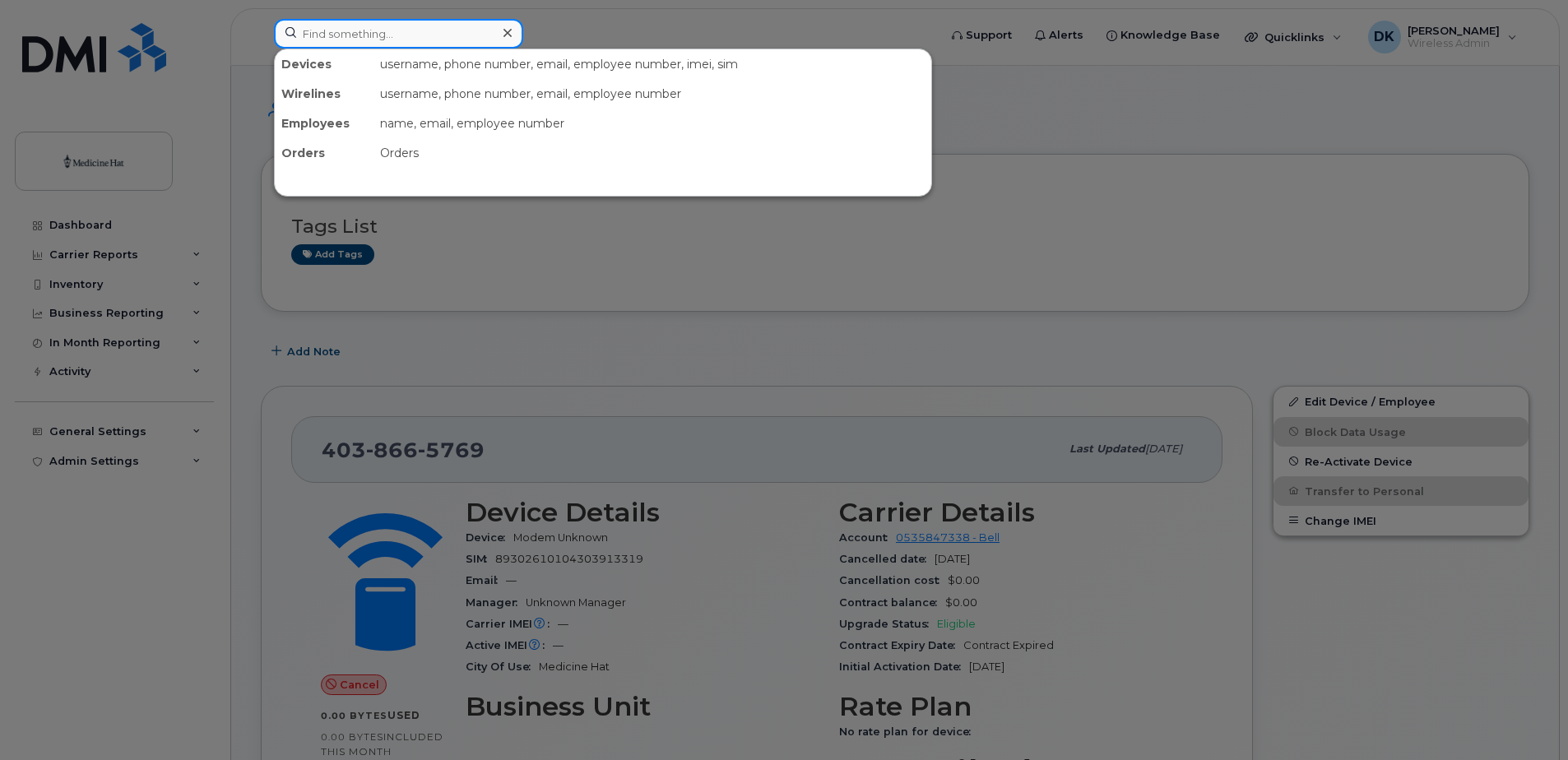
paste input "5872534995"
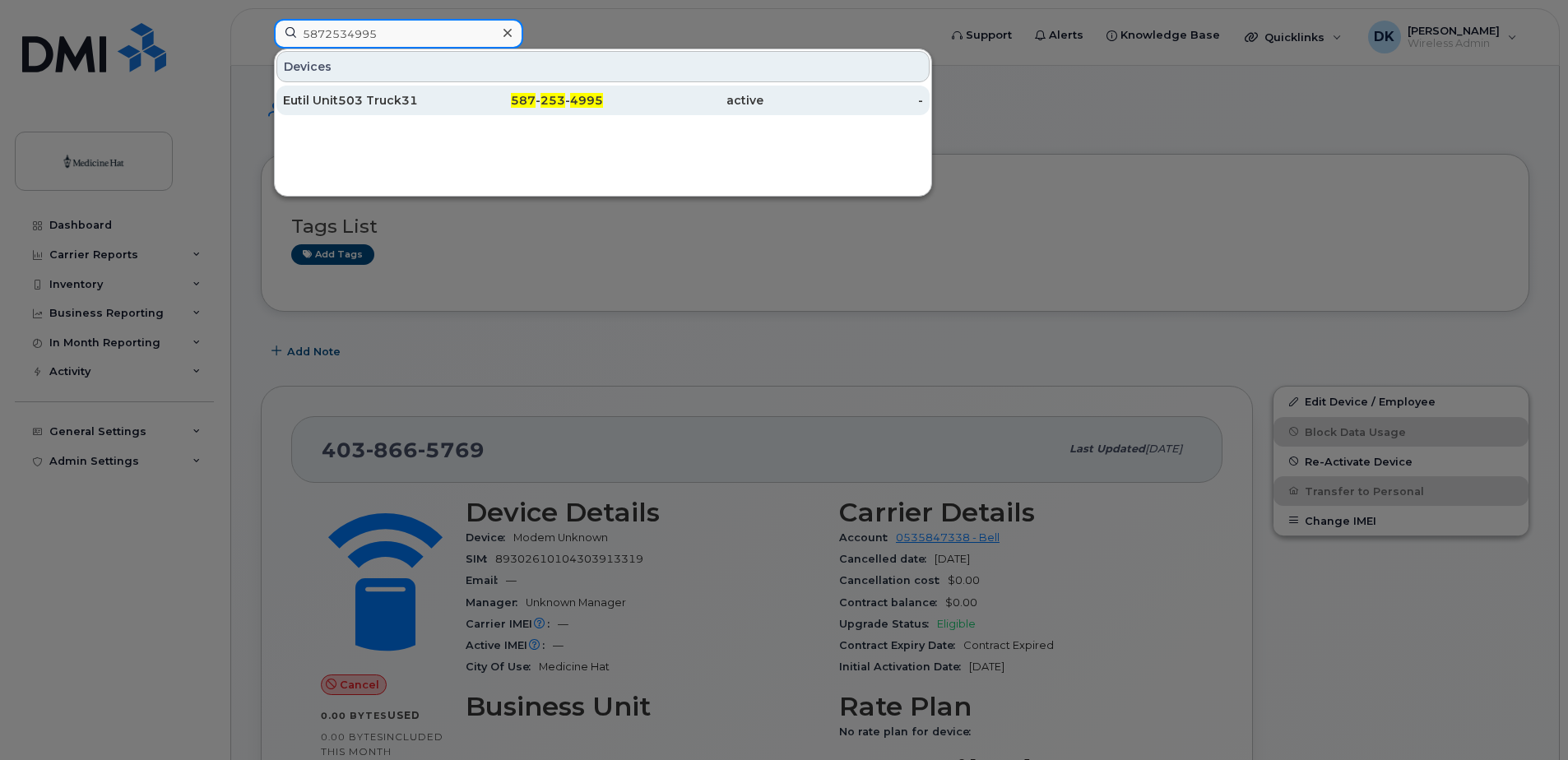
type input "5872534995"
click at [372, 103] on div "Eutil Unit503 Truck31" at bounding box center [363, 100] width 161 height 16
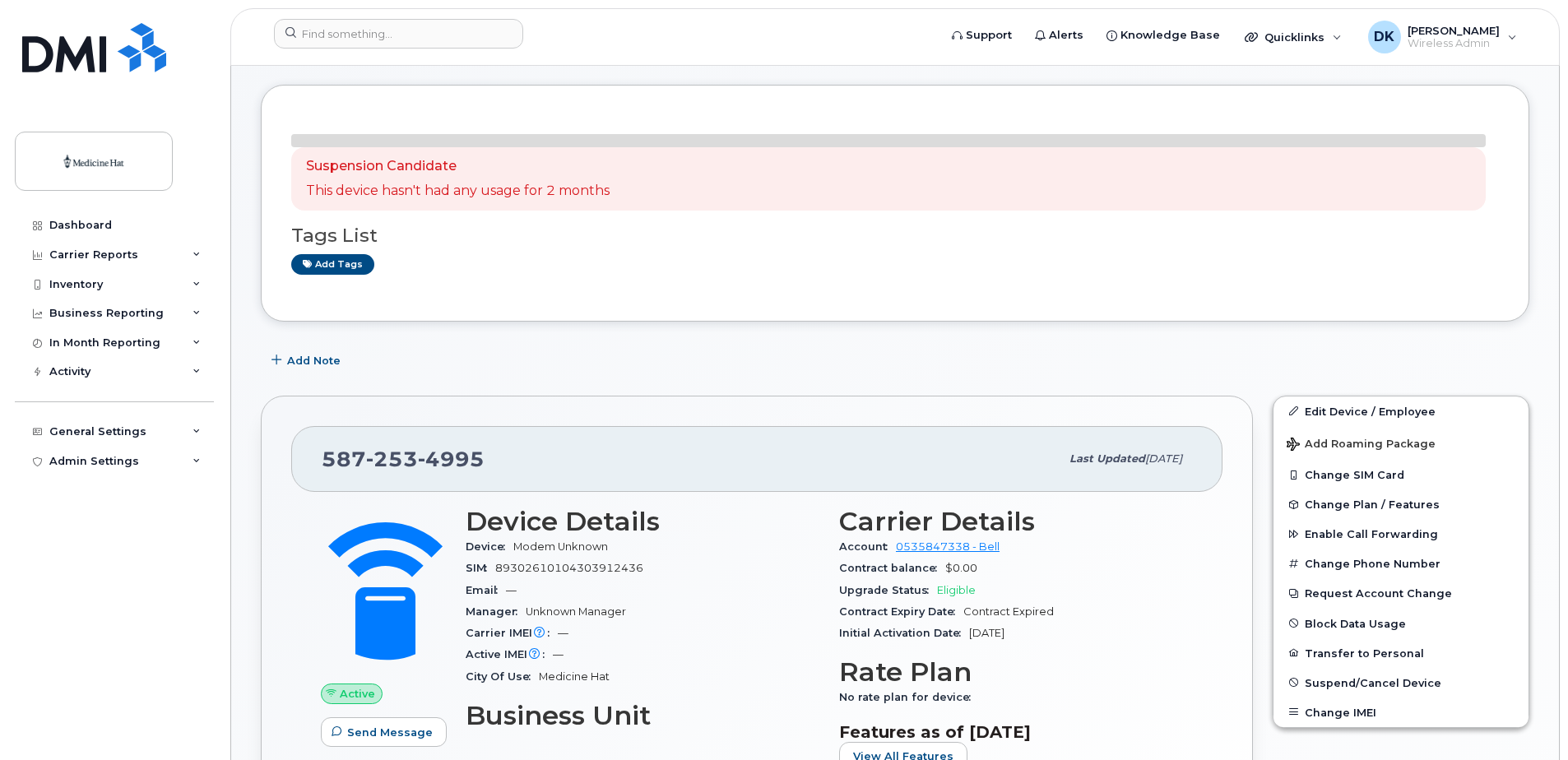
scroll to position [165, 0]
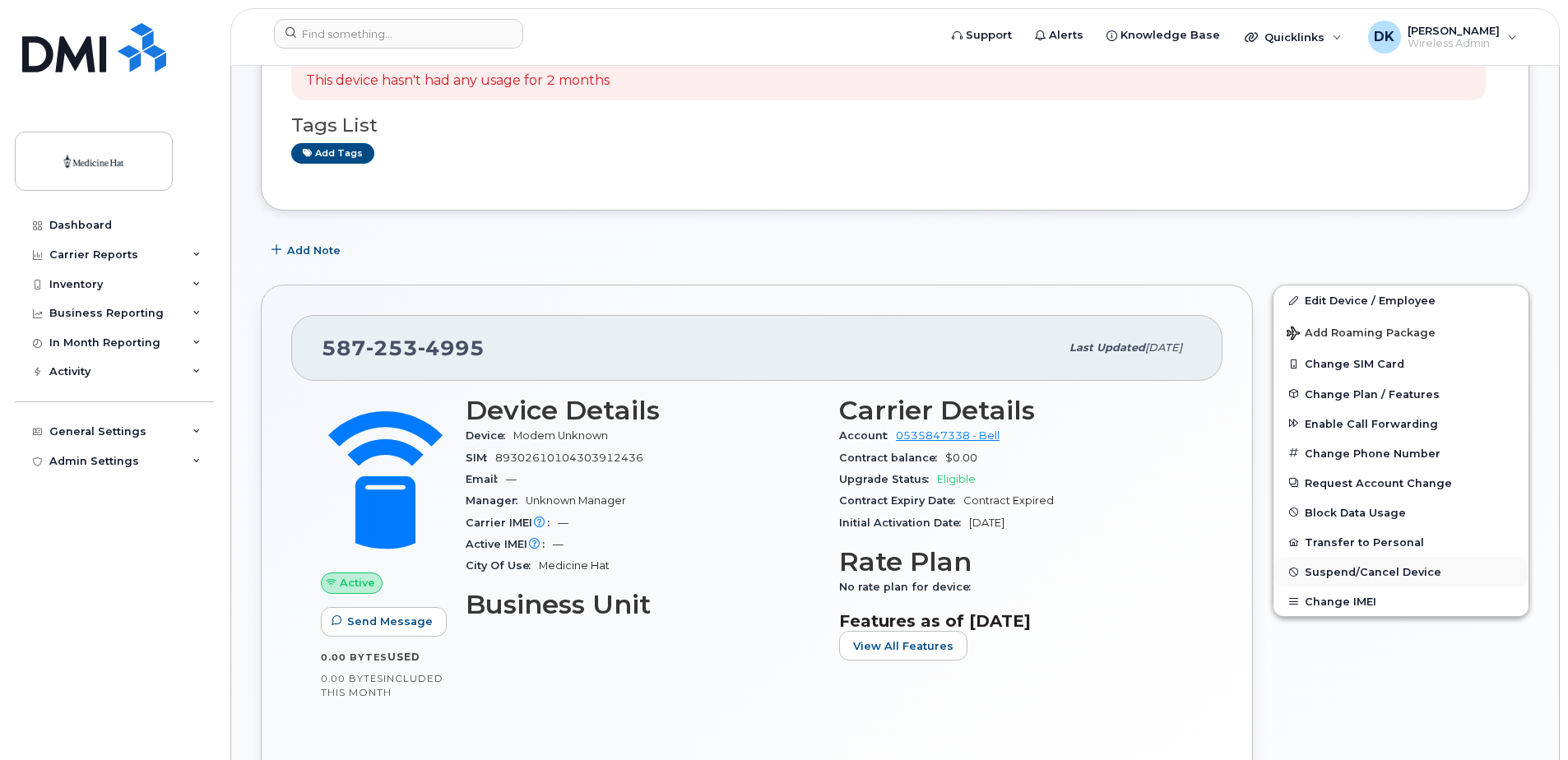
click at [1364, 573] on span "Suspend/Cancel Device" at bounding box center [1374, 571] width 137 height 13
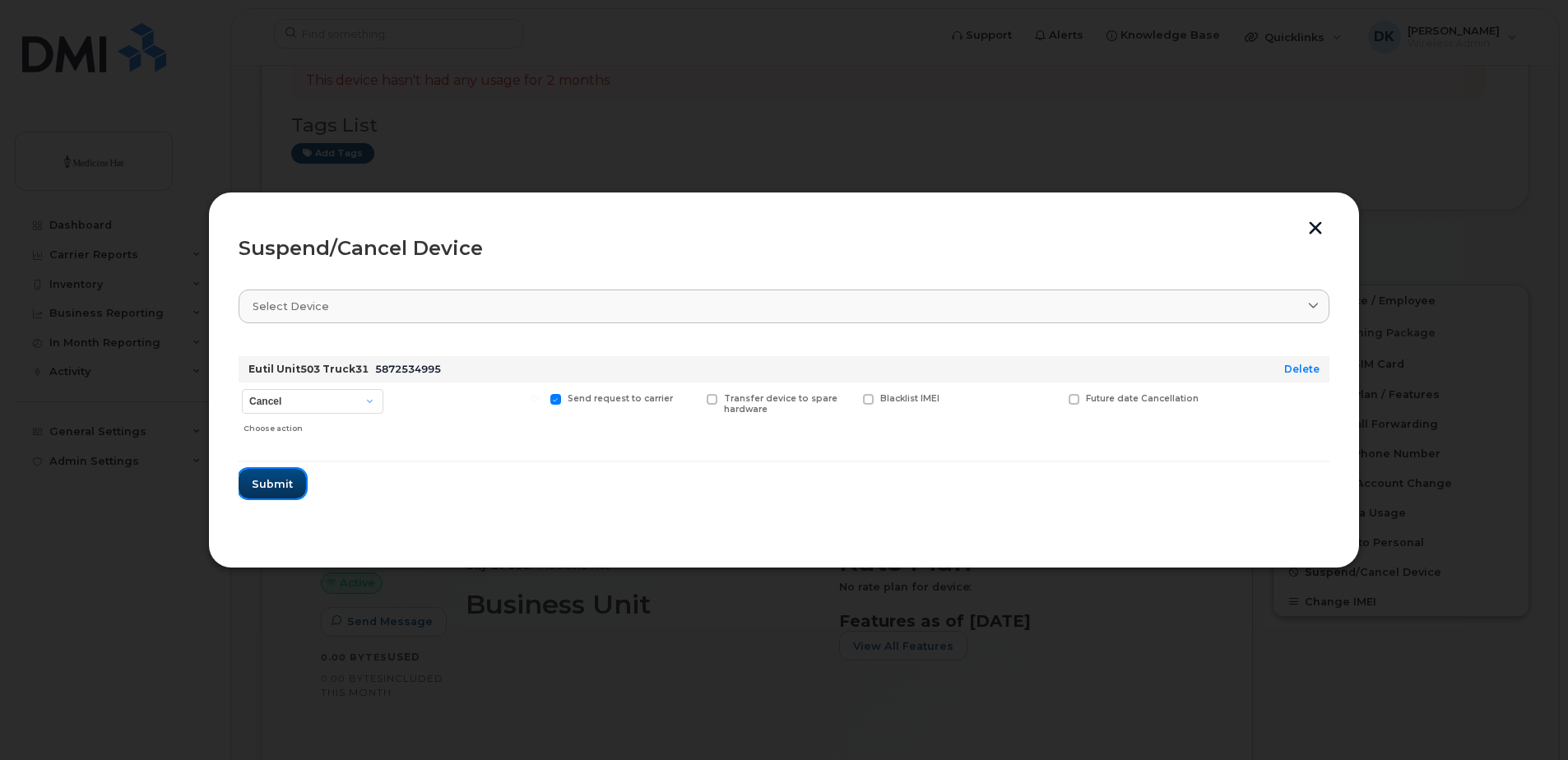
click at [282, 487] on span "Submit" at bounding box center [272, 484] width 41 height 15
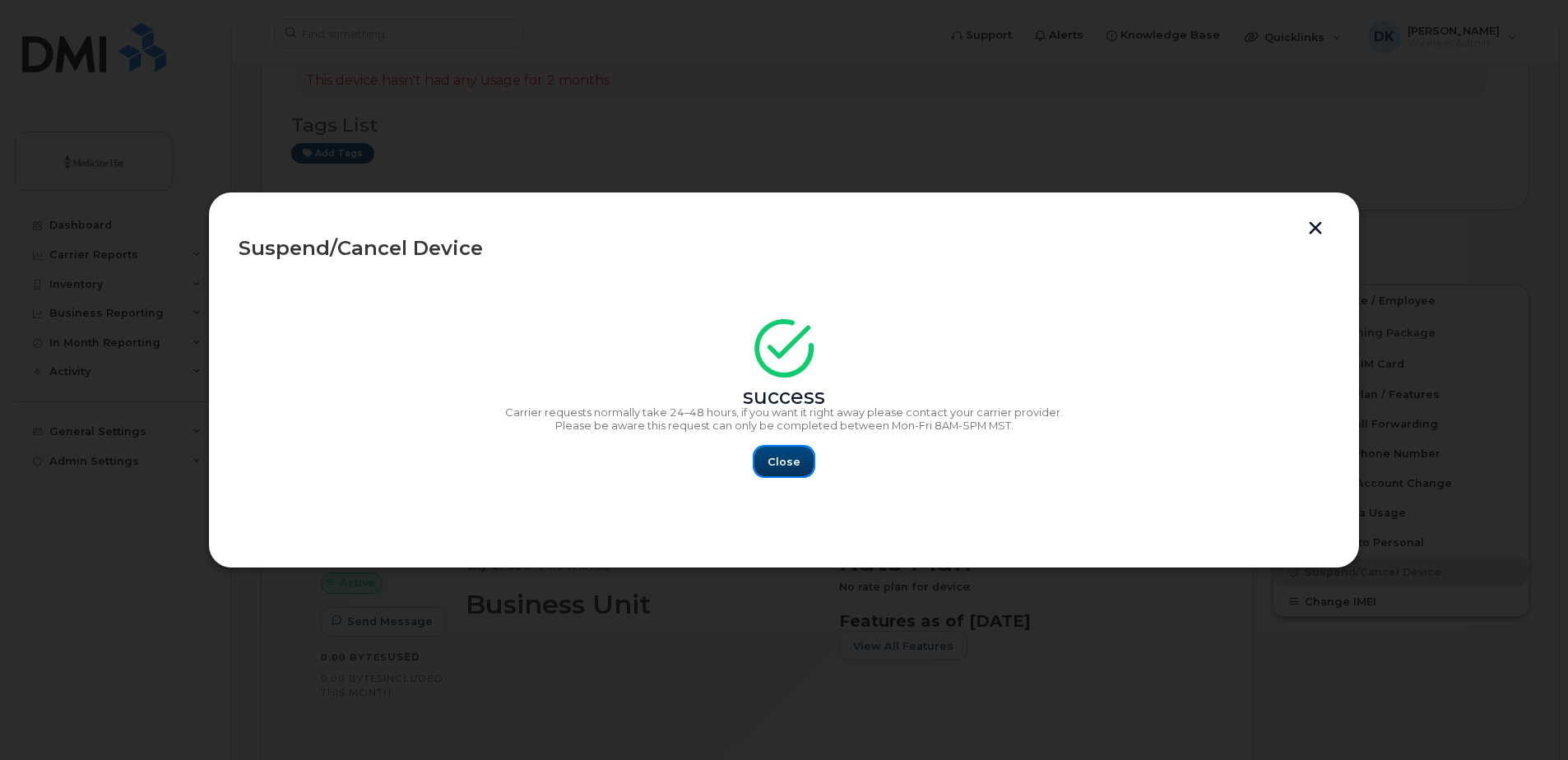
click at [771, 456] on span "Close" at bounding box center [784, 462] width 33 height 15
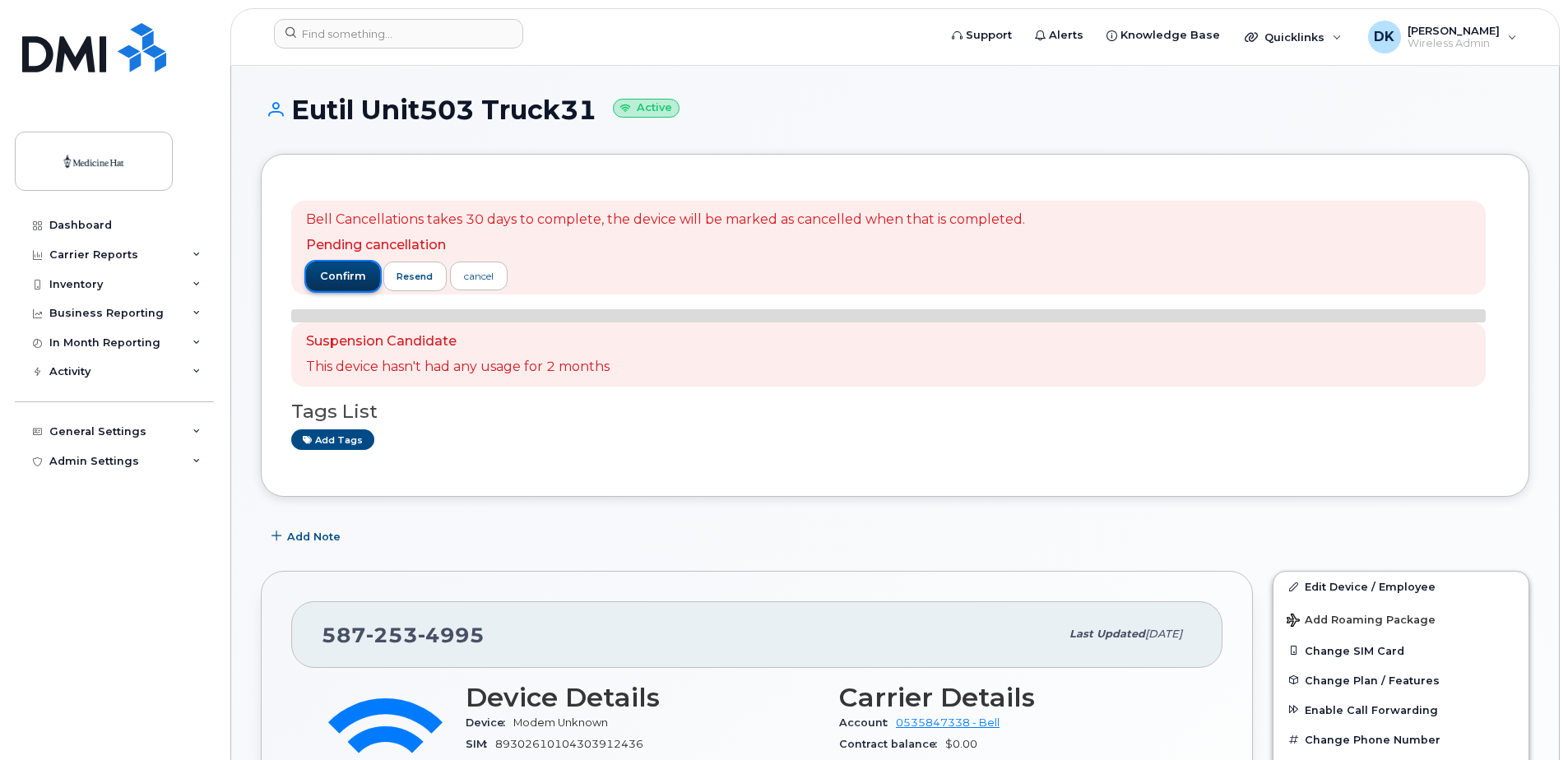
click at [343, 276] on span "confirm" at bounding box center [343, 276] width 46 height 14
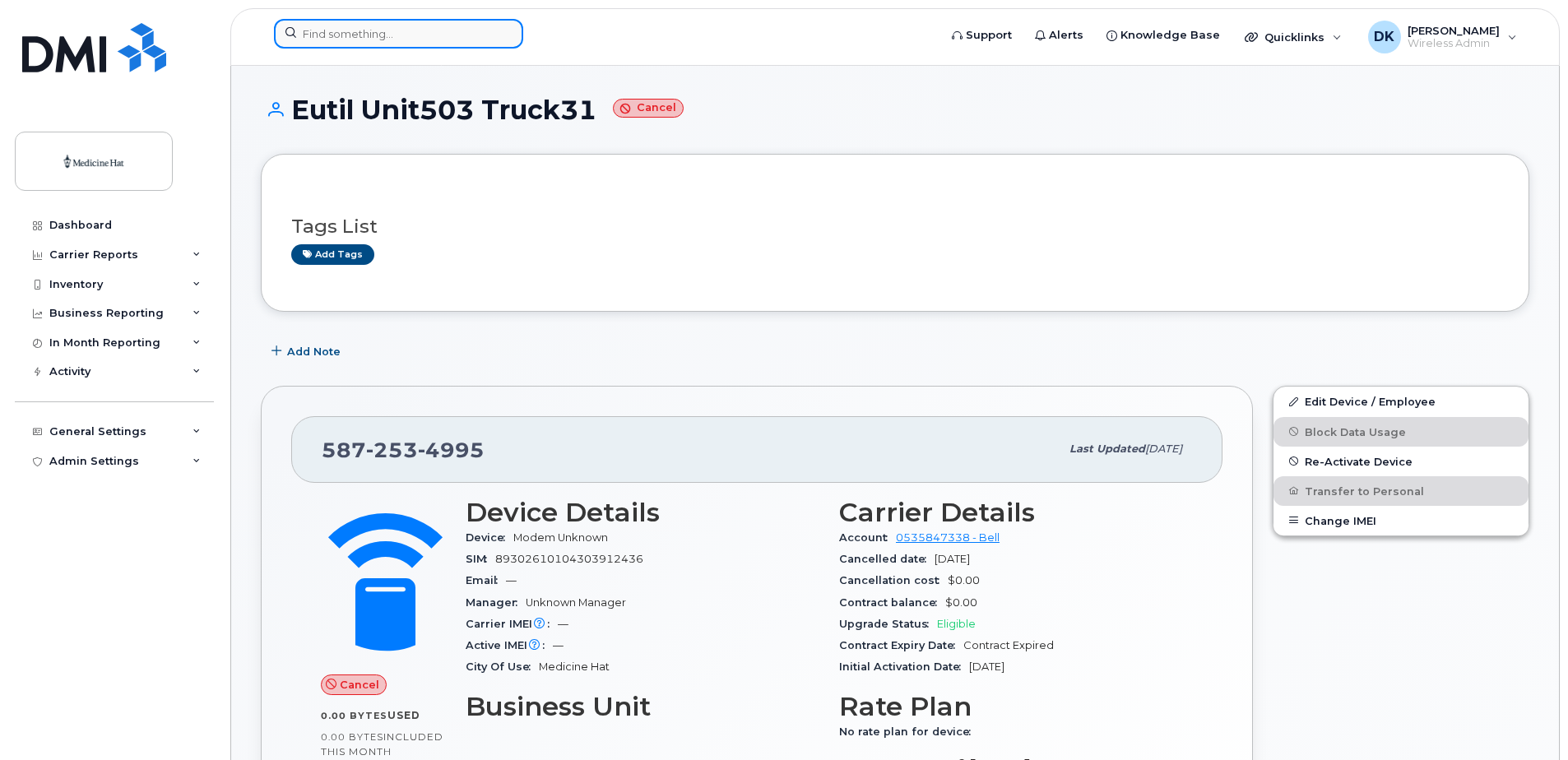
click at [436, 29] on input at bounding box center [398, 34] width 249 height 30
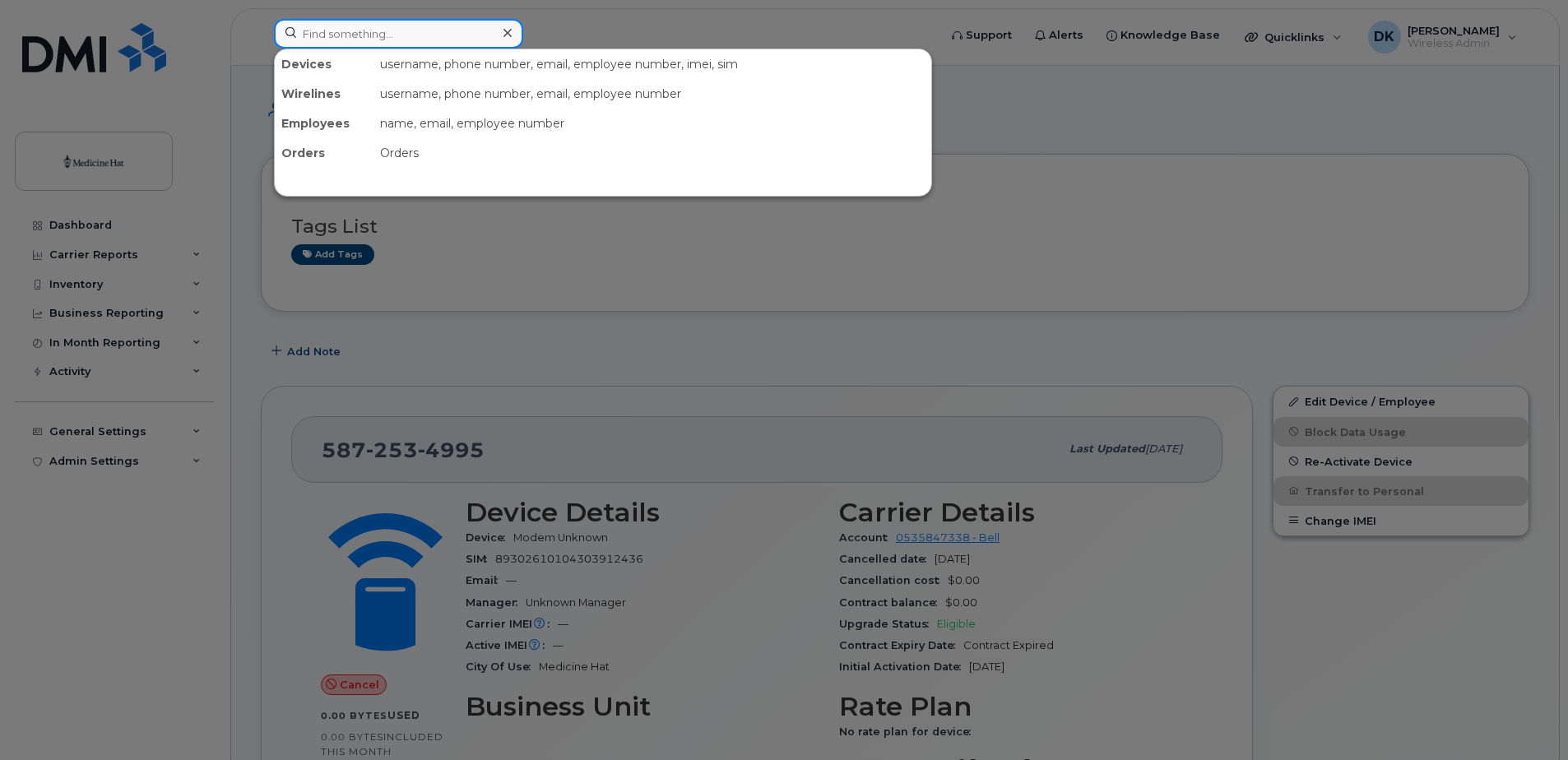
paste input "4038787848"
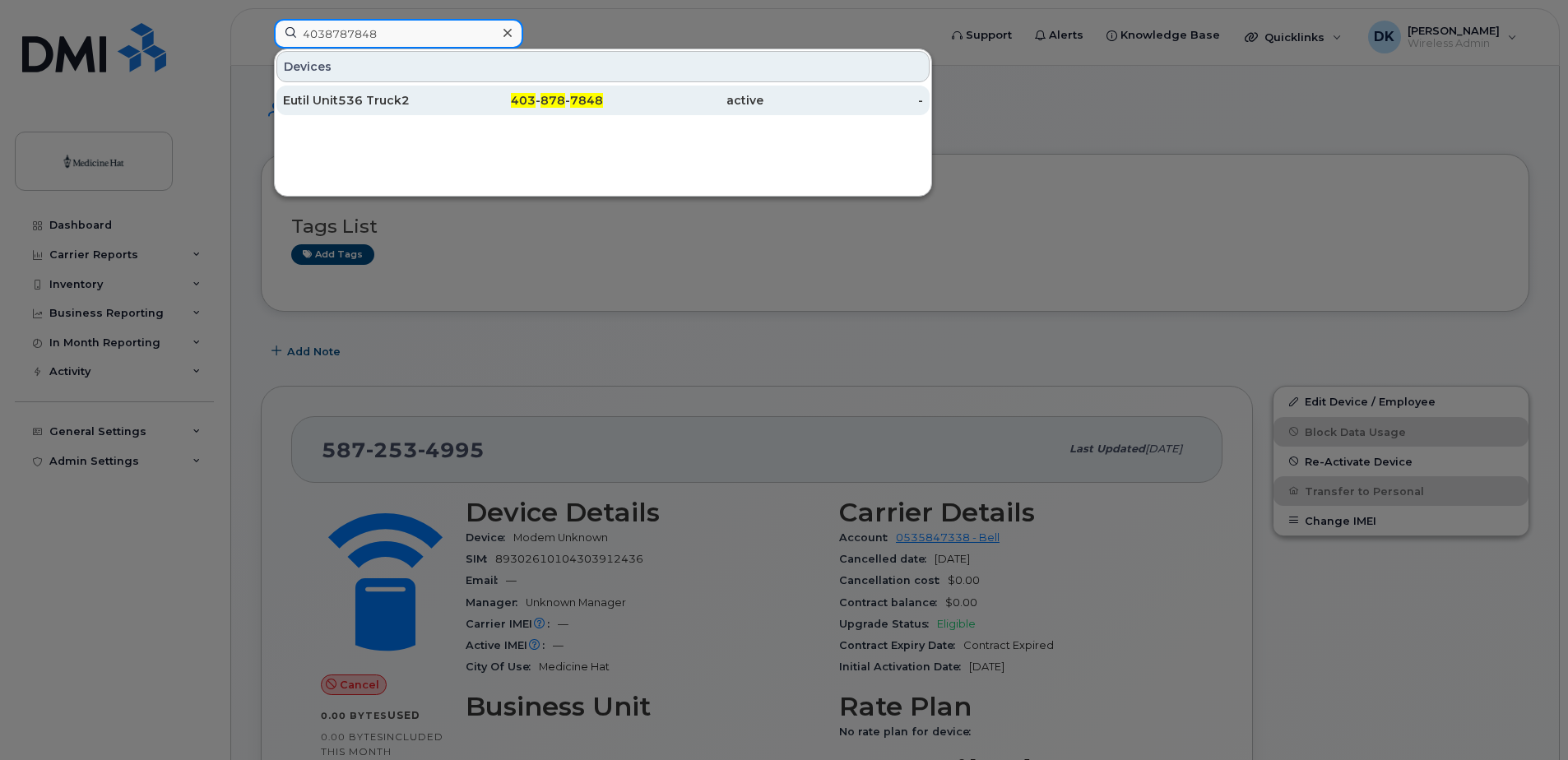
type input "4038787848"
click at [413, 98] on div "Eutil Unit536 Truck2" at bounding box center [363, 100] width 161 height 16
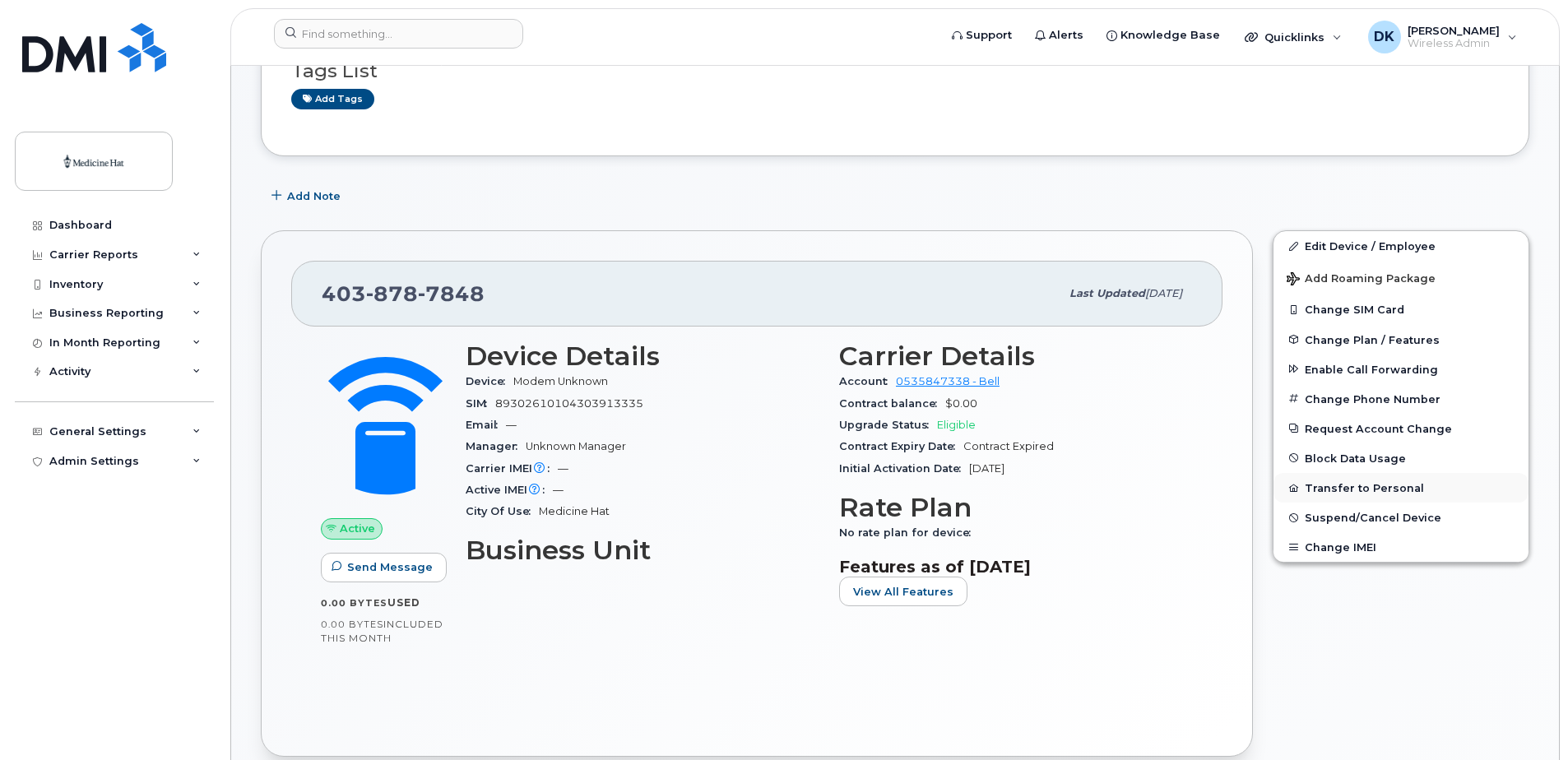
scroll to position [247, 0]
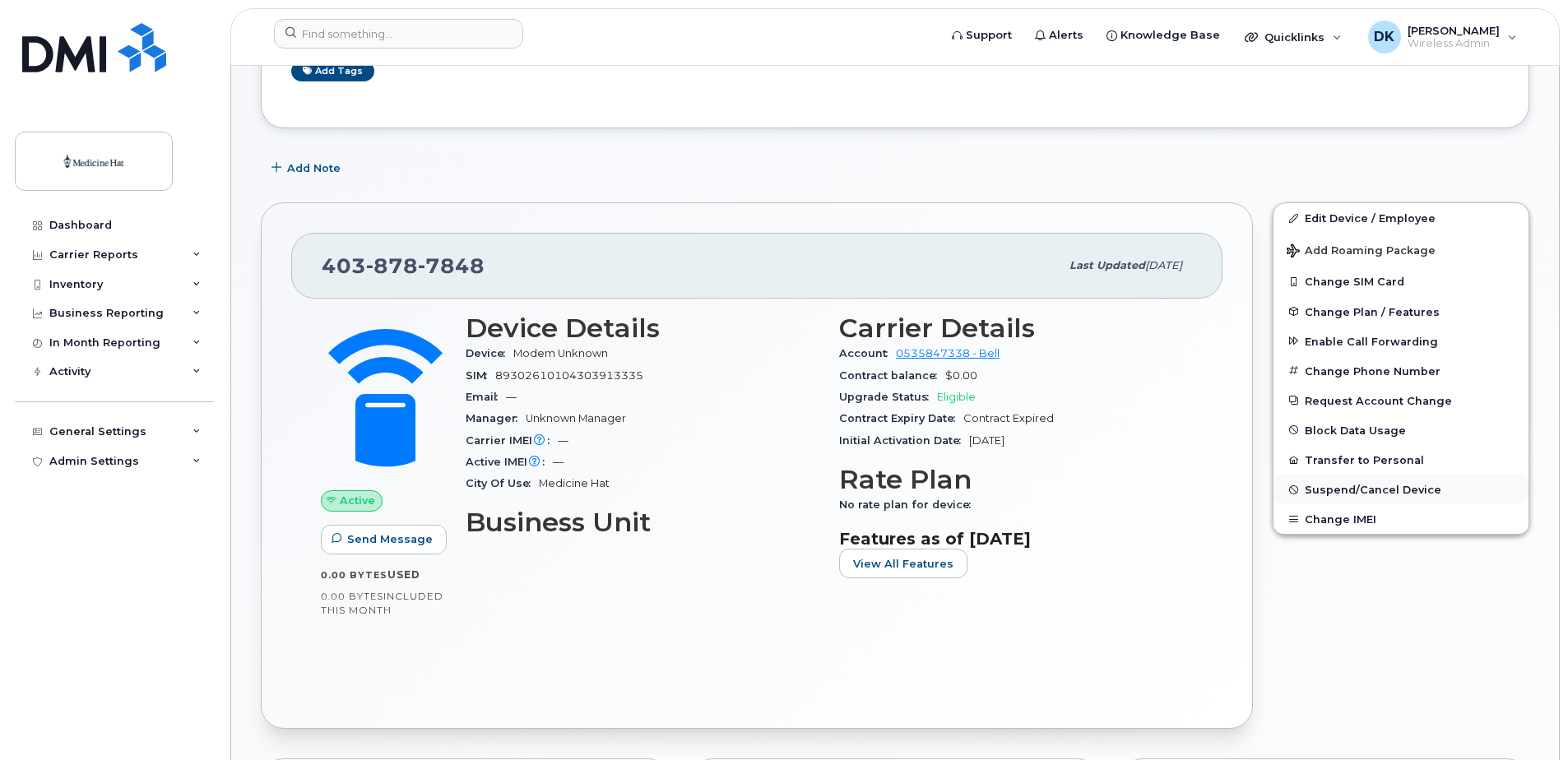
click at [1359, 491] on span "Suspend/Cancel Device" at bounding box center [1374, 490] width 137 height 13
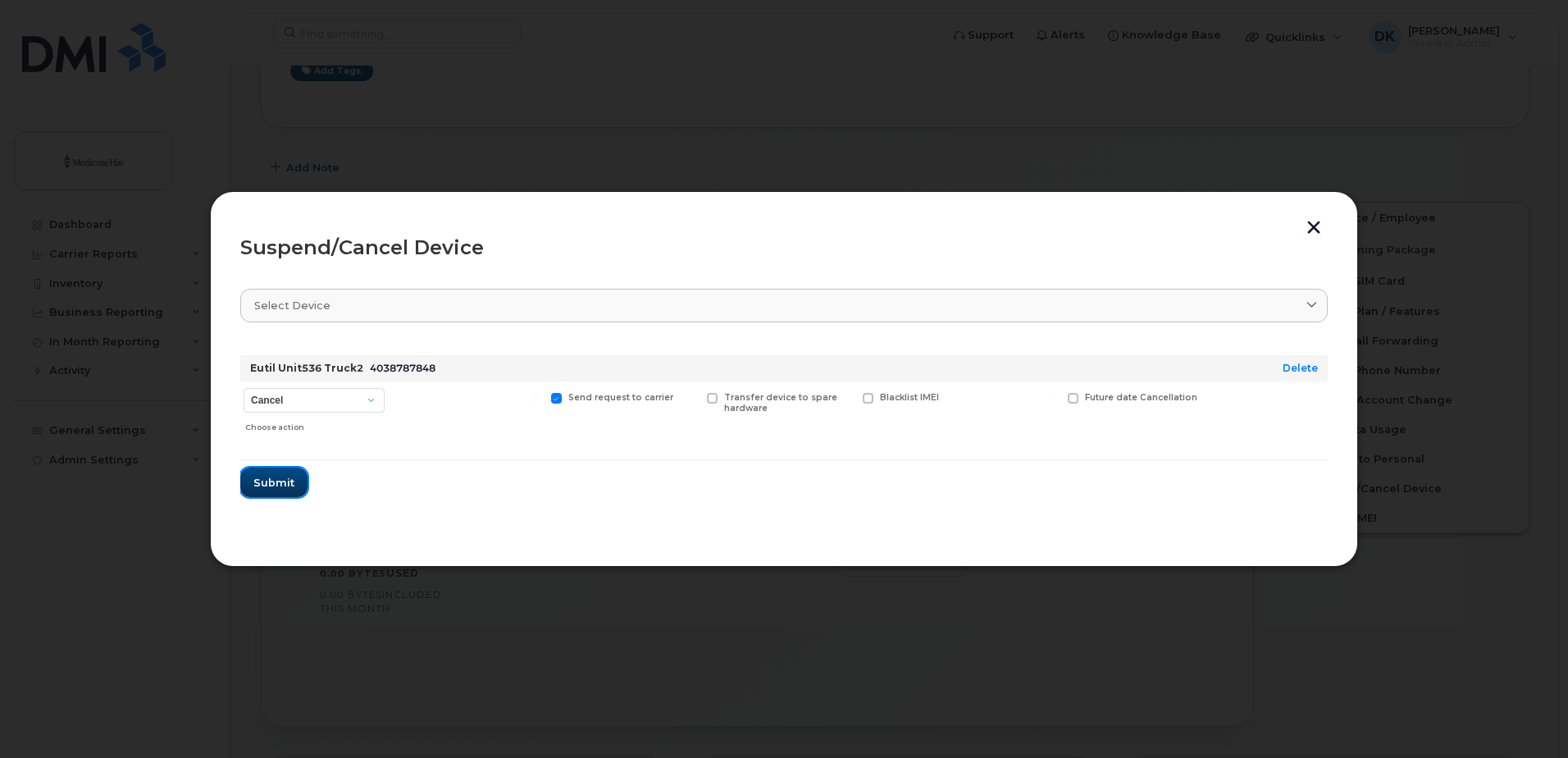
click at [277, 483] on span "Submit" at bounding box center [273, 483] width 41 height 15
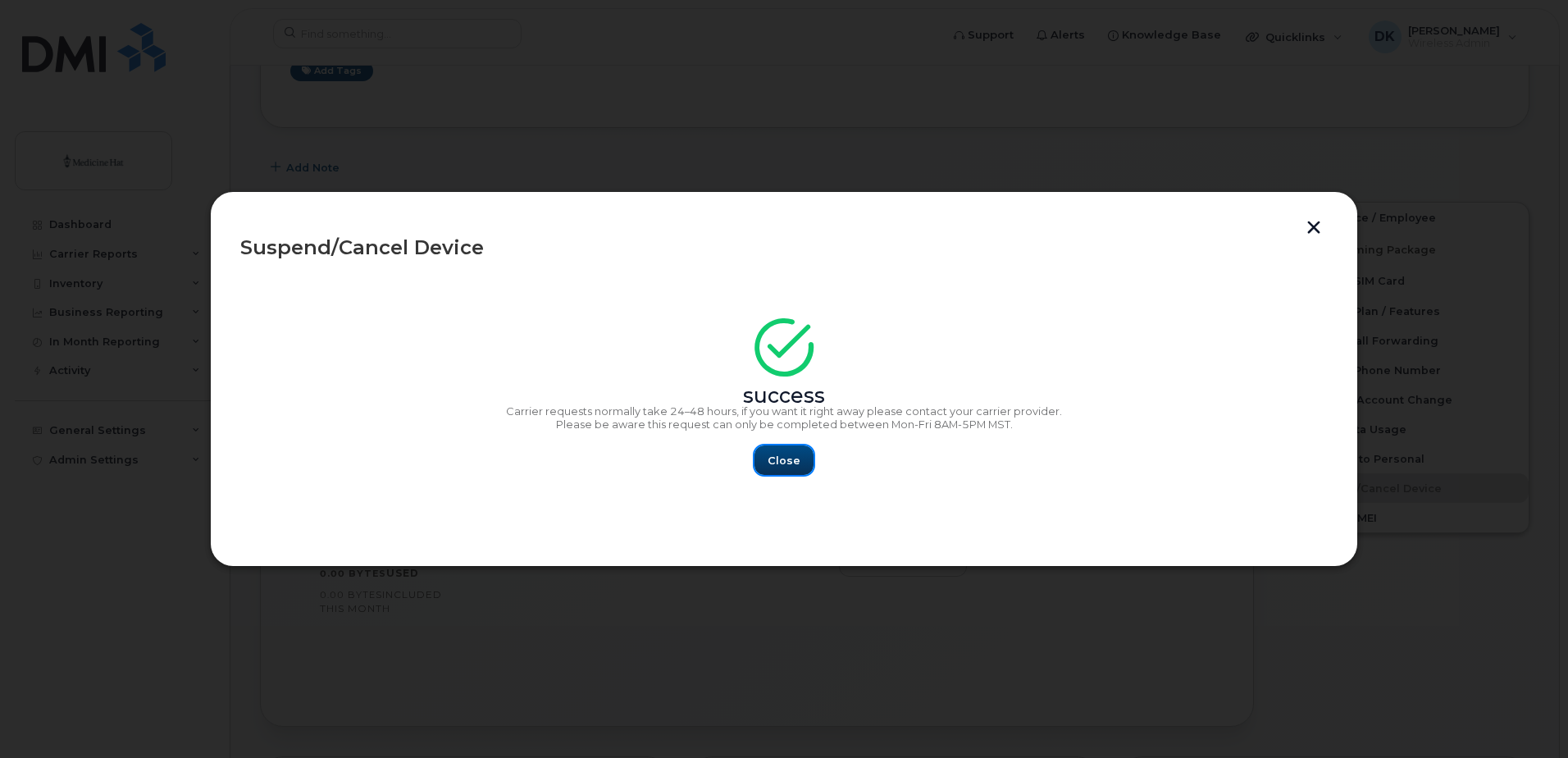
click at [772, 467] on span "Close" at bounding box center [784, 461] width 33 height 15
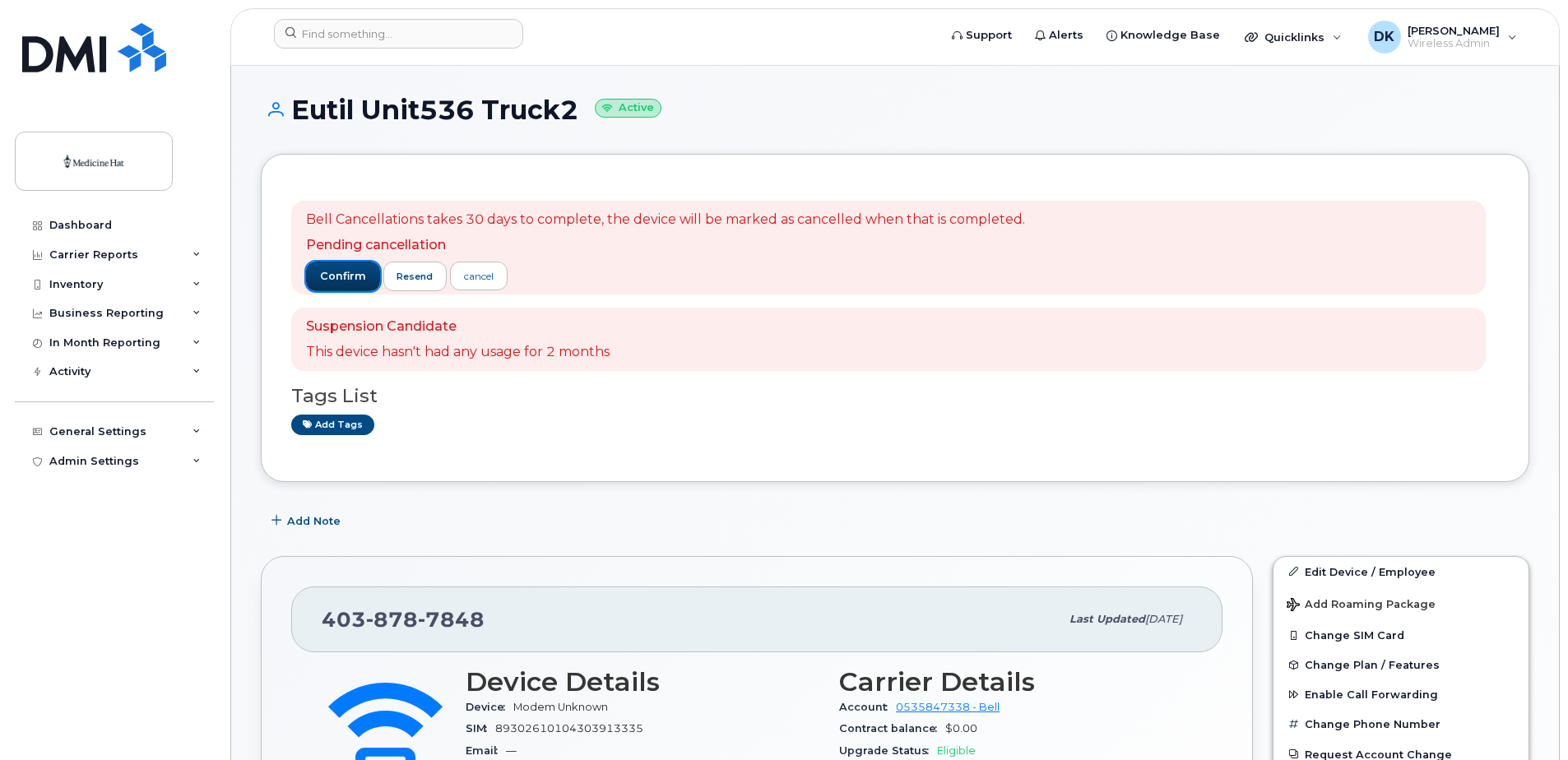
click at [317, 281] on button "confirm" at bounding box center [342, 276] width 74 height 30
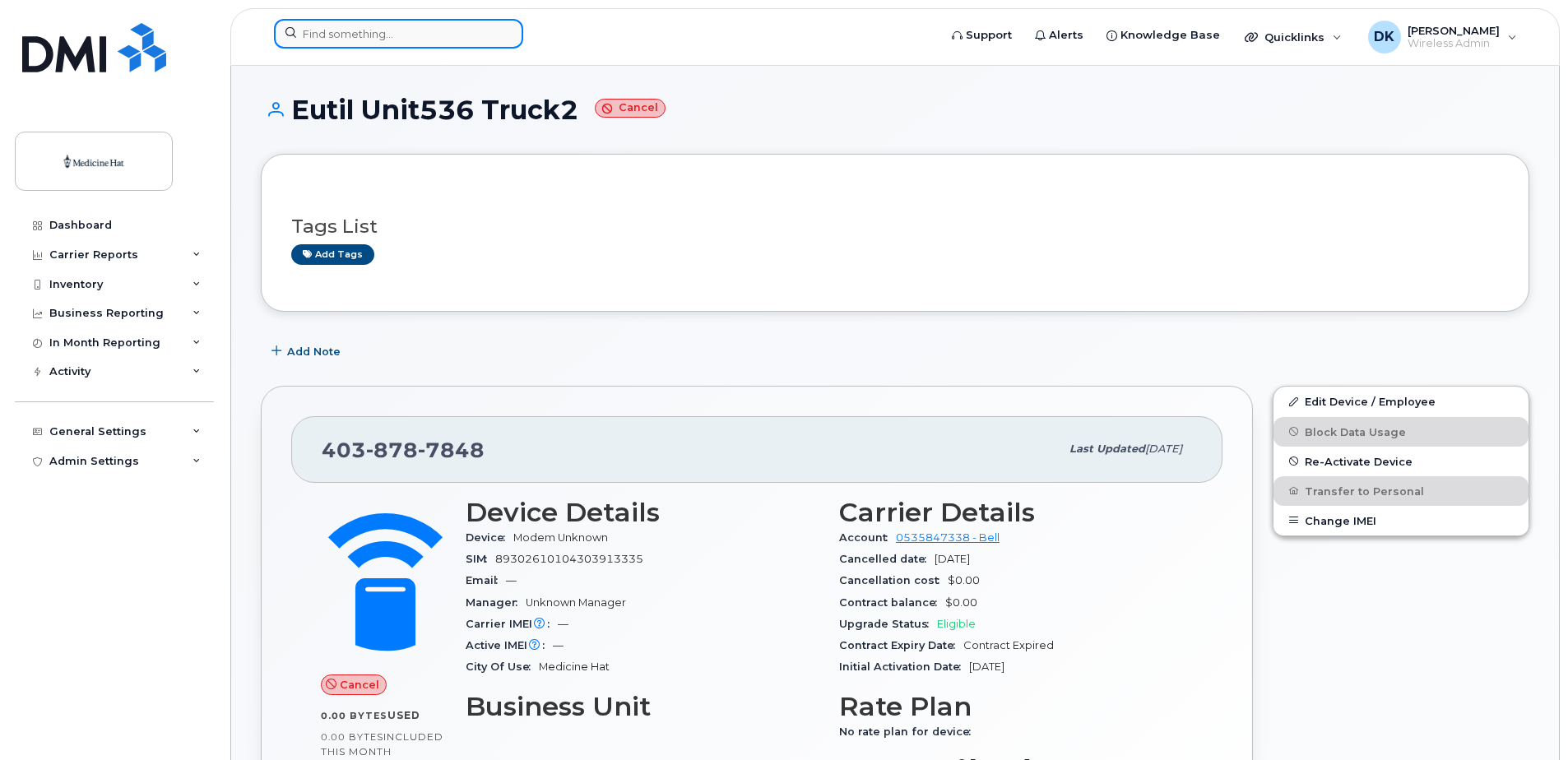
click at [487, 24] on input at bounding box center [398, 34] width 249 height 30
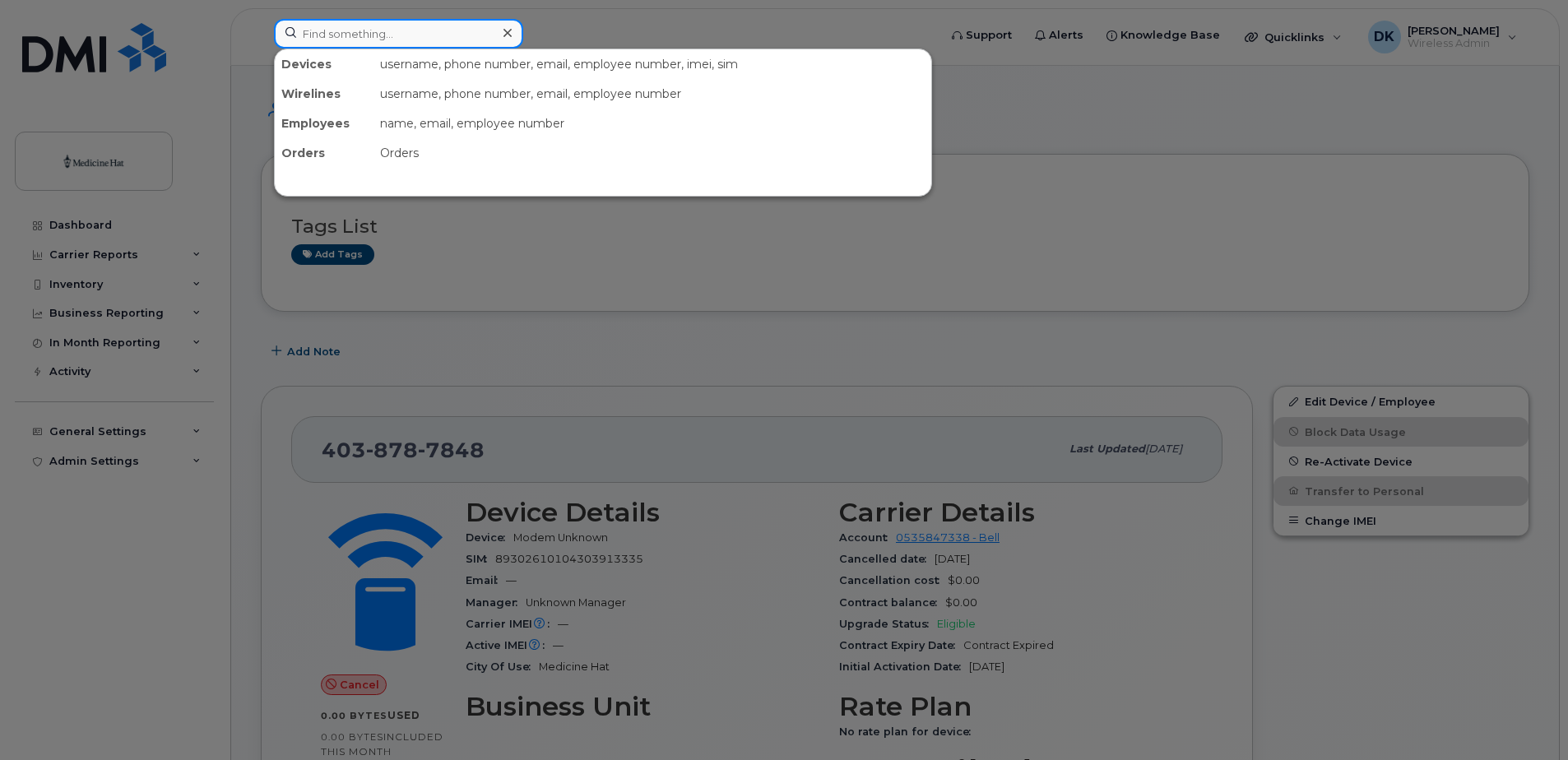
paste input "5874480134"
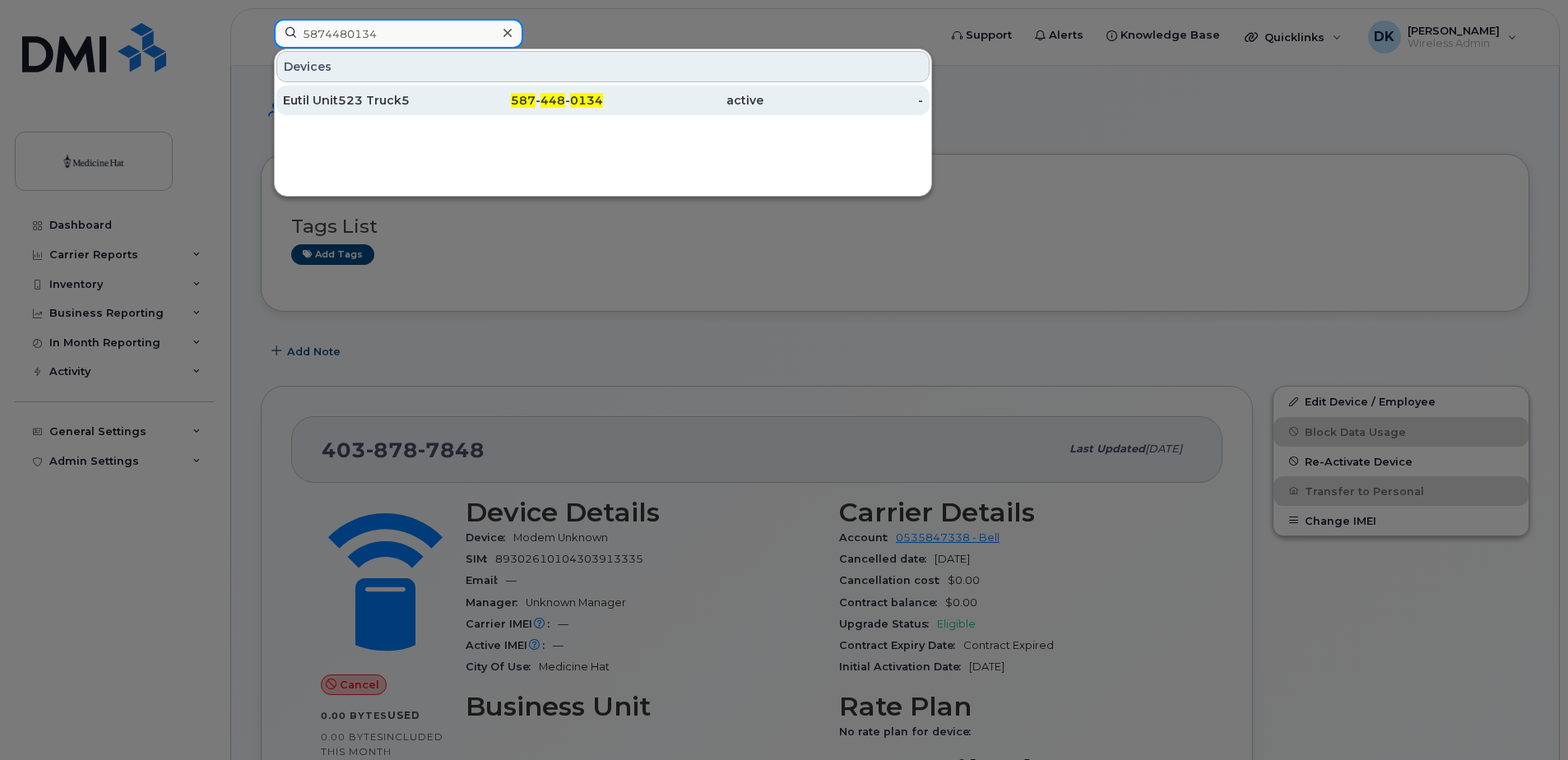
type input "5874480134"
click at [411, 99] on div "Eutil Unit523 Truck5" at bounding box center [363, 100] width 161 height 16
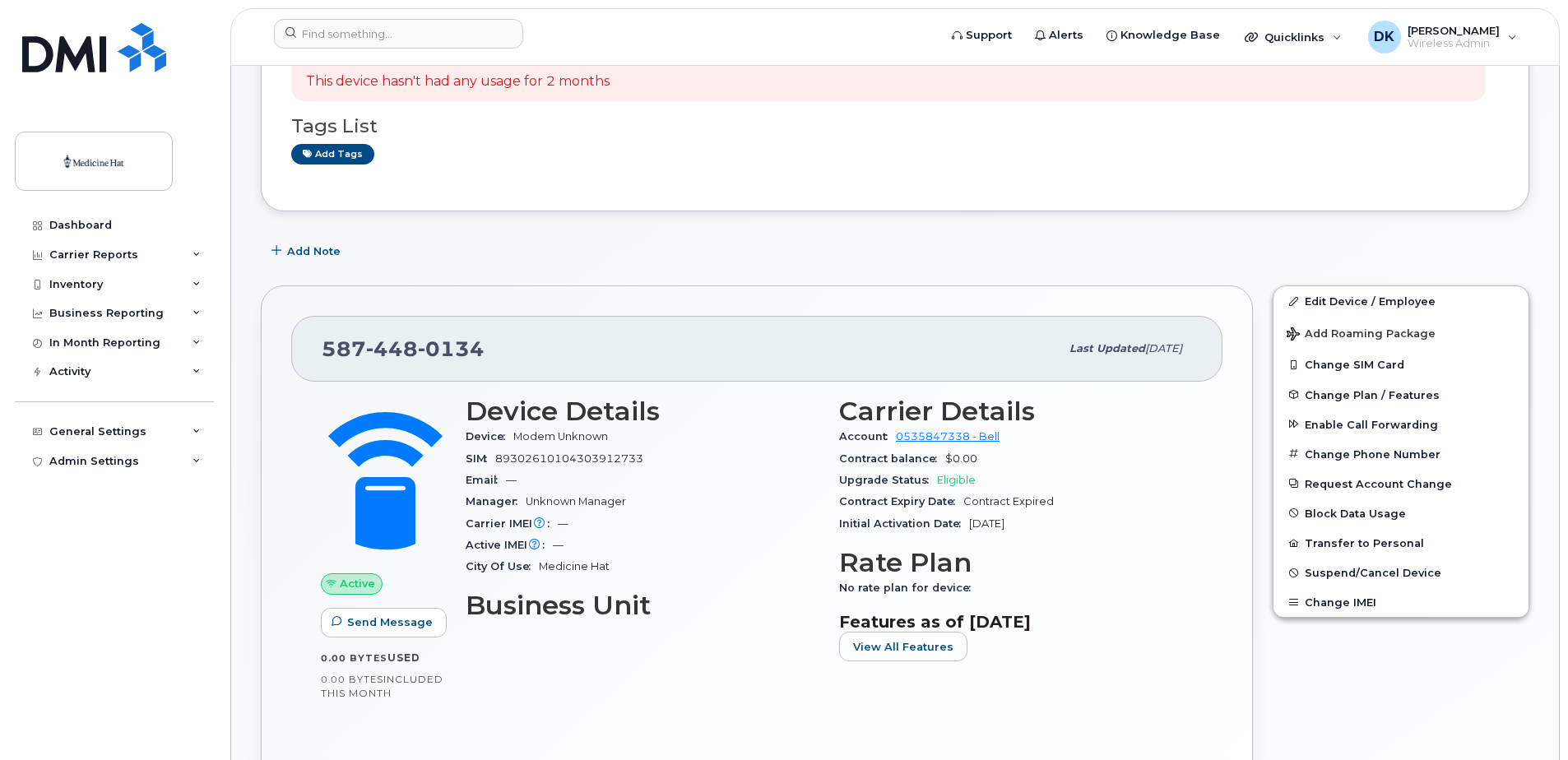
scroll to position [165, 0]
click at [1337, 574] on span "Suspend/Cancel Device" at bounding box center [1374, 571] width 137 height 13
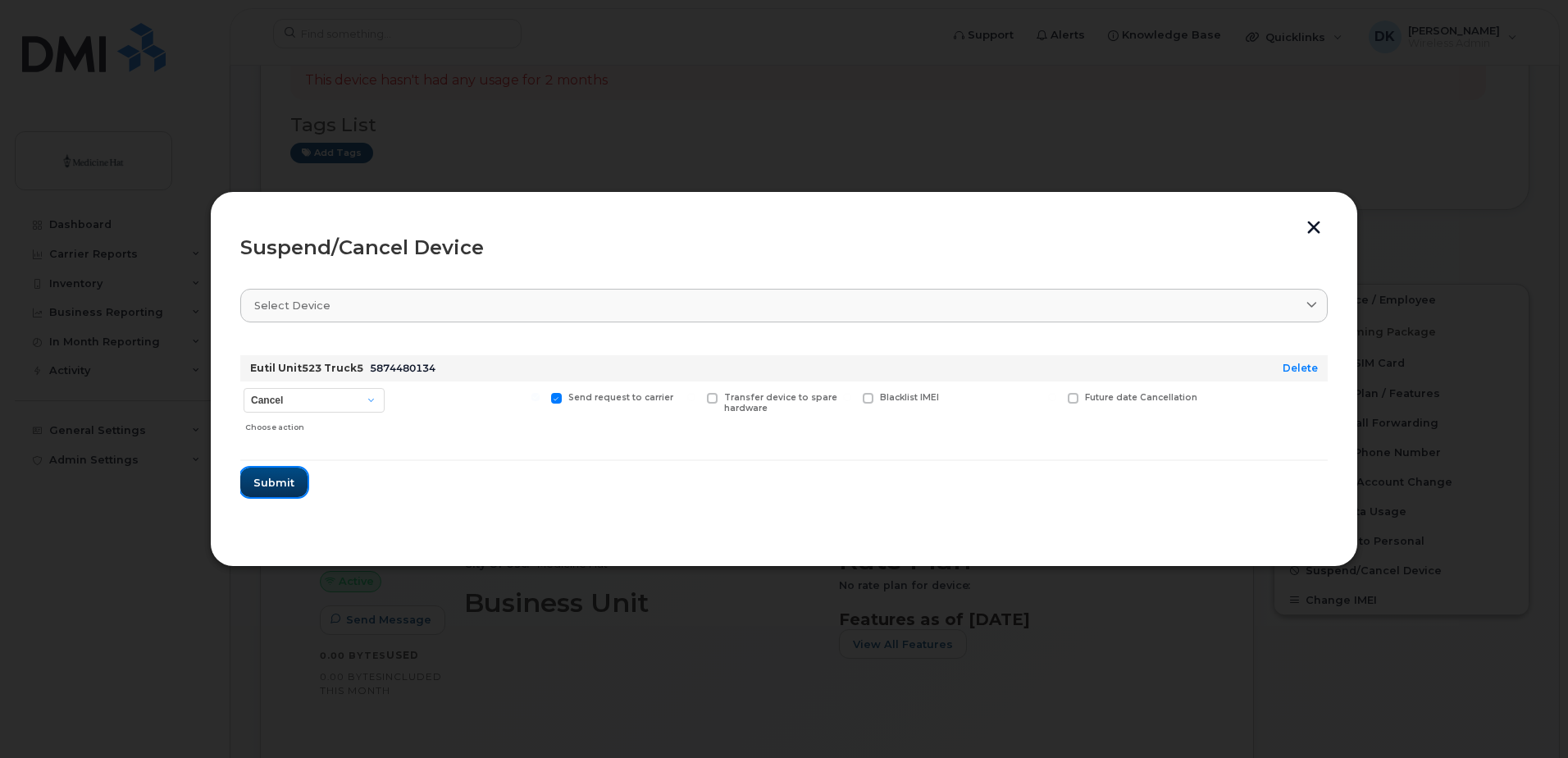
click at [281, 486] on span "Submit" at bounding box center [273, 483] width 41 height 15
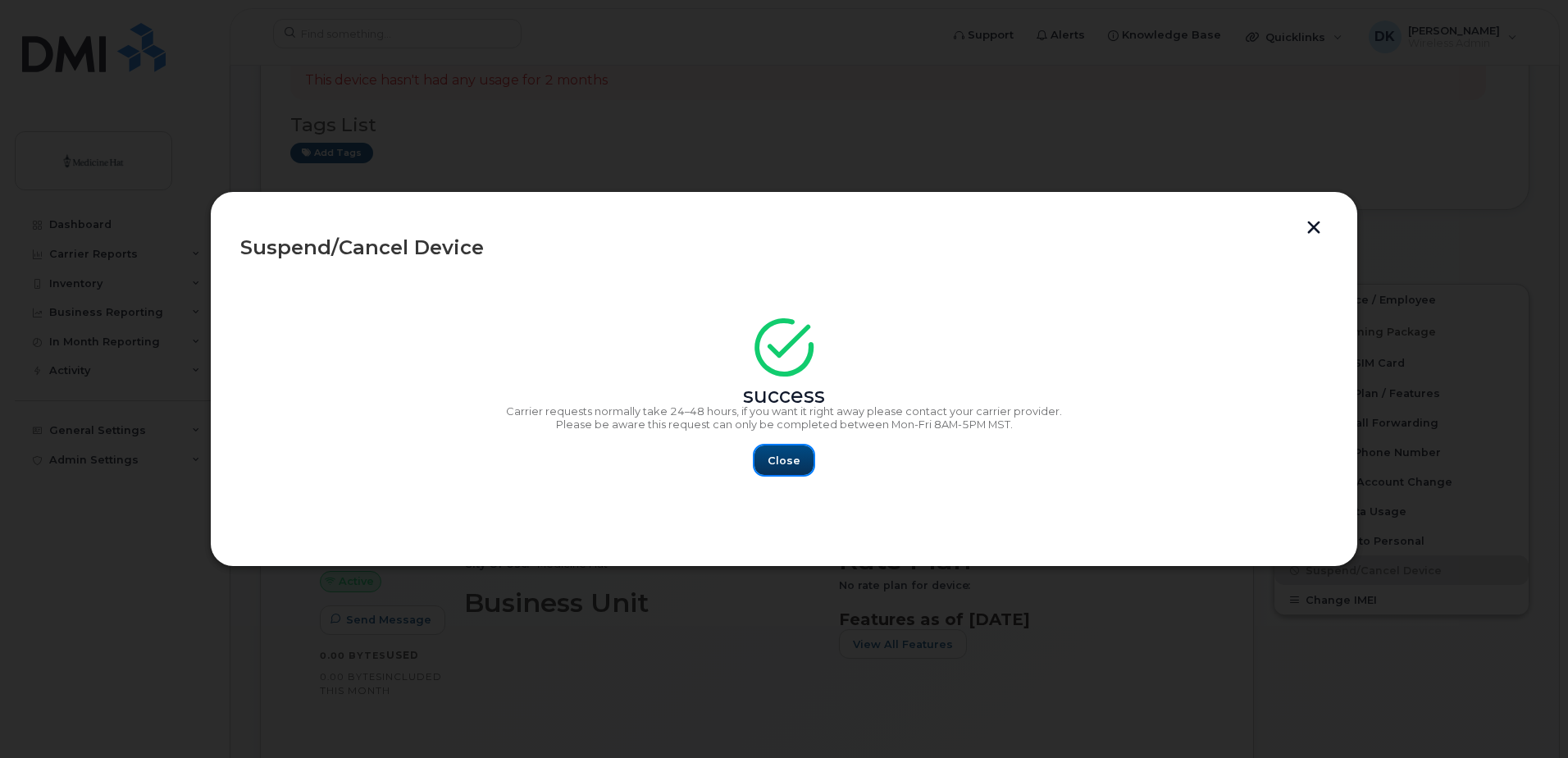
click at [785, 462] on span "Close" at bounding box center [784, 461] width 33 height 15
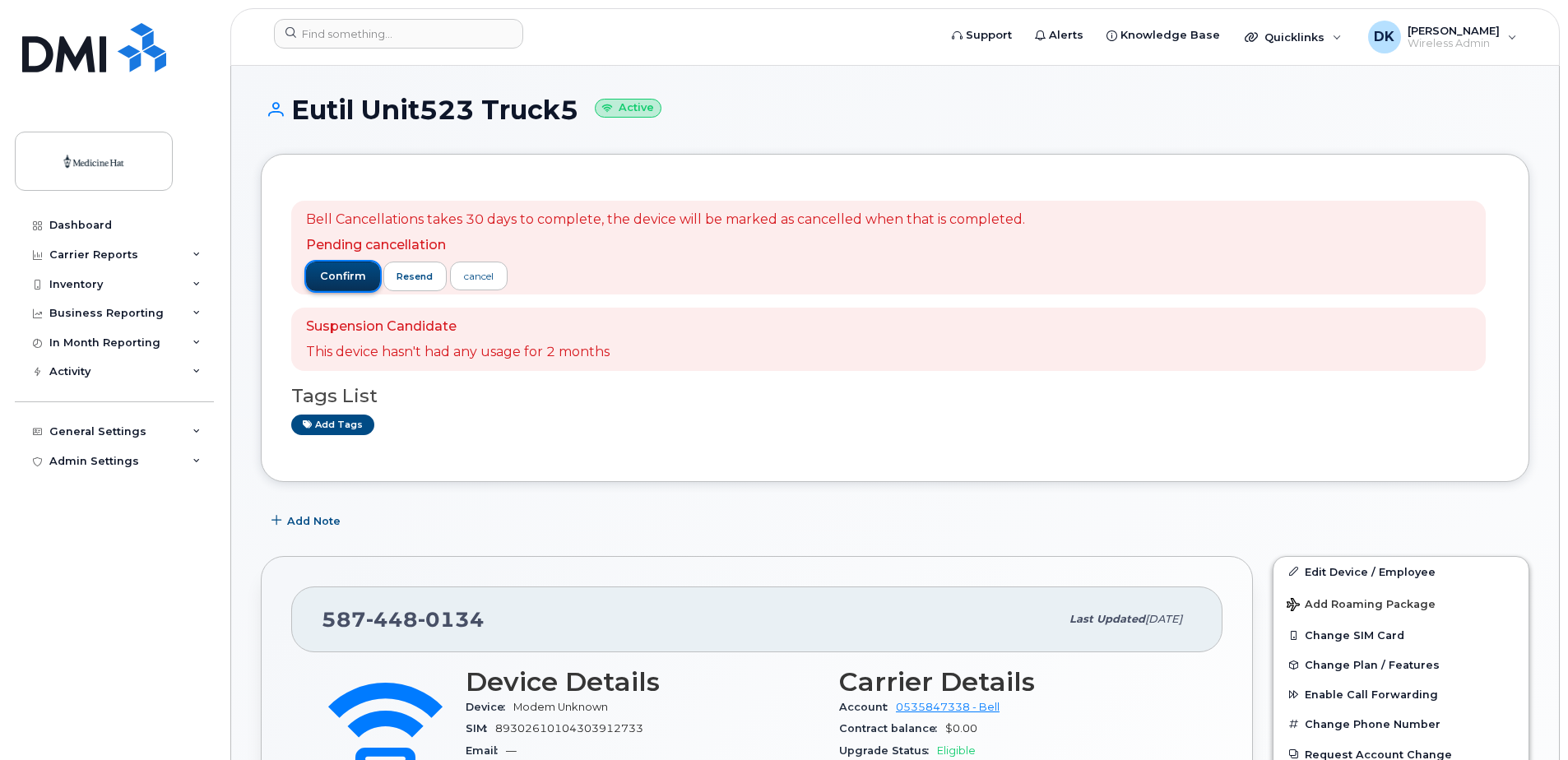
click at [325, 280] on span "confirm" at bounding box center [343, 276] width 46 height 14
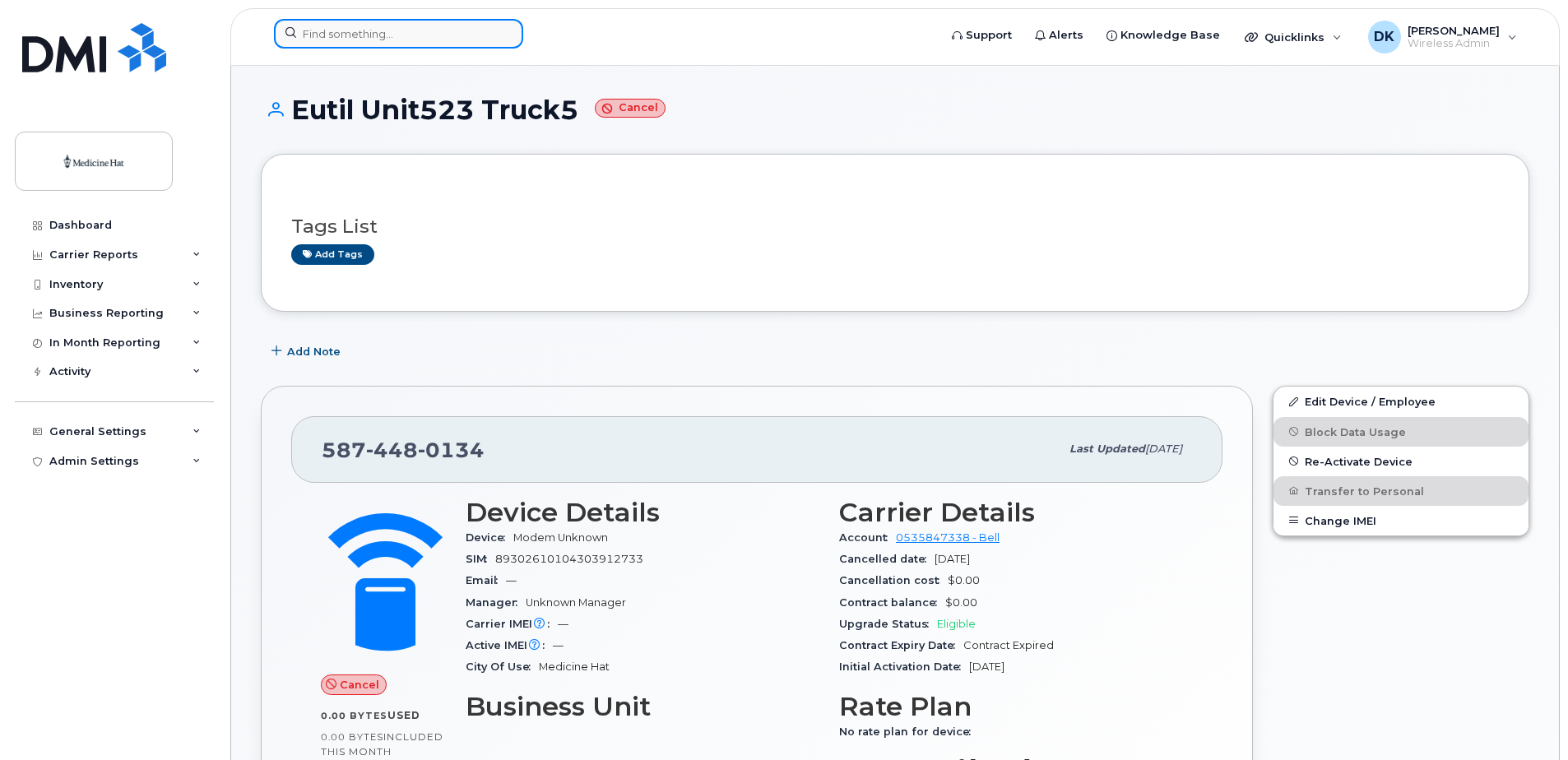
click at [331, 38] on input at bounding box center [398, 34] width 249 height 30
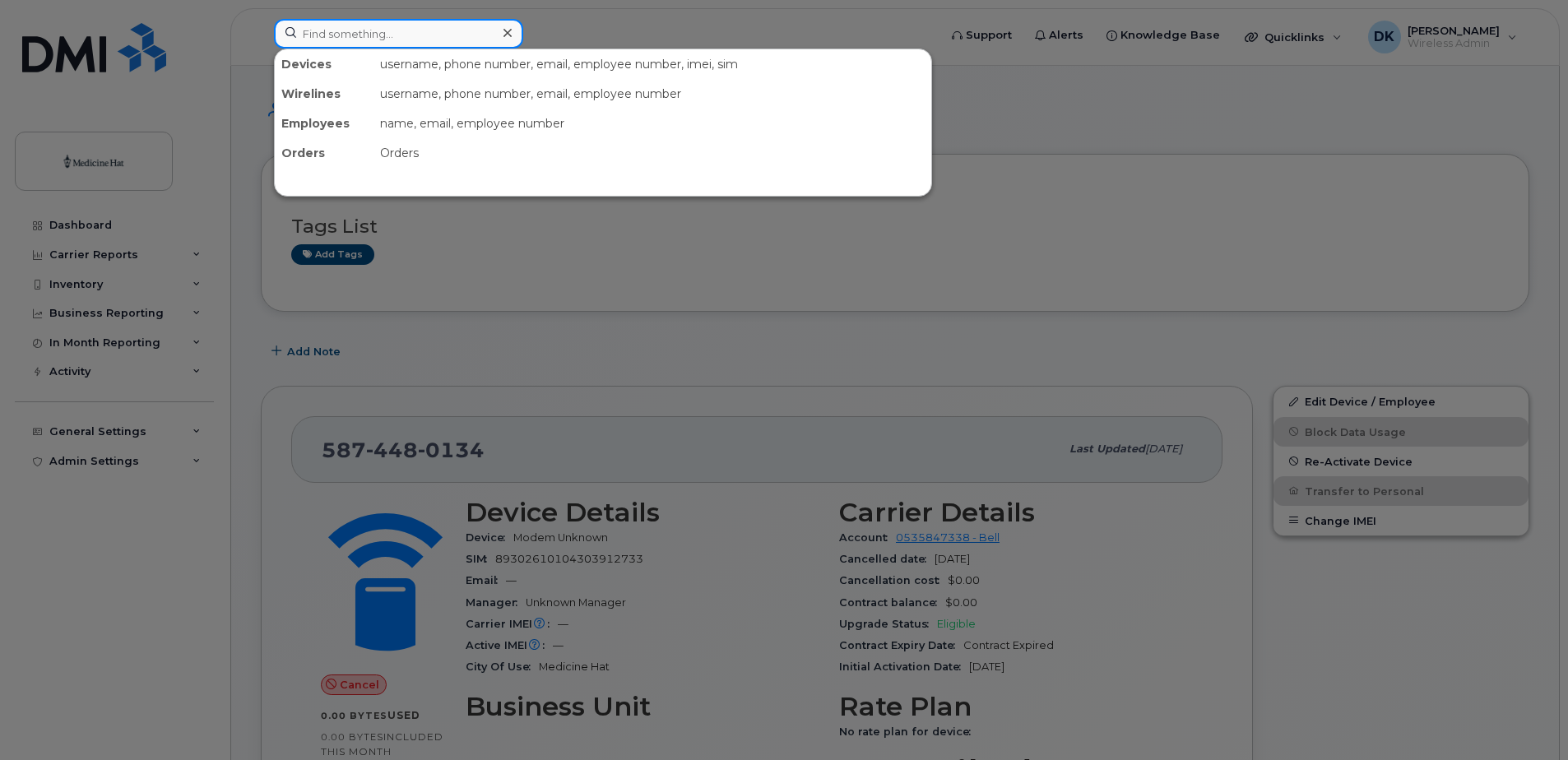
paste input "4038789529"
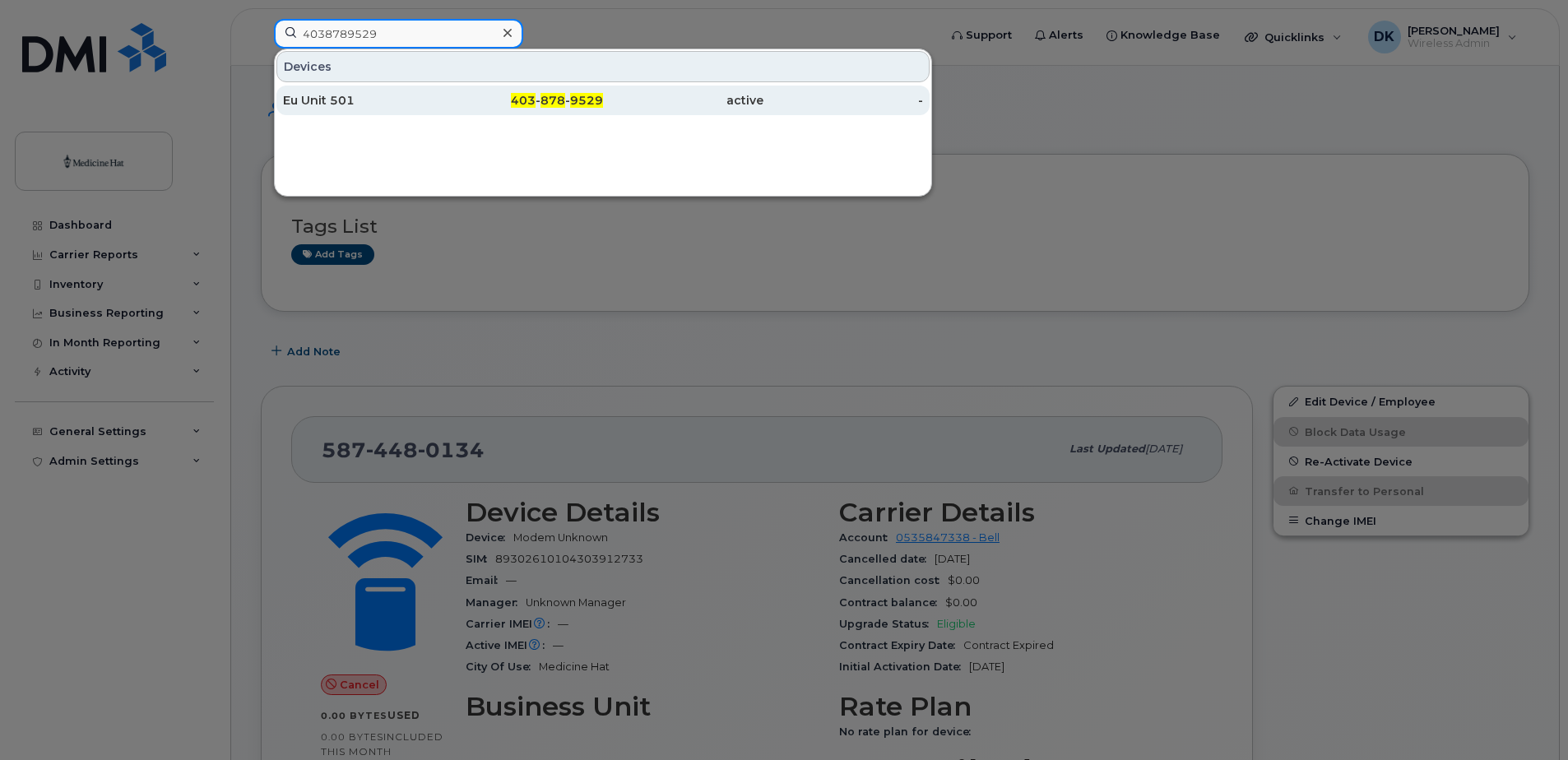
type input "4038789529"
click at [347, 99] on div "Eu Unit 501" at bounding box center [363, 100] width 161 height 16
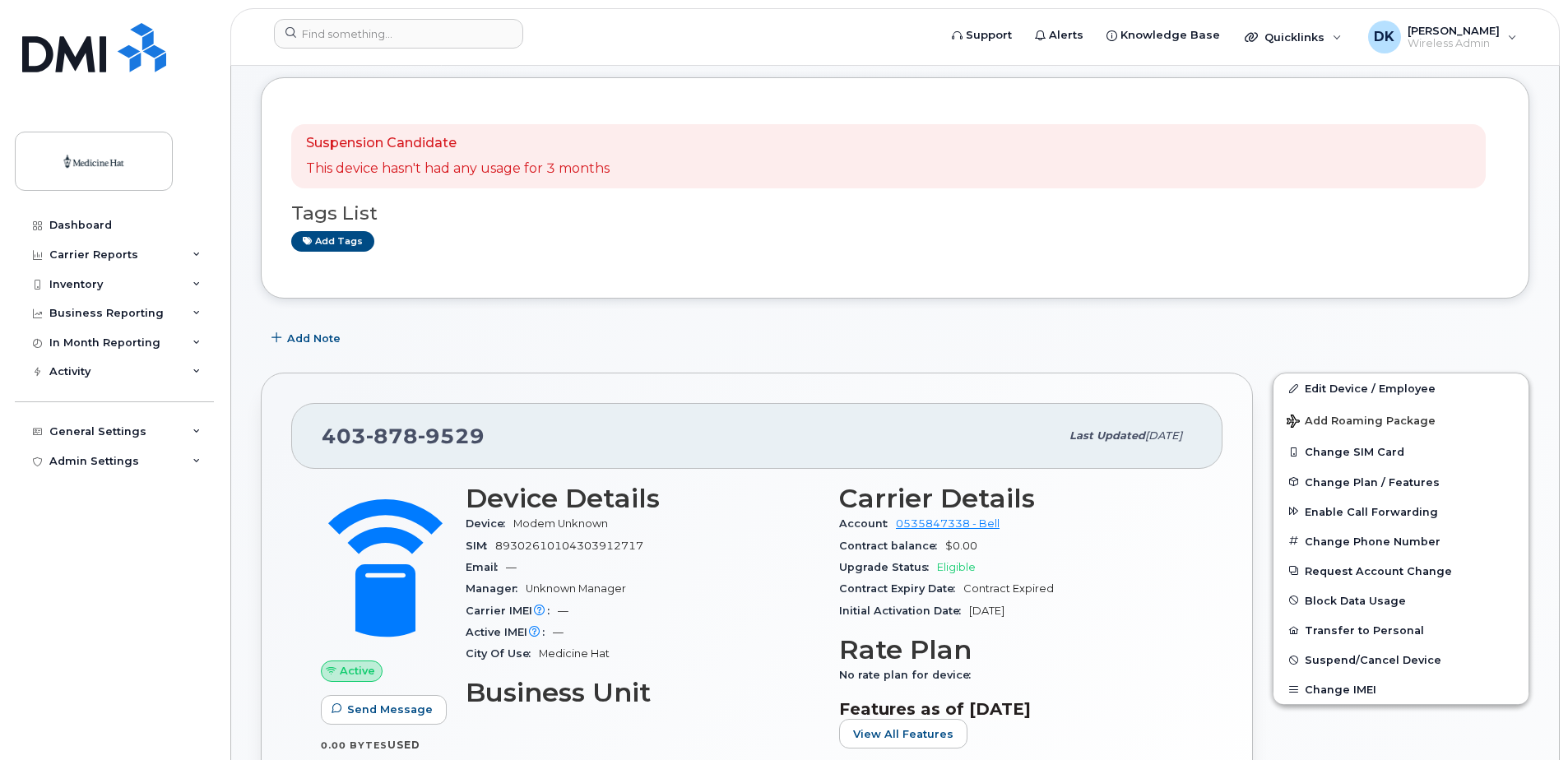
scroll to position [165, 0]
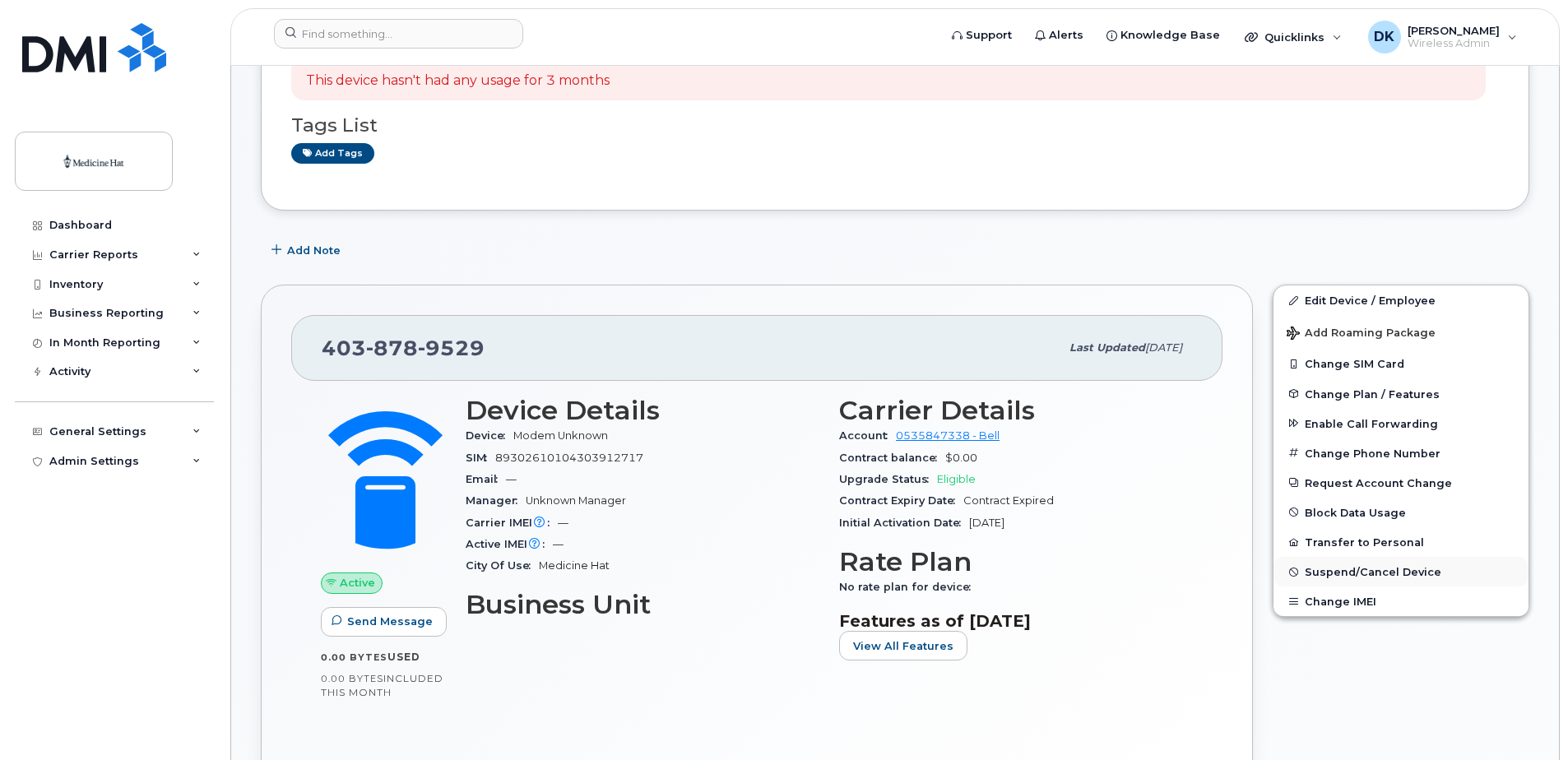
click at [1362, 577] on span "Suspend/Cancel Device" at bounding box center [1374, 571] width 137 height 13
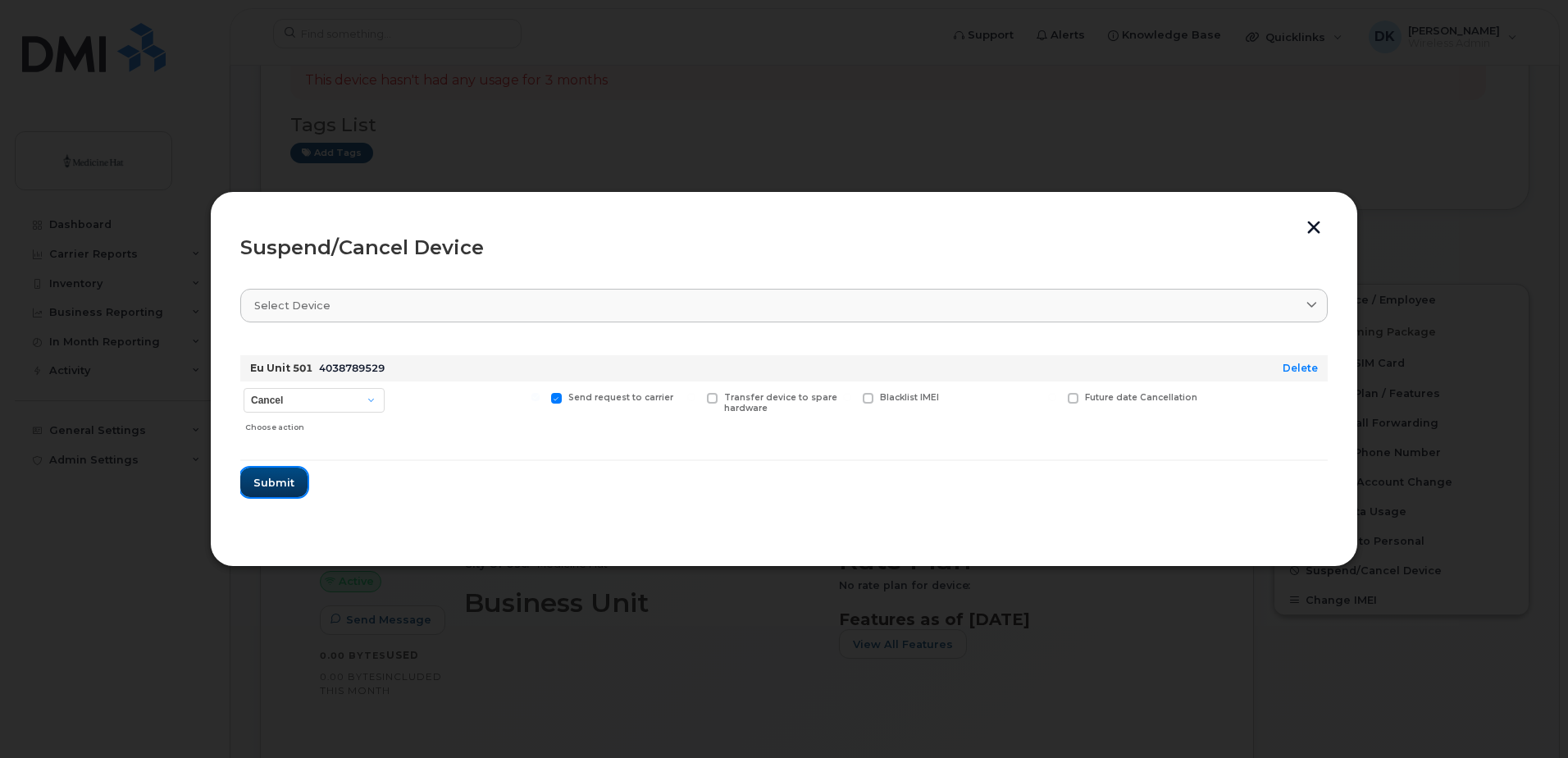
click at [256, 484] on span "Submit" at bounding box center [273, 483] width 41 height 15
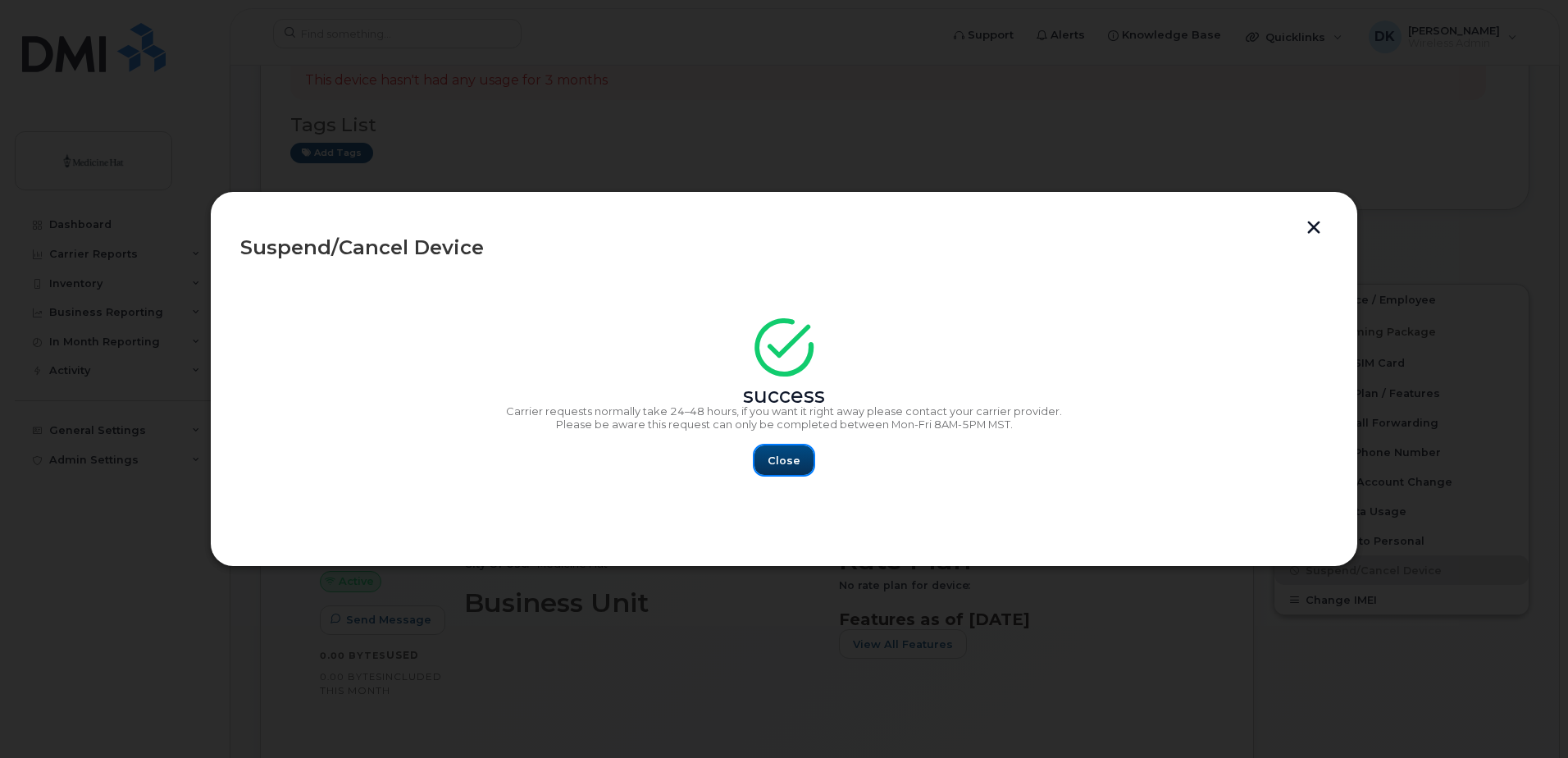
click at [789, 454] on span "Close" at bounding box center [784, 461] width 33 height 15
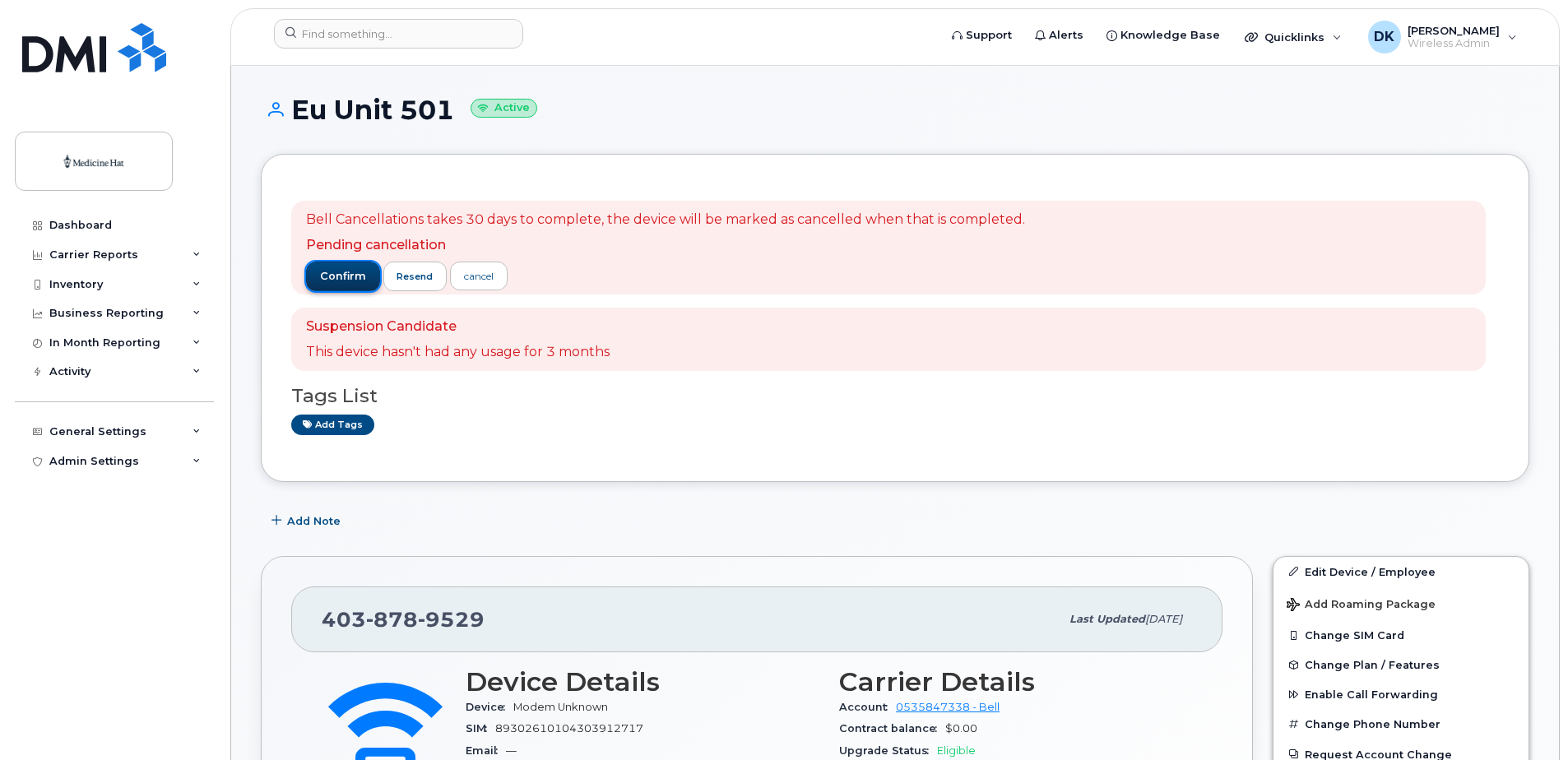
click at [329, 275] on span "confirm" at bounding box center [343, 276] width 46 height 14
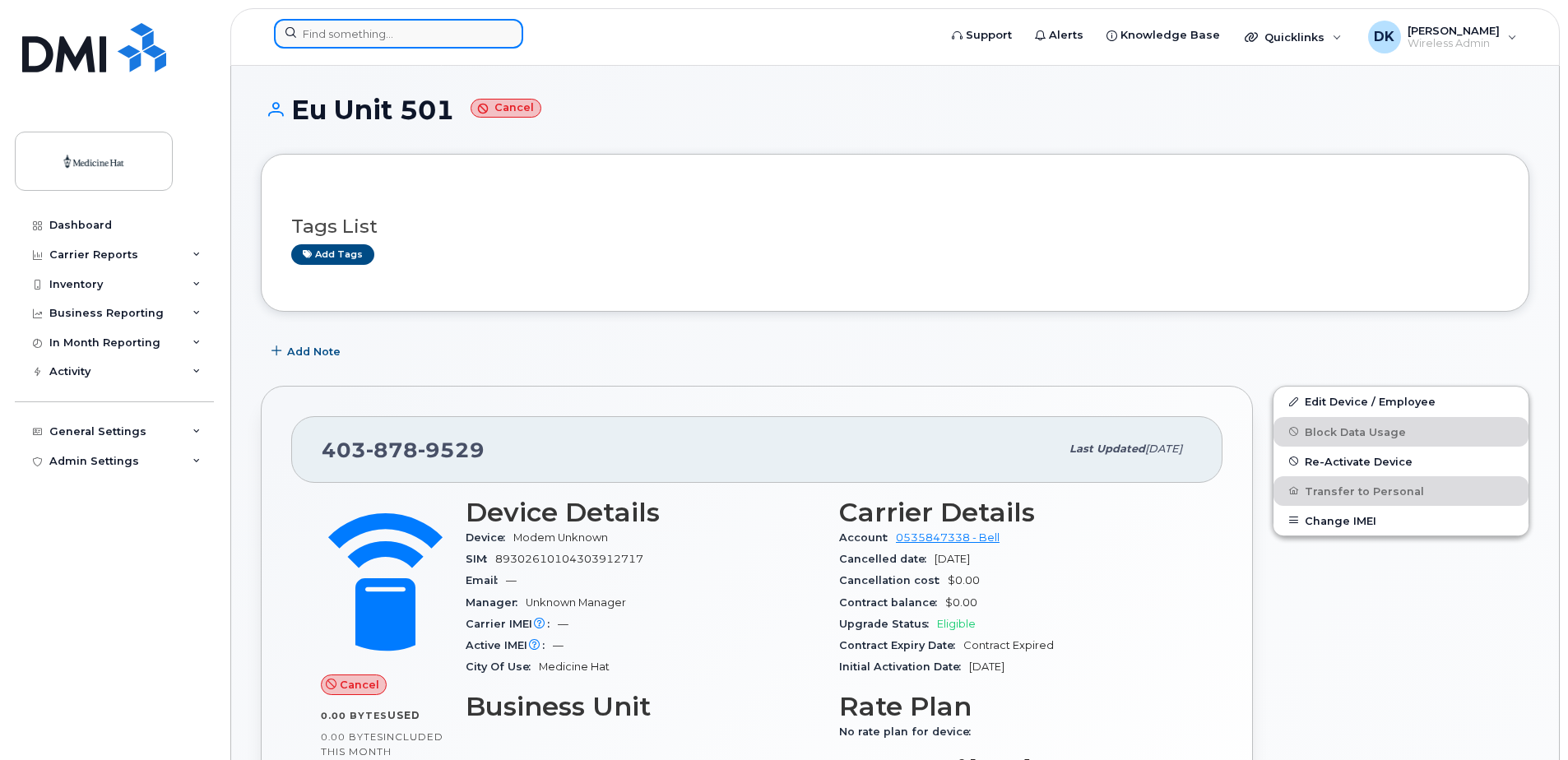
click at [354, 40] on input at bounding box center [398, 34] width 249 height 30
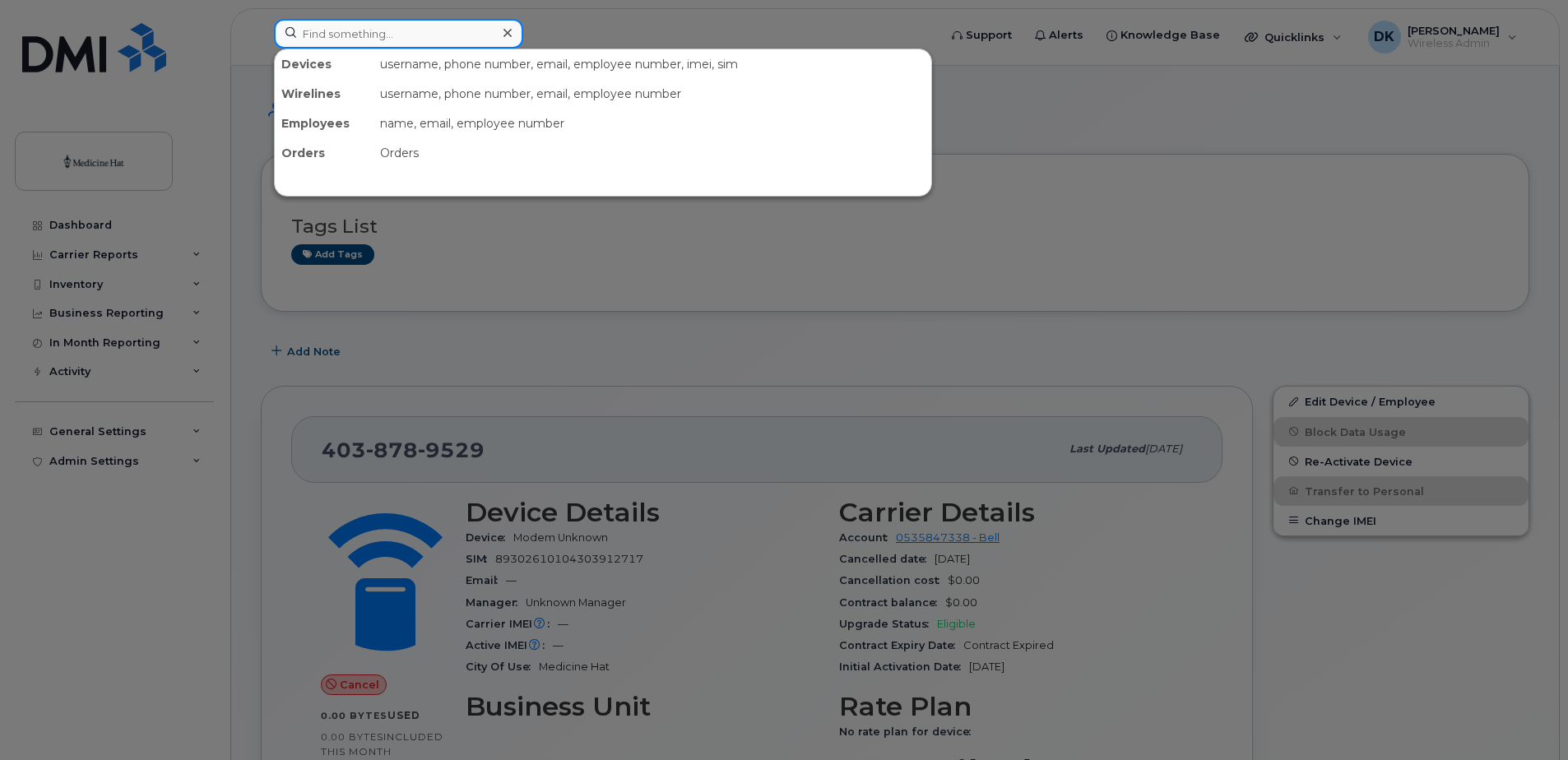
paste input "5872532349"
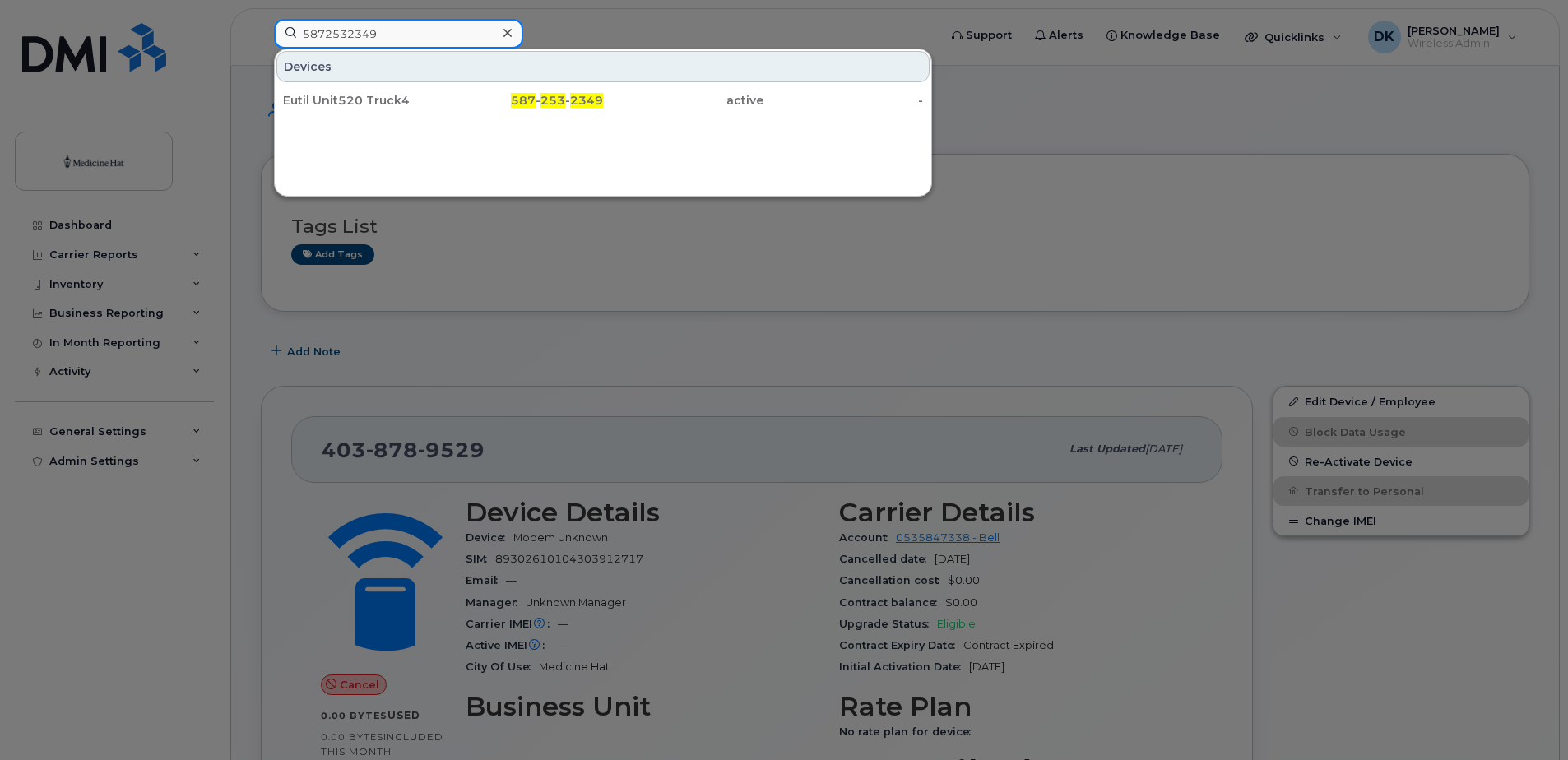
type input "5872532349"
click at [439, 94] on div "Eutil Unit520 Truck4" at bounding box center [363, 100] width 161 height 16
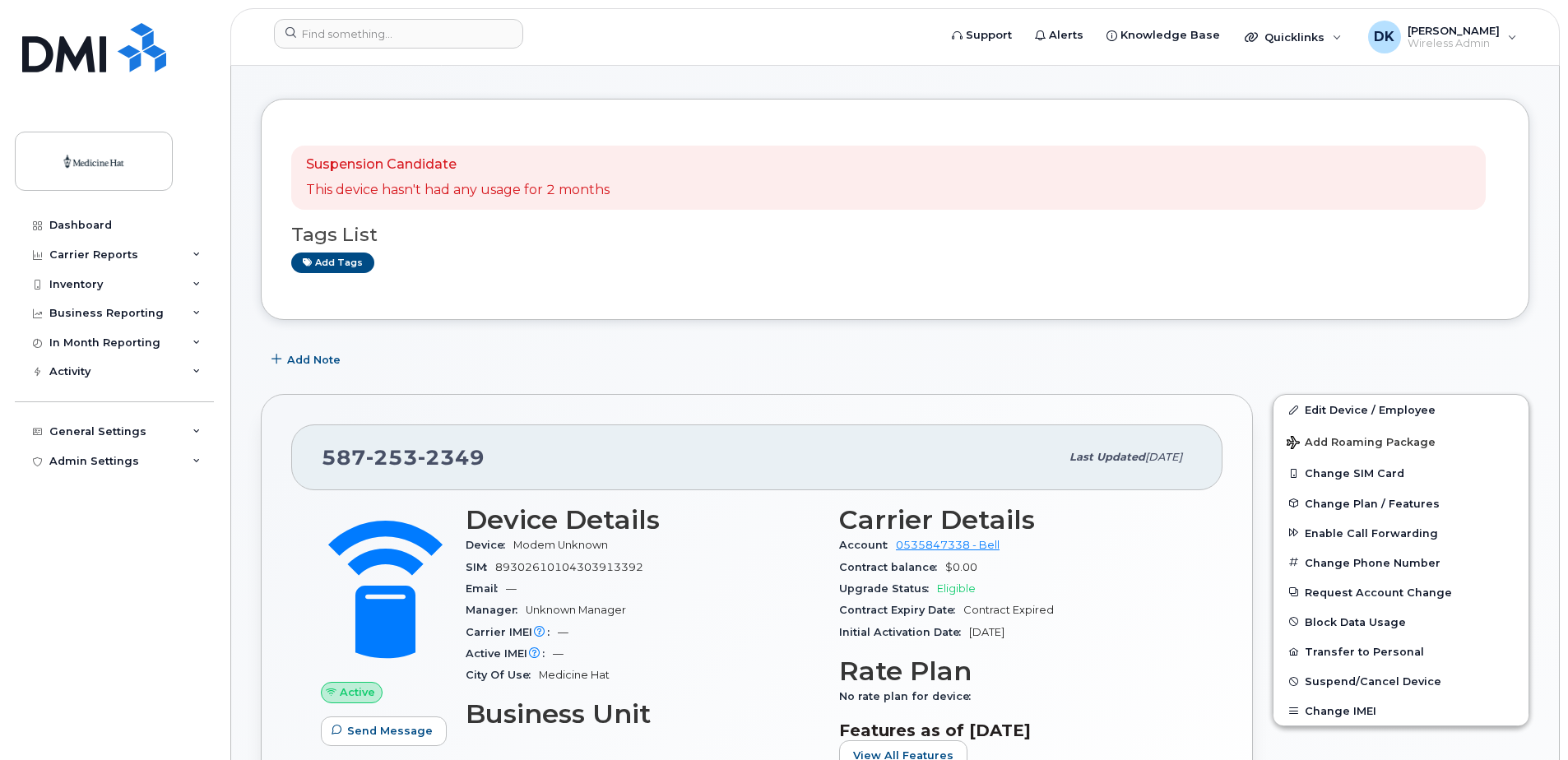
scroll to position [83, 0]
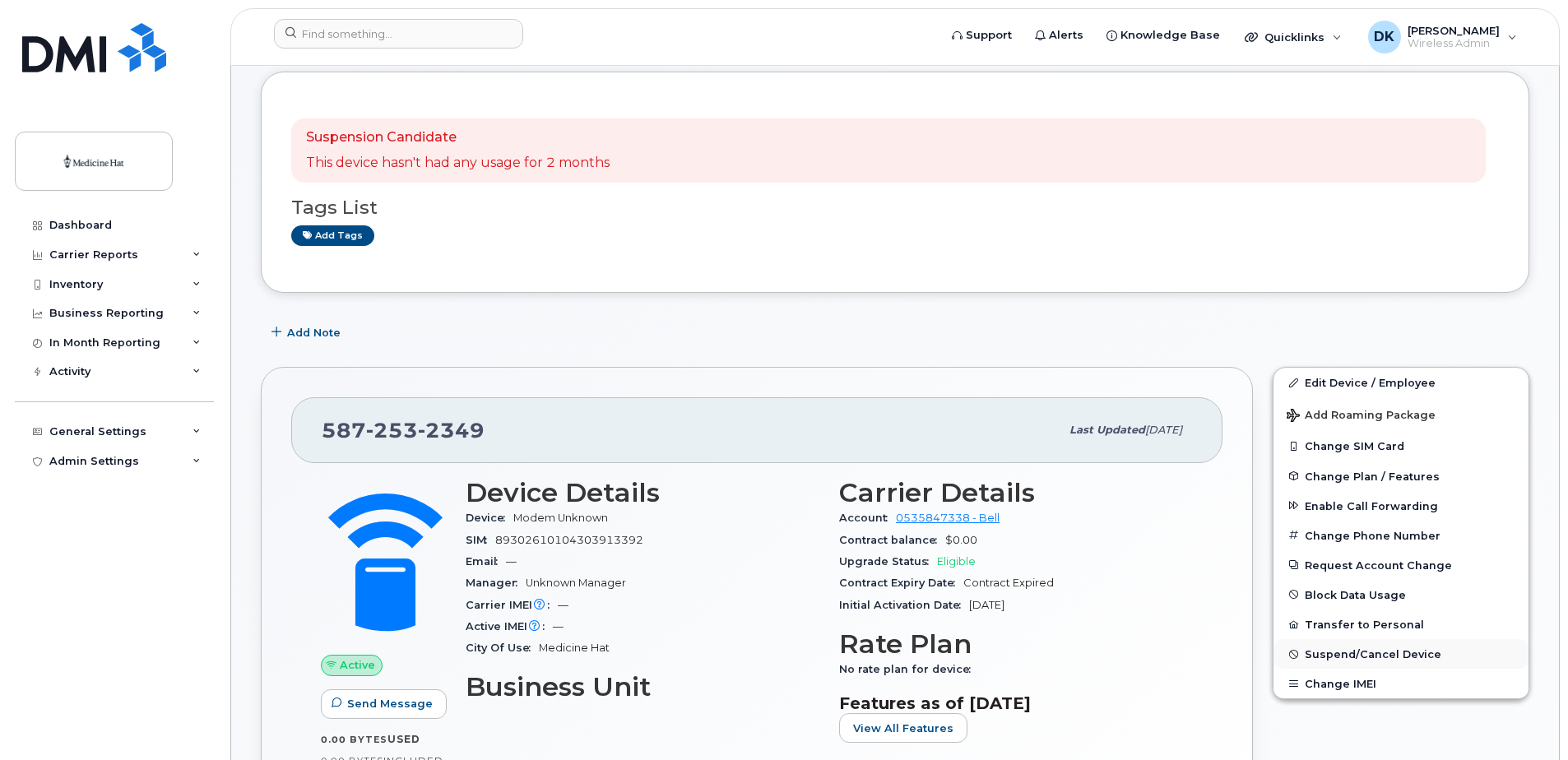
click at [1369, 652] on span "Suspend/Cancel Device" at bounding box center [1374, 654] width 137 height 13
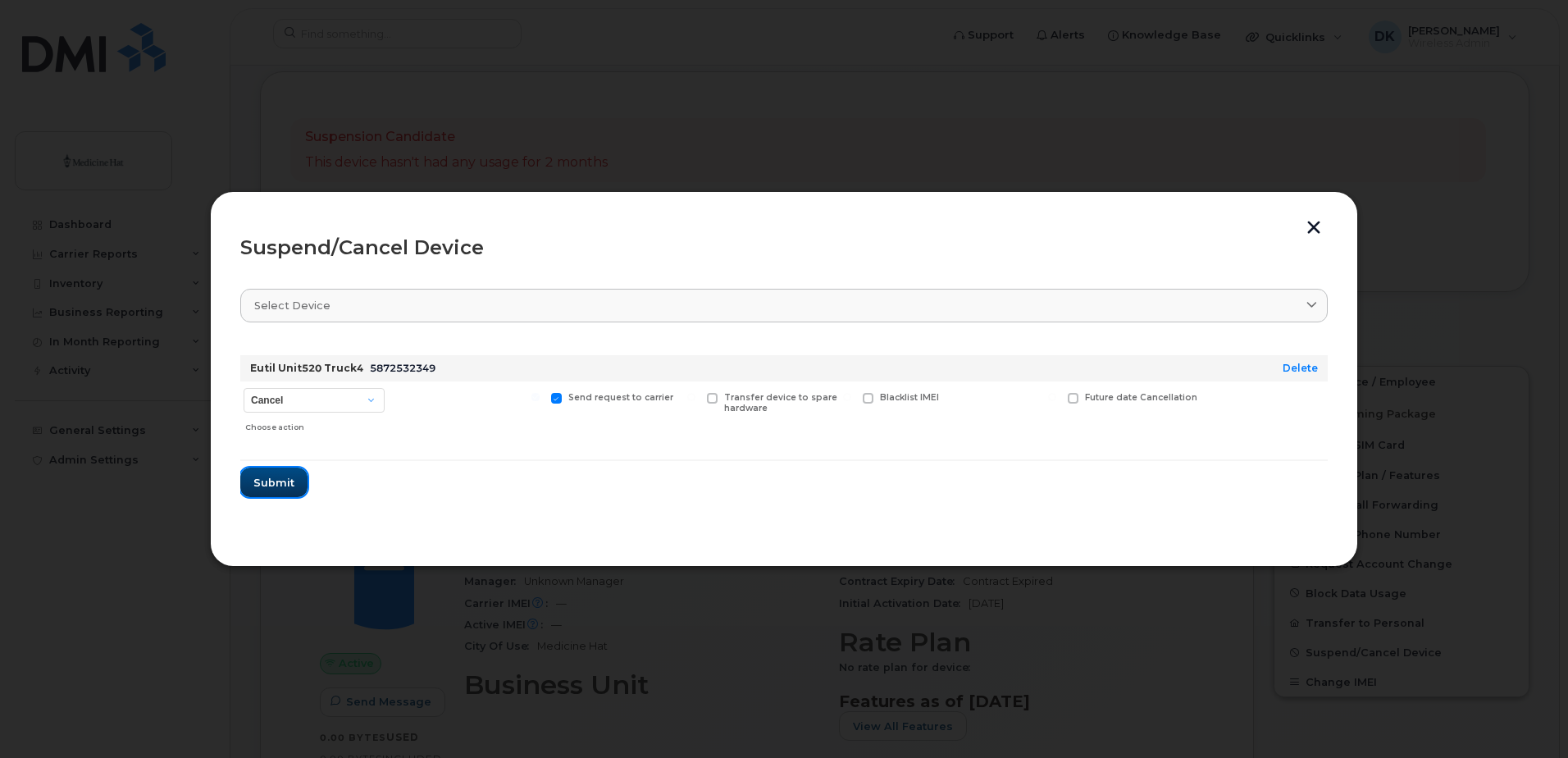
click at [287, 491] on button "Submit" at bounding box center [274, 483] width 67 height 30
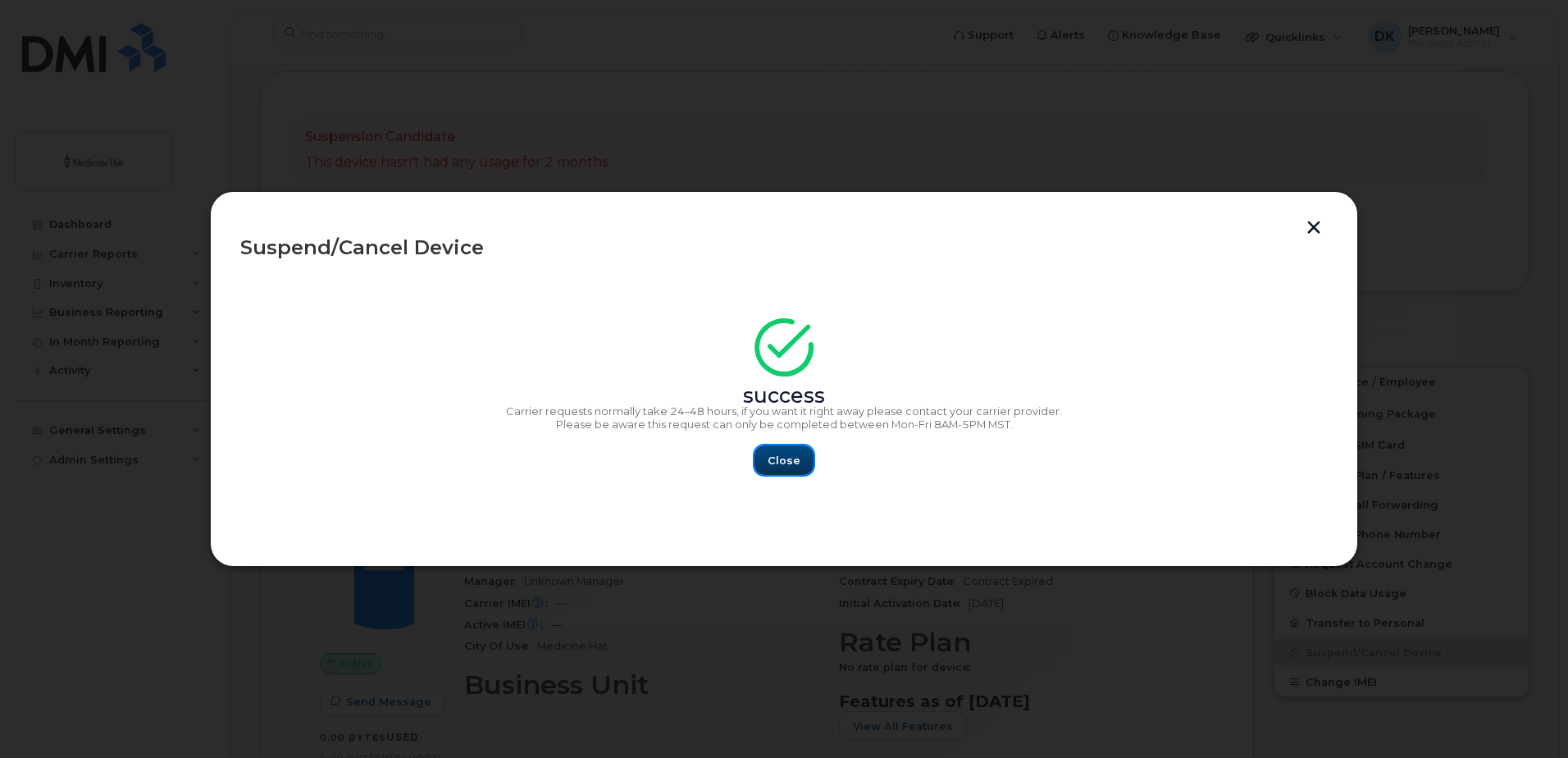
click at [792, 456] on span "Close" at bounding box center [784, 461] width 33 height 15
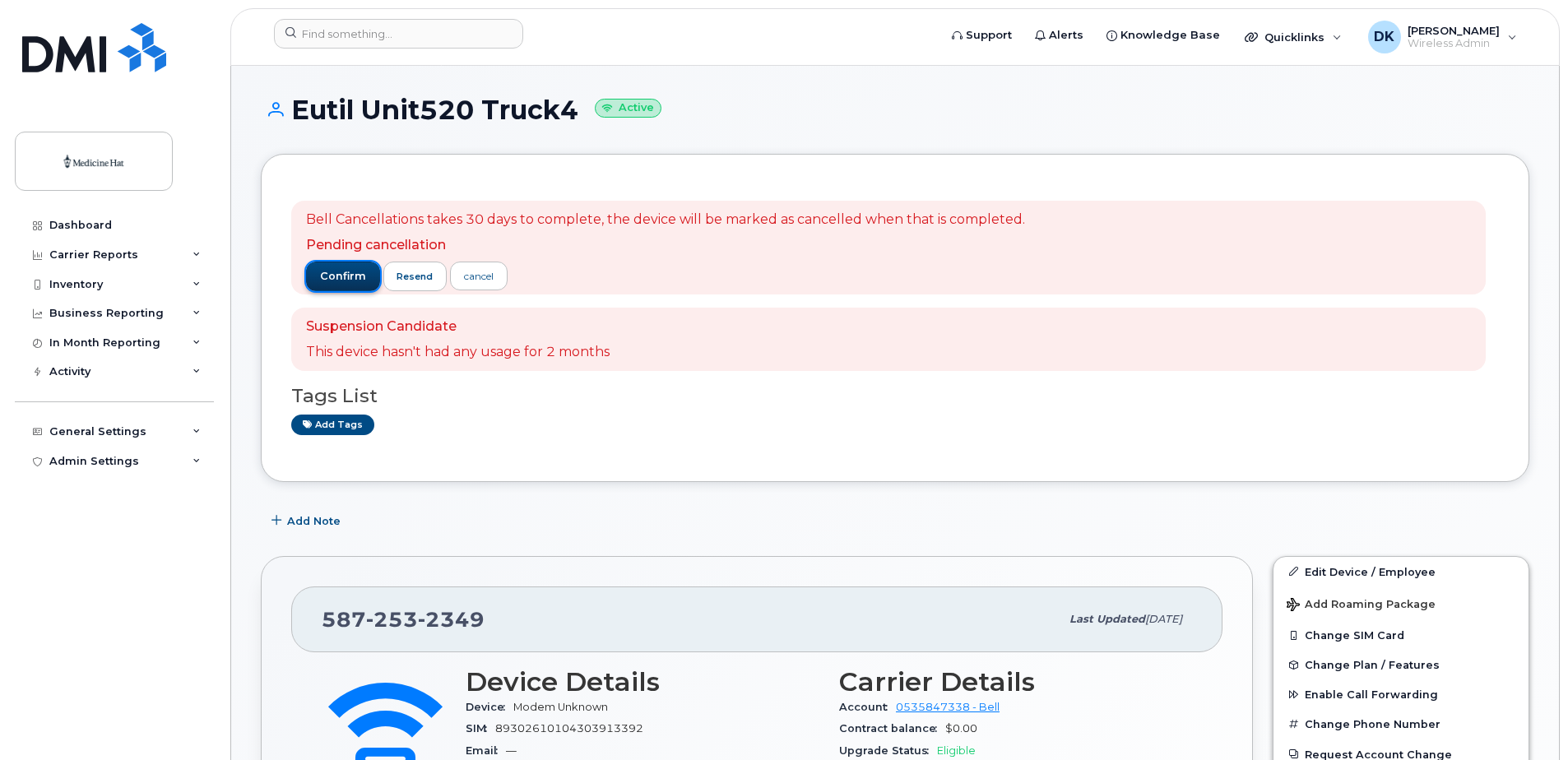
click at [341, 277] on span "confirm" at bounding box center [343, 276] width 46 height 14
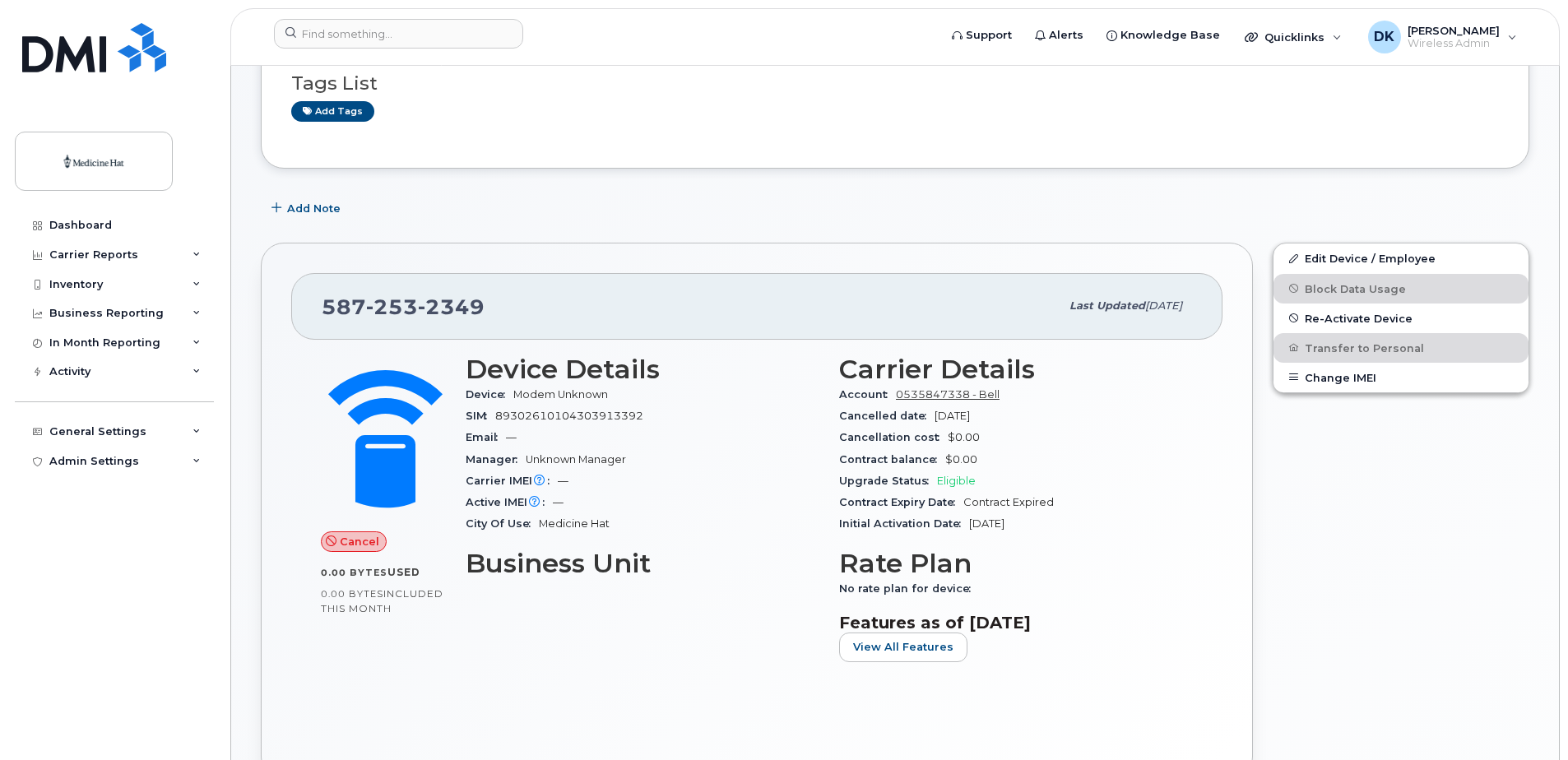
scroll to position [165, 0]
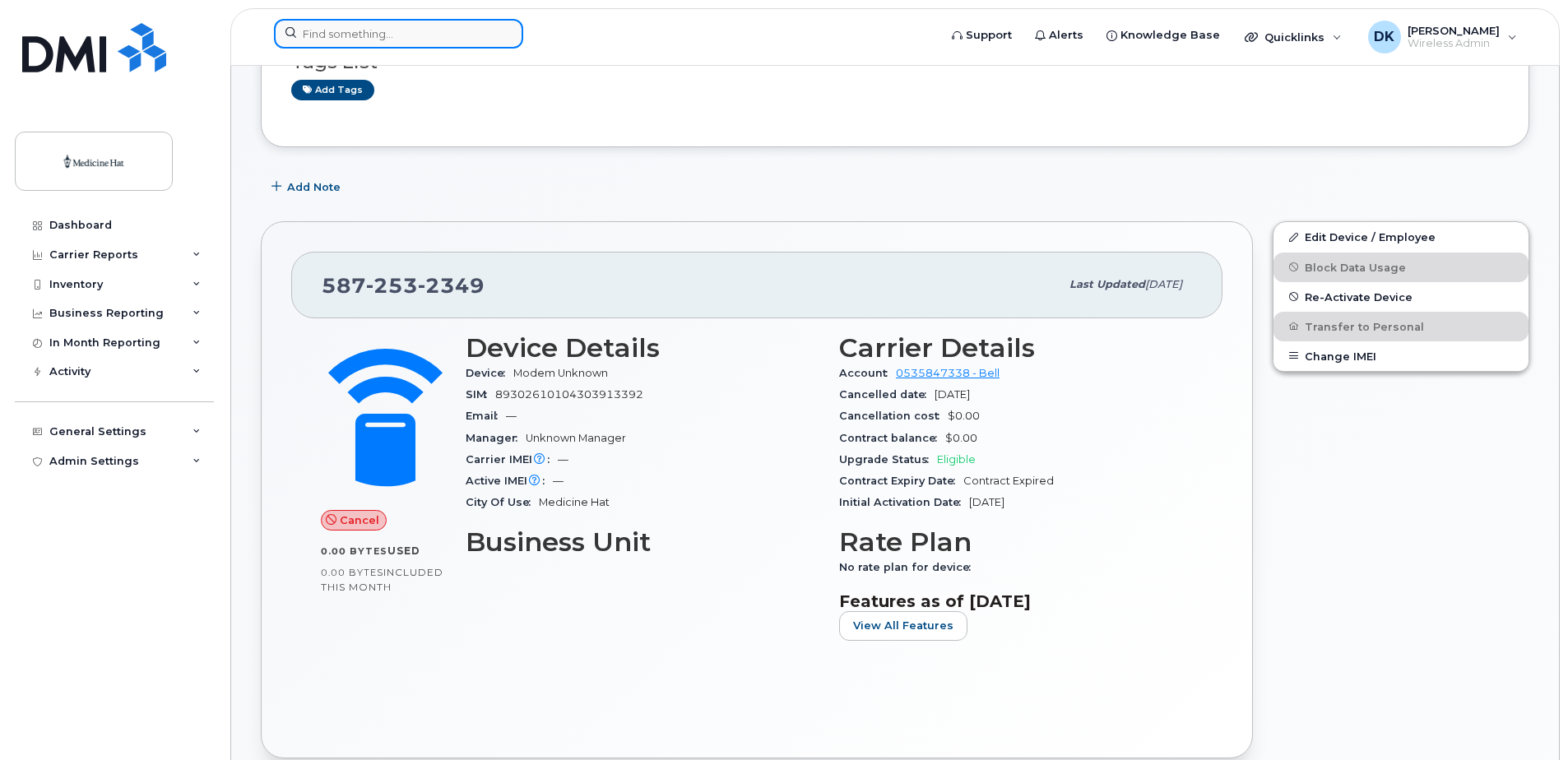
click at [291, 32] on input at bounding box center [398, 34] width 249 height 30
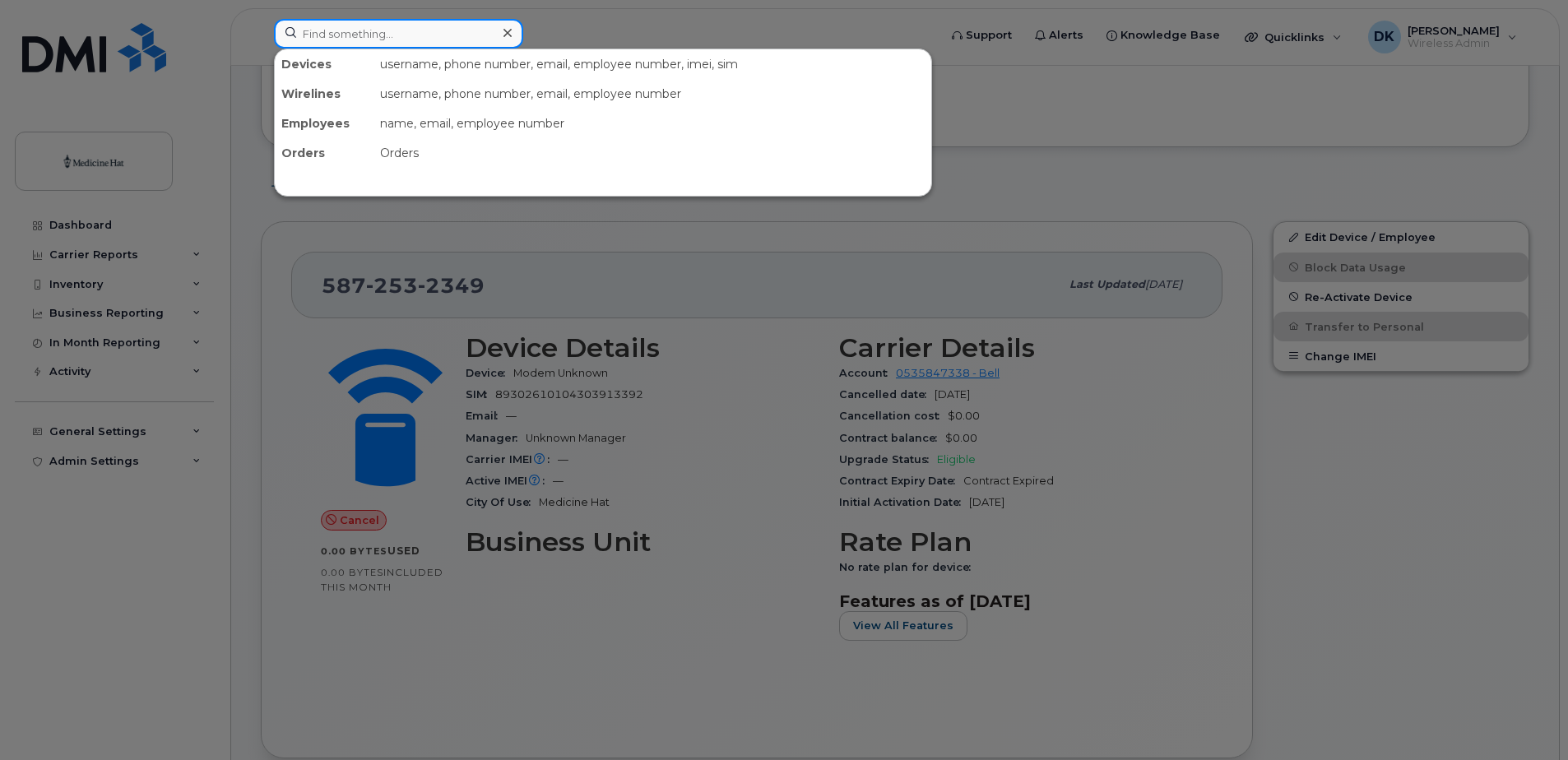
paste input "5872534996"
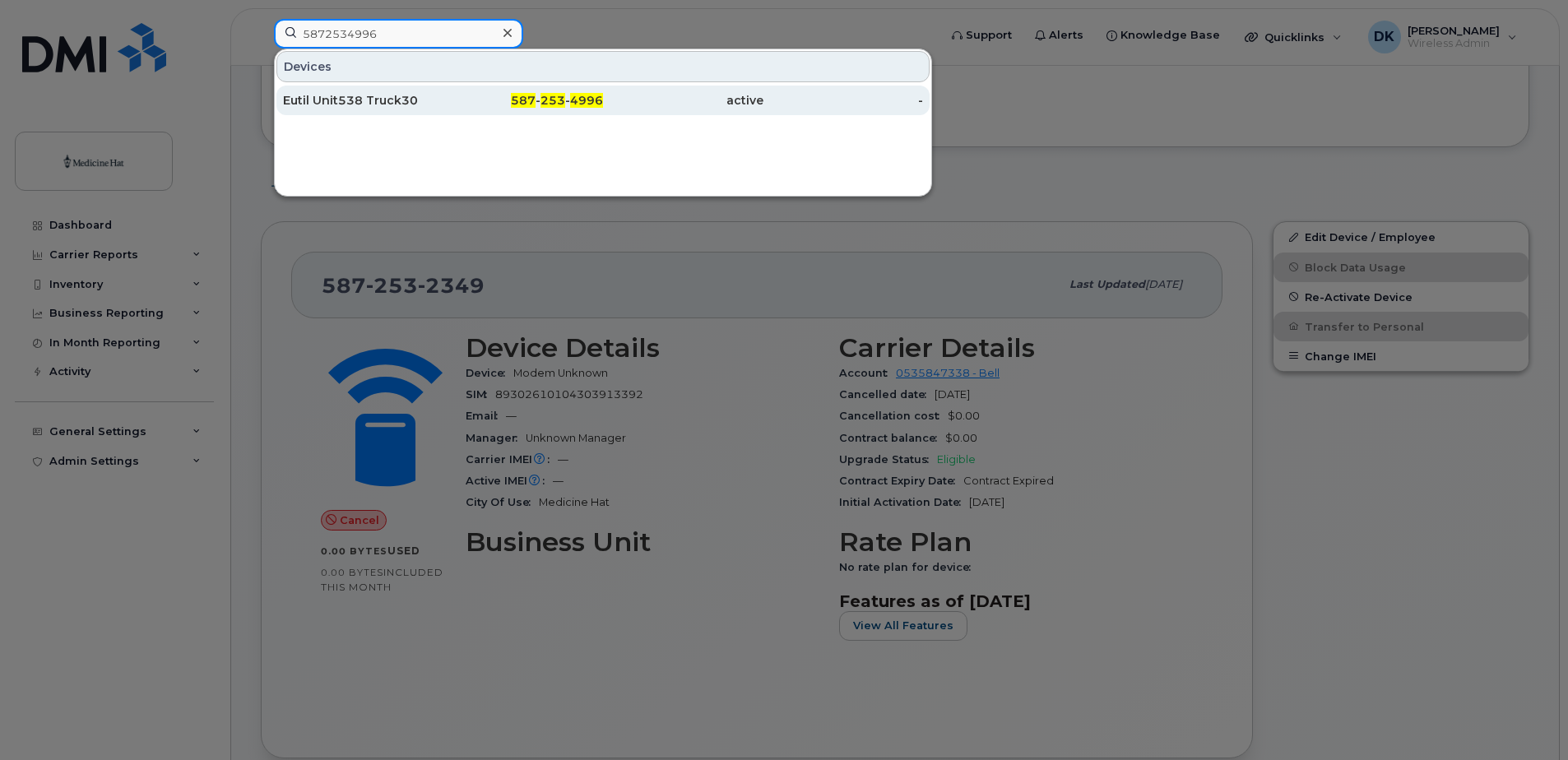
type input "5872534996"
click at [383, 101] on div "Eutil Unit538 Truck30" at bounding box center [363, 100] width 161 height 16
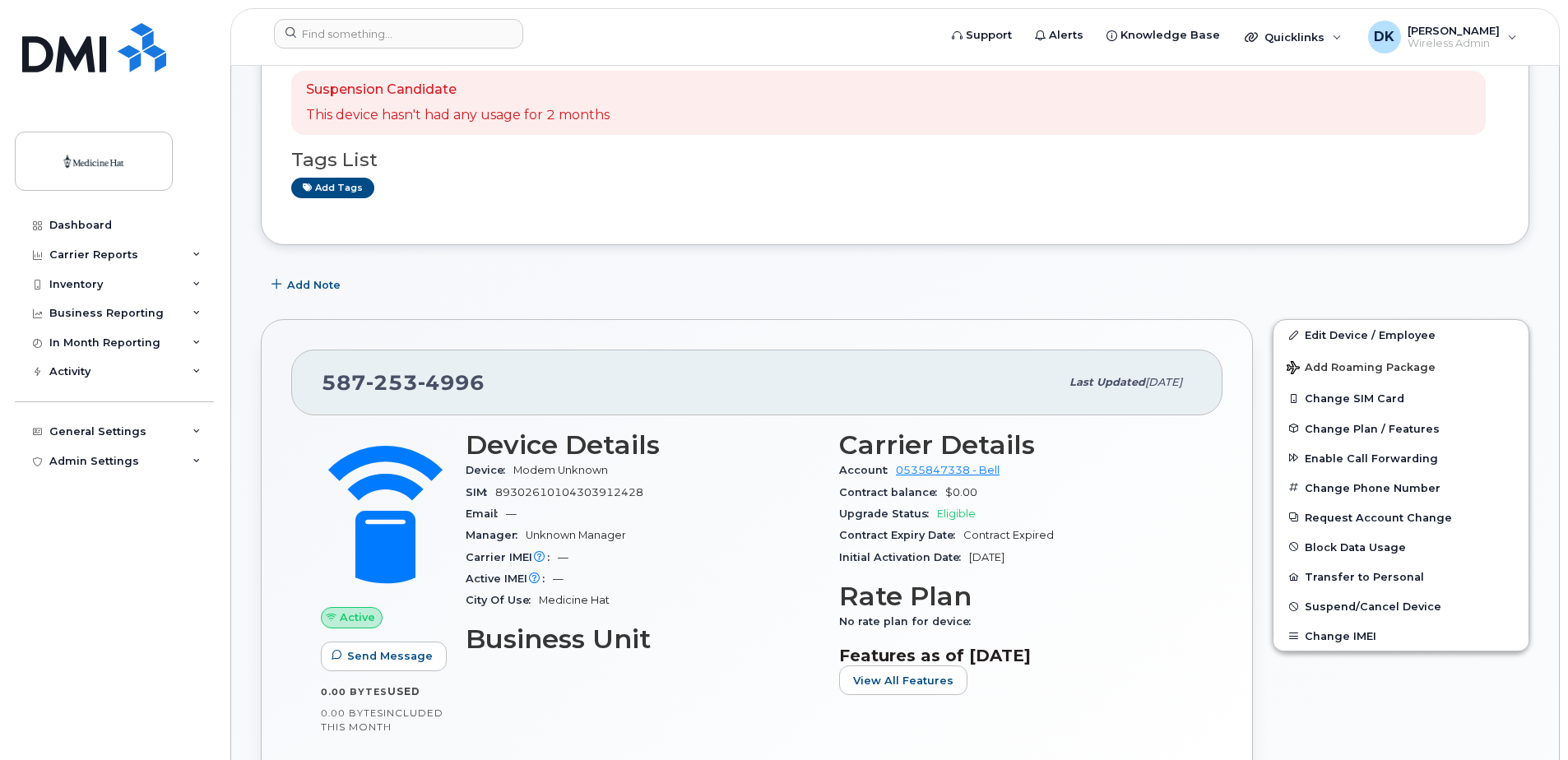
scroll to position [165, 0]
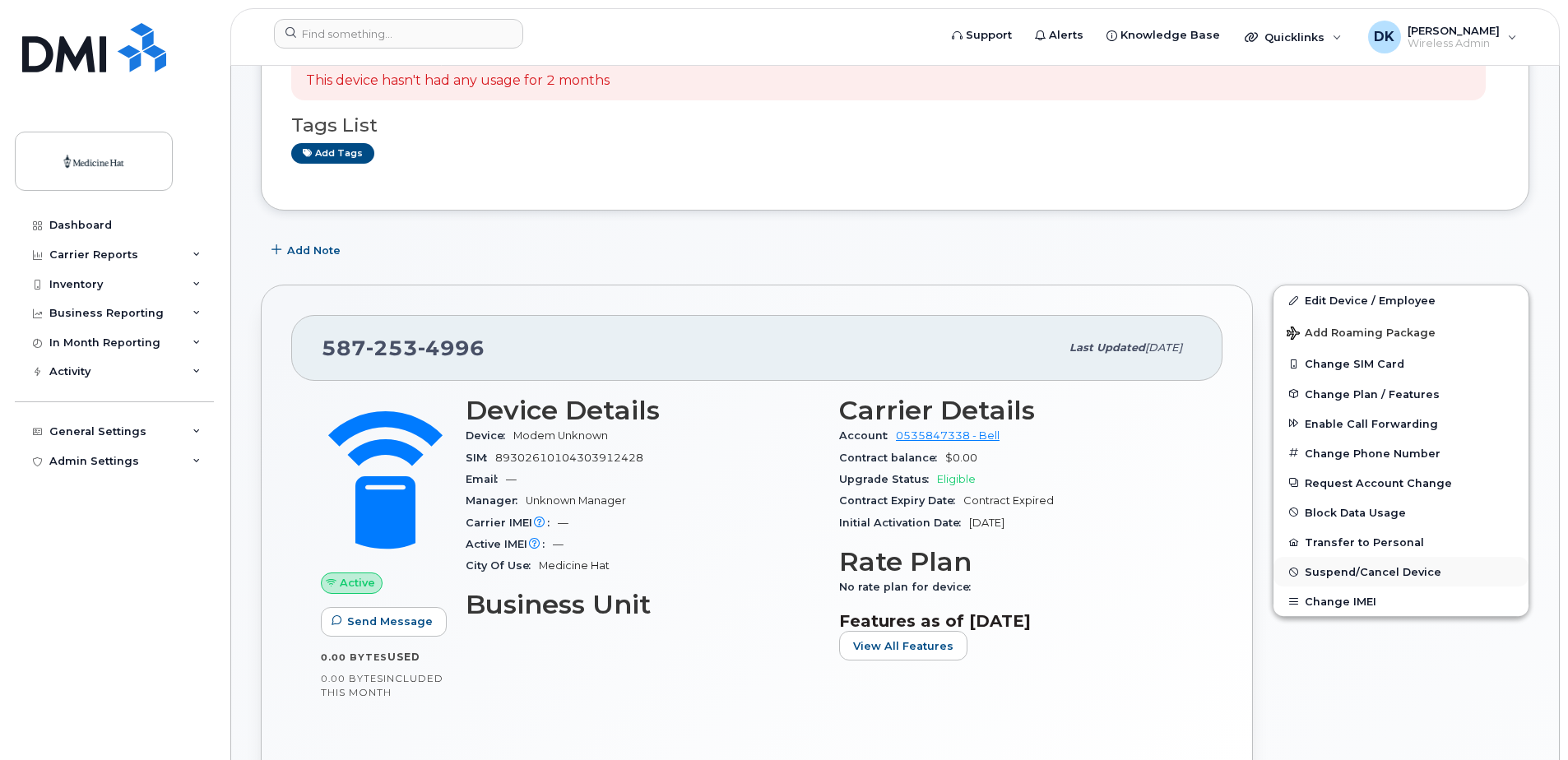
click at [1351, 569] on span "Suspend/Cancel Device" at bounding box center [1374, 571] width 137 height 13
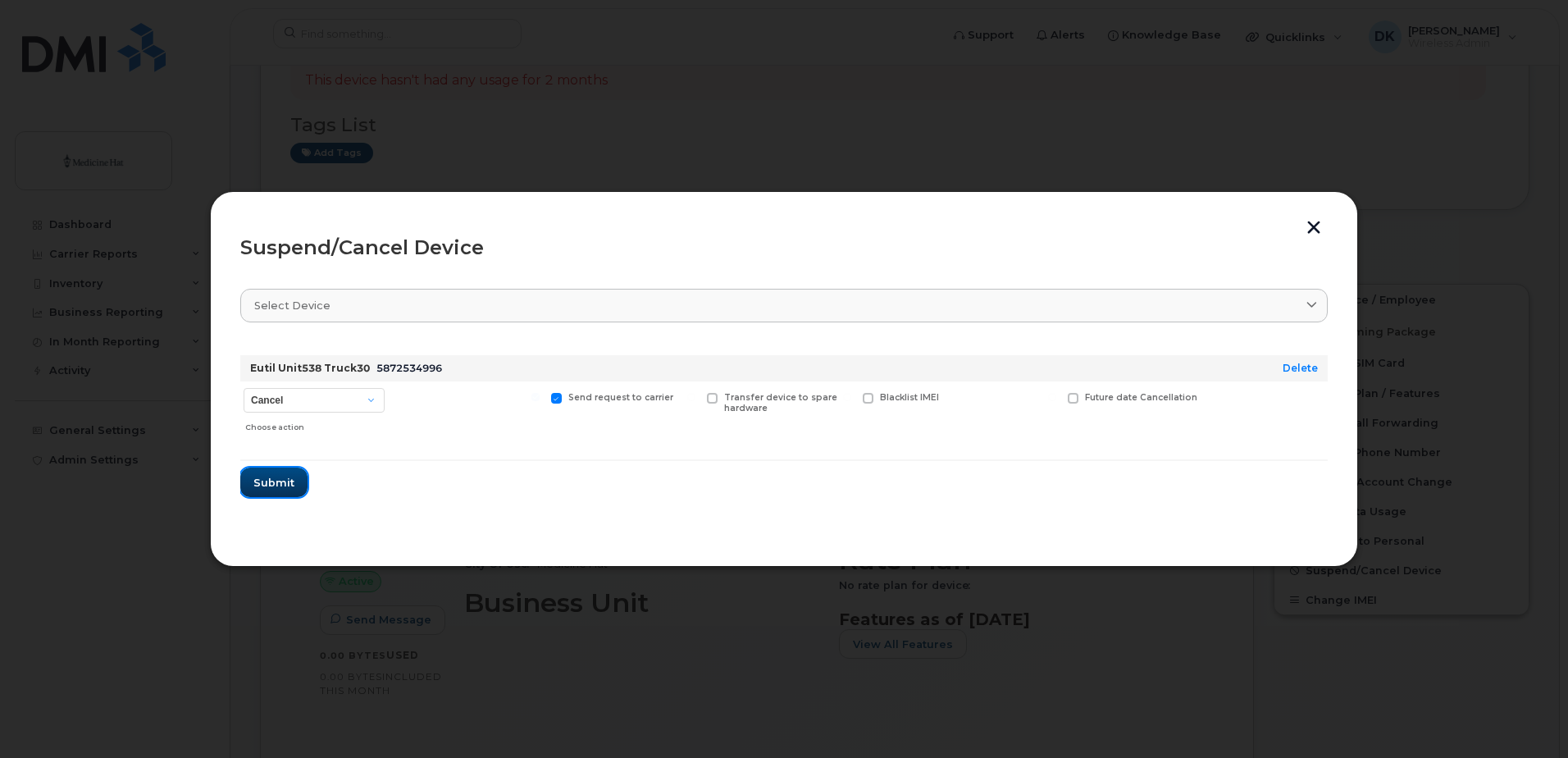
click at [269, 483] on span "Submit" at bounding box center [273, 483] width 41 height 15
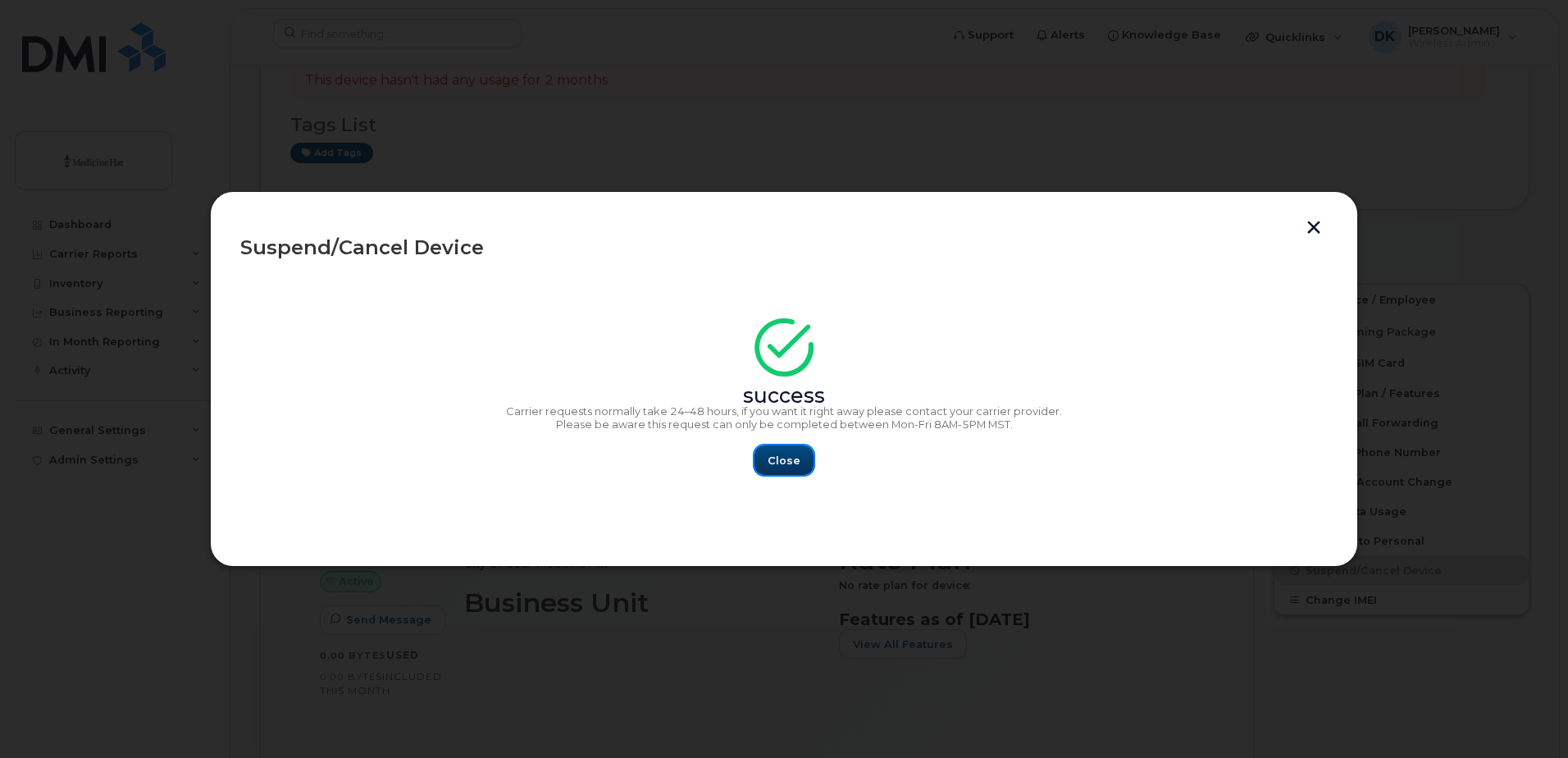
click at [798, 465] on span "Close" at bounding box center [784, 461] width 33 height 15
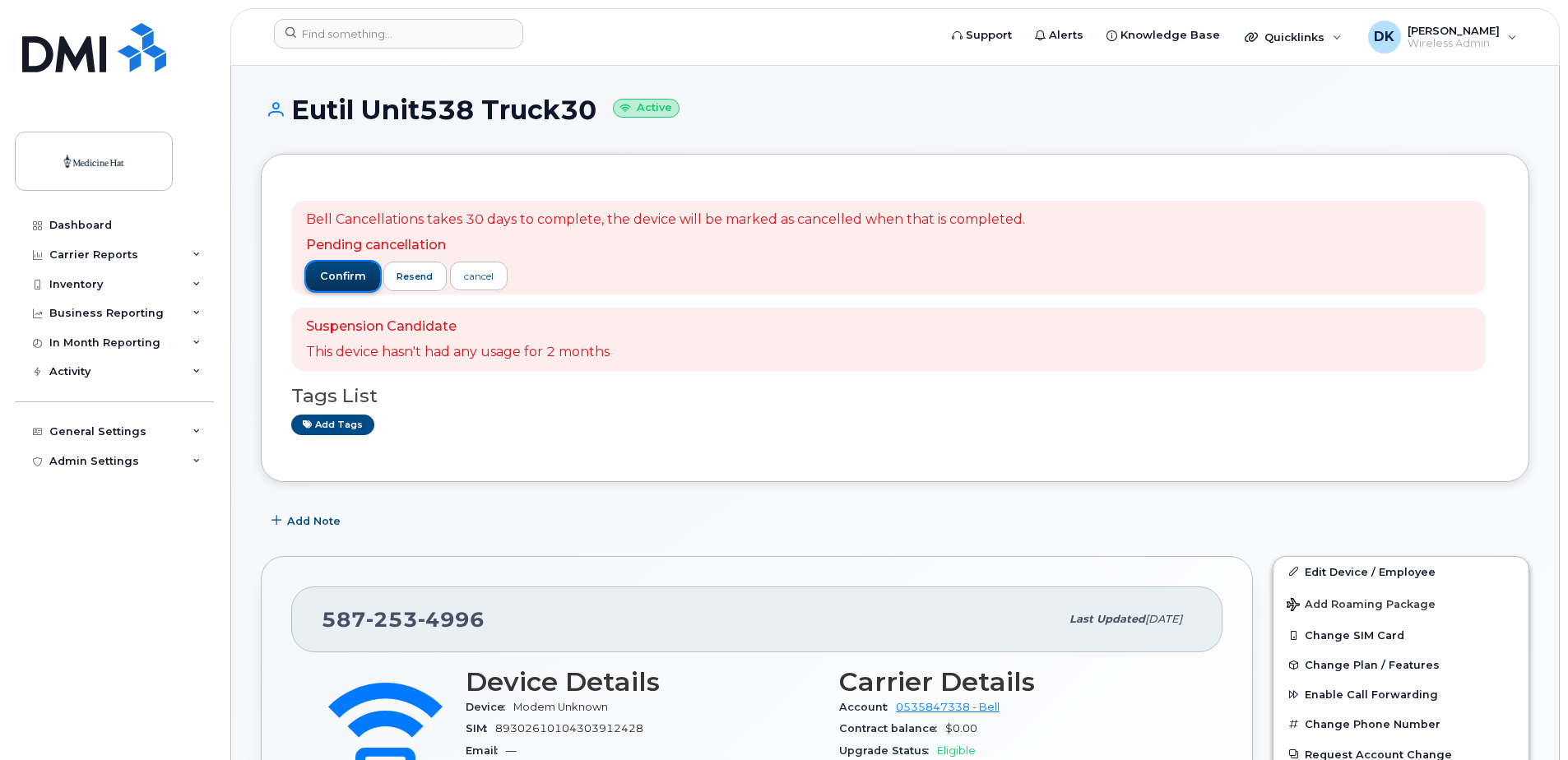
click at [328, 276] on span "confirm" at bounding box center [343, 276] width 46 height 14
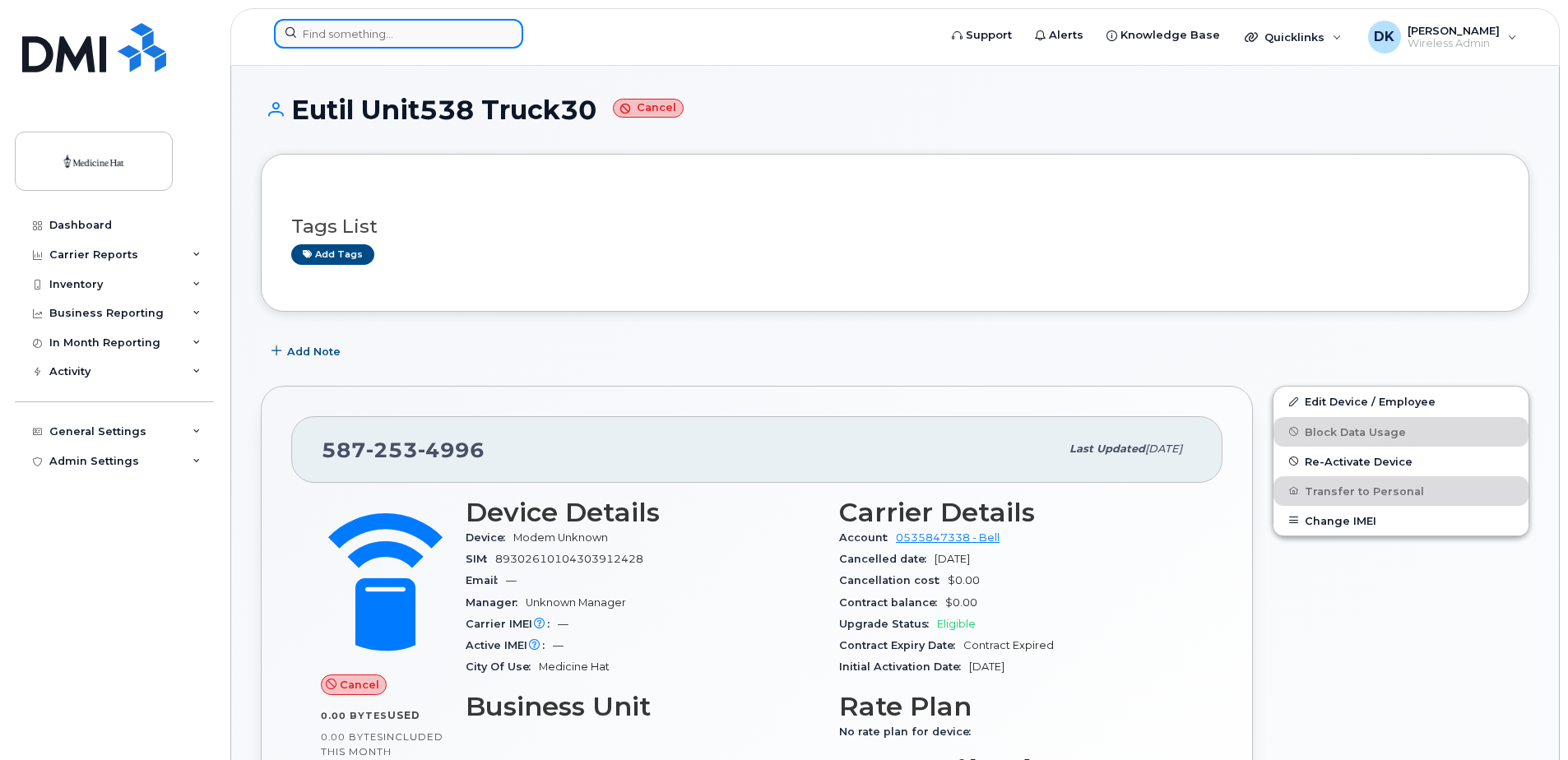
click at [354, 37] on input at bounding box center [398, 34] width 249 height 30
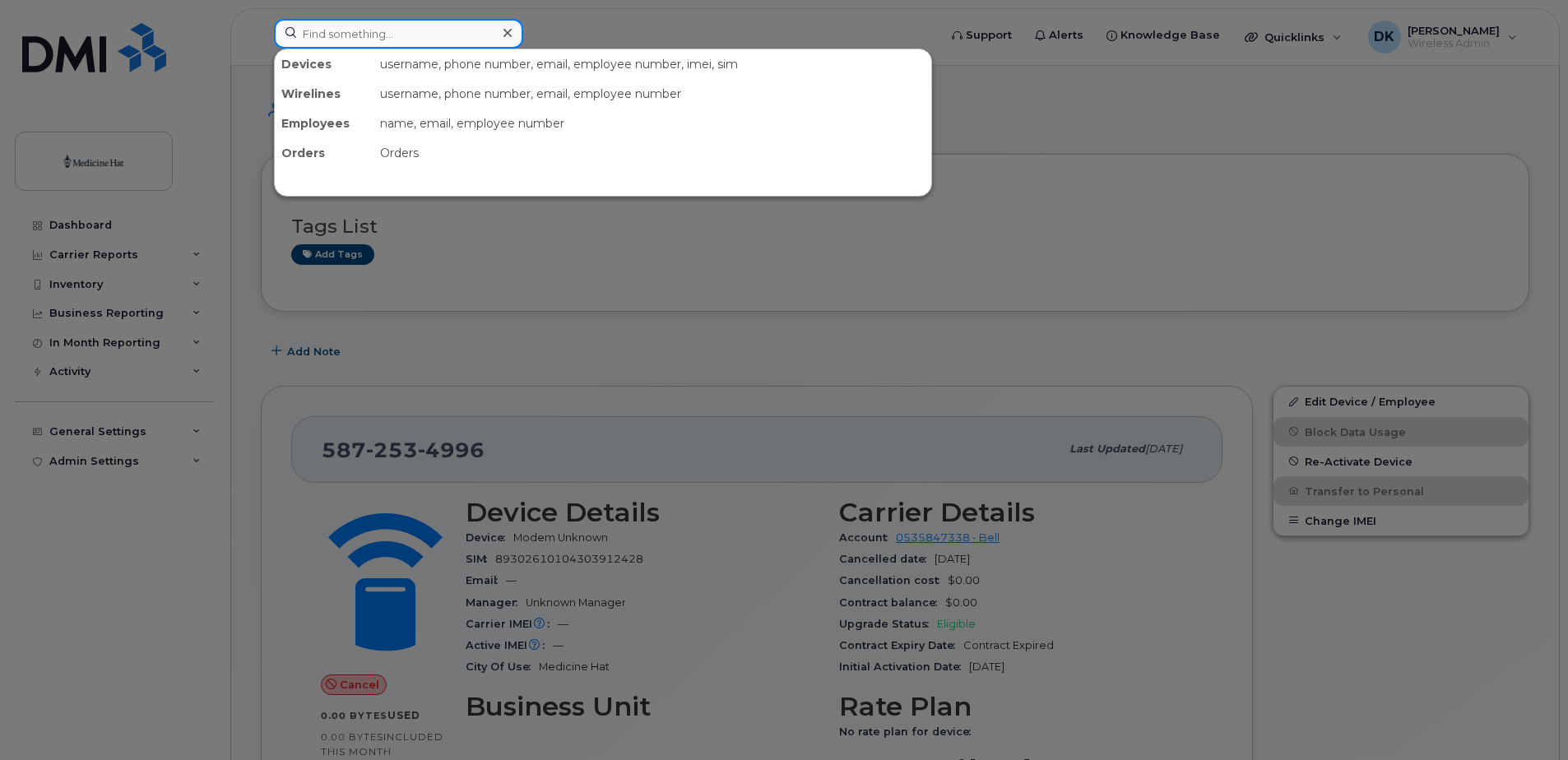
paste input "5874480141"
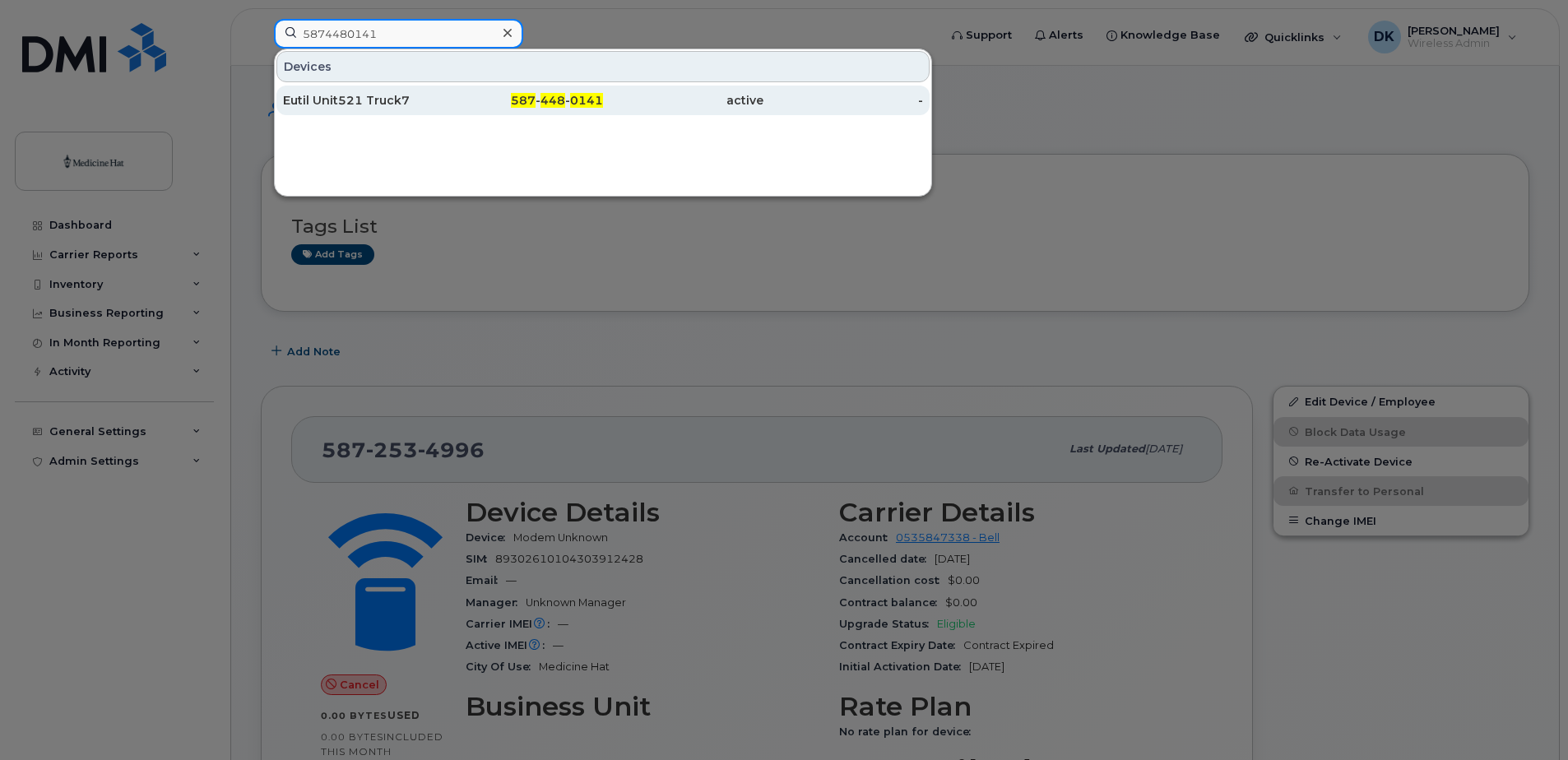
type input "5874480141"
click at [372, 106] on div "Eutil Unit521 Truck7" at bounding box center [363, 100] width 161 height 16
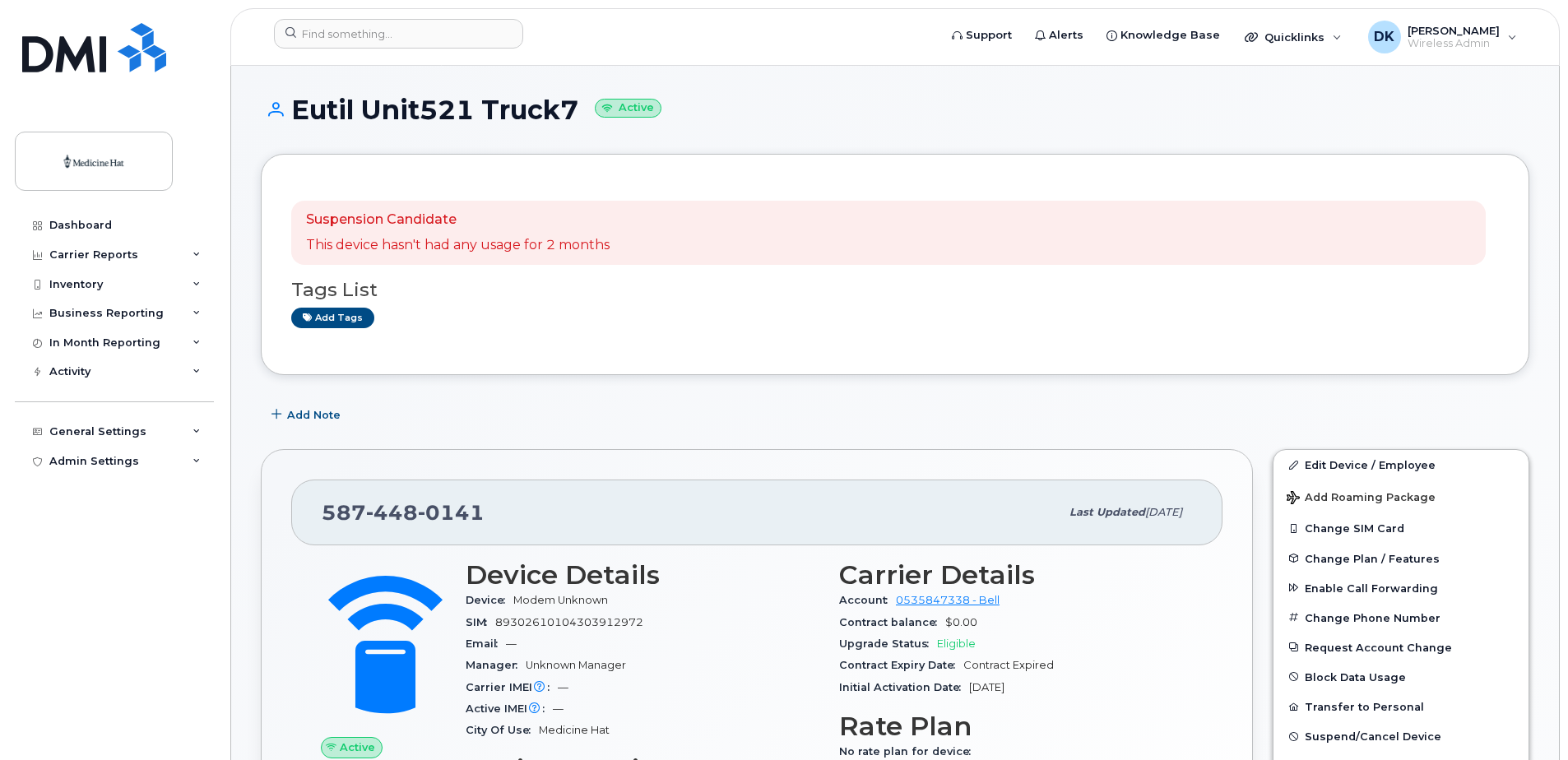
scroll to position [83, 0]
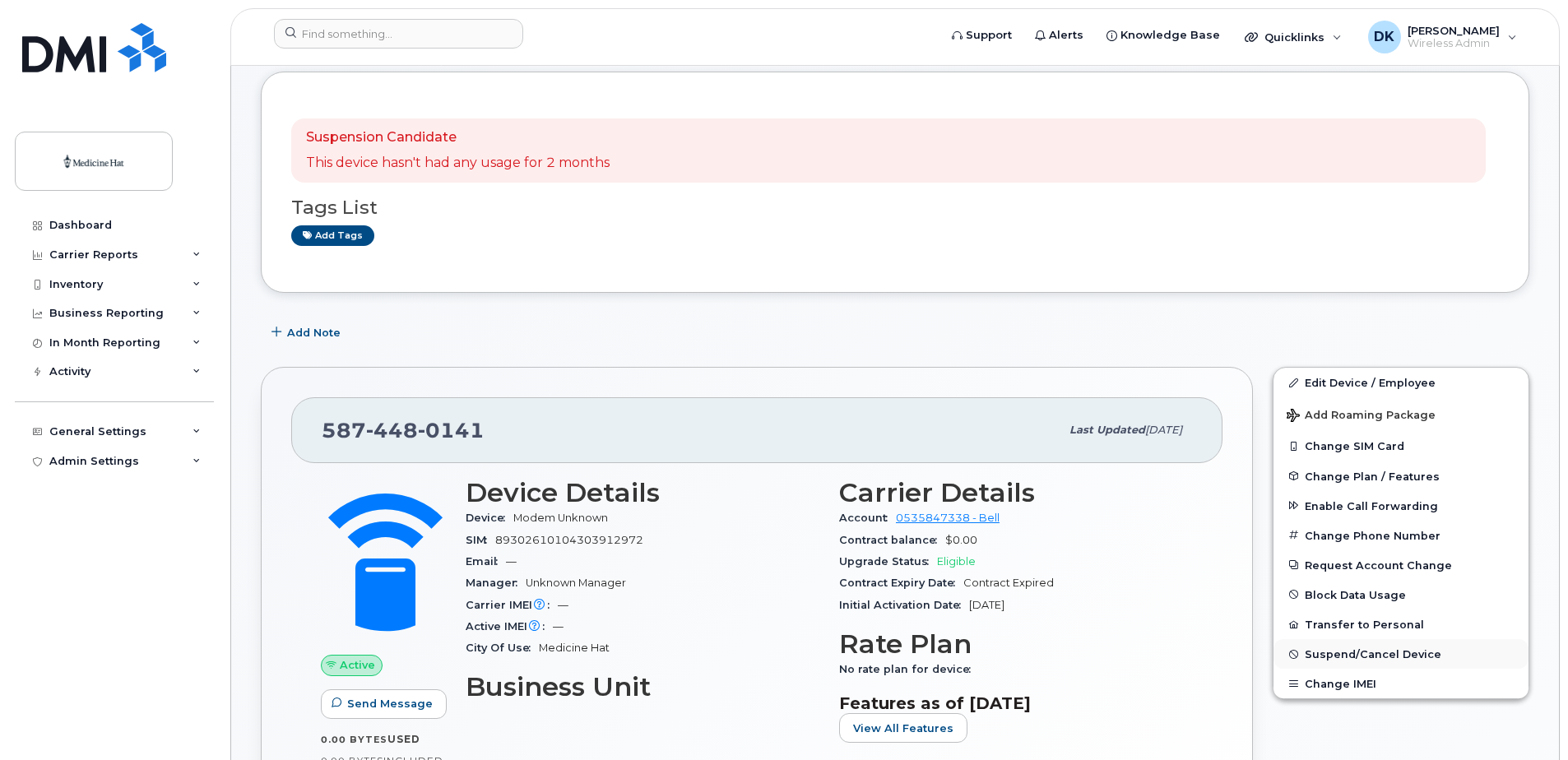
click at [1412, 653] on span "Suspend/Cancel Device" at bounding box center [1374, 654] width 137 height 13
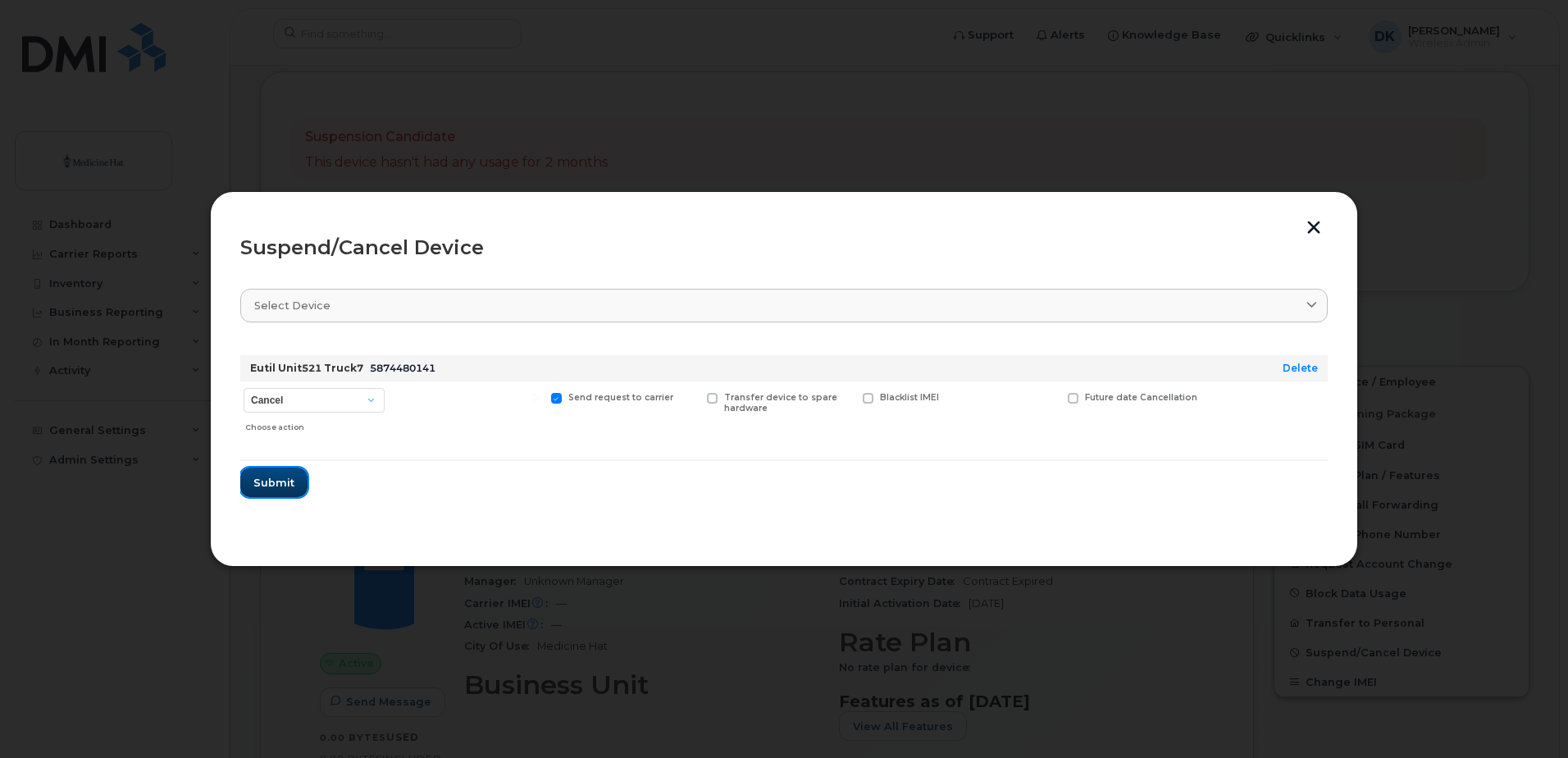
click at [289, 474] on button "Submit" at bounding box center [274, 483] width 67 height 30
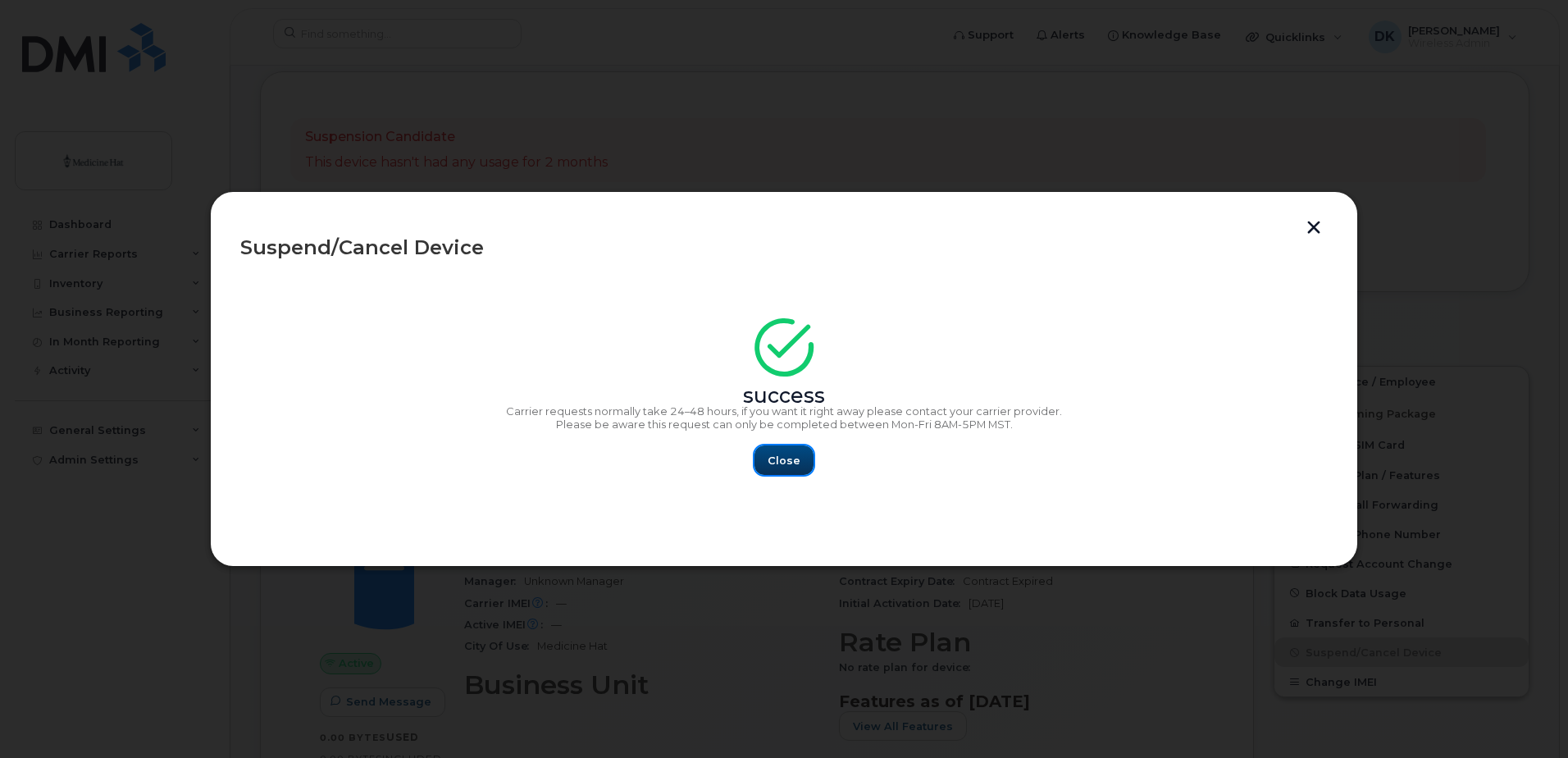
click at [756, 456] on div "Close" at bounding box center [784, 460] width 1088 height 30
click at [770, 459] on span "Close" at bounding box center [784, 461] width 33 height 15
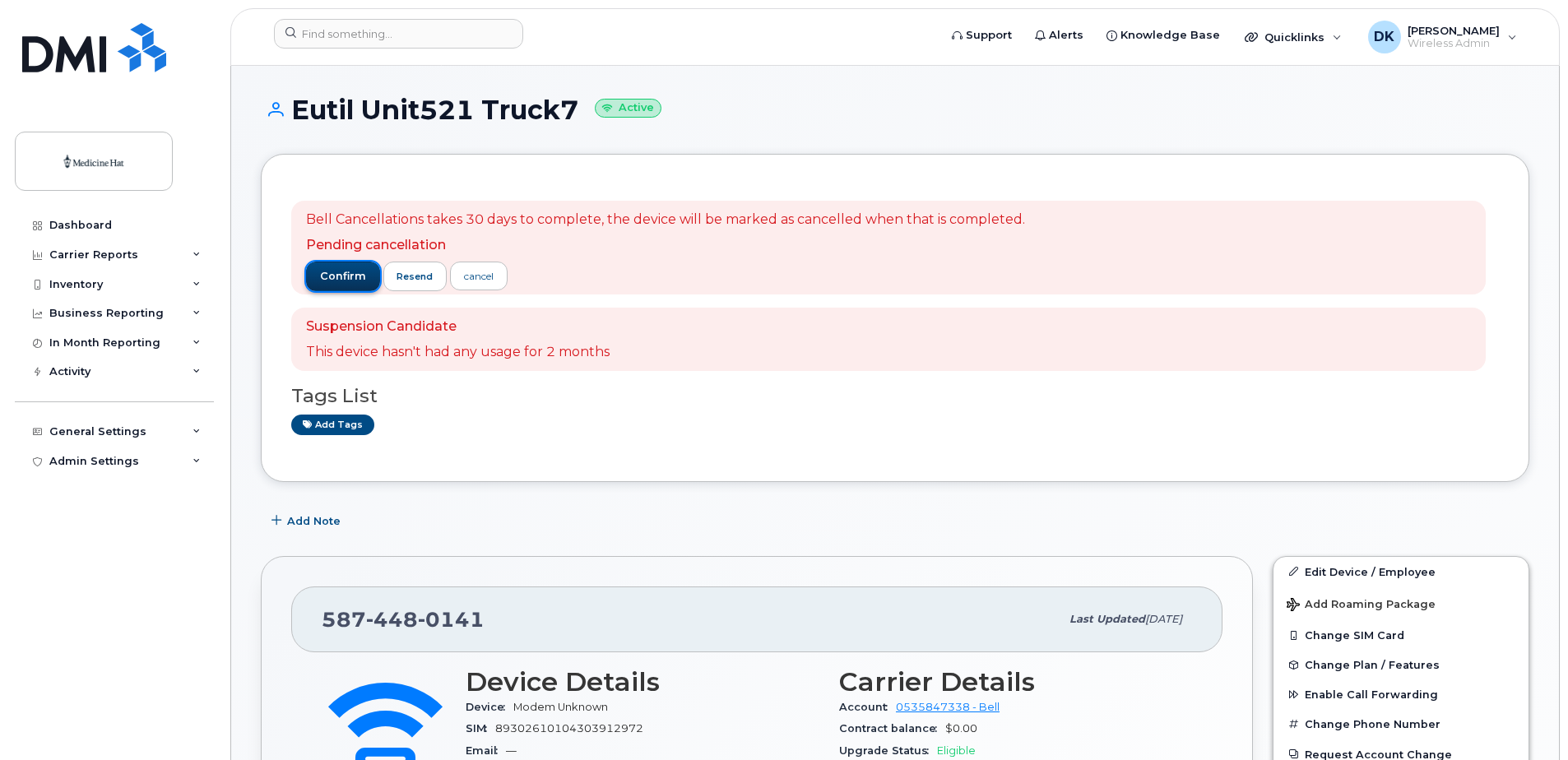
click at [316, 280] on button "confirm" at bounding box center [342, 276] width 74 height 30
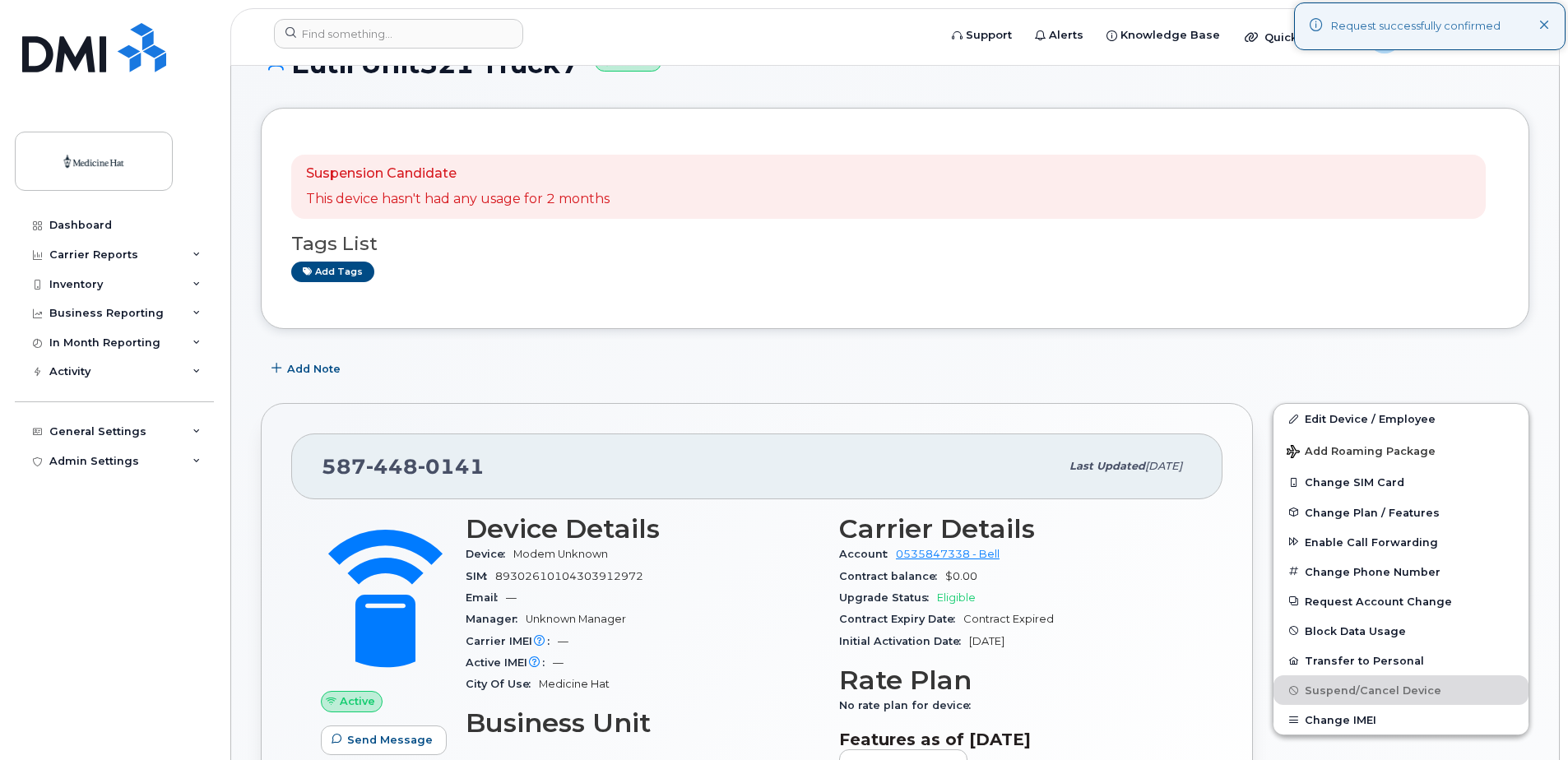
scroll to position [83, 0]
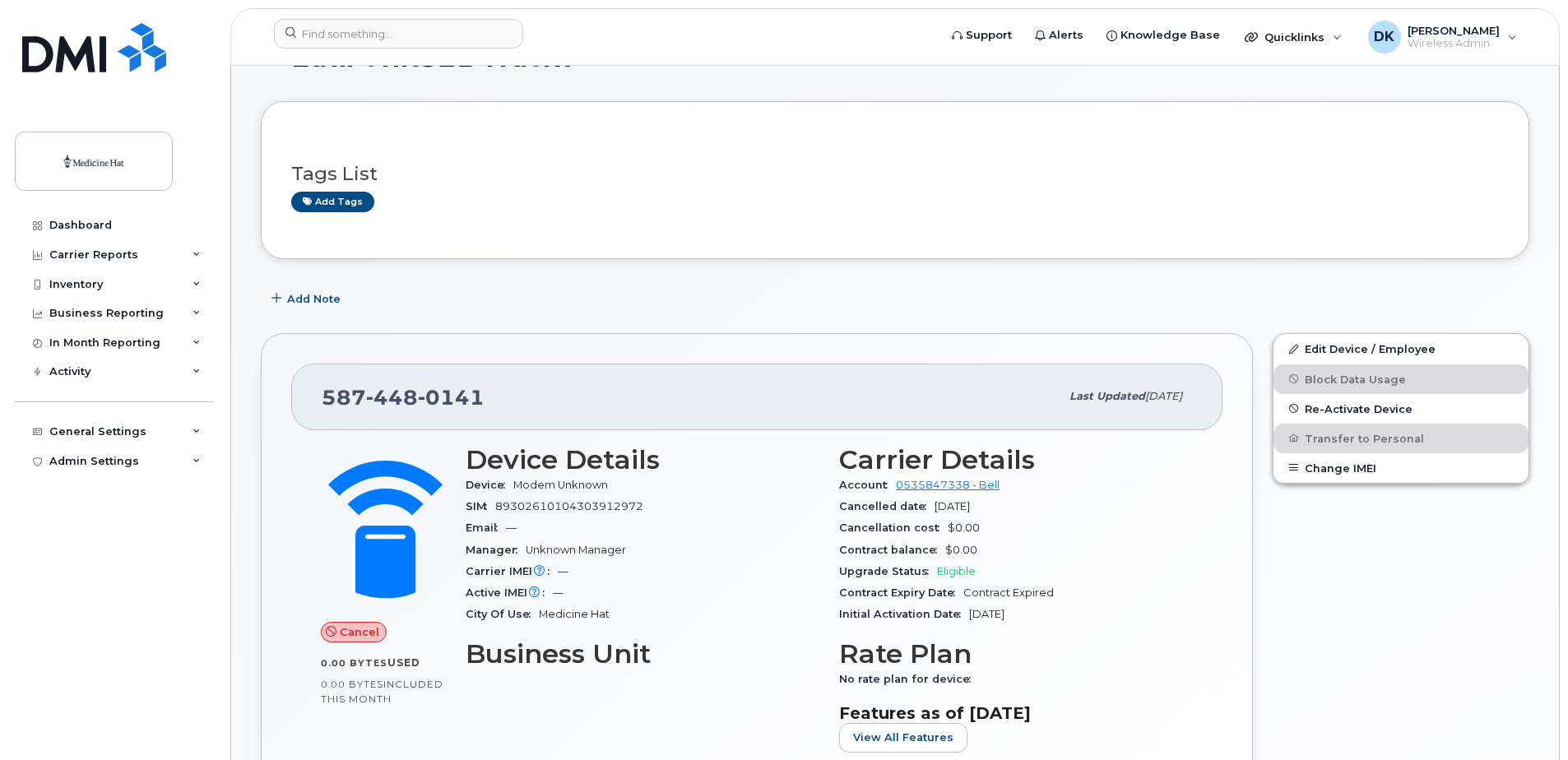
scroll to position [83, 0]
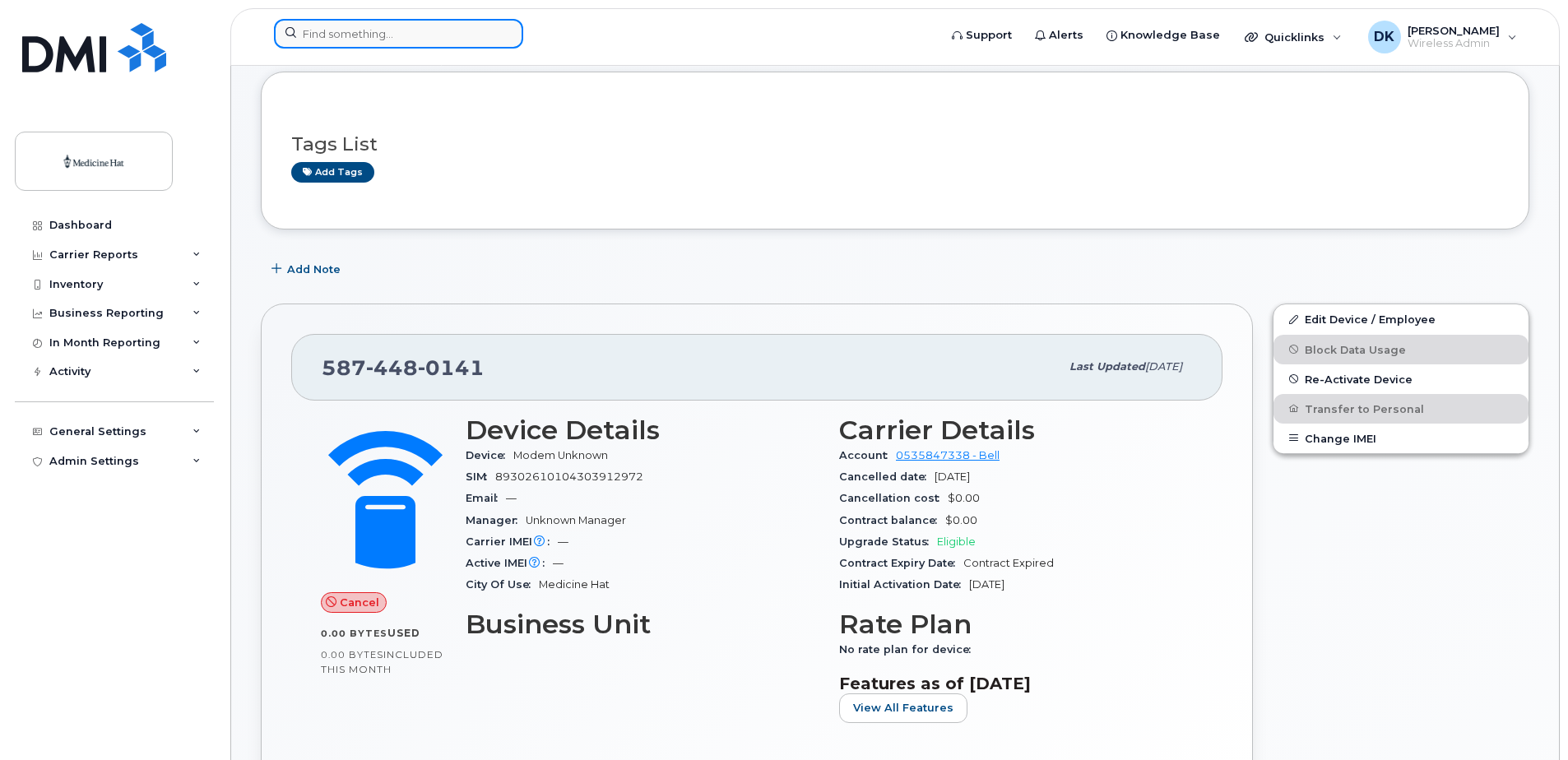
click at [370, 31] on input at bounding box center [398, 34] width 249 height 30
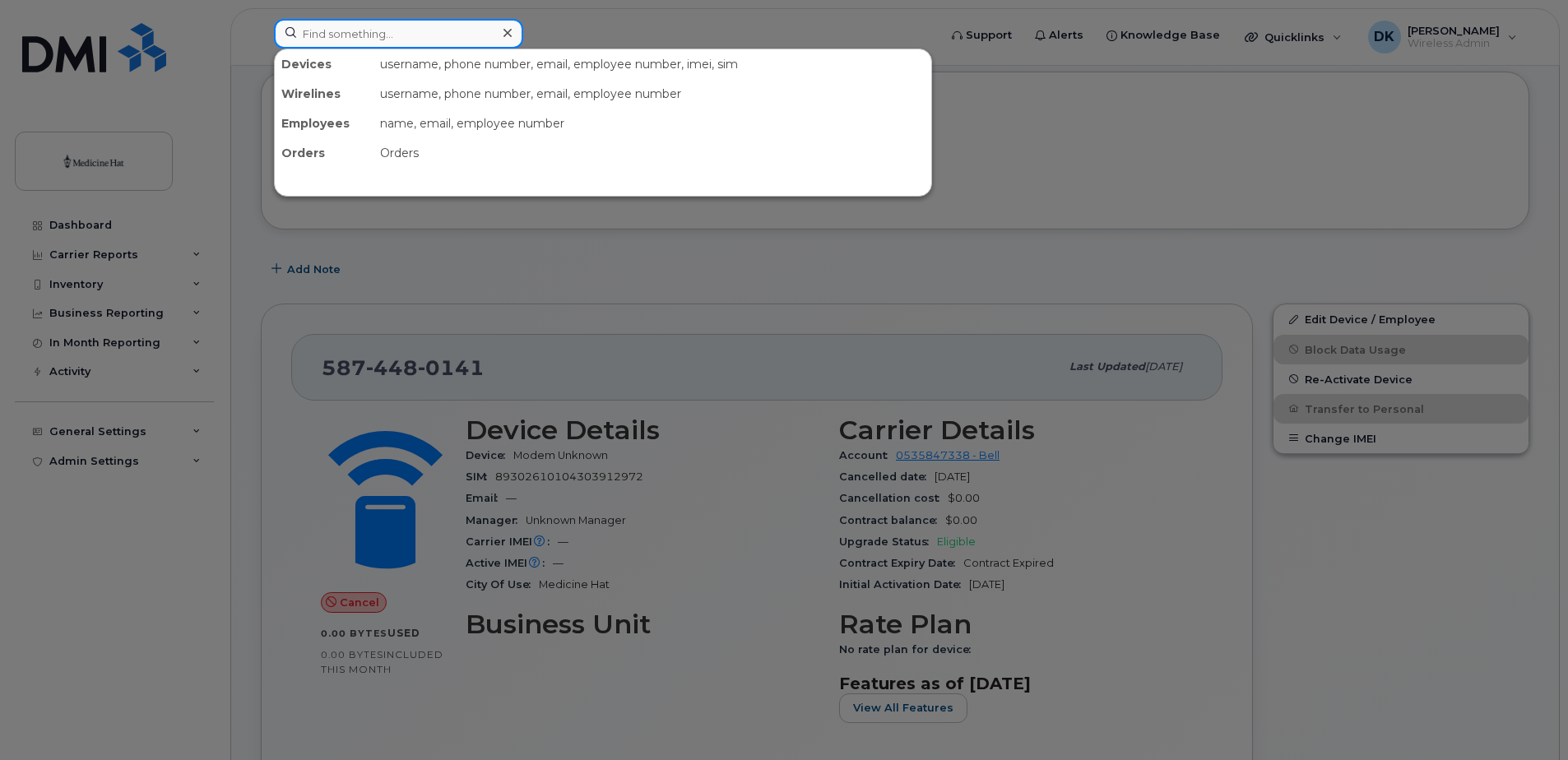
paste input "5874480172"
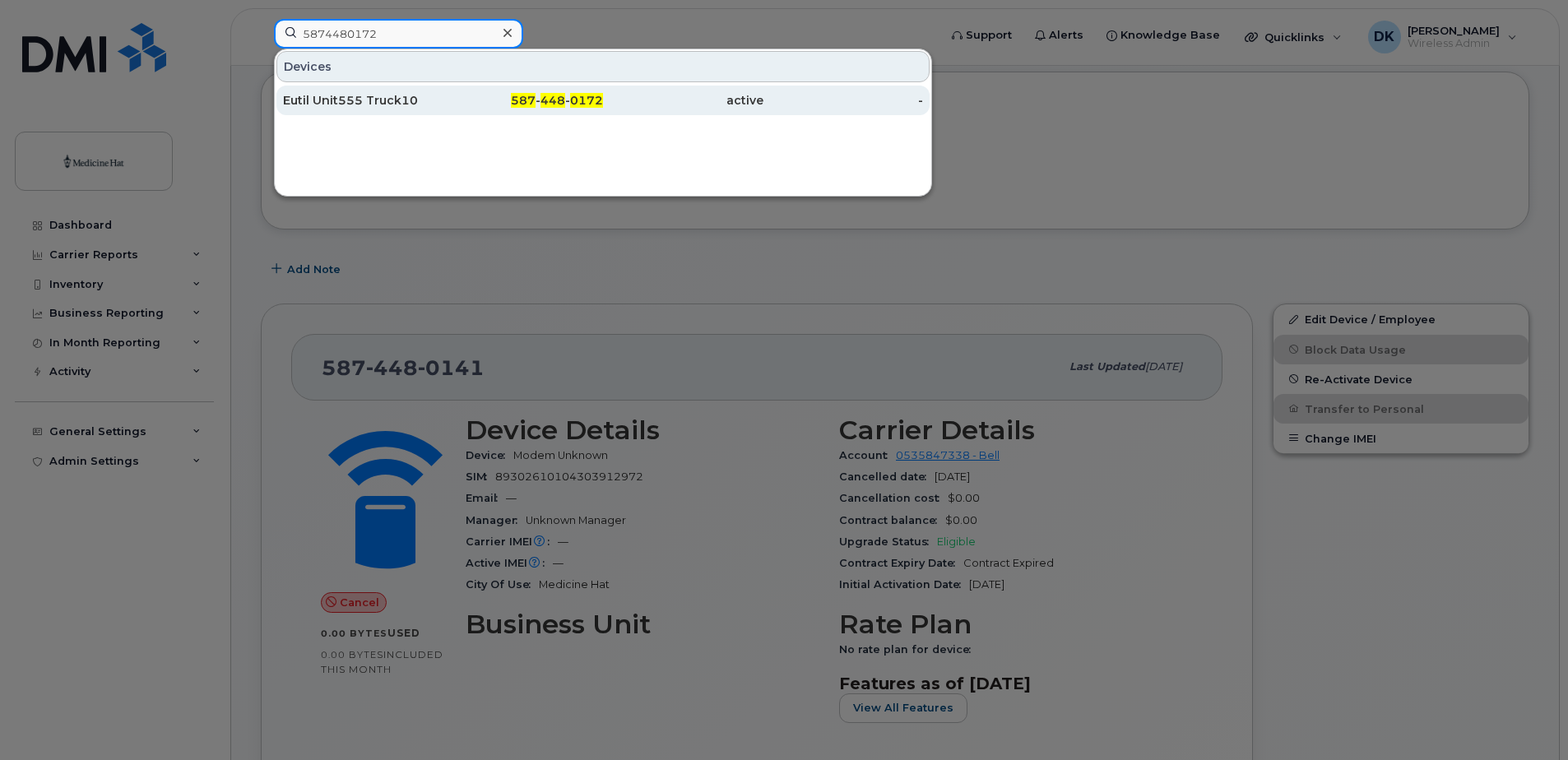
type input "5874480172"
click at [411, 105] on div "Eutil Unit555 Truck10" at bounding box center [363, 100] width 161 height 16
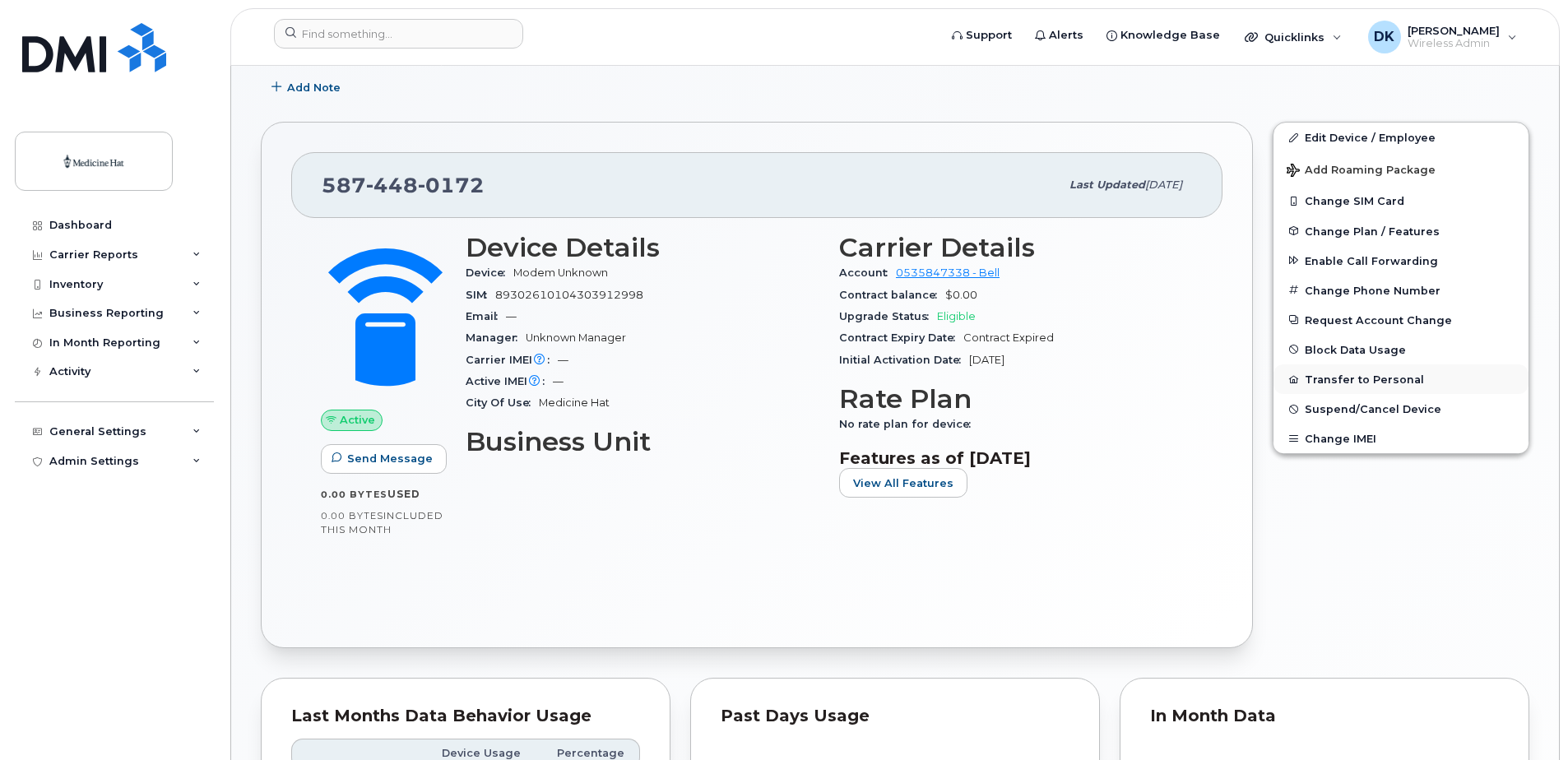
scroll to position [329, 0]
click at [1344, 409] on span "Suspend/Cancel Device" at bounding box center [1374, 407] width 137 height 13
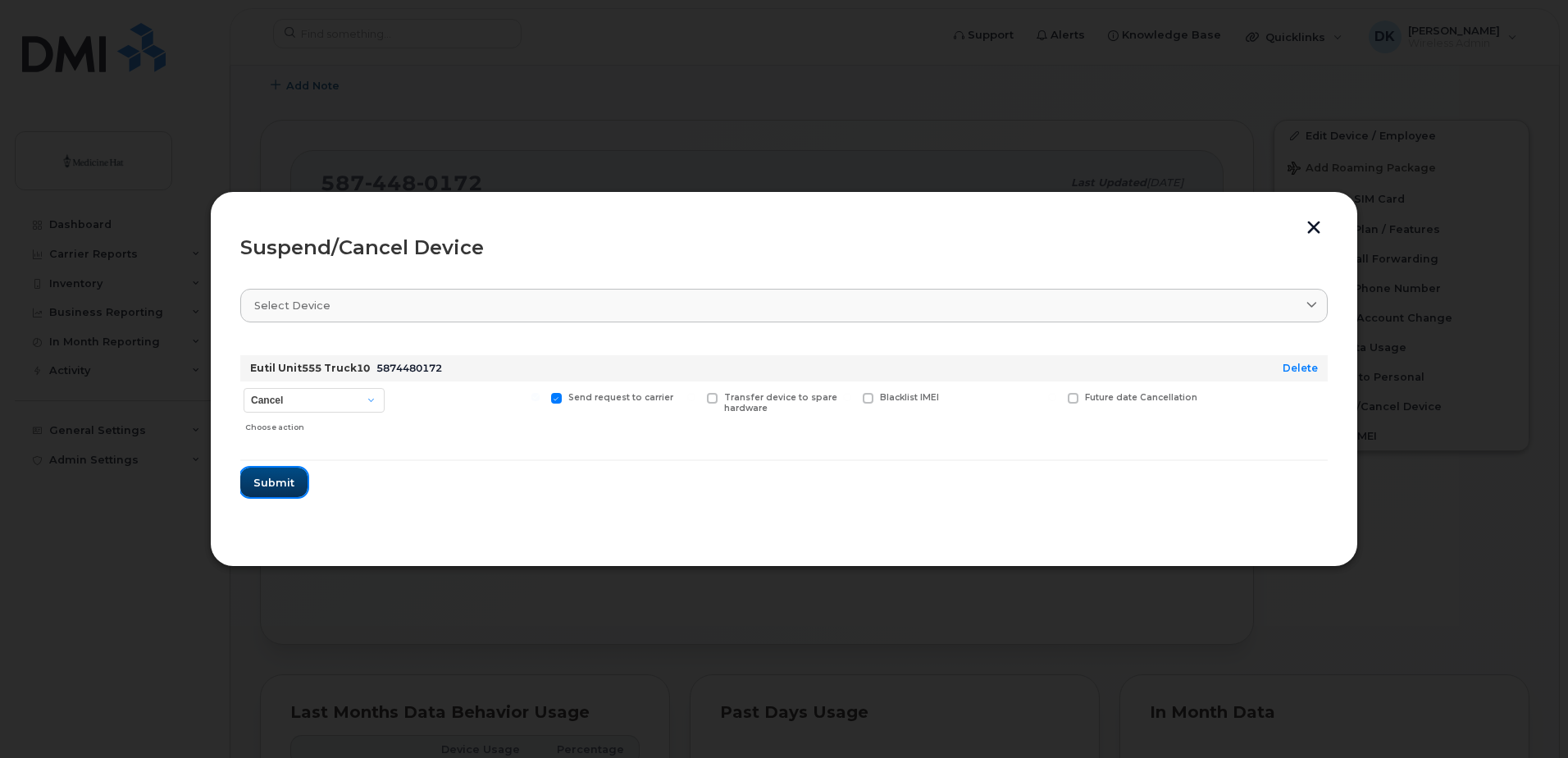
click at [286, 484] on span "Submit" at bounding box center [273, 483] width 41 height 15
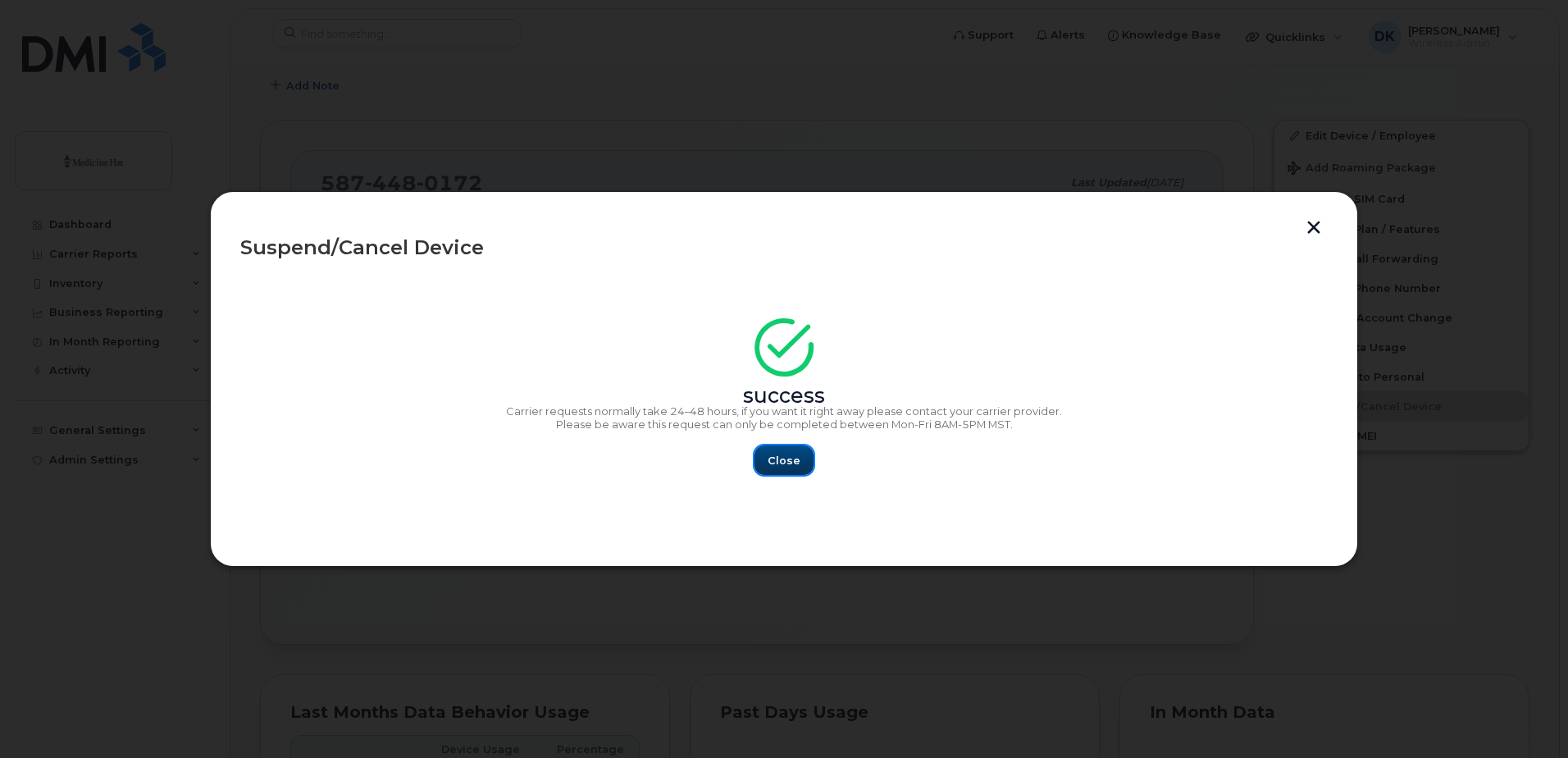
click at [803, 455] on button "Close" at bounding box center [784, 460] width 59 height 30
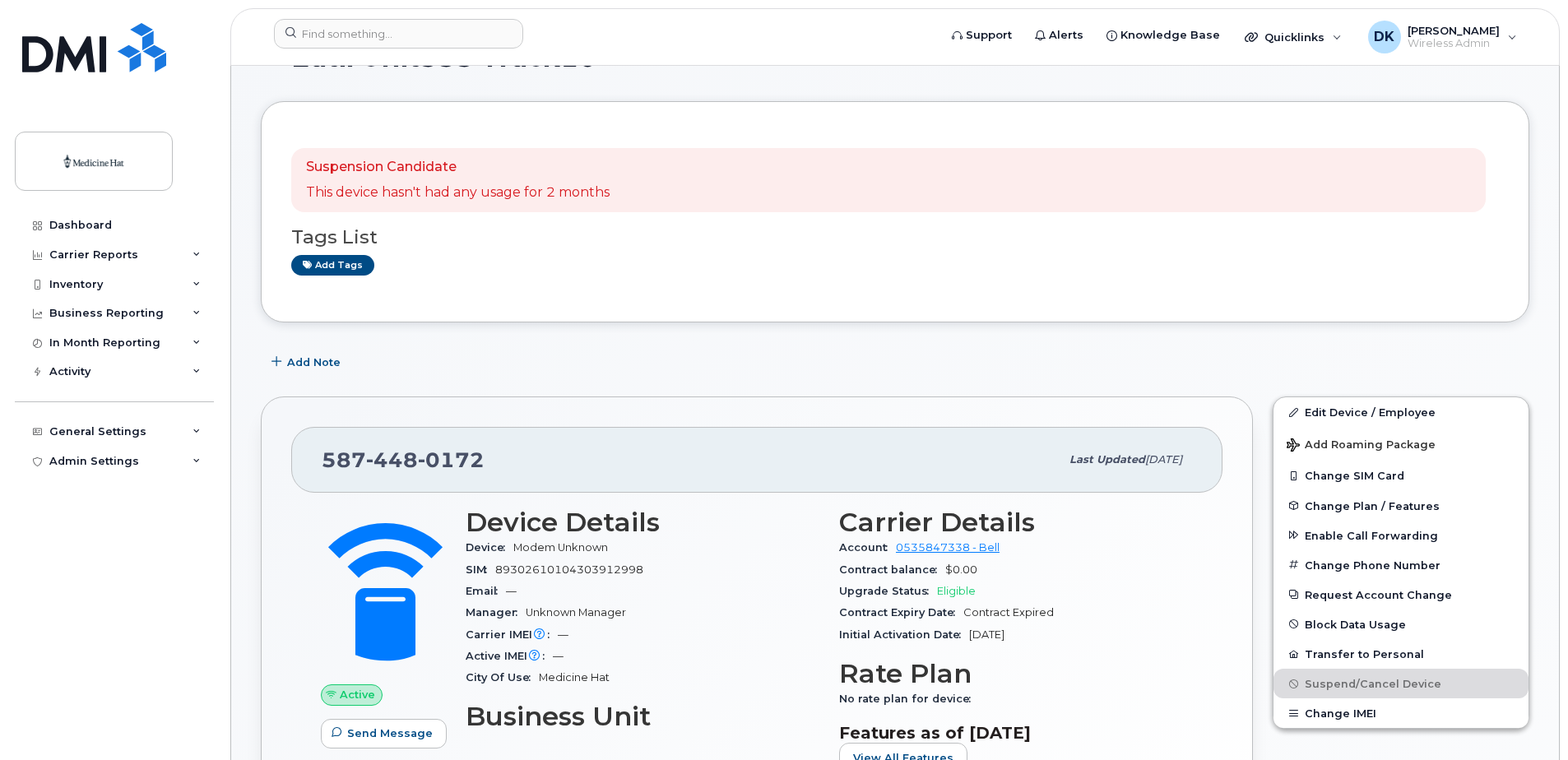
scroll to position [83, 0]
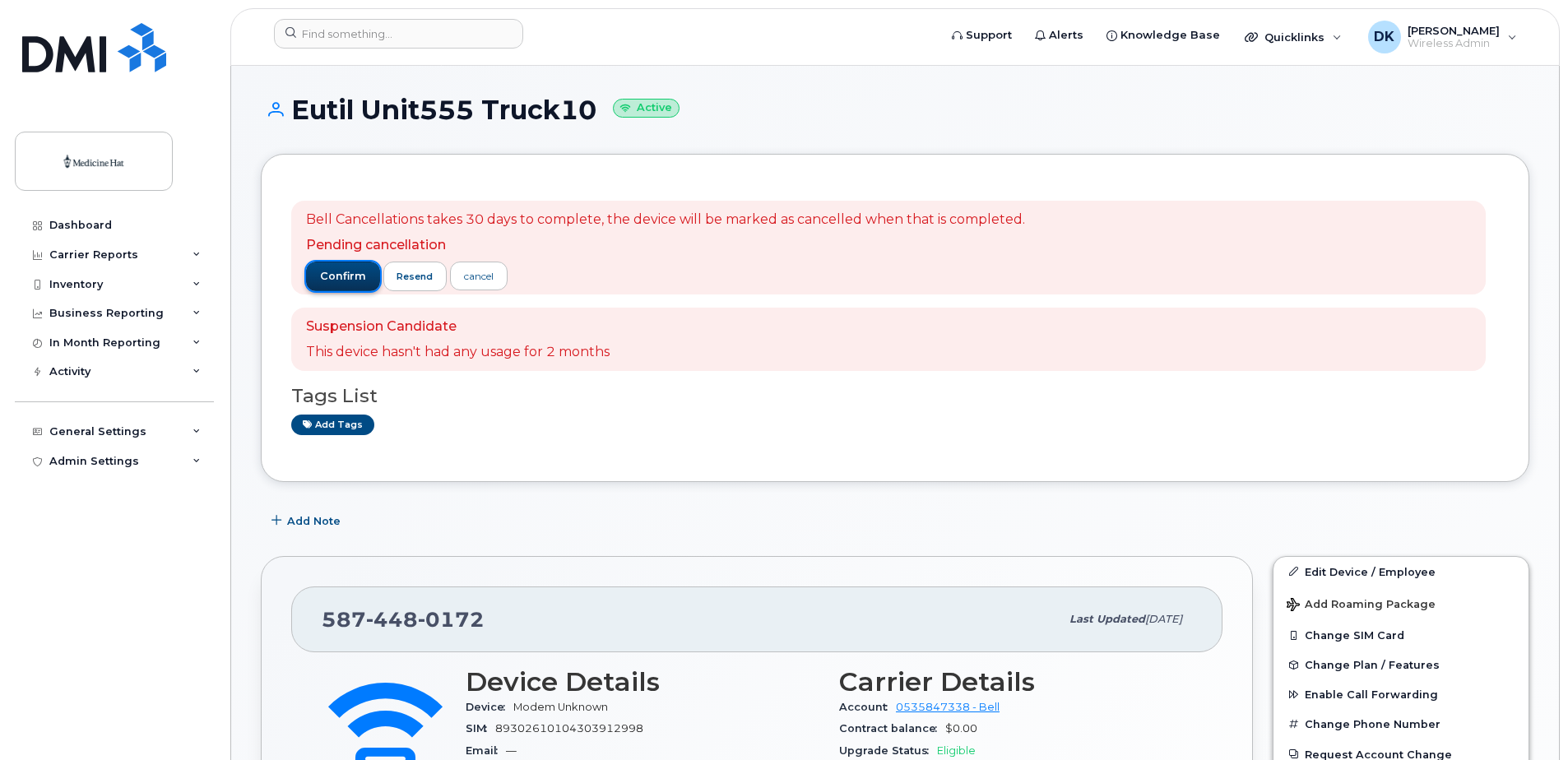
click at [336, 275] on span "confirm" at bounding box center [343, 276] width 46 height 14
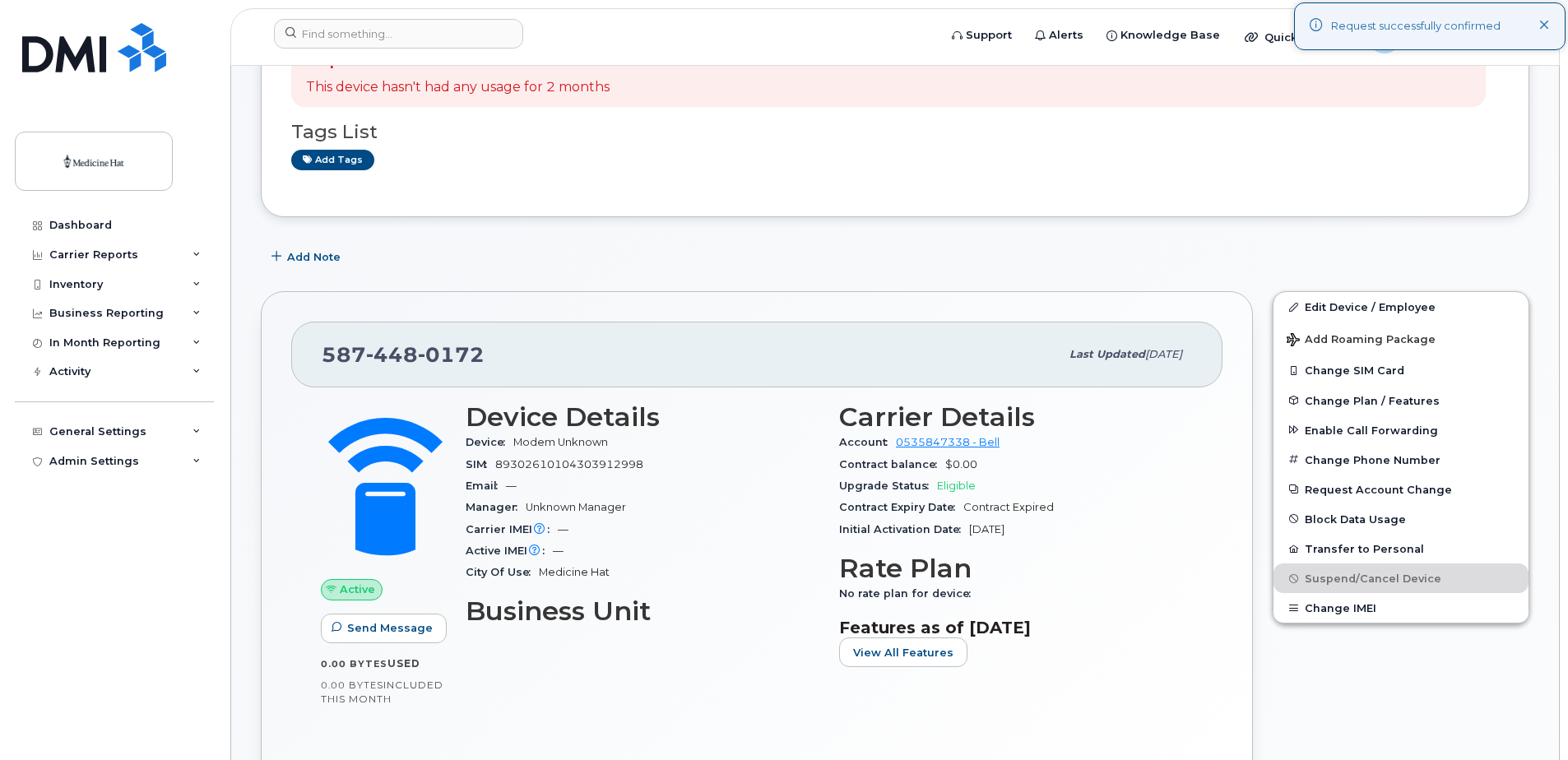
scroll to position [165, 0]
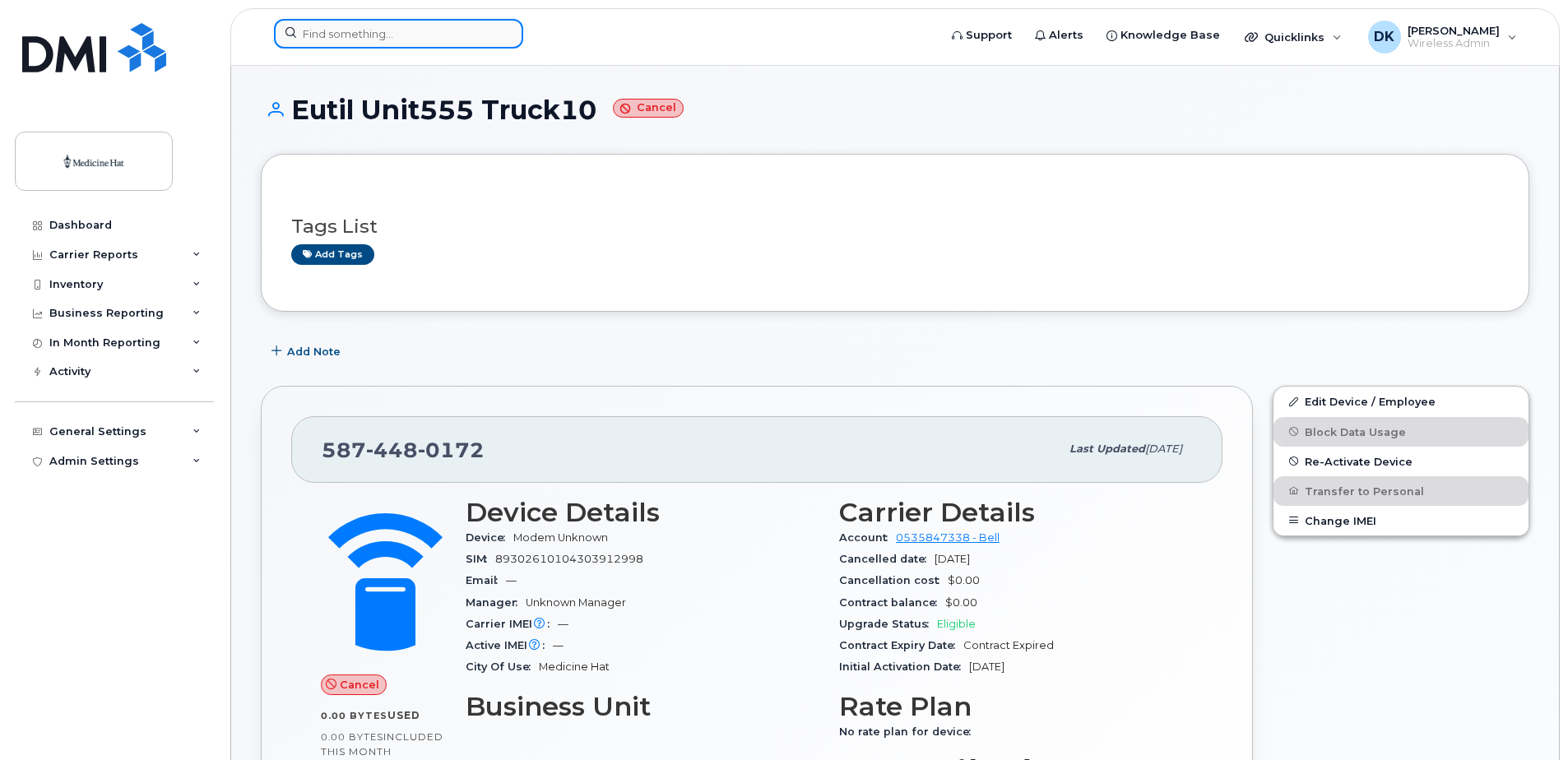
click at [418, 36] on input at bounding box center [398, 34] width 249 height 30
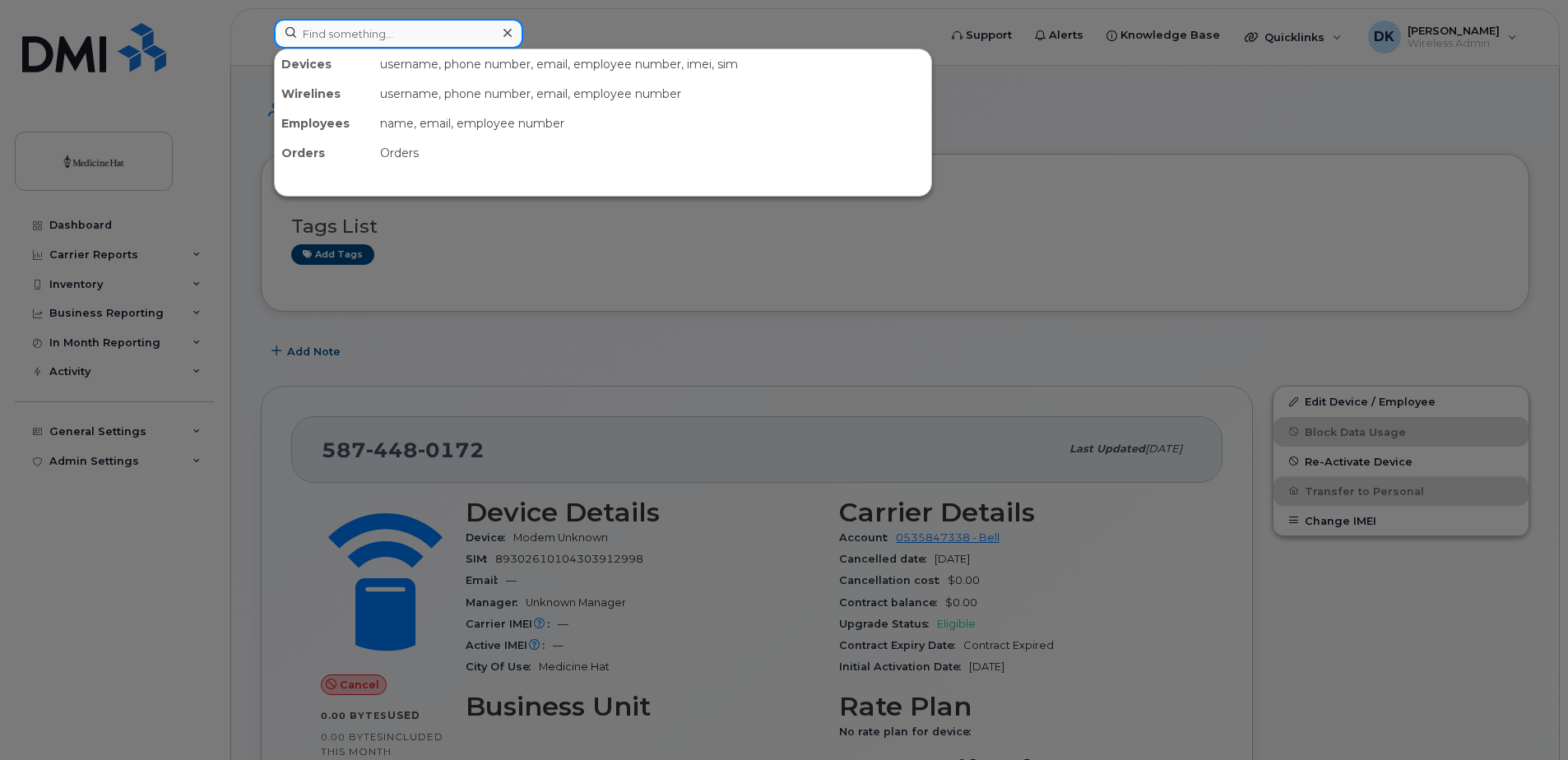
paste input "5874480249"
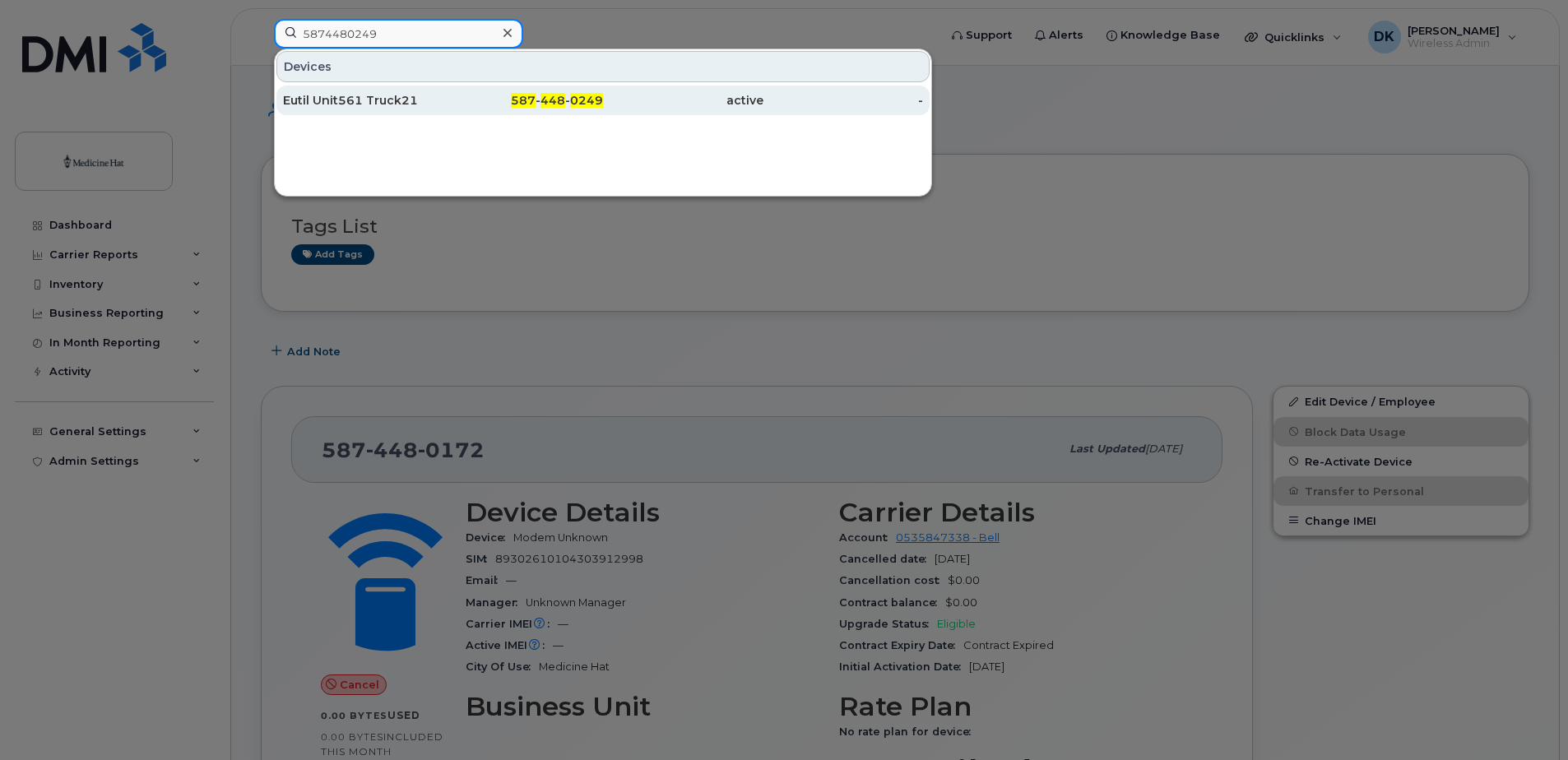
type input "5874480249"
click at [399, 106] on div "Eutil Unit561 Truck21" at bounding box center [363, 100] width 161 height 16
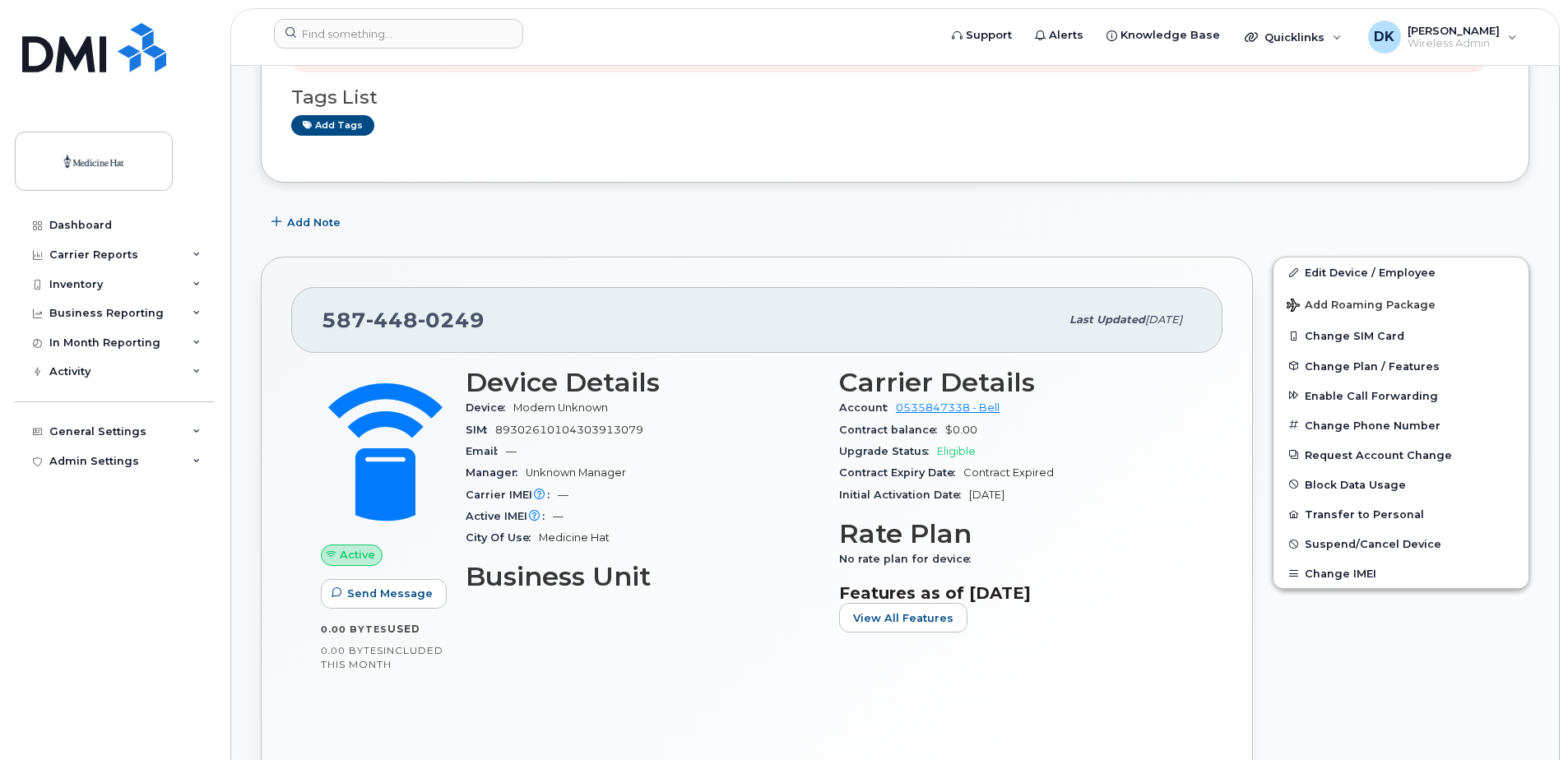
scroll to position [329, 0]
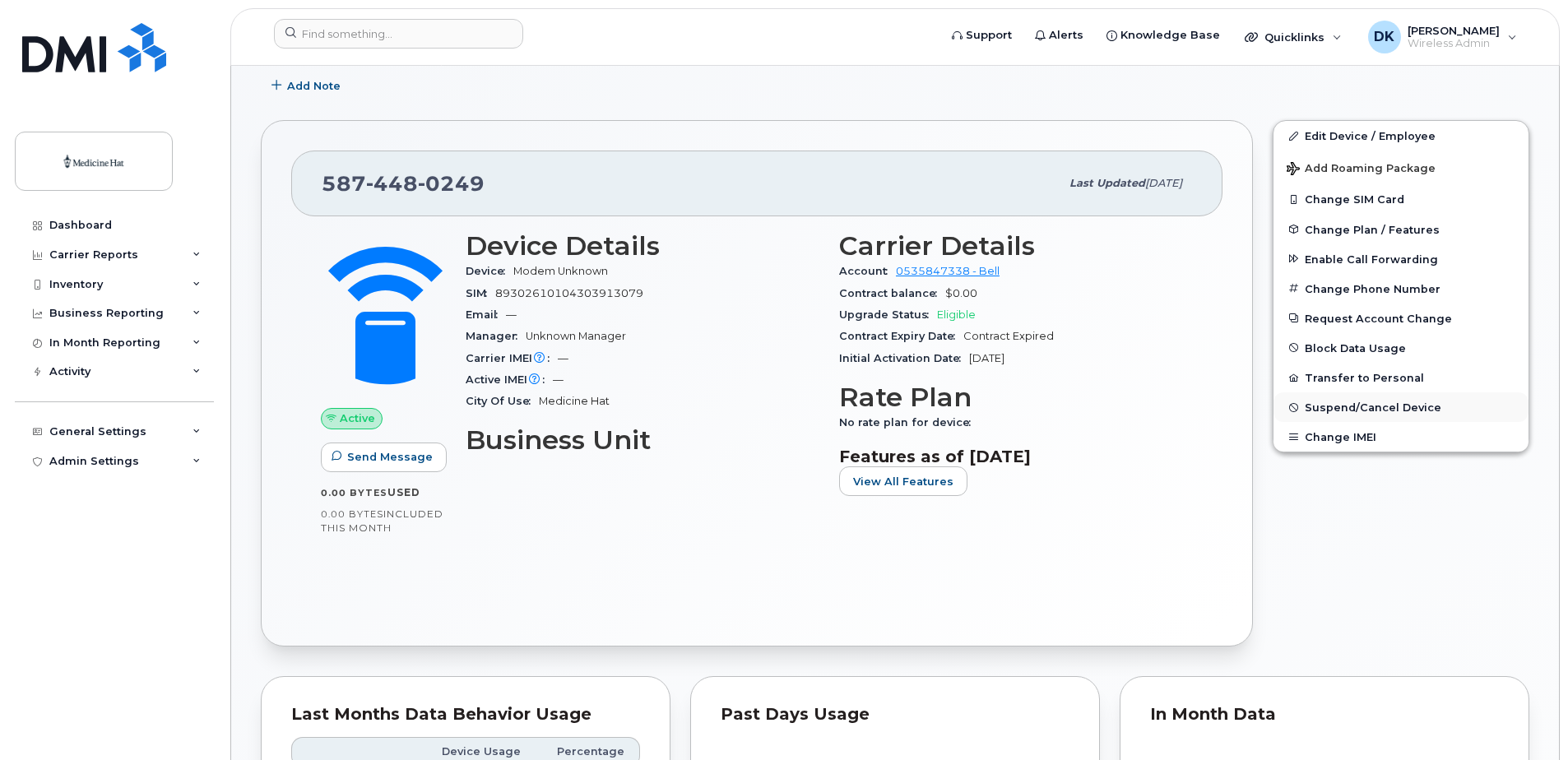
click at [1348, 400] on button "Suspend/Cancel Device" at bounding box center [1401, 407] width 255 height 30
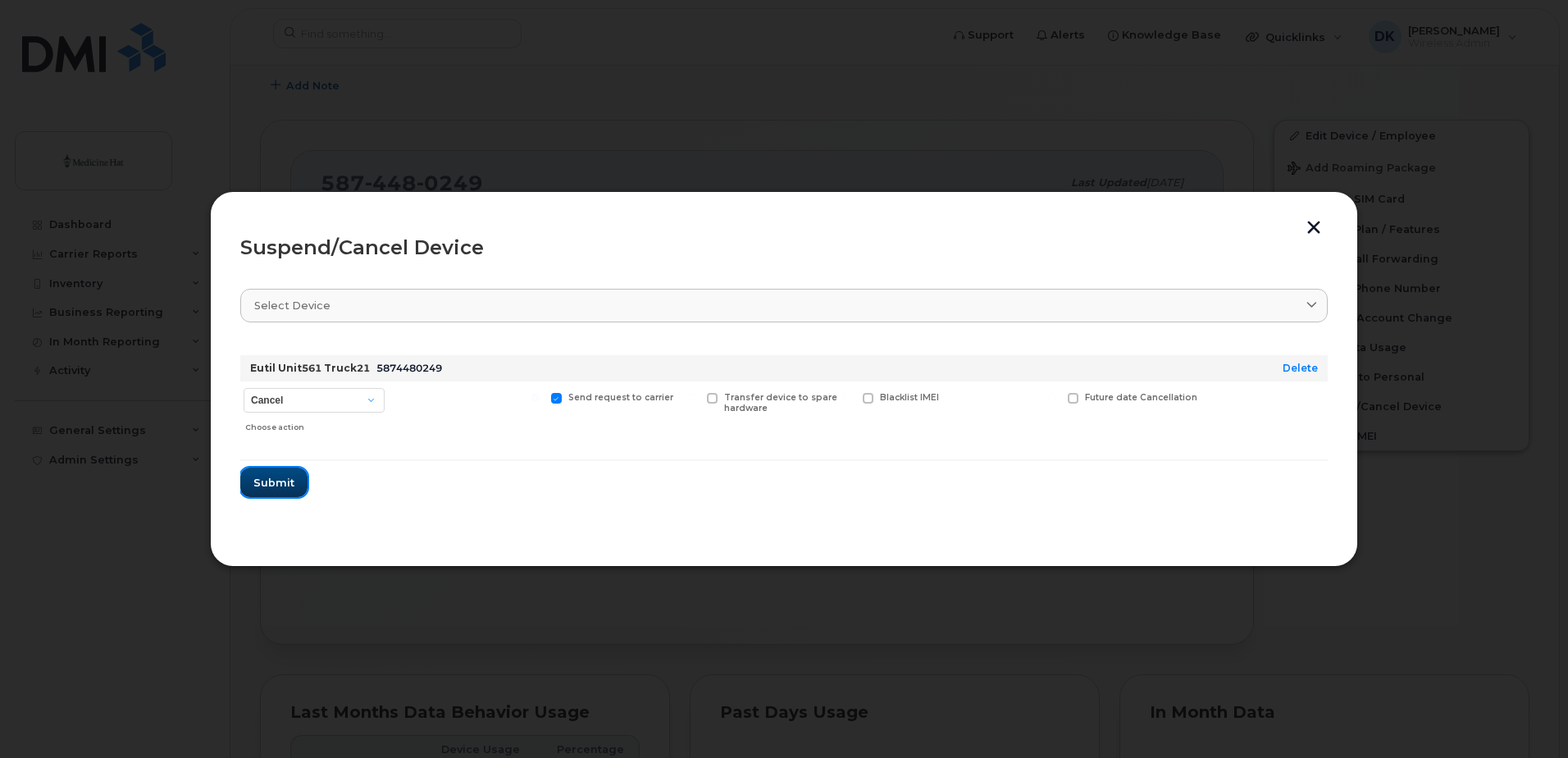
click at [287, 475] on span "Submit" at bounding box center [273, 483] width 41 height 15
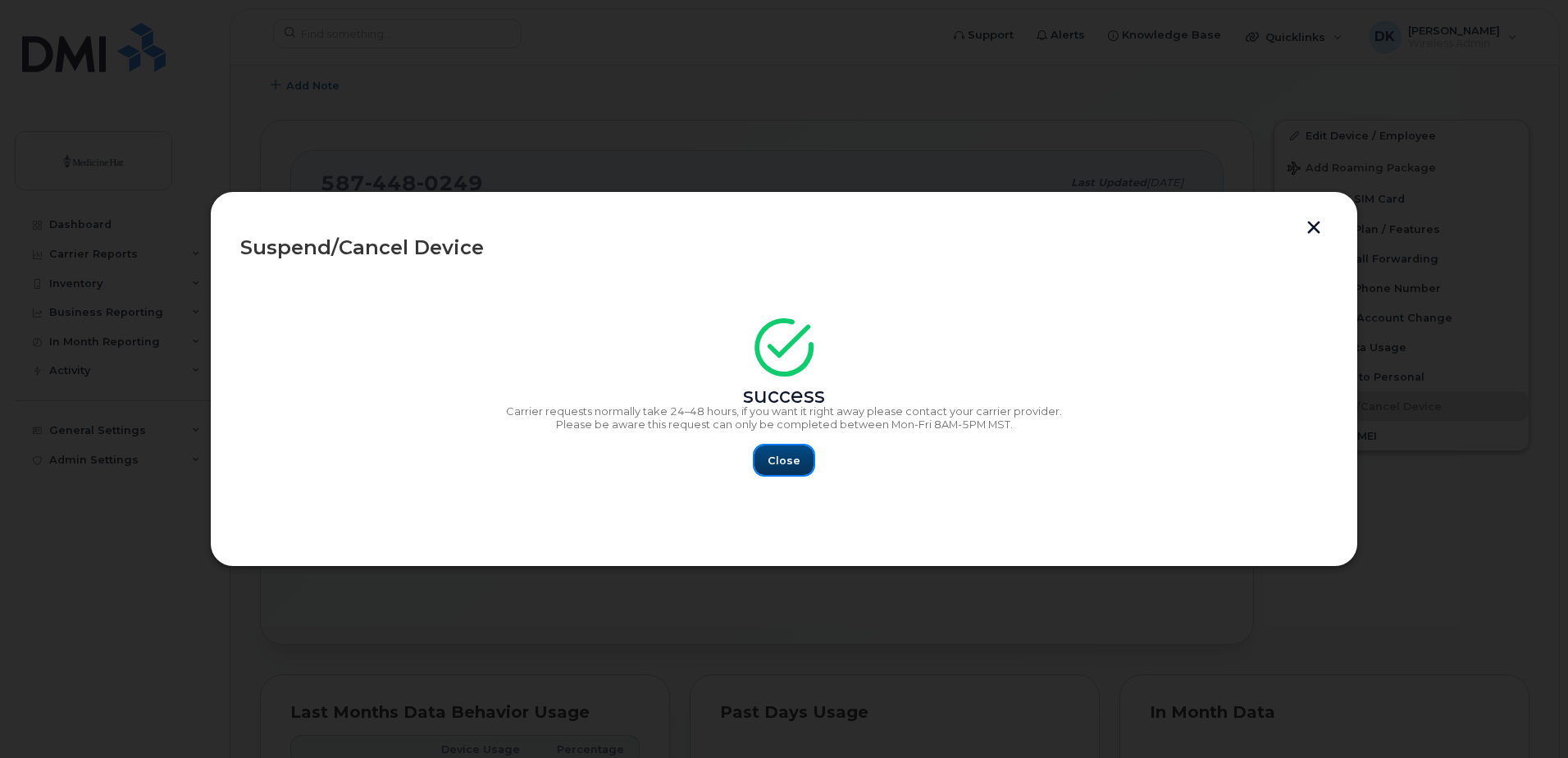
click at [760, 460] on button "Close" at bounding box center [784, 460] width 59 height 30
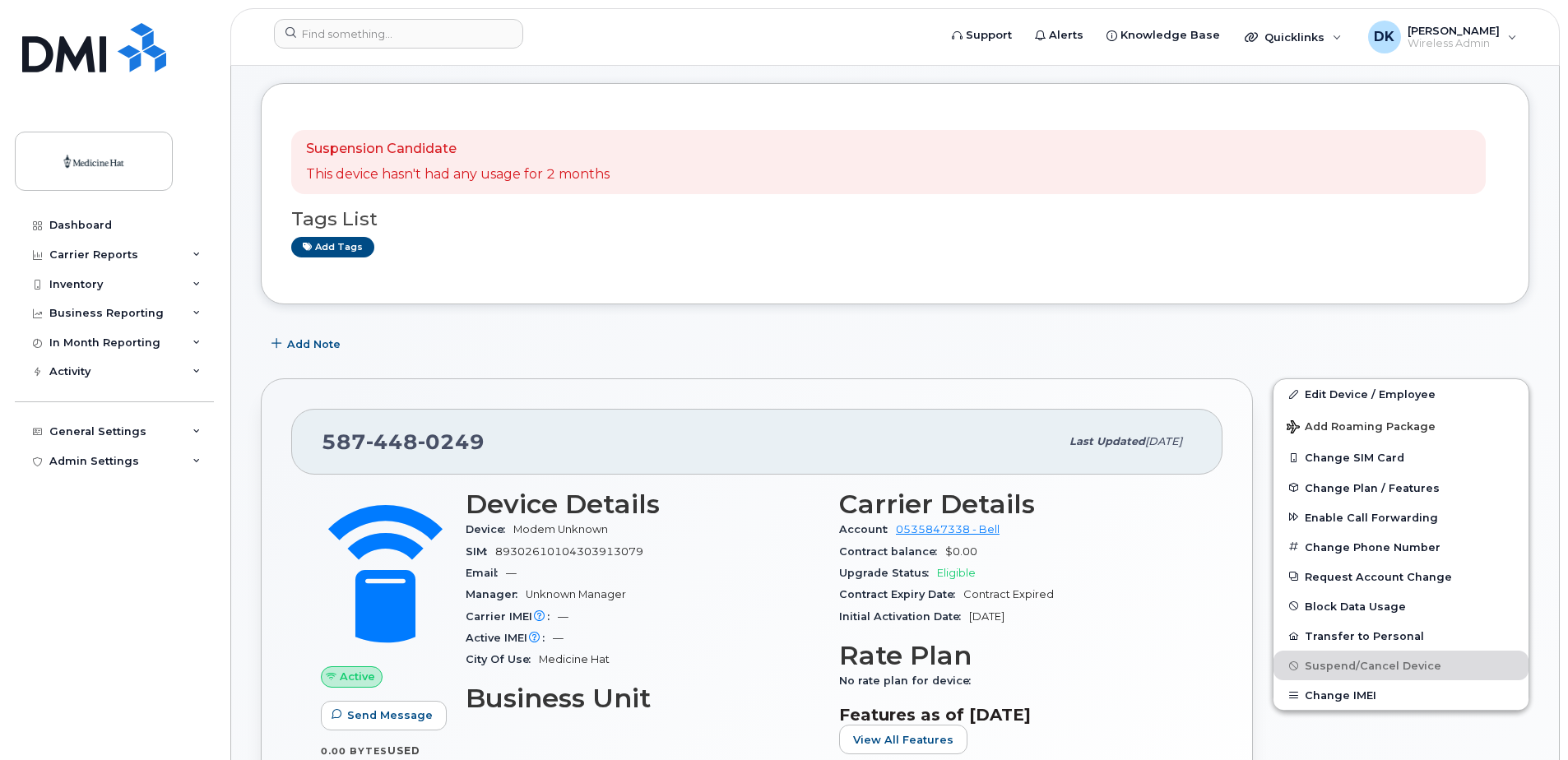
scroll to position [0, 0]
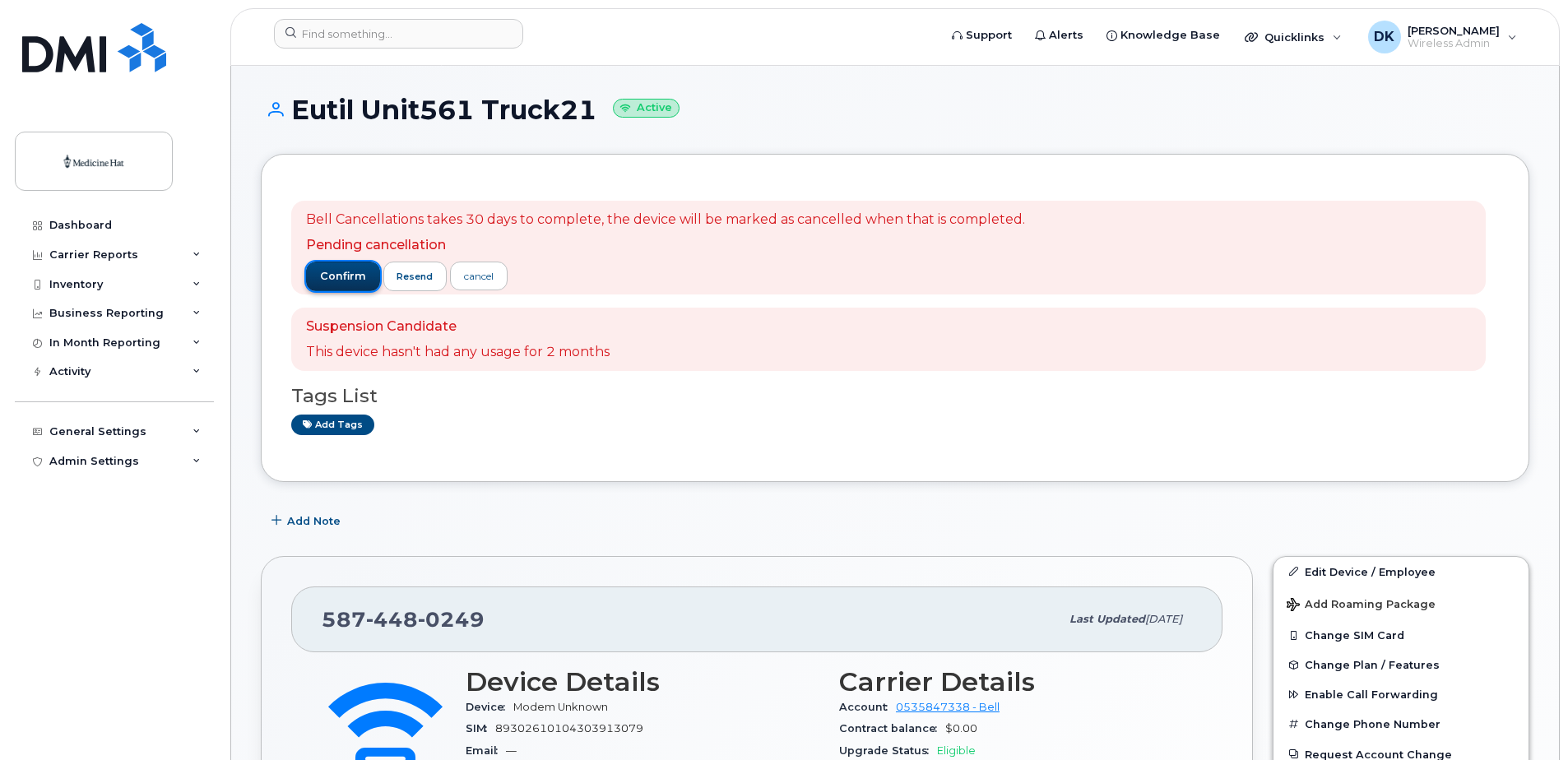
click at [339, 280] on span "confirm" at bounding box center [343, 276] width 46 height 14
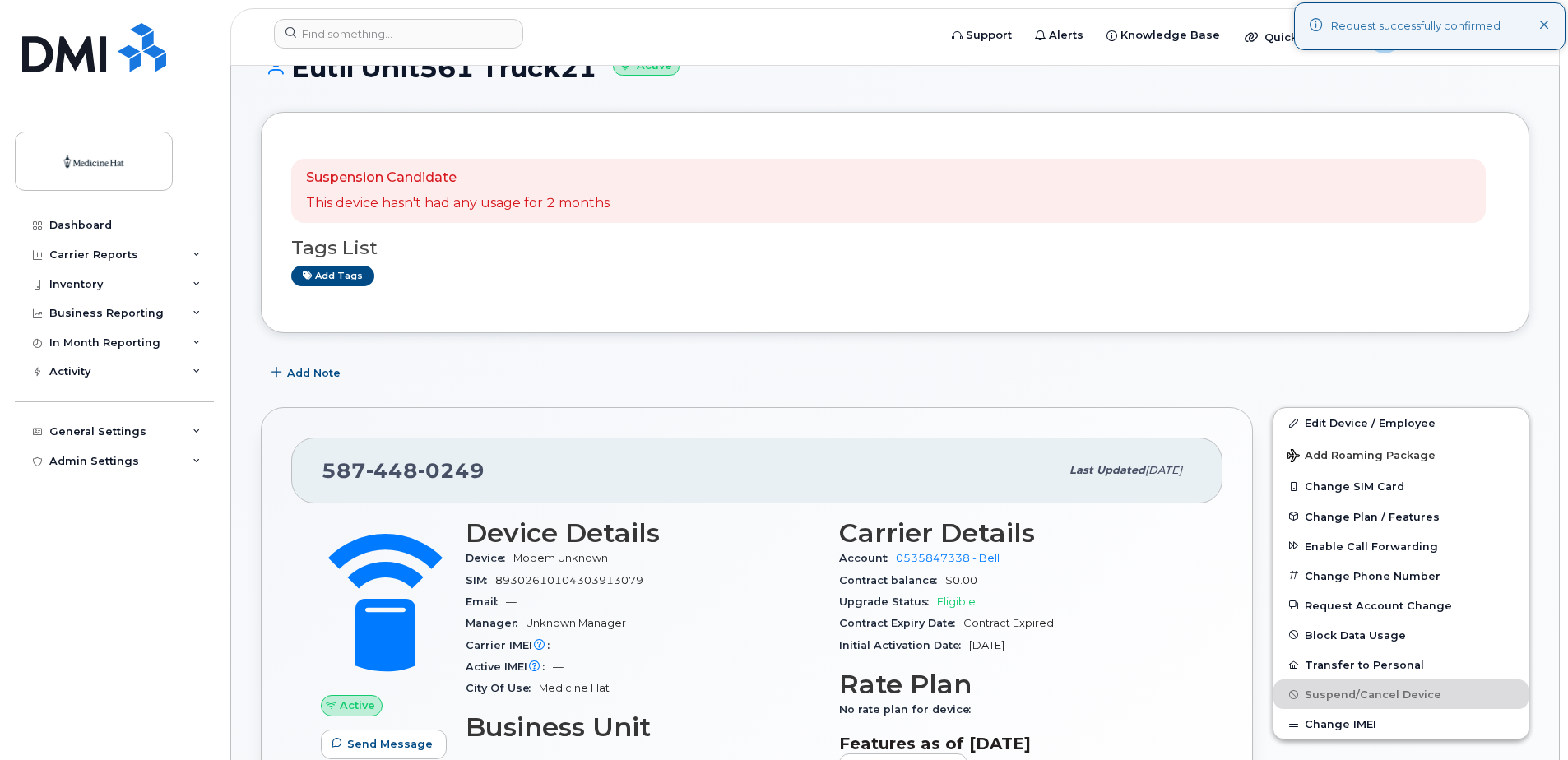
scroll to position [83, 0]
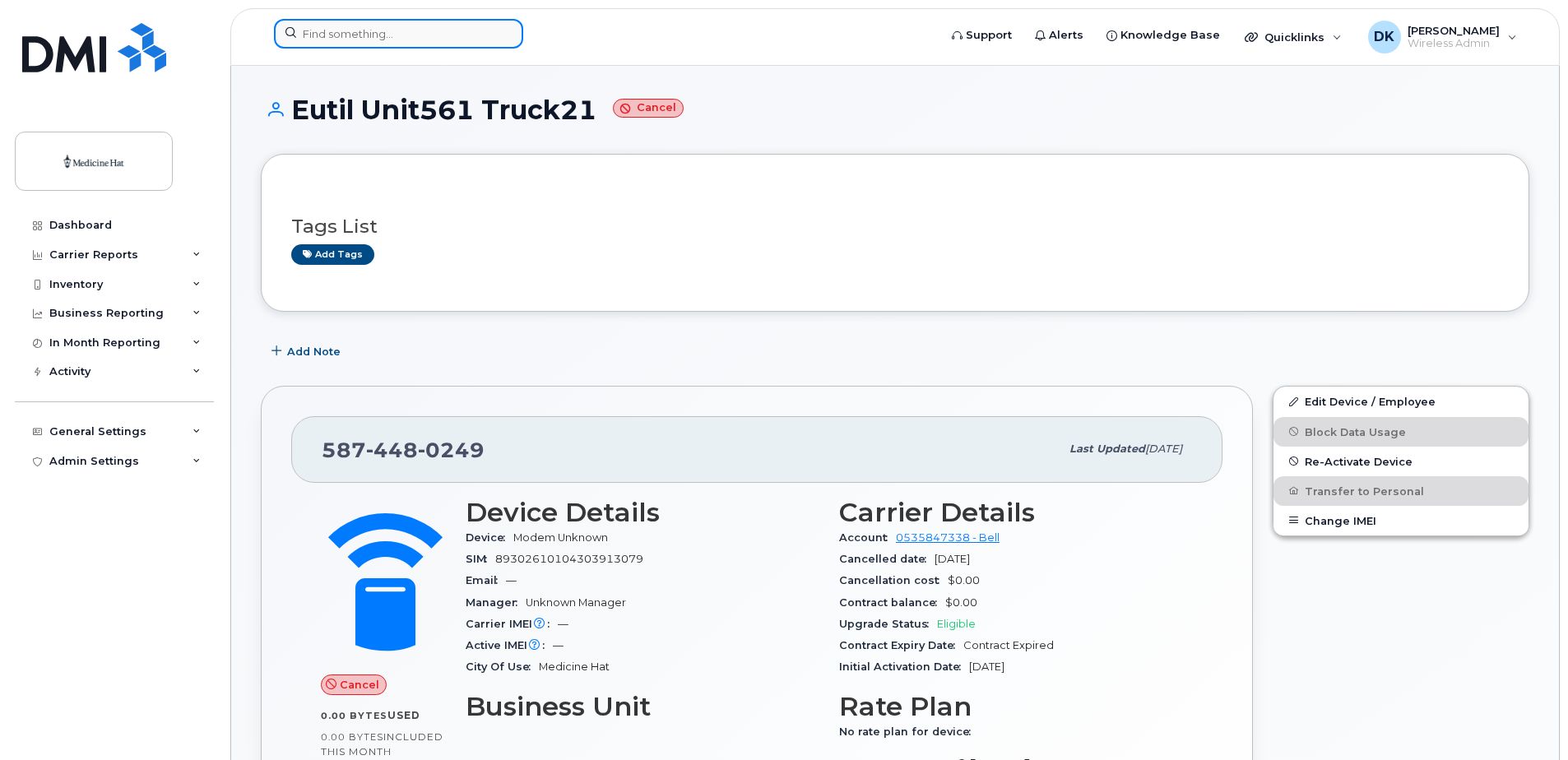
click at [407, 30] on input at bounding box center [398, 34] width 249 height 30
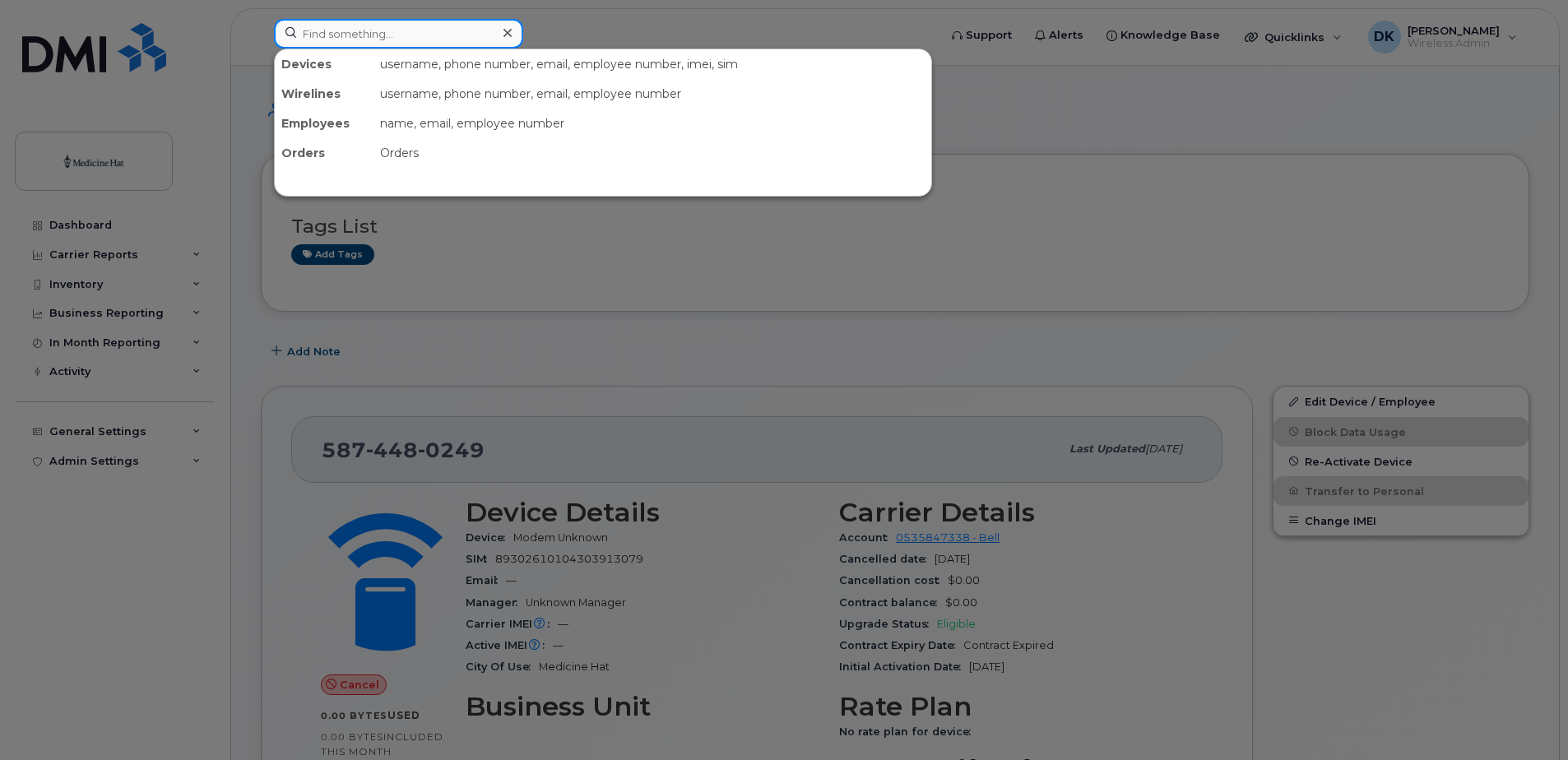
paste input "5874480185"
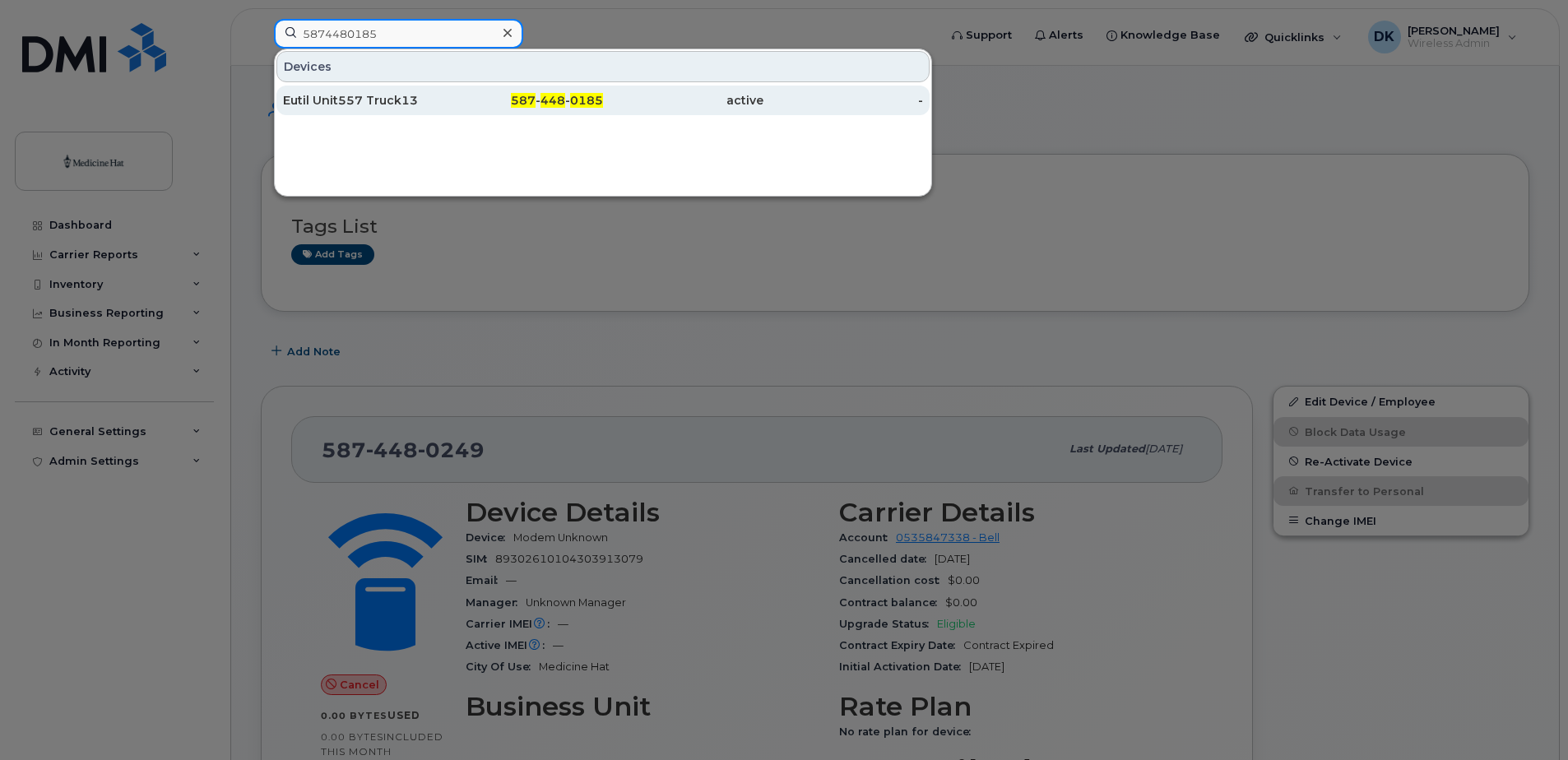
type input "5874480185"
click at [399, 104] on div "Eutil Unit557 Truck13" at bounding box center [363, 100] width 161 height 16
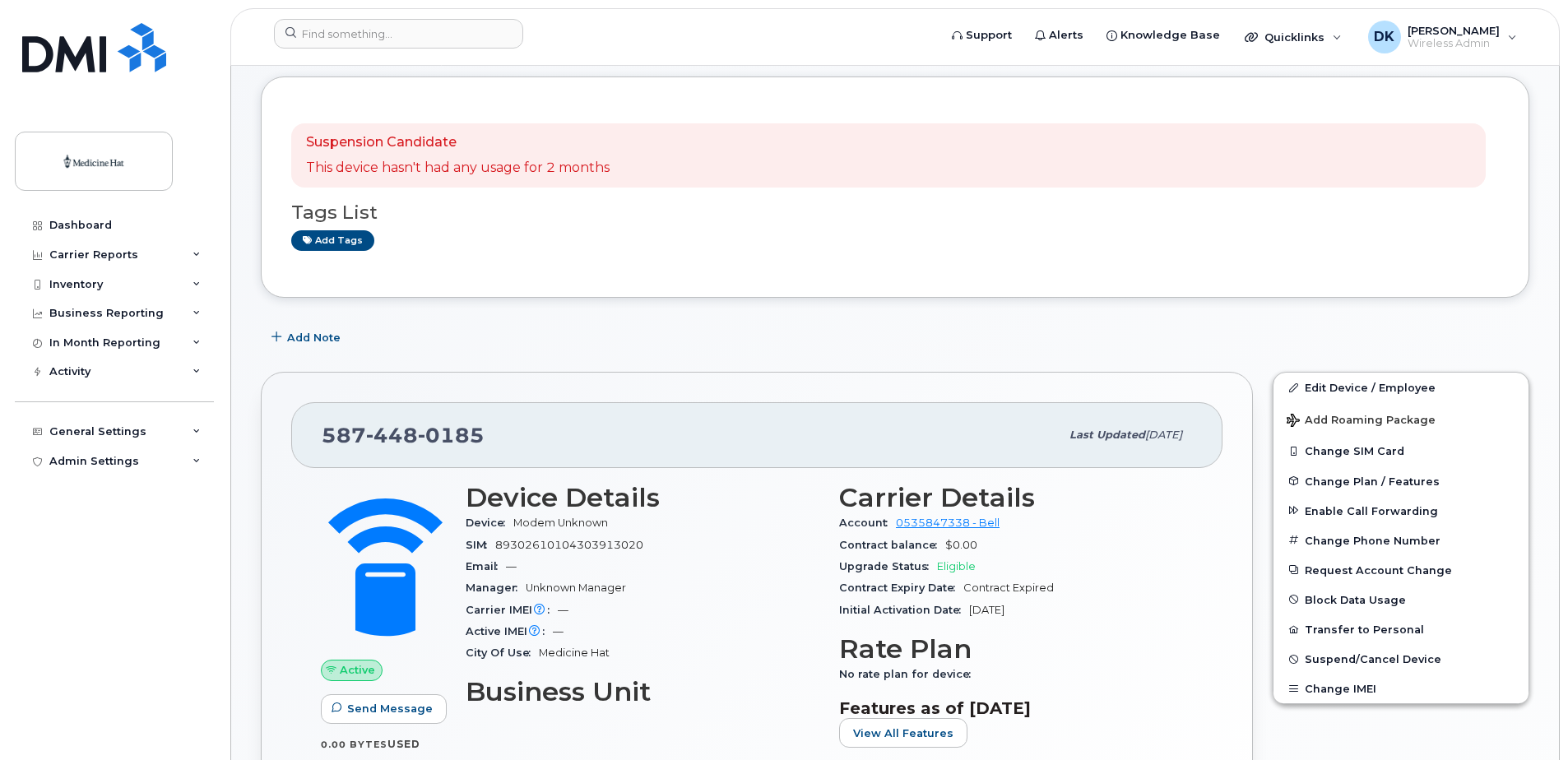
scroll to position [165, 0]
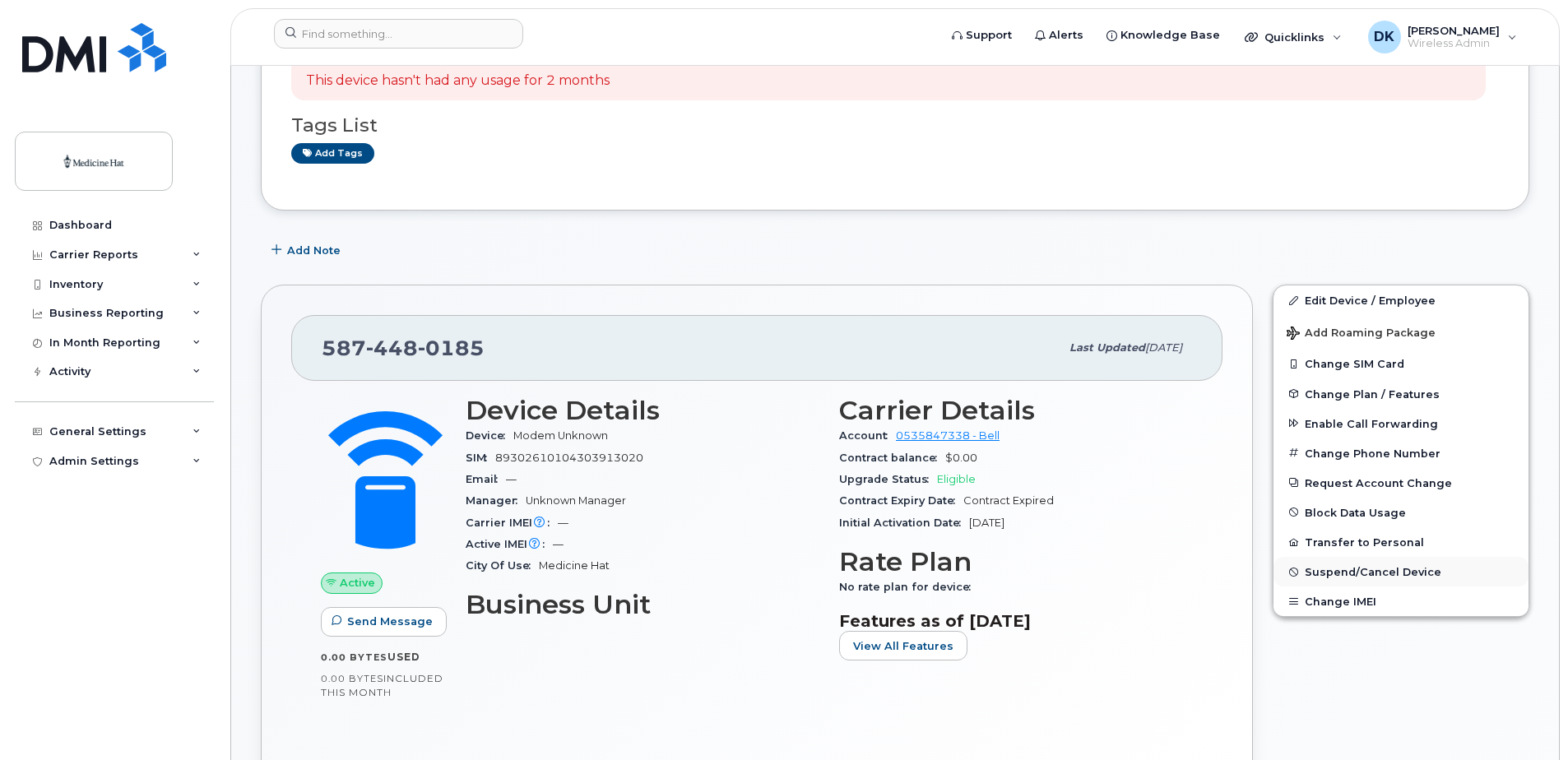
click at [1325, 571] on span "Suspend/Cancel Device" at bounding box center [1374, 571] width 137 height 13
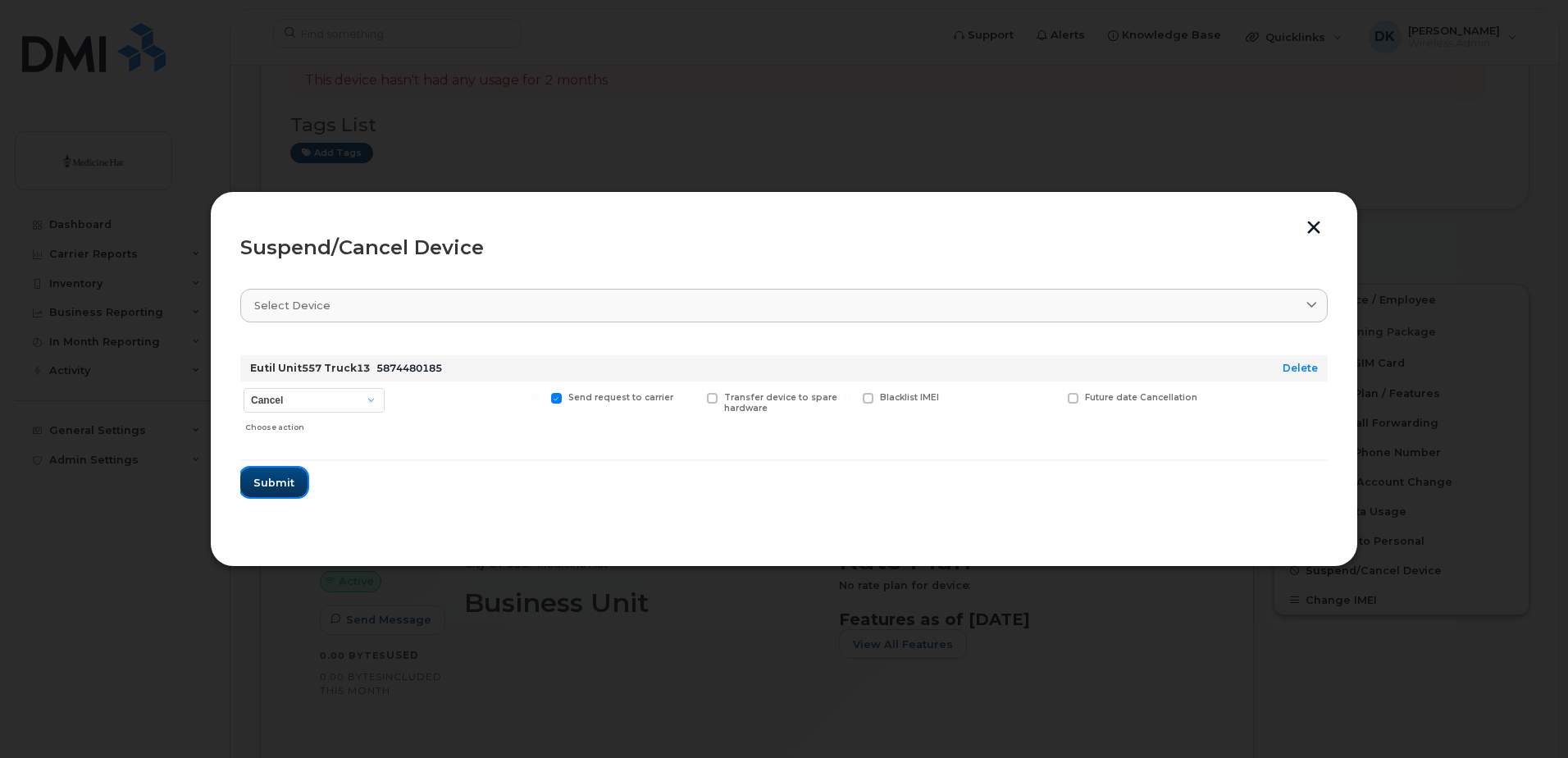
click at [284, 482] on span "Submit" at bounding box center [273, 483] width 41 height 15
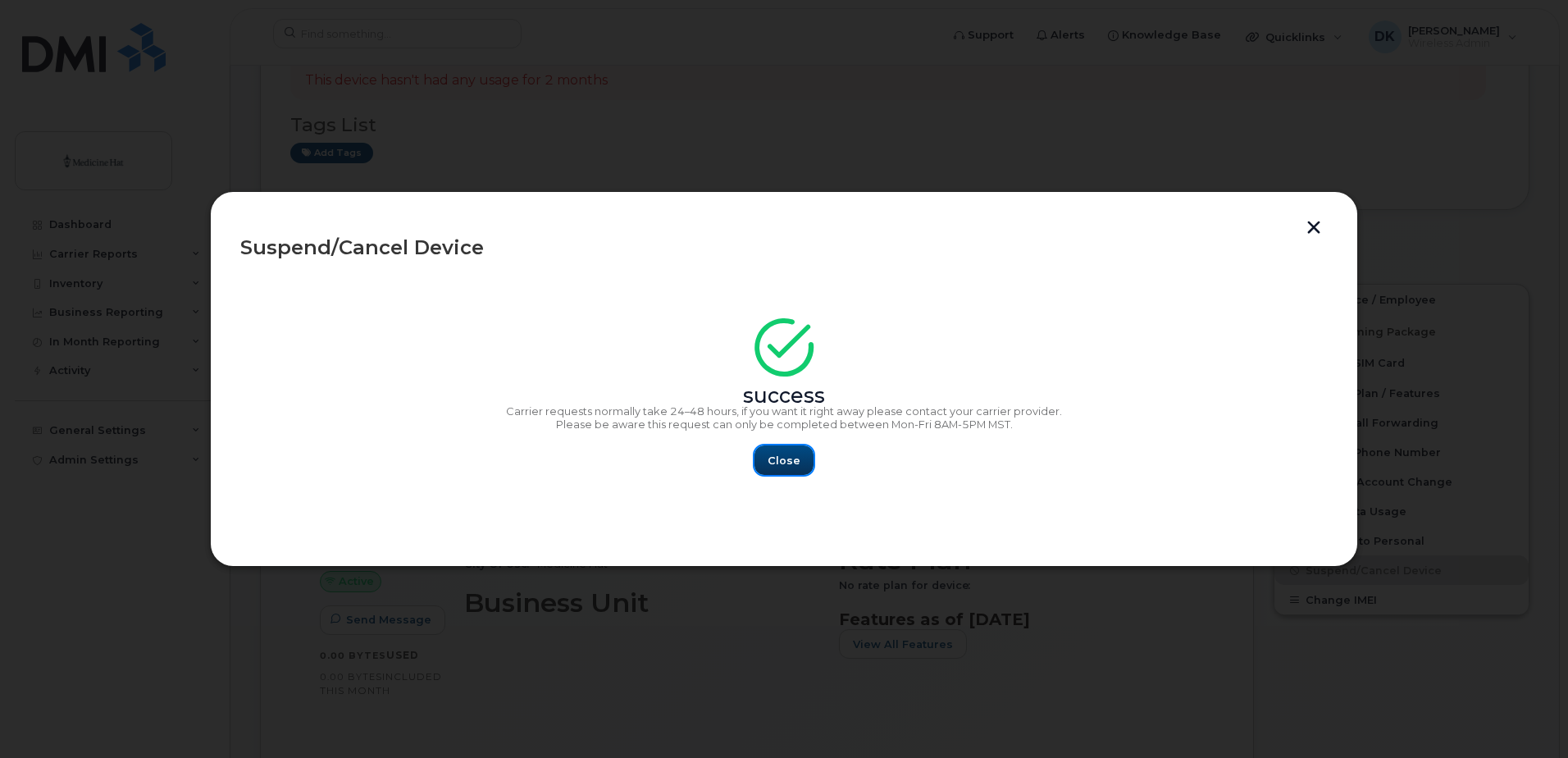
click at [808, 453] on button "Close" at bounding box center [784, 460] width 59 height 30
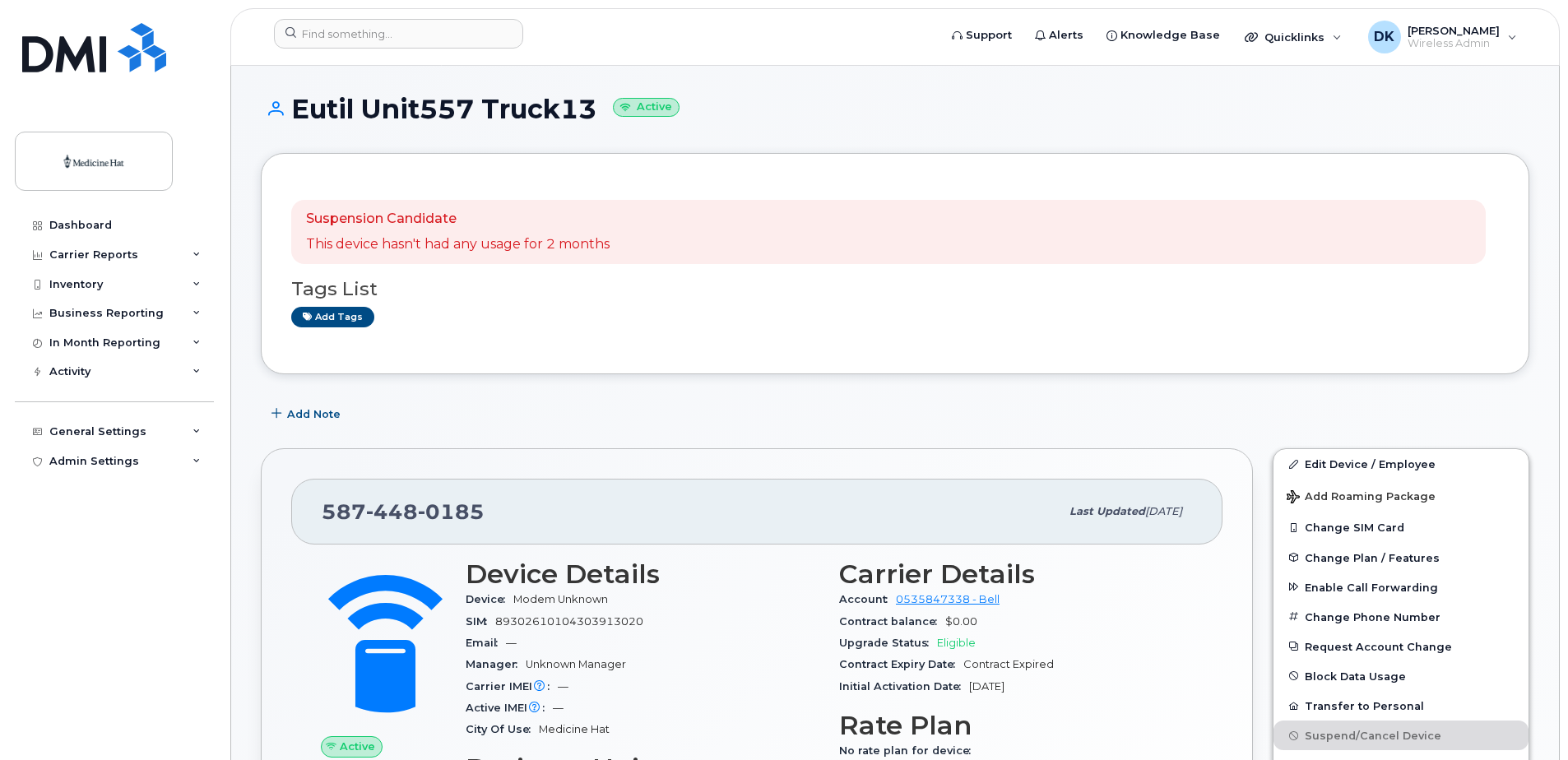
scroll to position [0, 0]
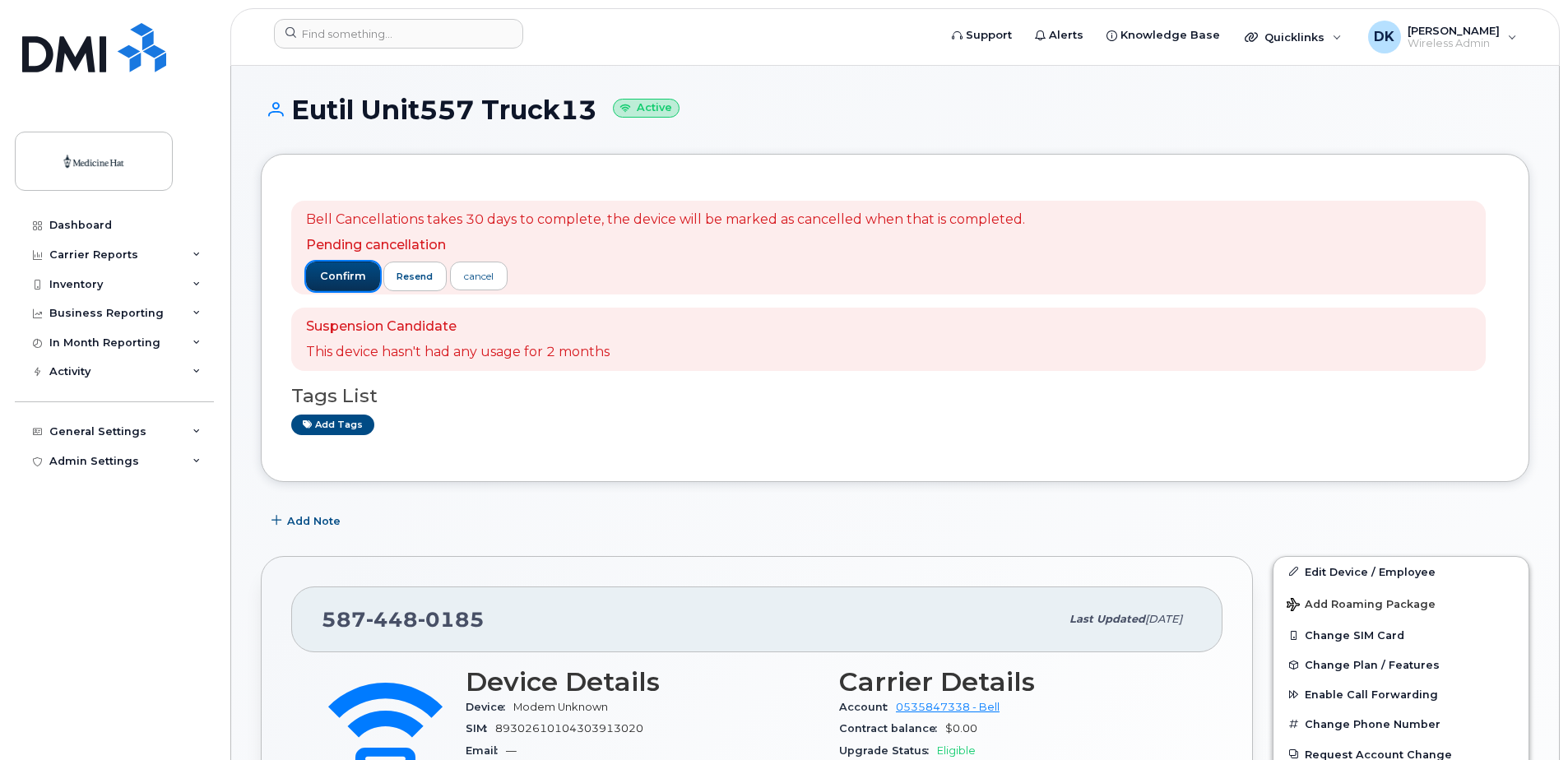
click at [327, 272] on span "confirm" at bounding box center [343, 276] width 46 height 14
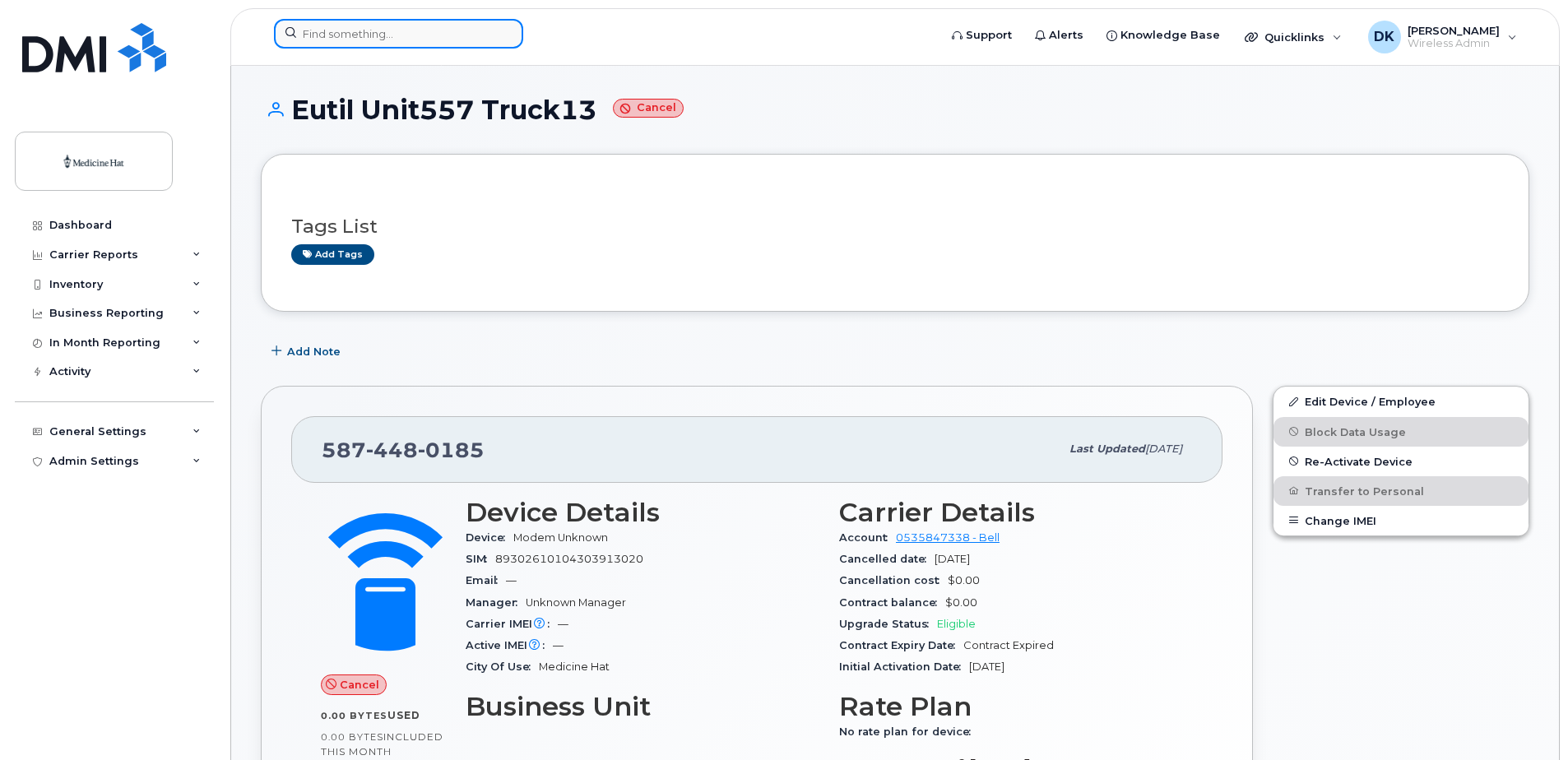
click at [387, 38] on input at bounding box center [398, 34] width 249 height 30
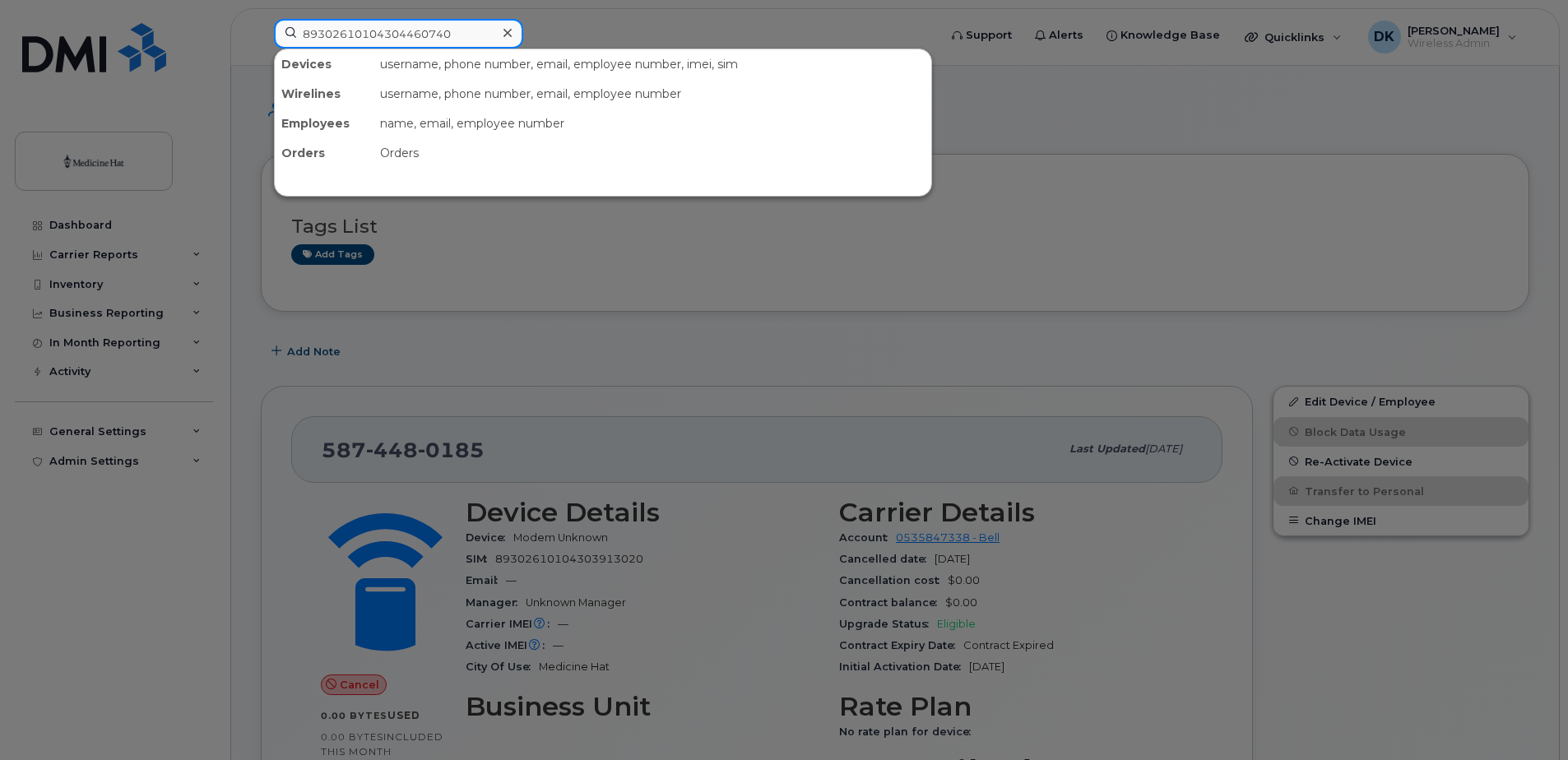
type input "89302610104304460740"
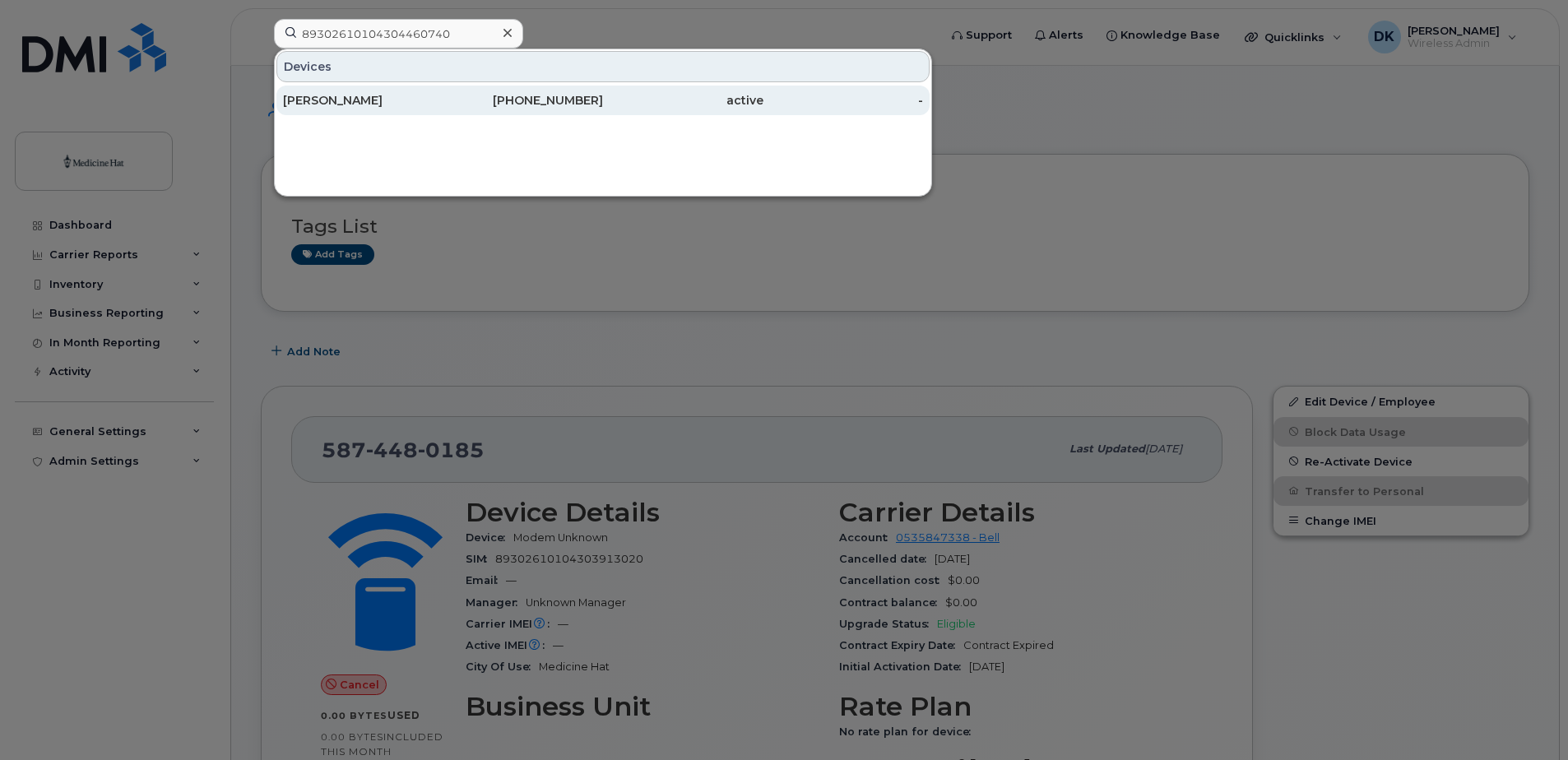
click at [625, 96] on div "active" at bounding box center [683, 100] width 161 height 16
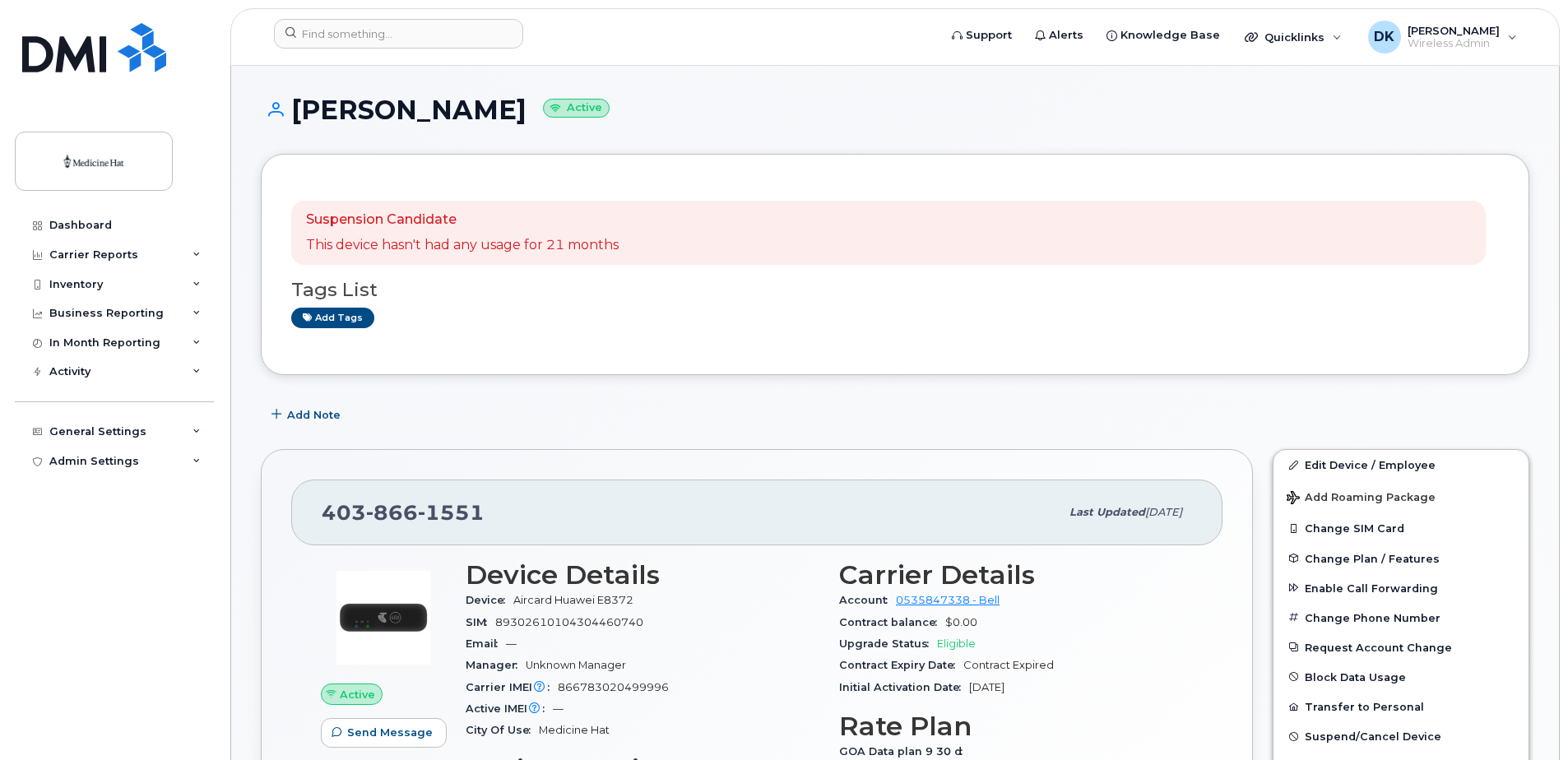
click at [481, 517] on span "1551" at bounding box center [451, 513] width 66 height 25
click at [397, 611] on img at bounding box center [383, 618] width 99 height 99
click at [399, 30] on input at bounding box center [398, 34] width 249 height 30
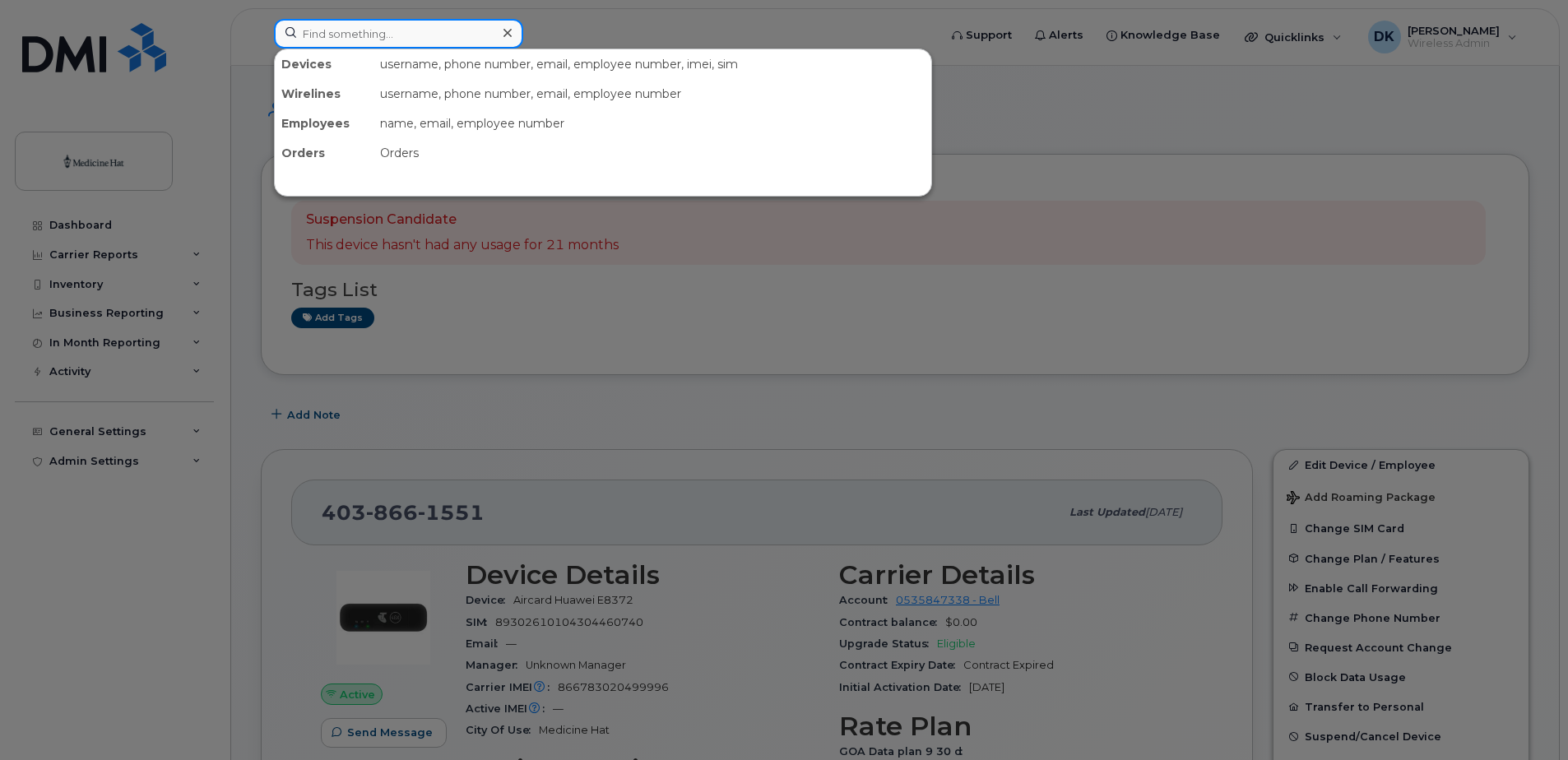
paste input "[PHONE_NUMBER]"
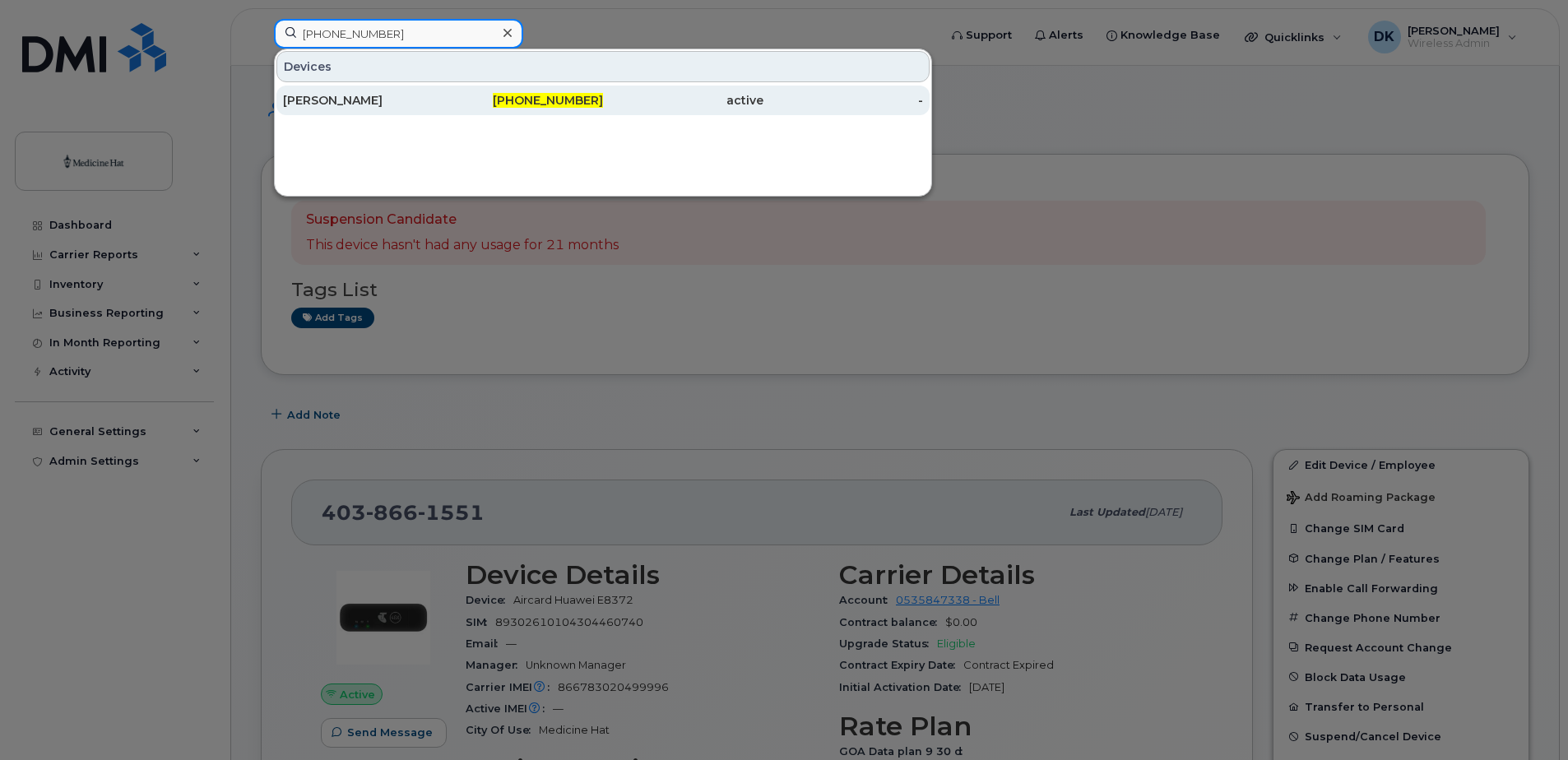
type input "[PHONE_NUMBER]"
click at [377, 102] on div "[PERSON_NAME]" at bounding box center [363, 100] width 161 height 16
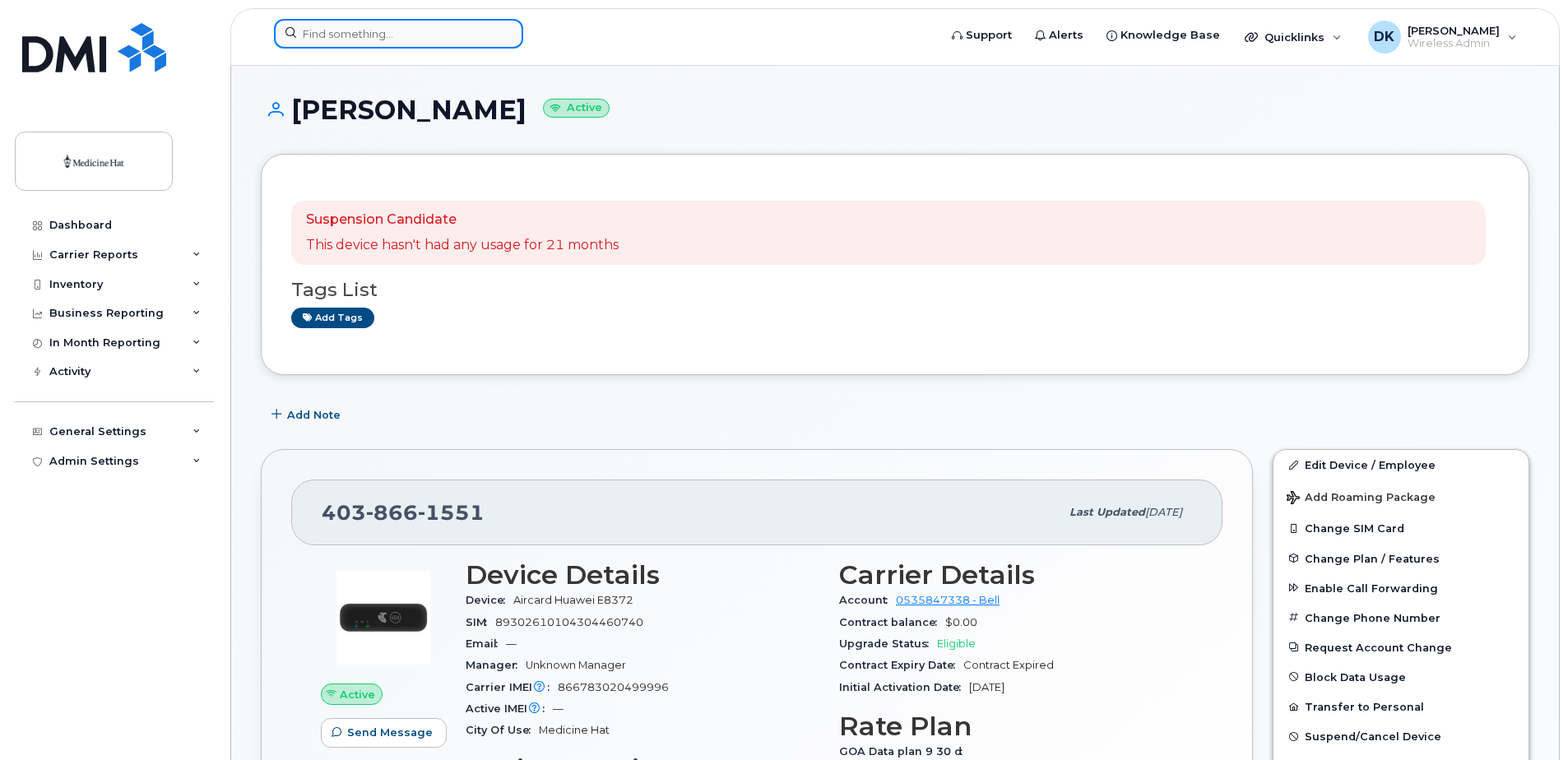
click at [379, 31] on input at bounding box center [398, 34] width 249 height 30
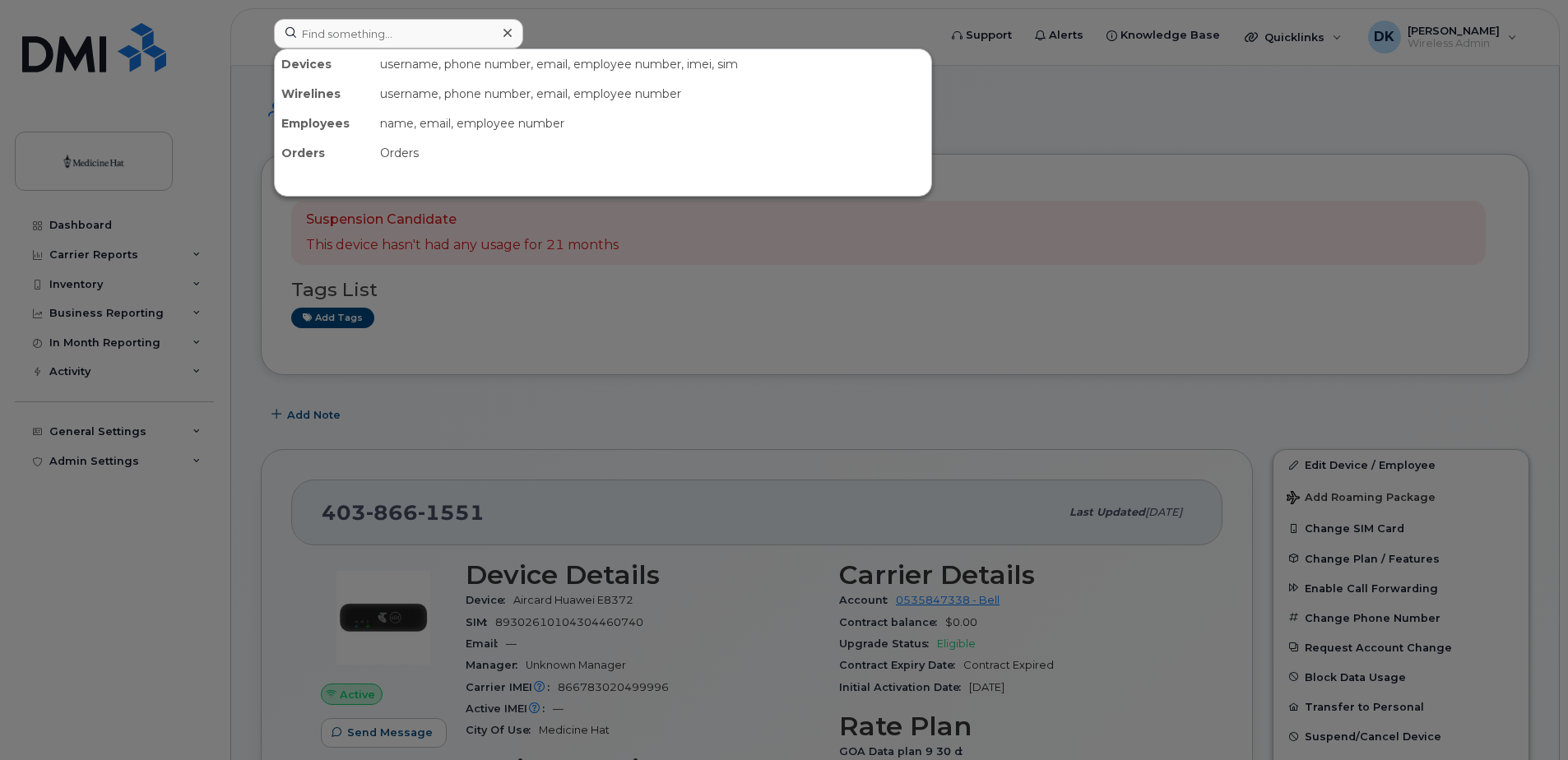
click at [1016, 190] on div at bounding box center [784, 380] width 1568 height 760
click at [326, 39] on input at bounding box center [398, 34] width 249 height 30
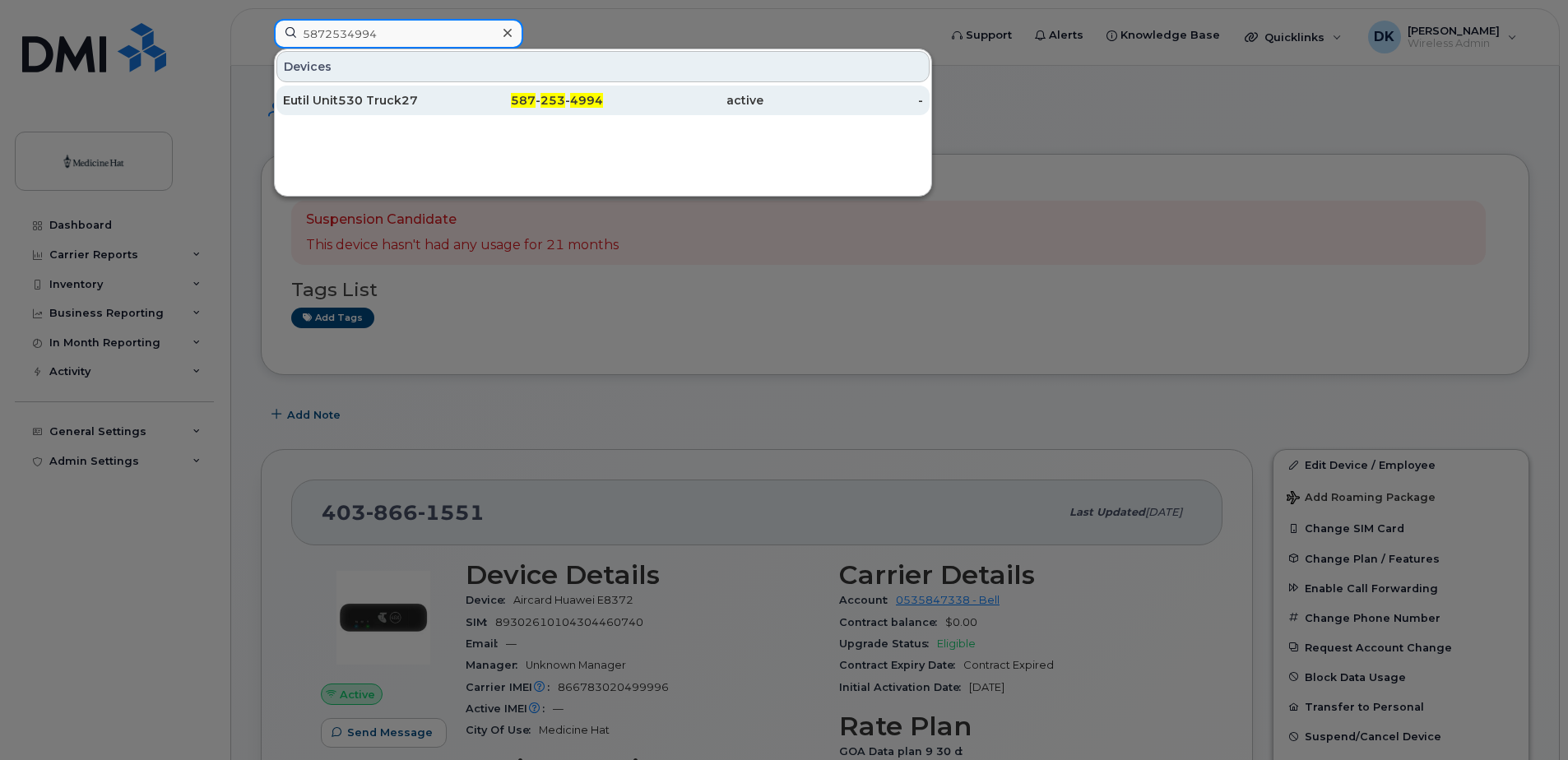
type input "5872534994"
click at [362, 98] on div "Eutil Unit530 Truck27" at bounding box center [363, 100] width 161 height 16
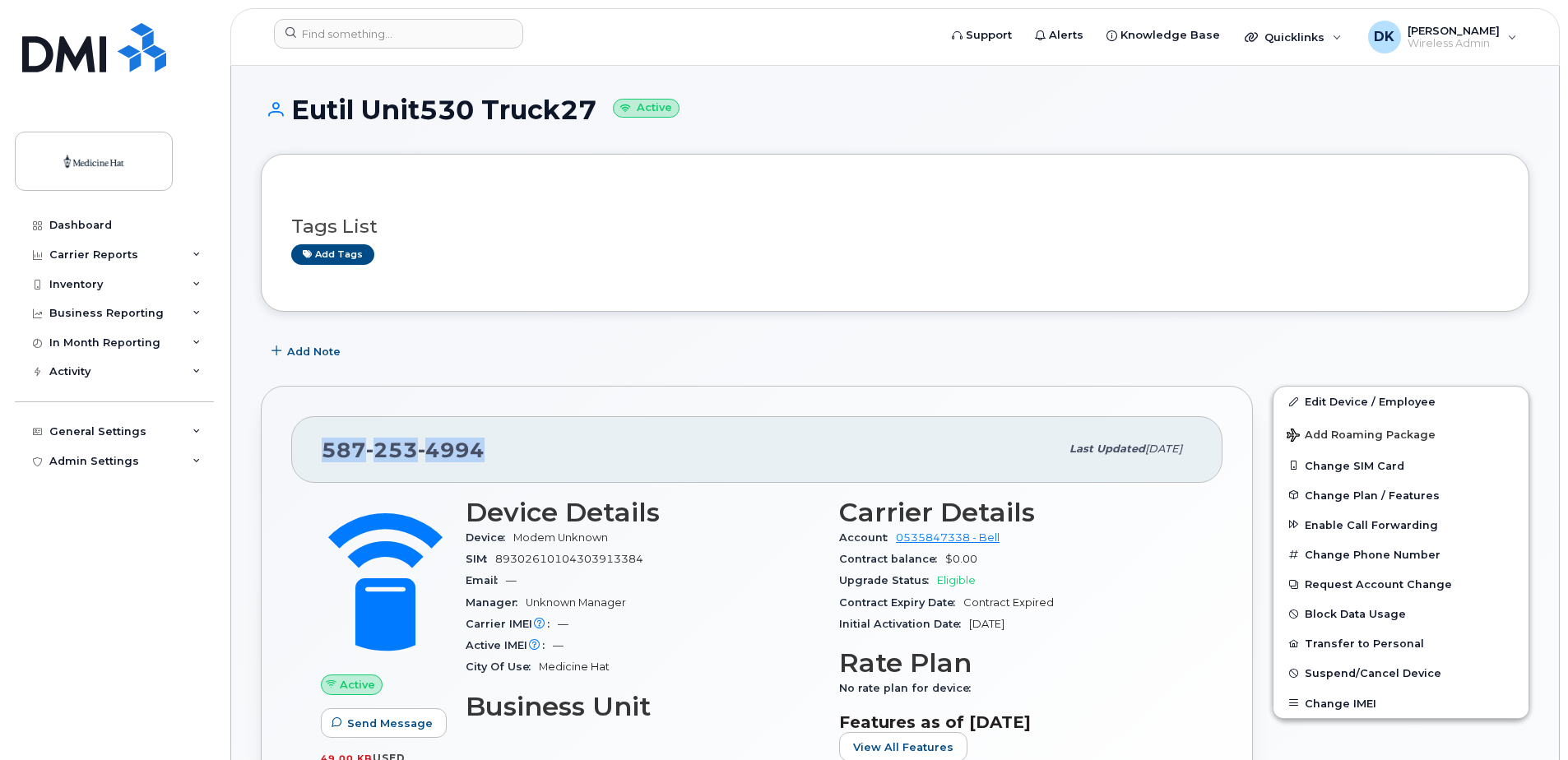
drag, startPoint x: 487, startPoint y: 450, endPoint x: 328, endPoint y: 449, distance: 159.0
click at [328, 449] on div "[PHONE_NUMBER]" at bounding box center [690, 449] width 738 height 35
copy span "[PHONE_NUMBER]"
click at [433, 34] on input at bounding box center [398, 34] width 249 height 30
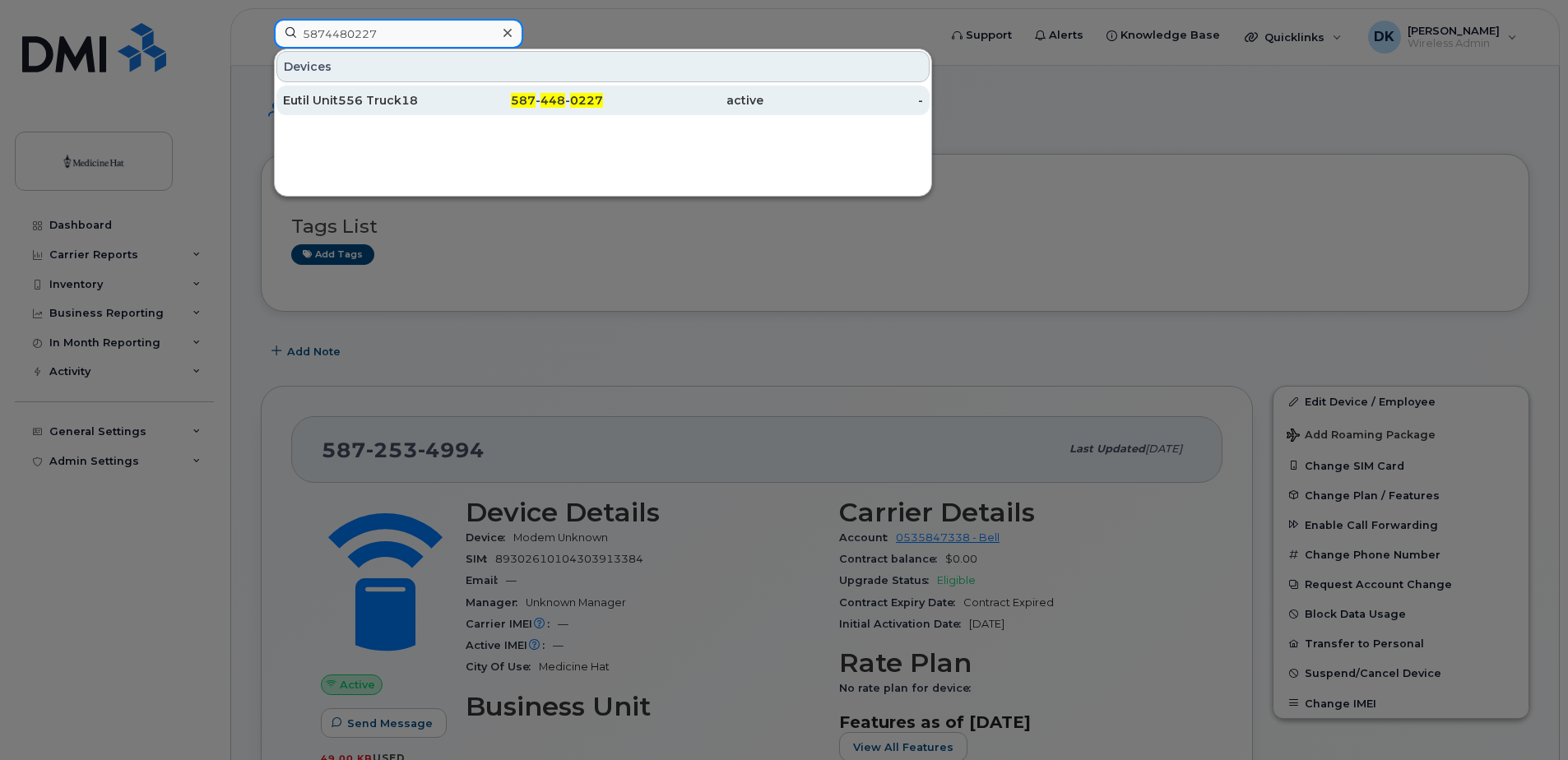
type input "5874480227"
click at [348, 105] on div "Eutil Unit556 Truck18" at bounding box center [363, 100] width 161 height 16
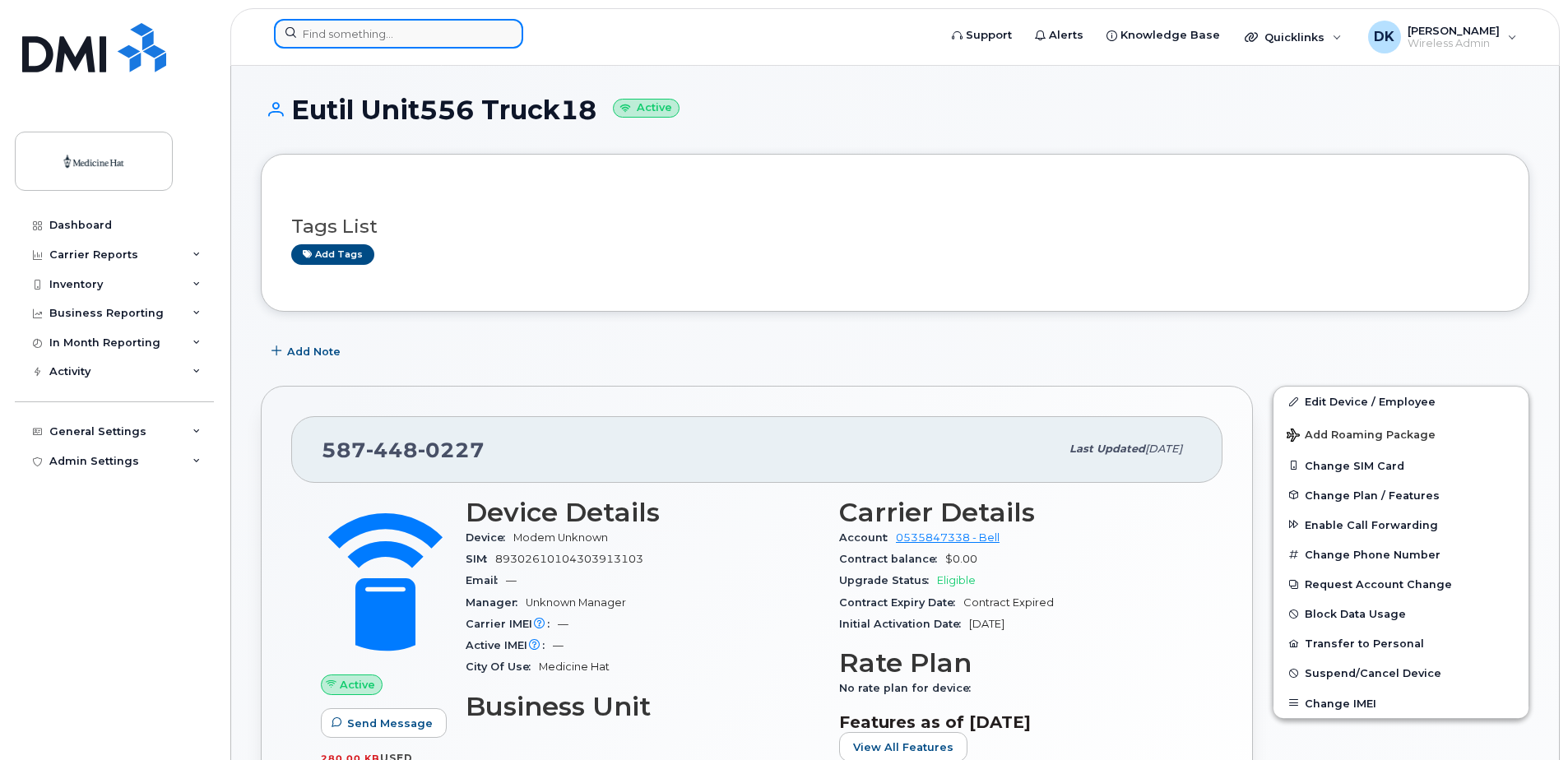
click at [383, 37] on input at bounding box center [398, 34] width 249 height 30
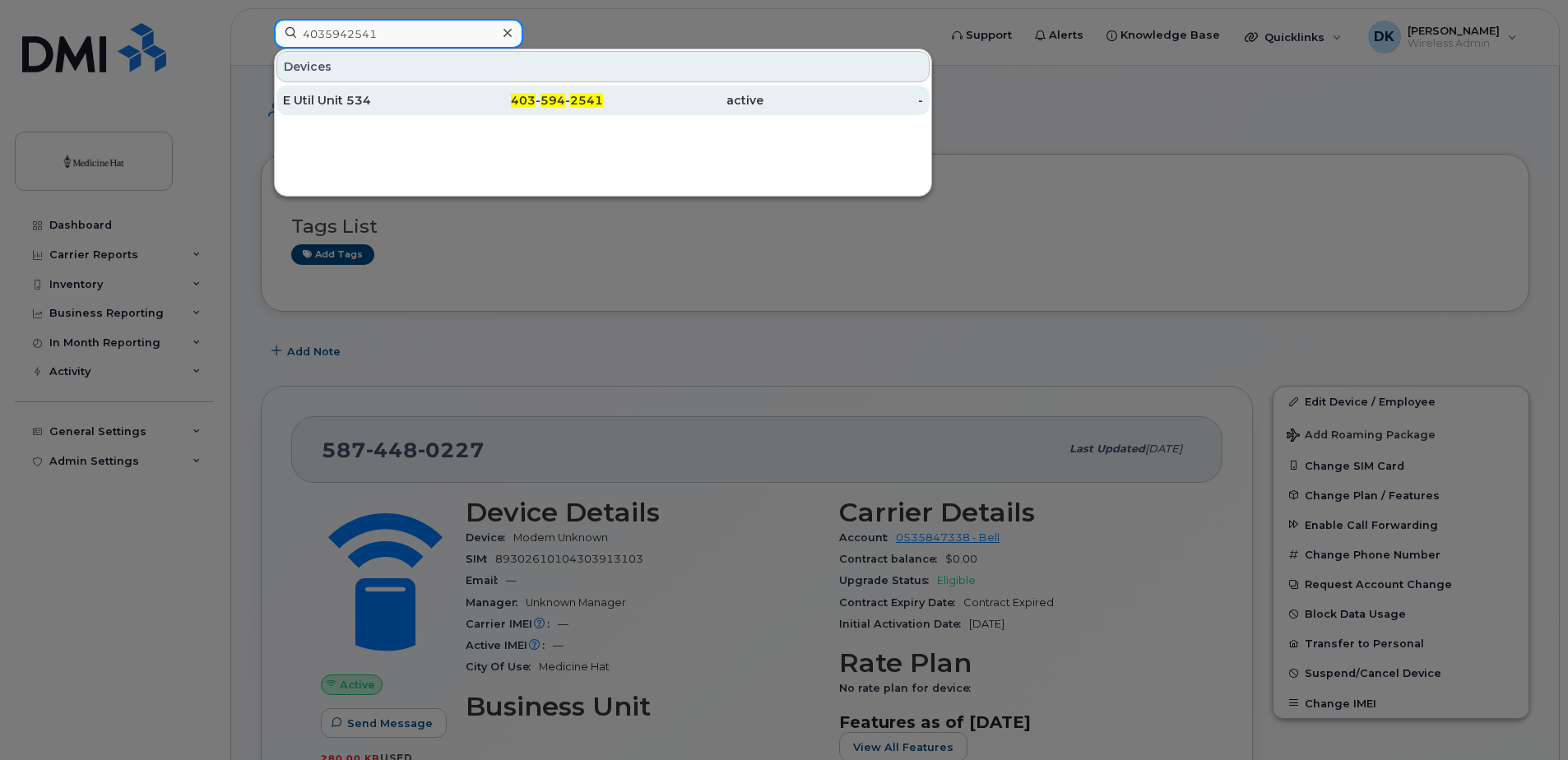
type input "4035942541"
click at [368, 94] on div "E Util Unit 534" at bounding box center [363, 100] width 161 height 16
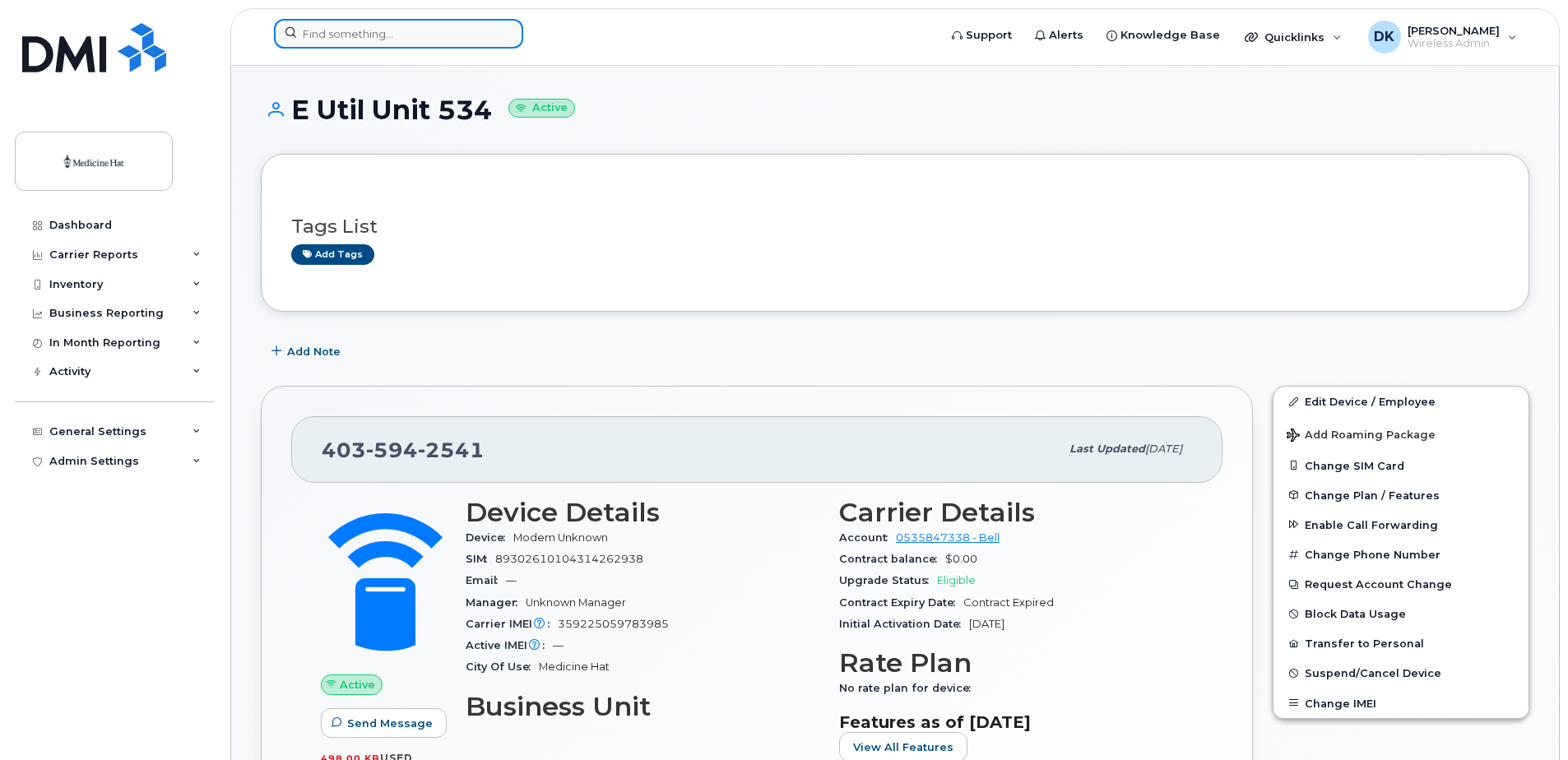
click at [384, 41] on input at bounding box center [398, 34] width 249 height 30
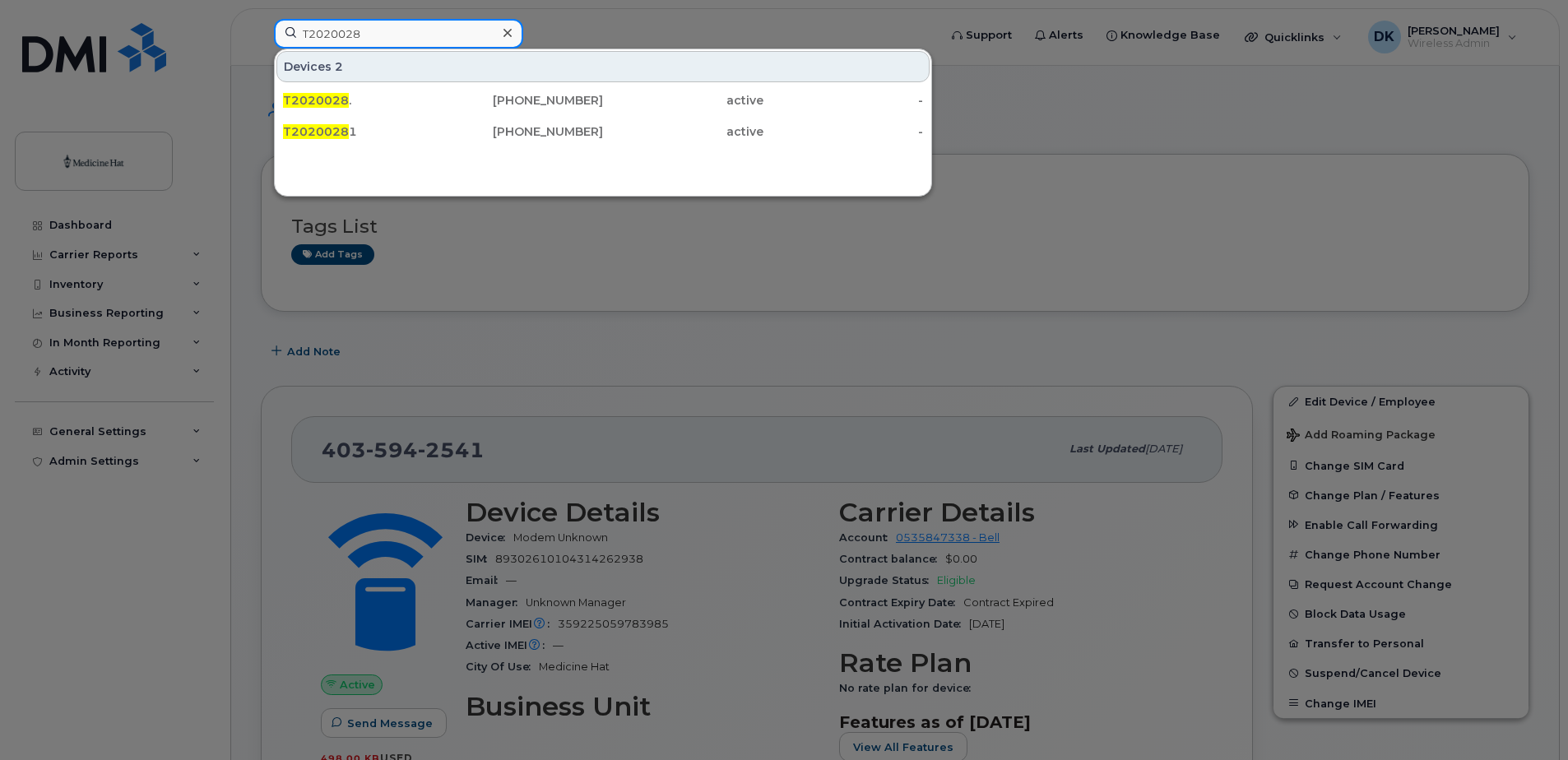
type input "T2020028"
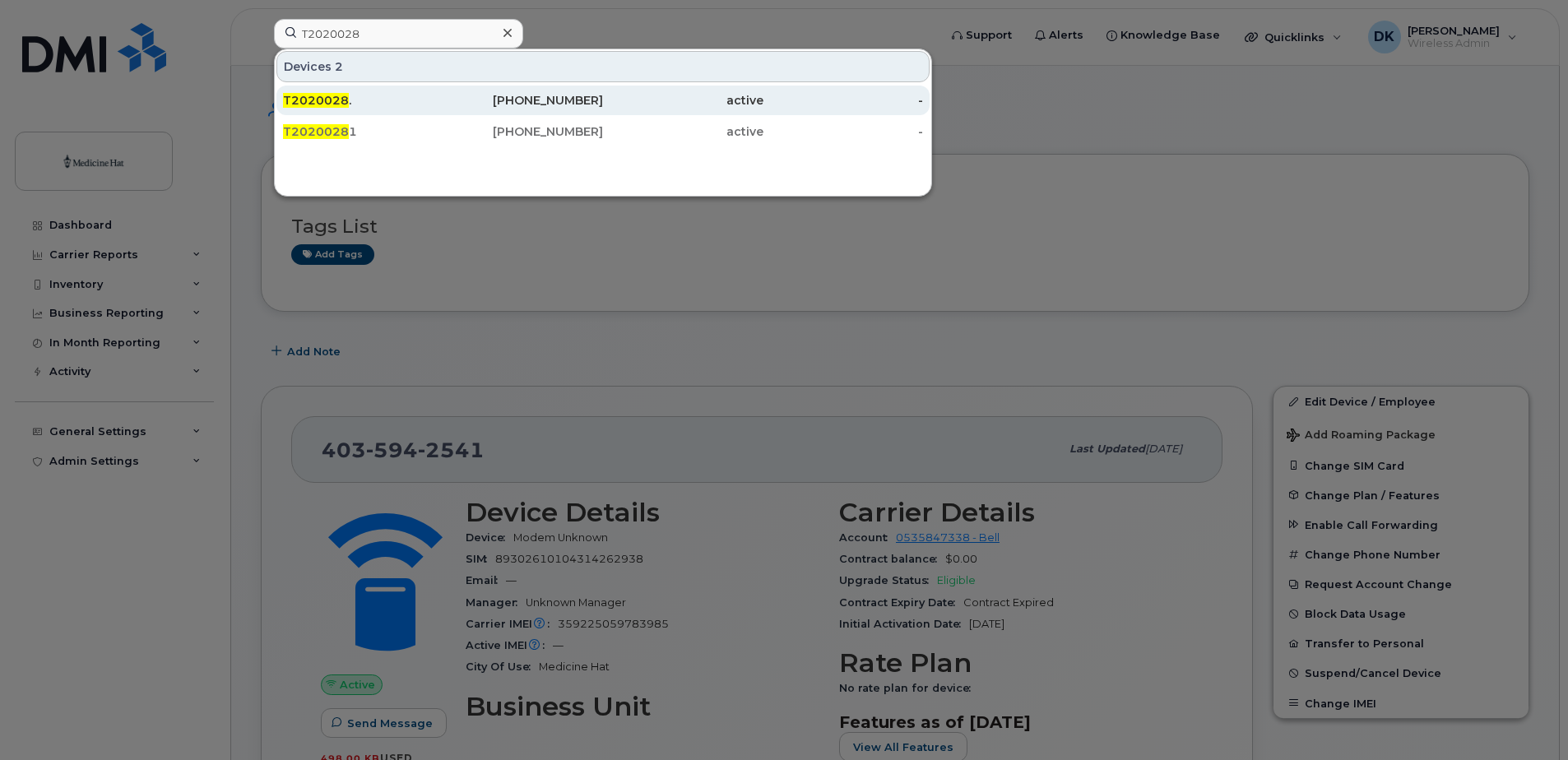
click at [533, 98] on div "403-928-4453" at bounding box center [523, 100] width 161 height 16
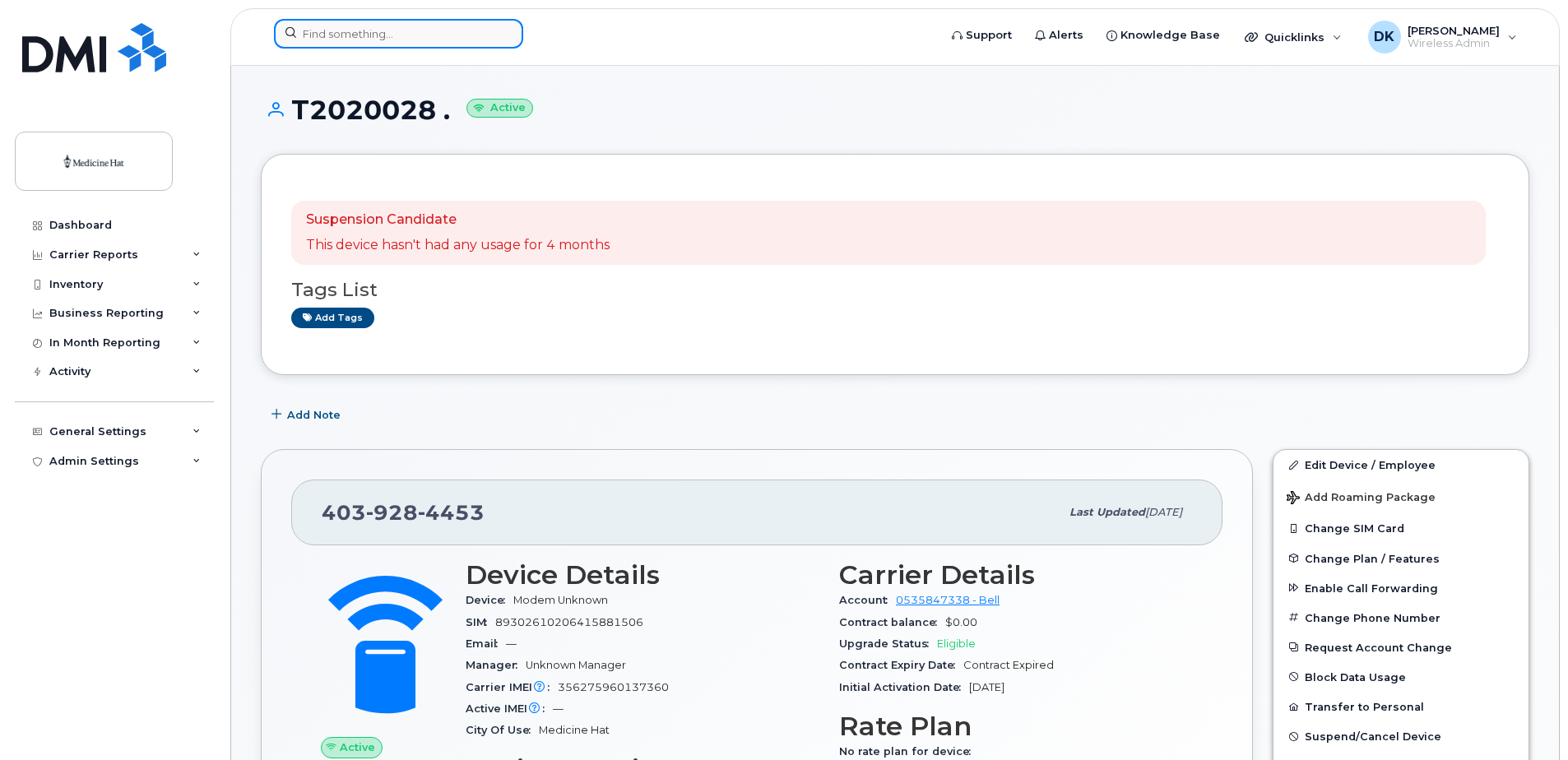
click at [429, 32] on input at bounding box center [398, 34] width 249 height 30
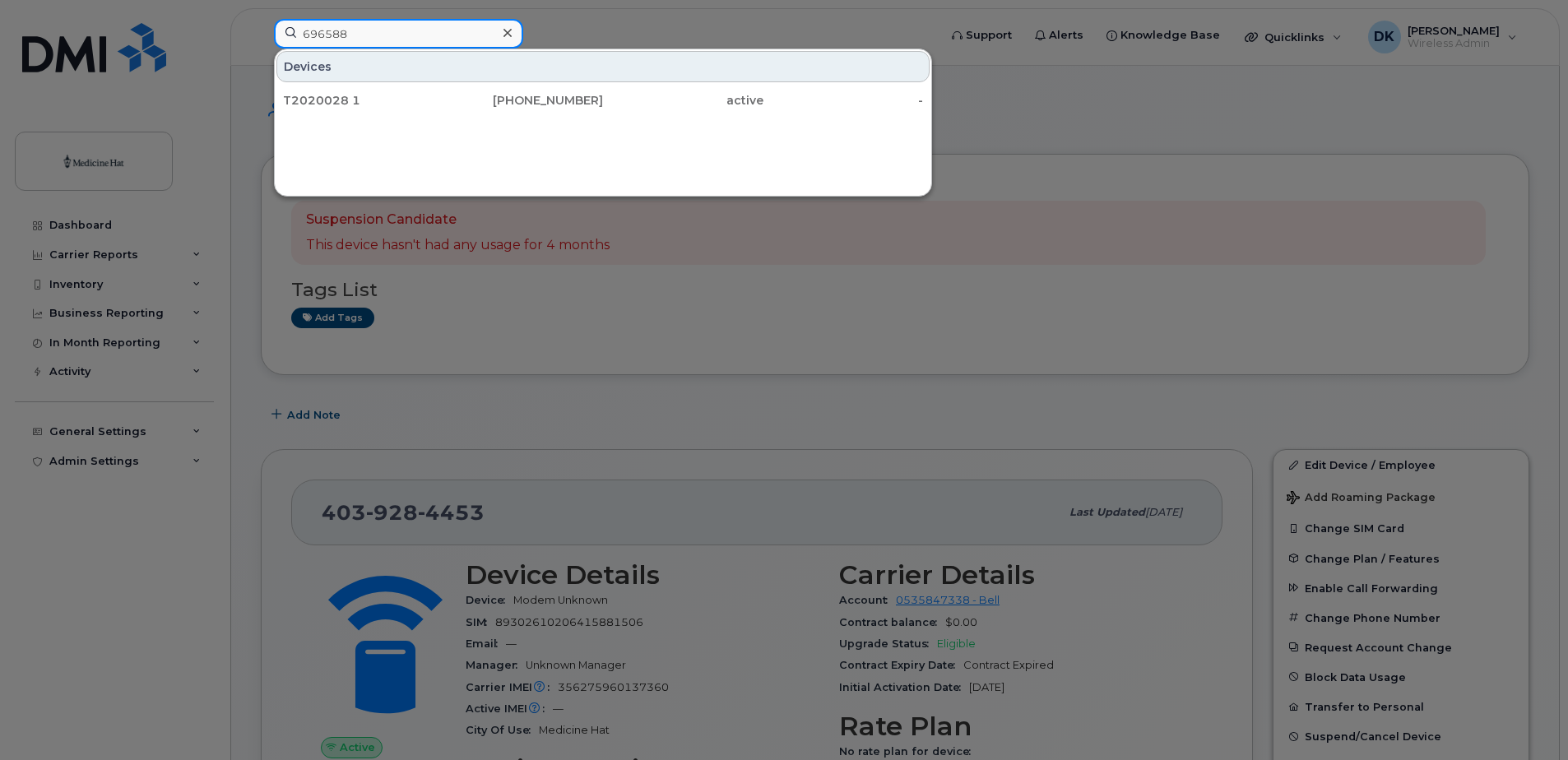
type input "696588"
click at [631, 145] on div "Devices T2020028 1 403-458-2791 active -" at bounding box center [603, 122] width 658 height 148
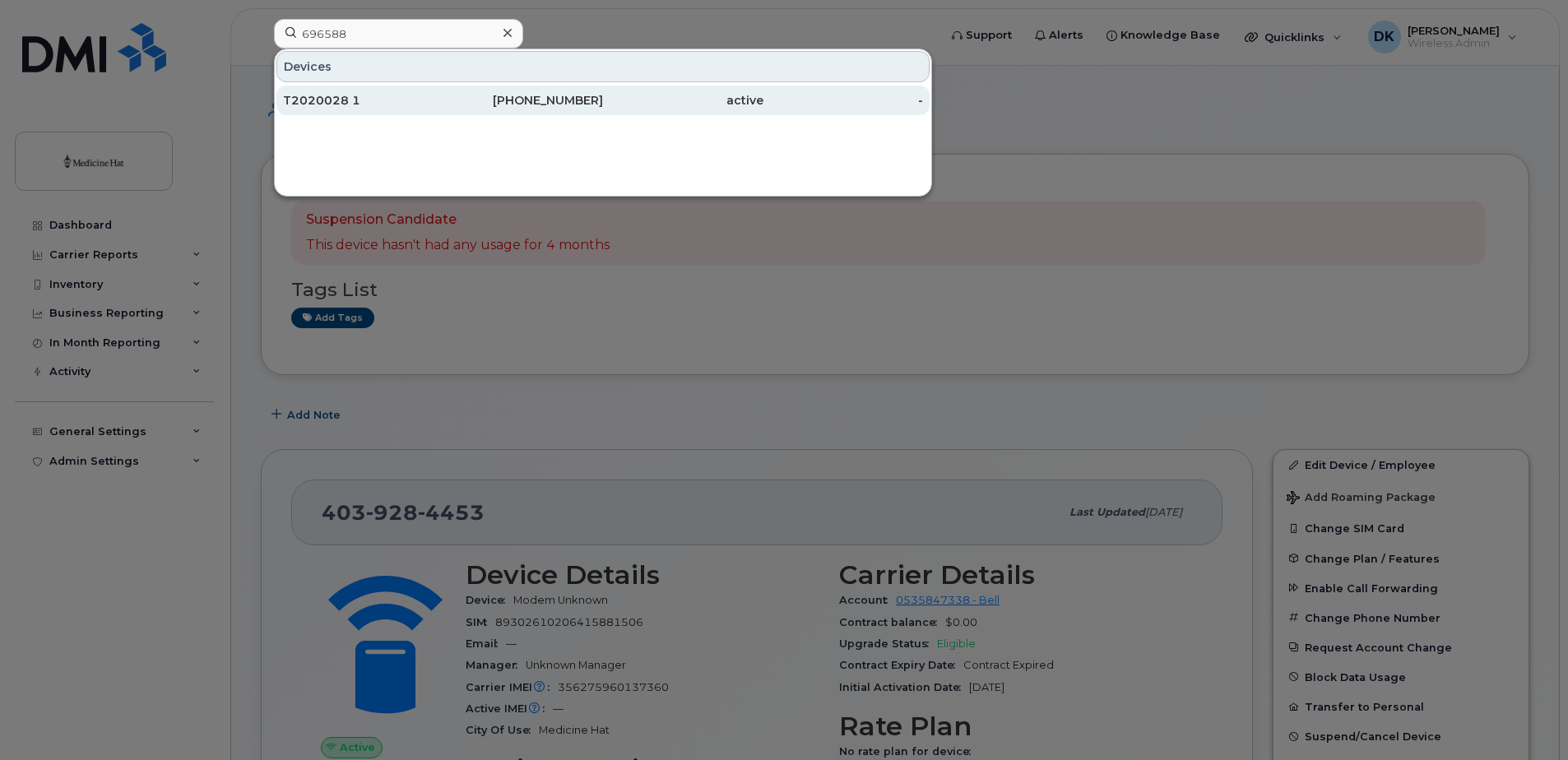
click at [378, 100] on div "T2020028 1" at bounding box center [363, 100] width 161 height 16
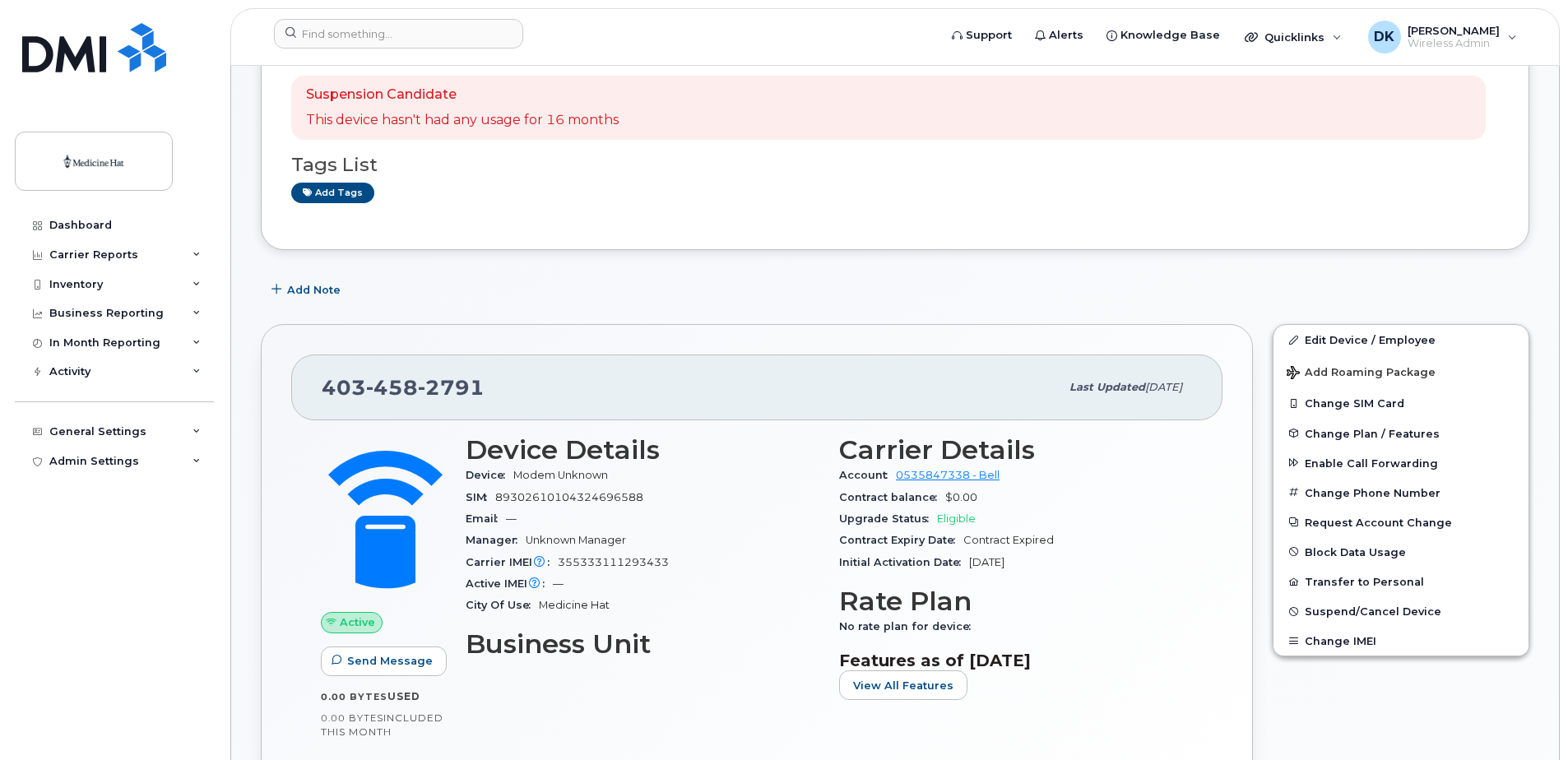
scroll to position [165, 0]
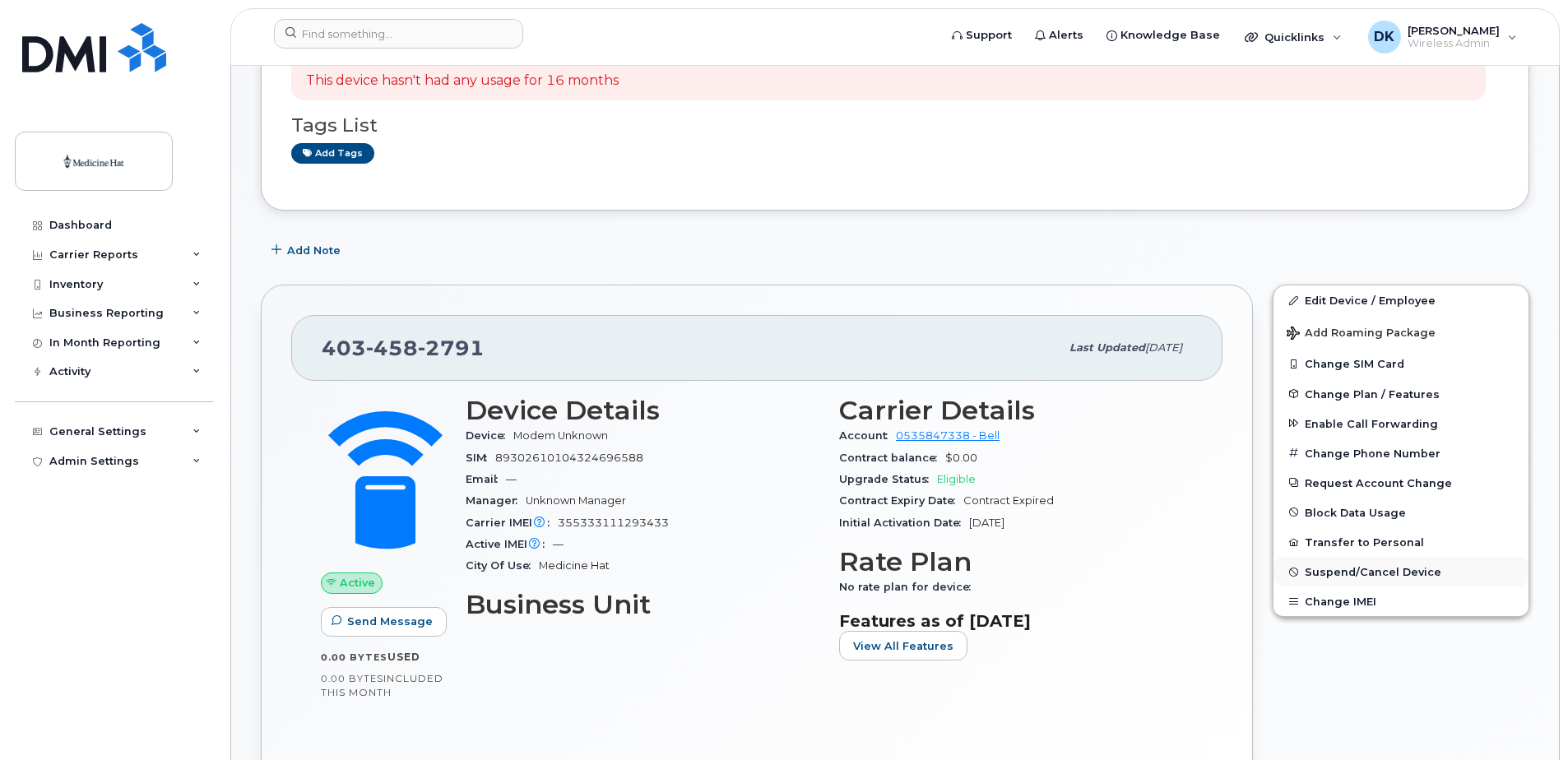
click at [1329, 570] on span "Suspend/Cancel Device" at bounding box center [1374, 571] width 137 height 13
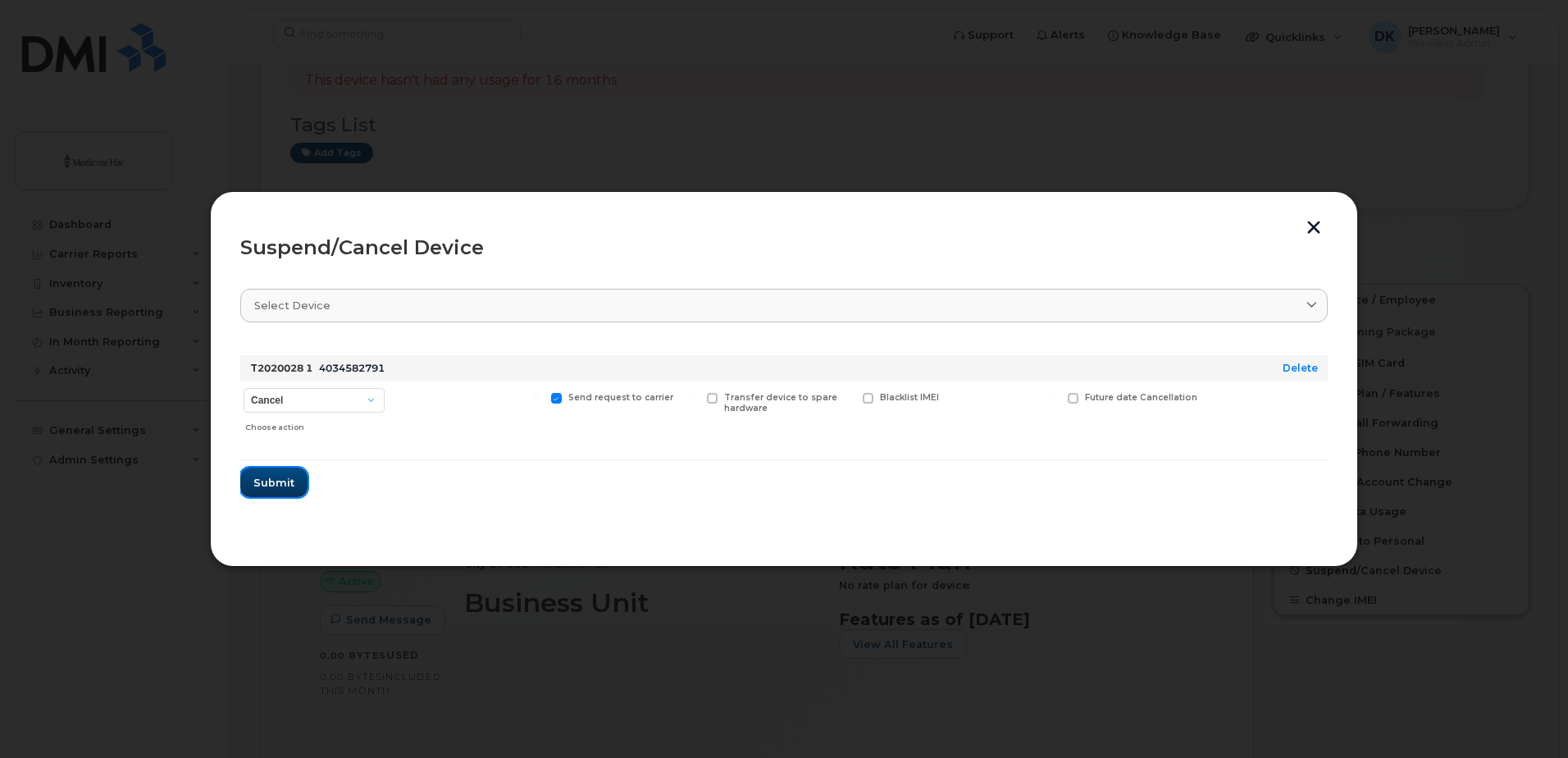
click at [269, 486] on span "Submit" at bounding box center [273, 483] width 41 height 15
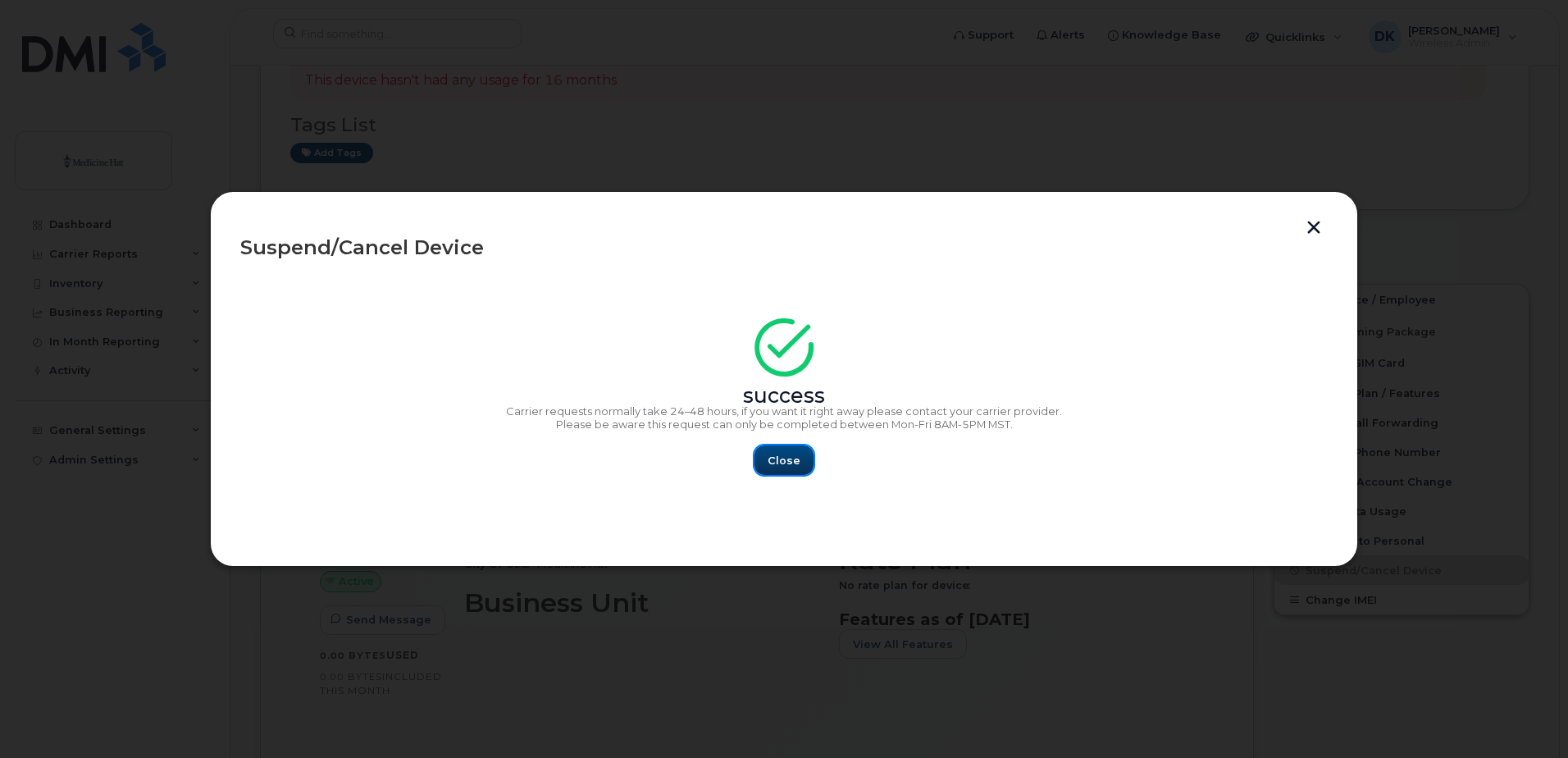
click at [779, 462] on span "Close" at bounding box center [784, 461] width 33 height 15
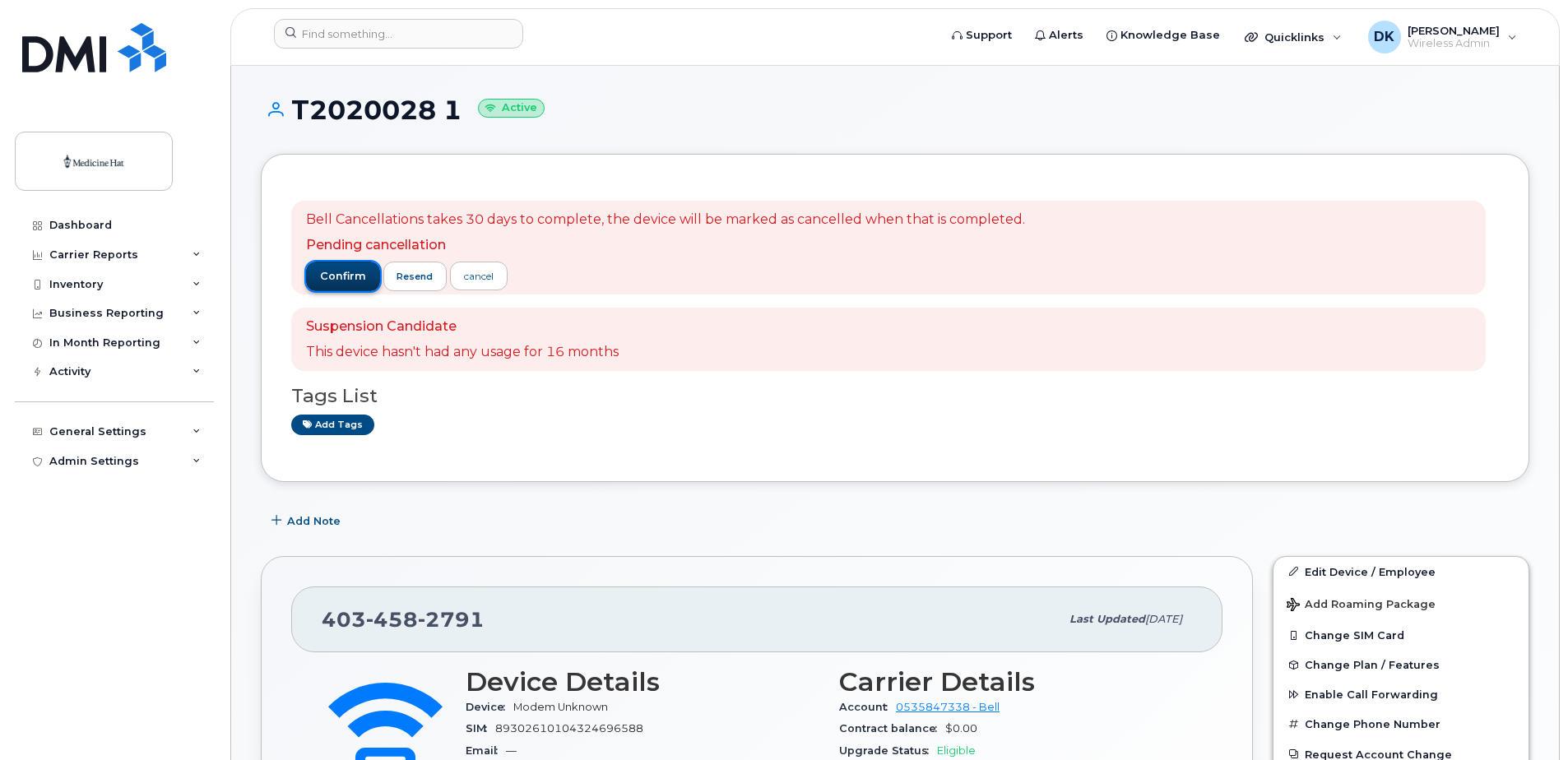
click at [327, 283] on span "confirm" at bounding box center [343, 276] width 46 height 14
